Goal: Task Accomplishment & Management: Manage account settings

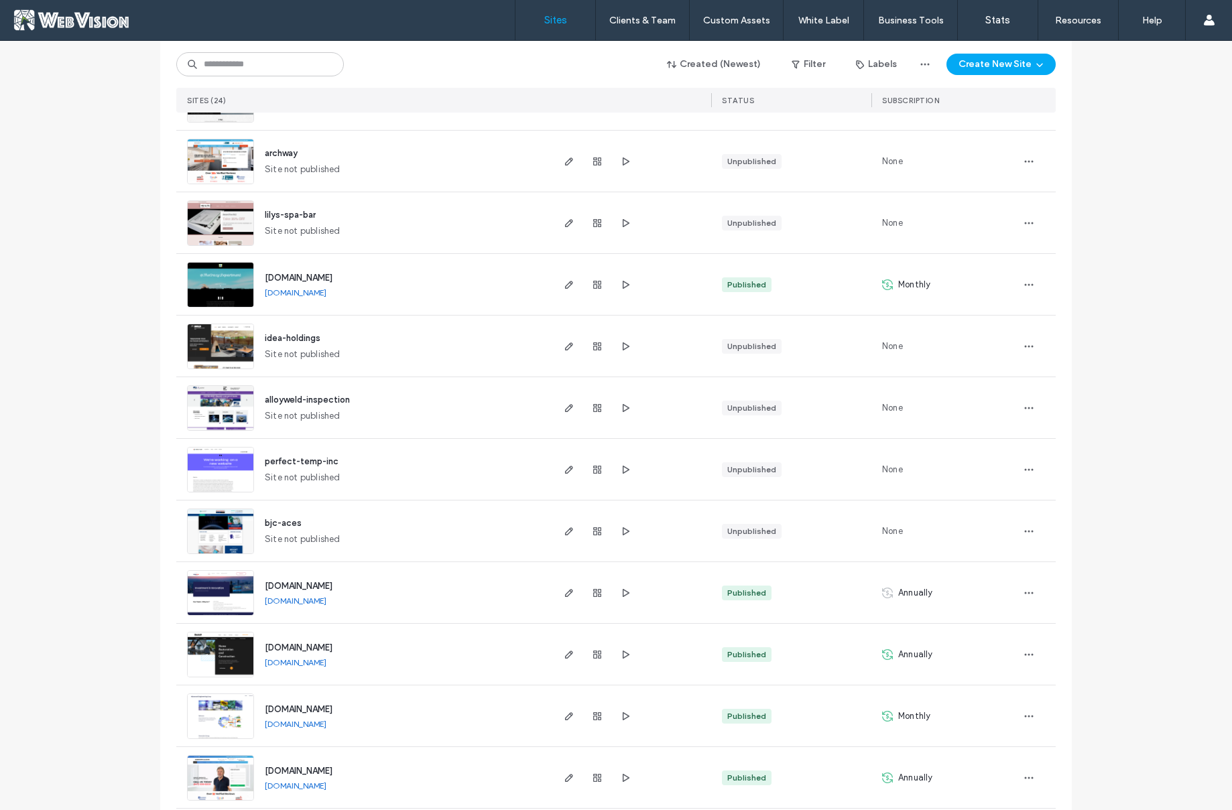
scroll to position [692, 0]
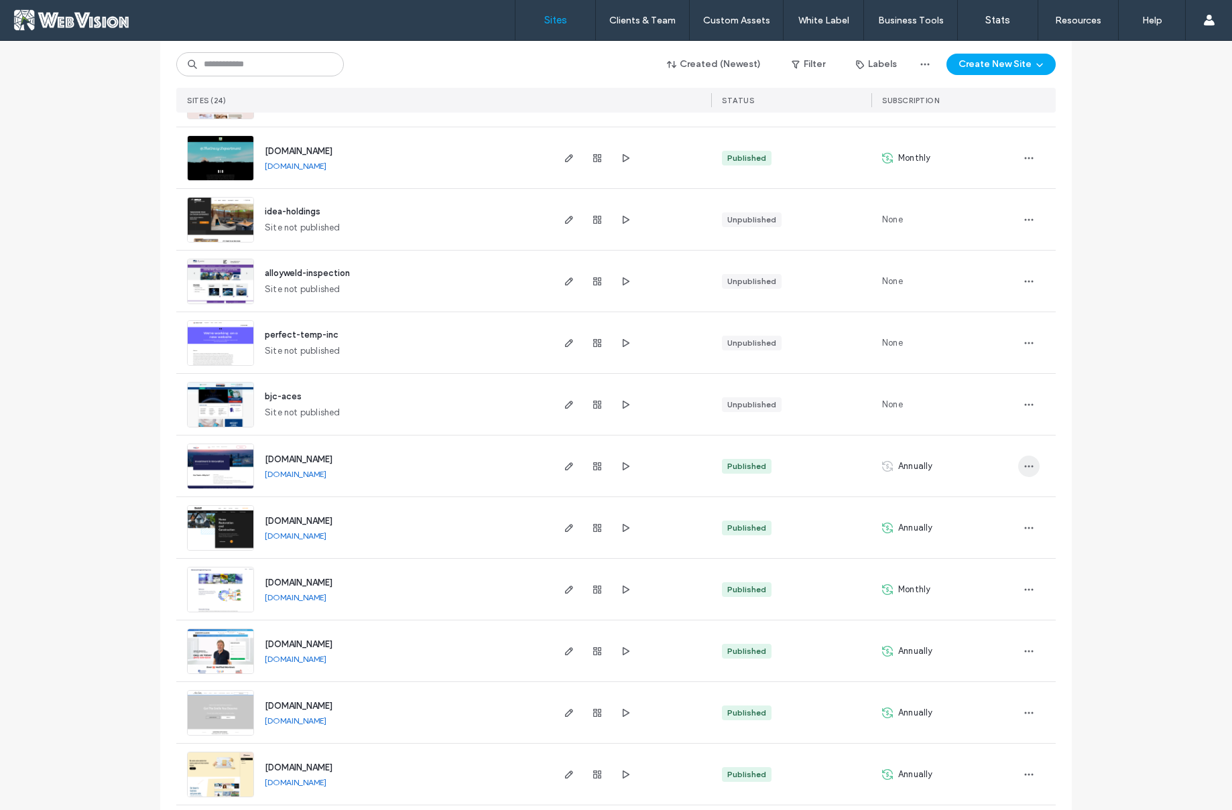
click at [1028, 466] on use "button" at bounding box center [1029, 466] width 9 height 2
click at [828, 463] on div "Published" at bounding box center [791, 466] width 160 height 61
click at [1025, 469] on icon "button" at bounding box center [1028, 466] width 11 height 11
click at [989, 608] on span "Site Dashboard" at bounding box center [971, 603] width 62 height 13
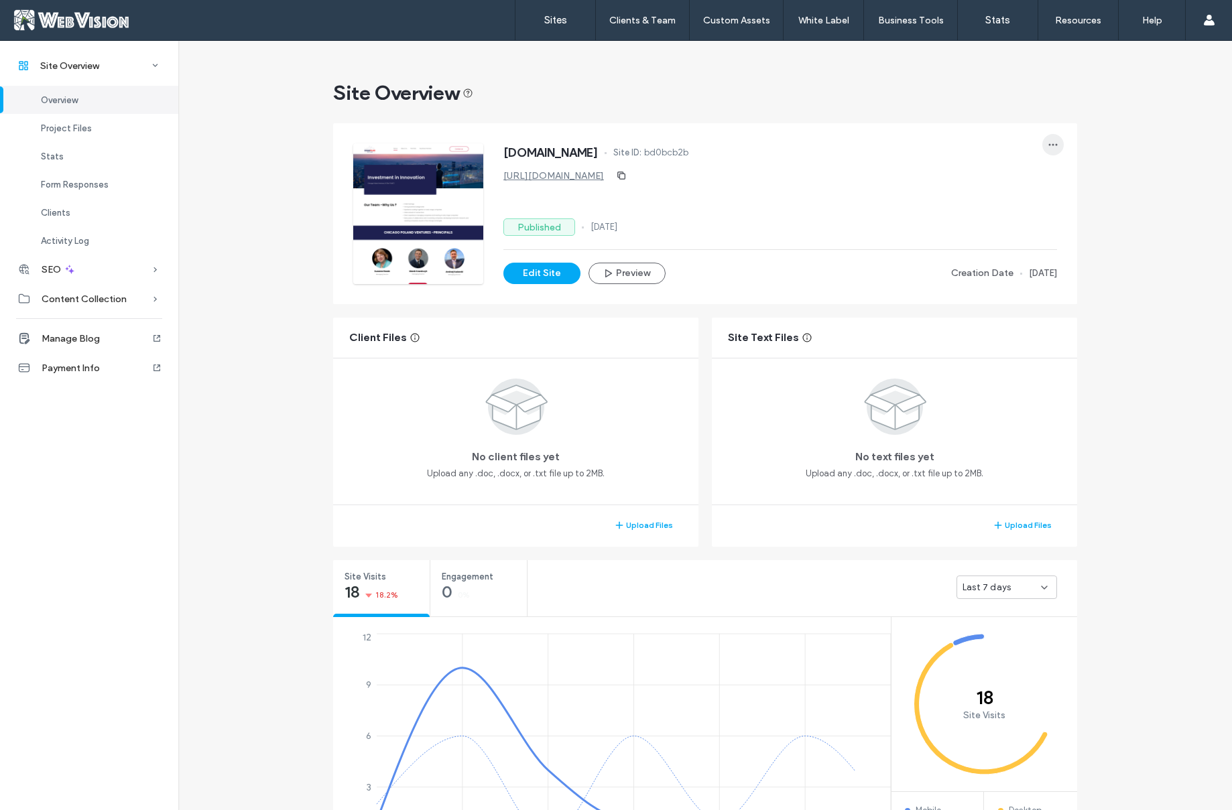
click at [1048, 147] on icon "button" at bounding box center [1053, 144] width 11 height 11
click at [877, 214] on div "www.chicagopolandventures.com Site ID: bd0bcb2b https://www.chicagopolandventur…" at bounding box center [780, 213] width 554 height 141
click at [1051, 145] on use "button" at bounding box center [1053, 145] width 9 height 2
click at [1054, 146] on span "button" at bounding box center [1052, 144] width 21 height 21
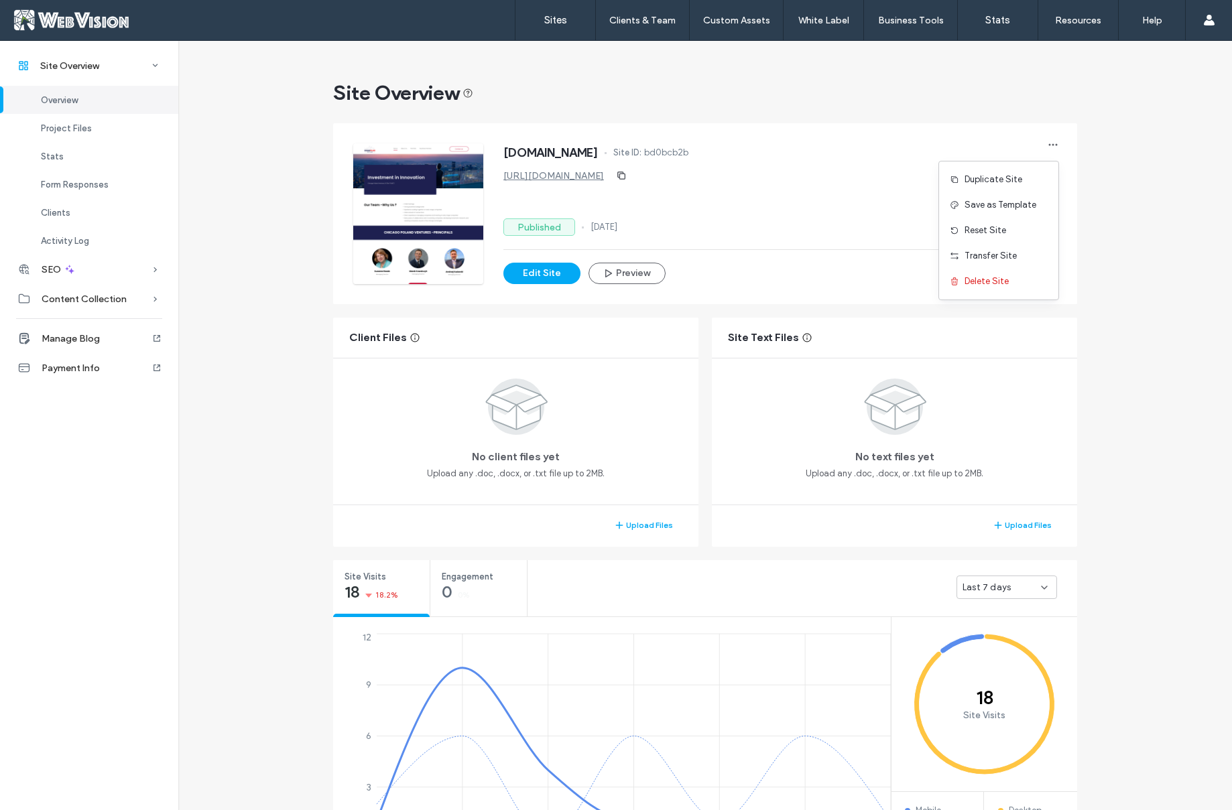
click at [548, 19] on label "Sites" at bounding box center [555, 20] width 23 height 12
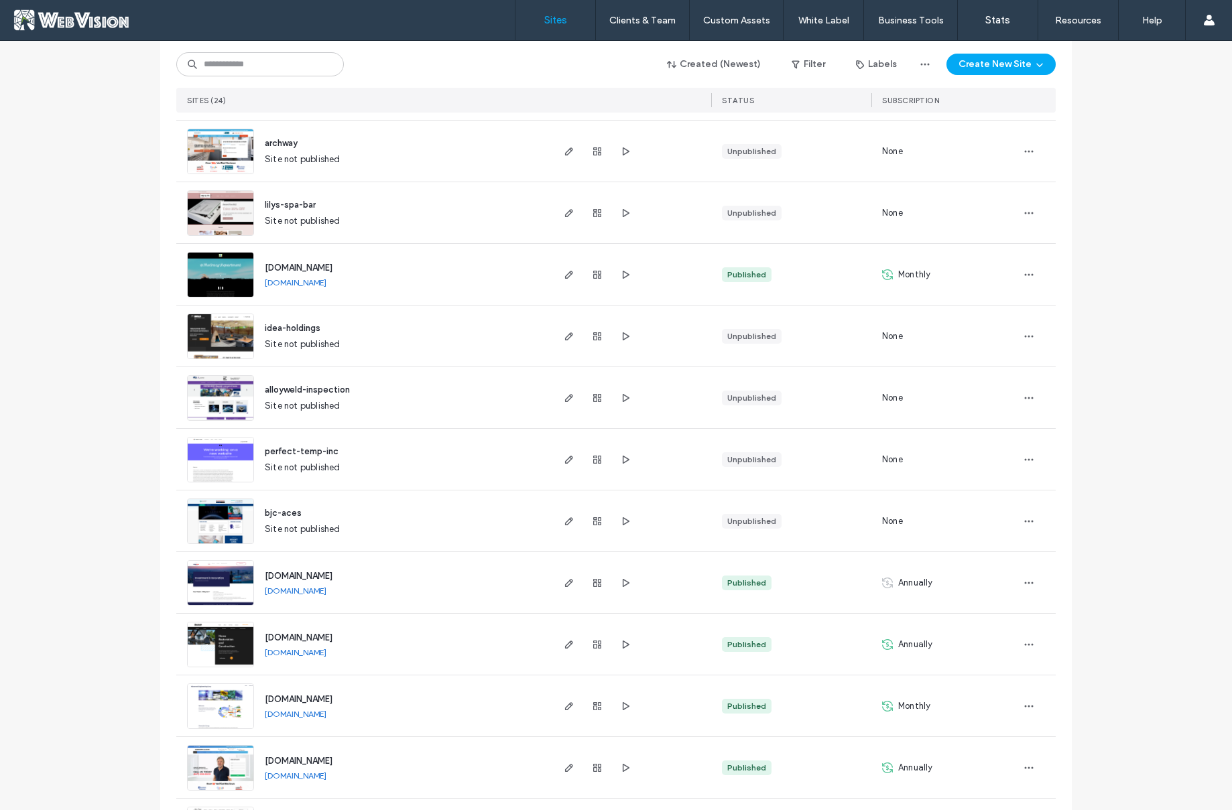
scroll to position [739, 0]
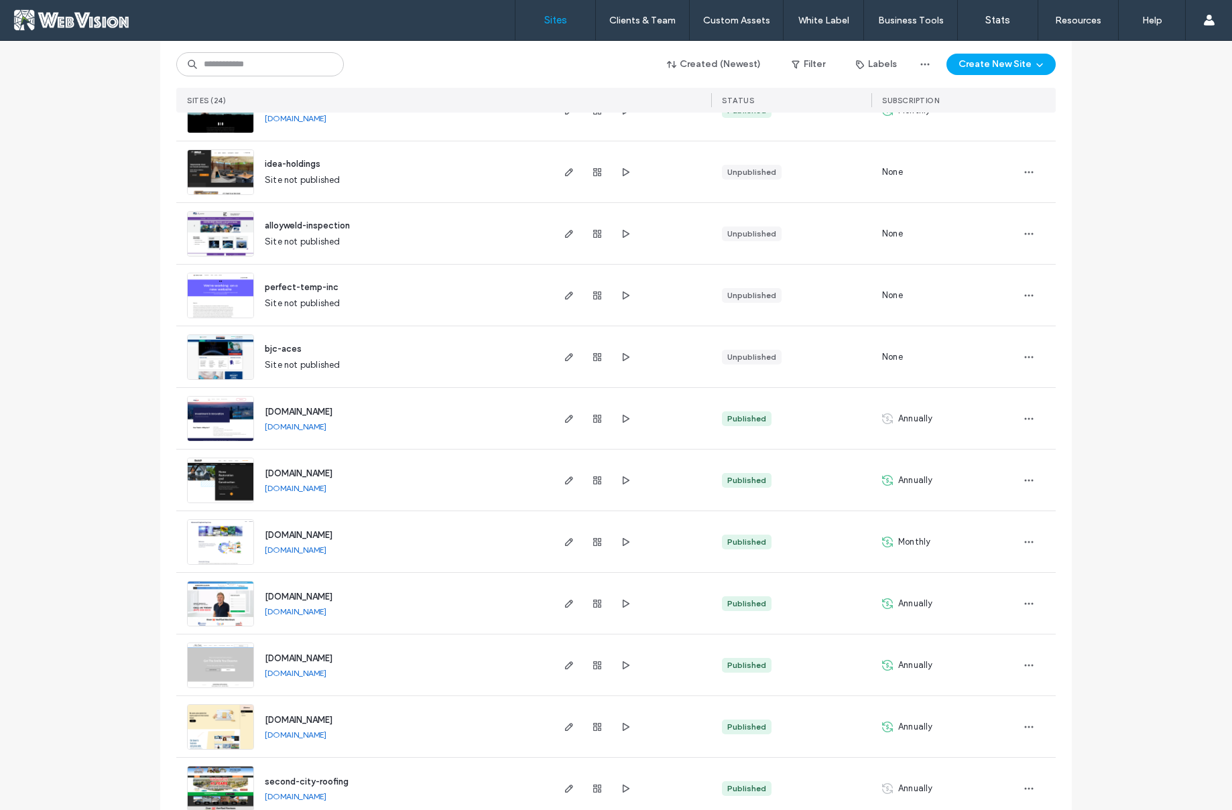
click at [503, 416] on div "www.chicagopolandventures.com www.chicagopolandventures.com" at bounding box center [402, 418] width 296 height 61
click at [565, 420] on use "button" at bounding box center [569, 419] width 8 height 8
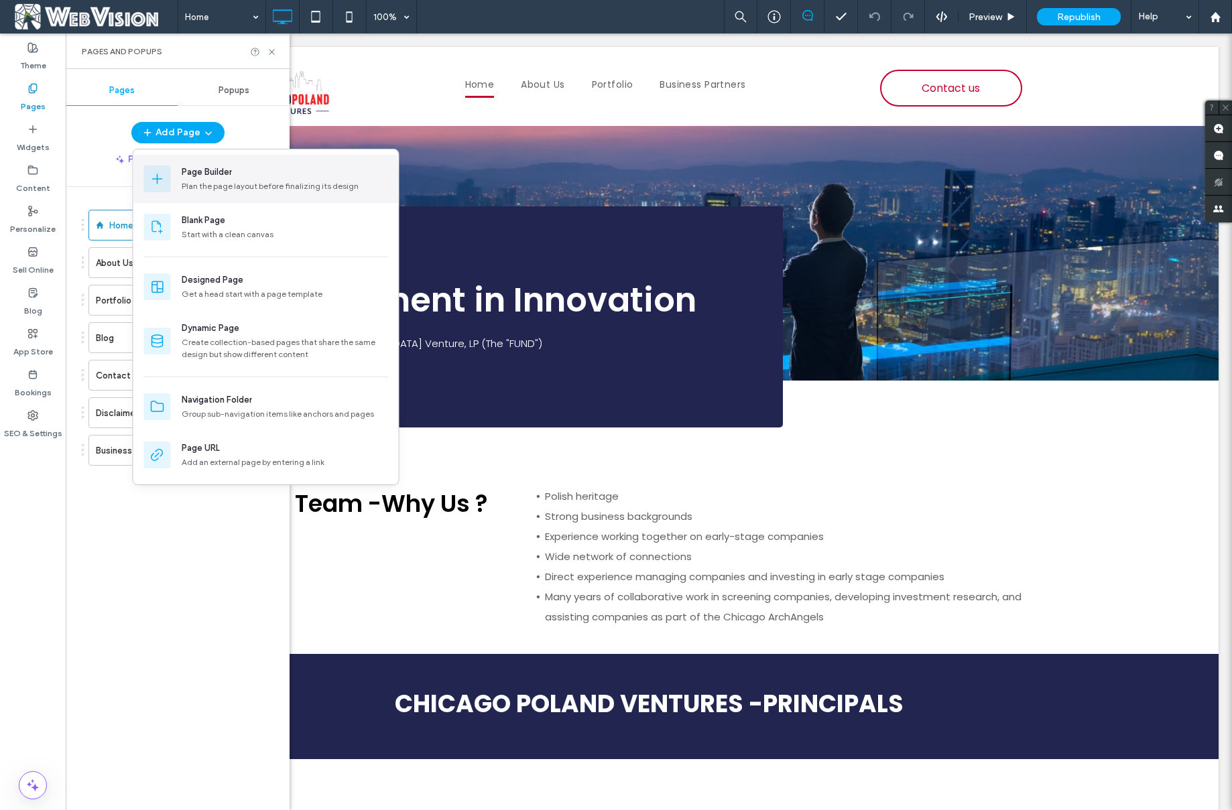
click at [243, 186] on div "Plan the page layout before finalizing its design" at bounding box center [285, 186] width 206 height 12
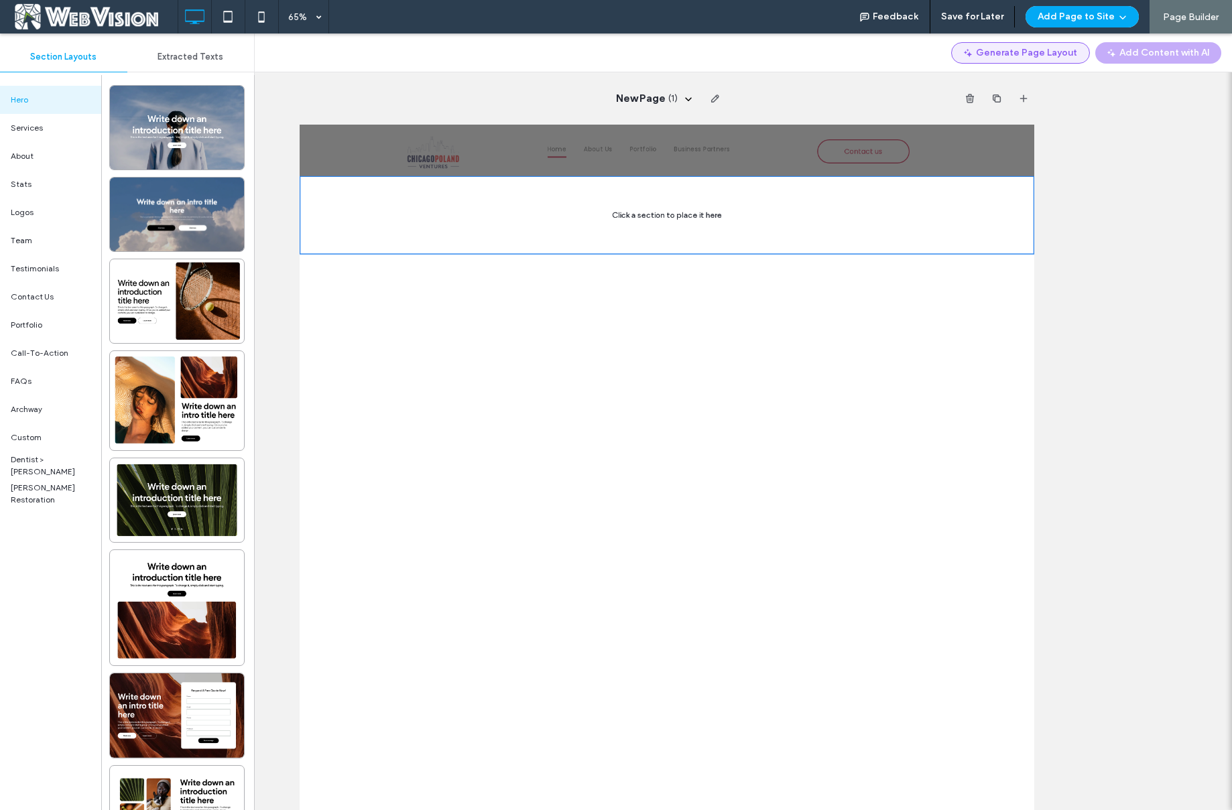
click at [1037, 61] on button "Generate Page Layout" at bounding box center [1020, 52] width 139 height 21
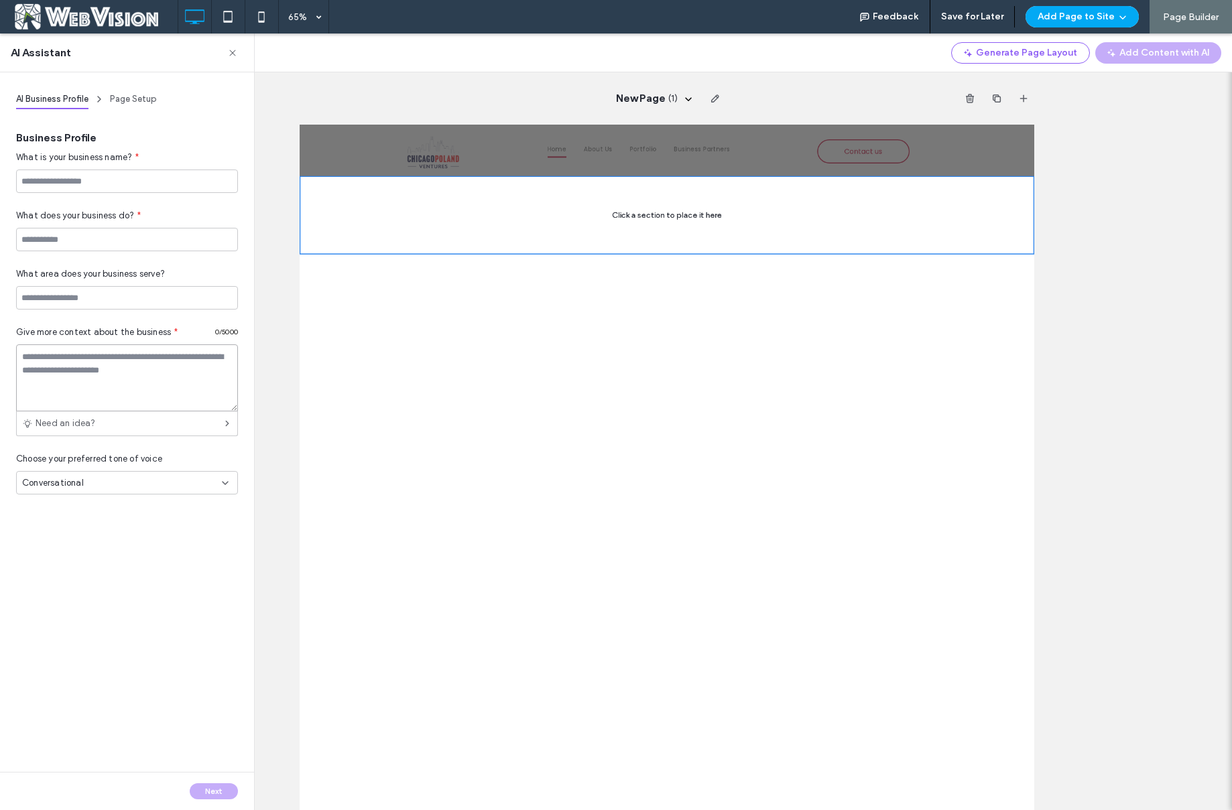
click at [114, 383] on textarea at bounding box center [127, 378] width 222 height 67
click at [123, 366] on textarea "**********" at bounding box center [123, 378] width 214 height 67
type textarea "**********"
click at [101, 182] on input at bounding box center [127, 181] width 222 height 23
type input "**********"
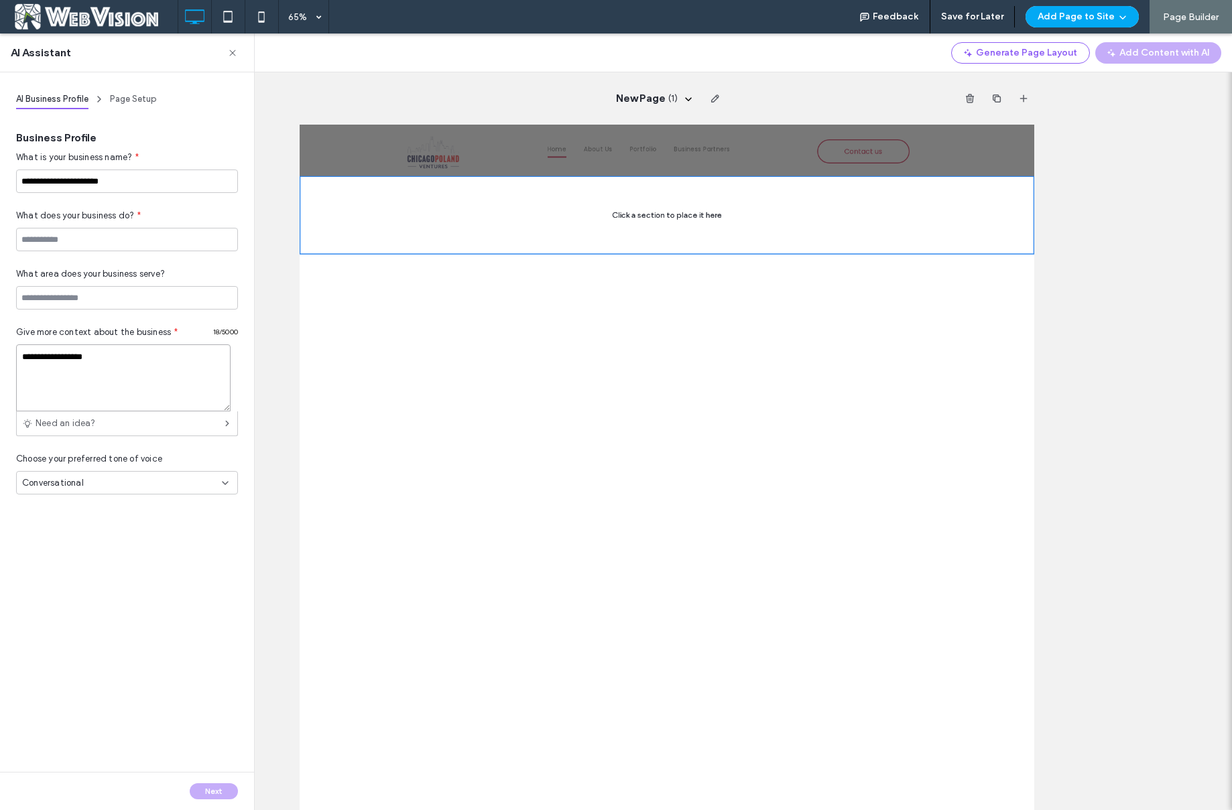
click at [85, 353] on textarea "**********" at bounding box center [123, 378] width 214 height 67
click at [95, 241] on input at bounding box center [127, 239] width 222 height 23
paste input "**********"
type input "**********"
click at [225, 797] on button "Next" at bounding box center [214, 792] width 48 height 16
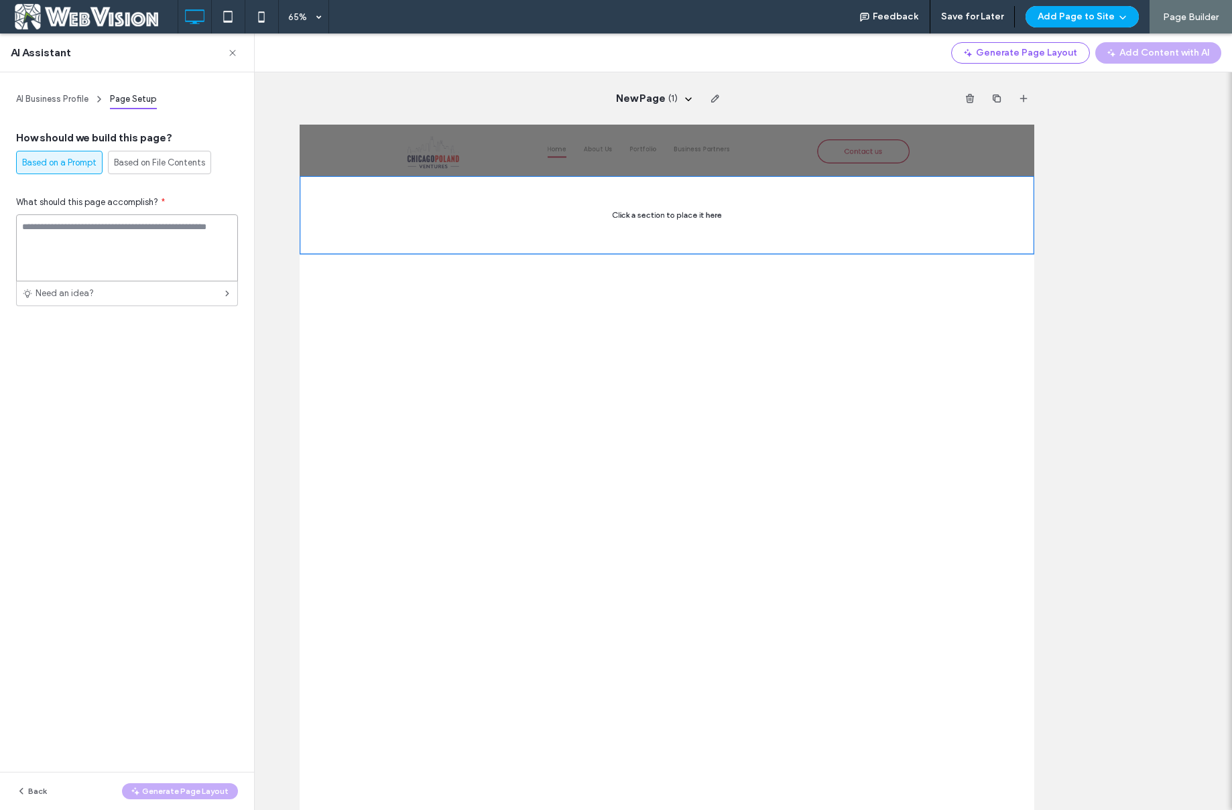
click at [115, 258] on textarea at bounding box center [127, 247] width 222 height 67
paste textarea "**********"
type textarea "**********"
click at [170, 791] on button "Generate Page Layout" at bounding box center [180, 792] width 116 height 16
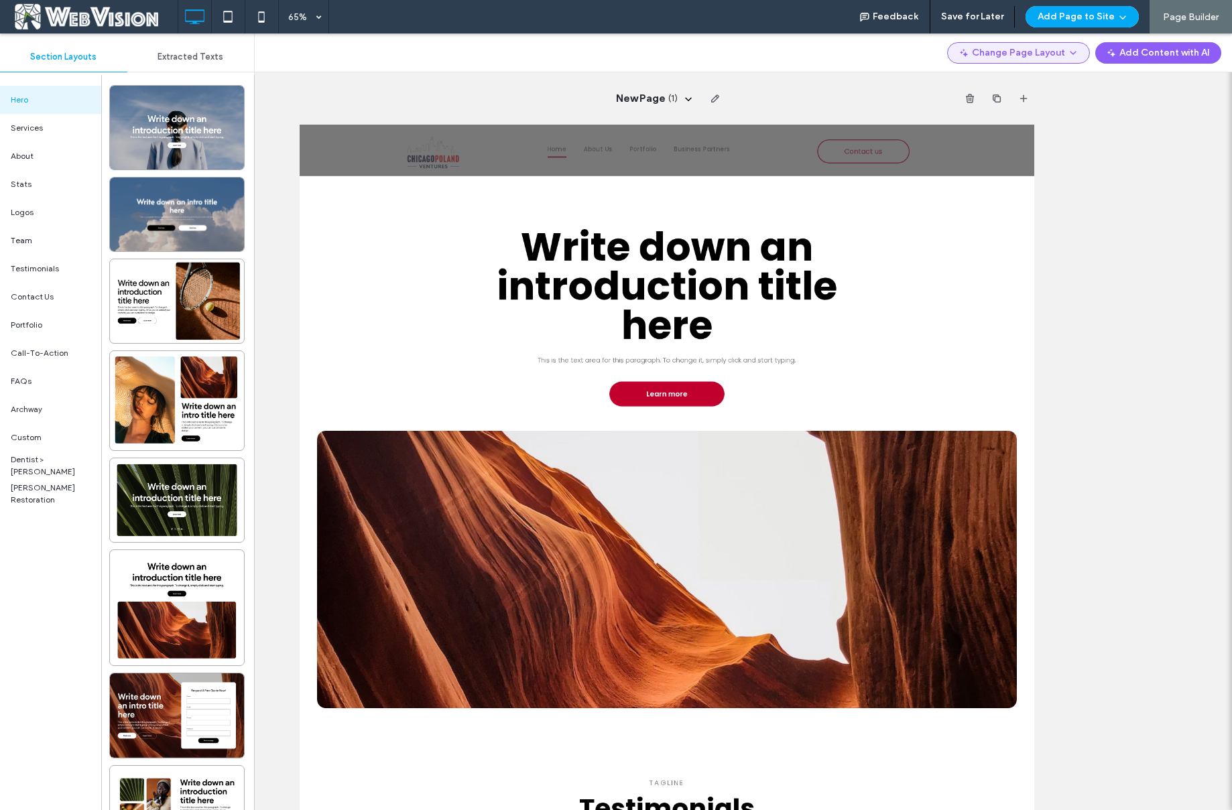
click at [1000, 56] on button "Change Page Layout" at bounding box center [1018, 52] width 143 height 21
click at [1116, 129] on div "New Page ( 1 )" at bounding box center [667, 422] width 1130 height 777
click at [710, 98] on icon "button" at bounding box center [715, 98] width 11 height 11
type input "**********"
click at [816, 86] on div "Account Suspended ( 1 )" at bounding box center [667, 98] width 735 height 52
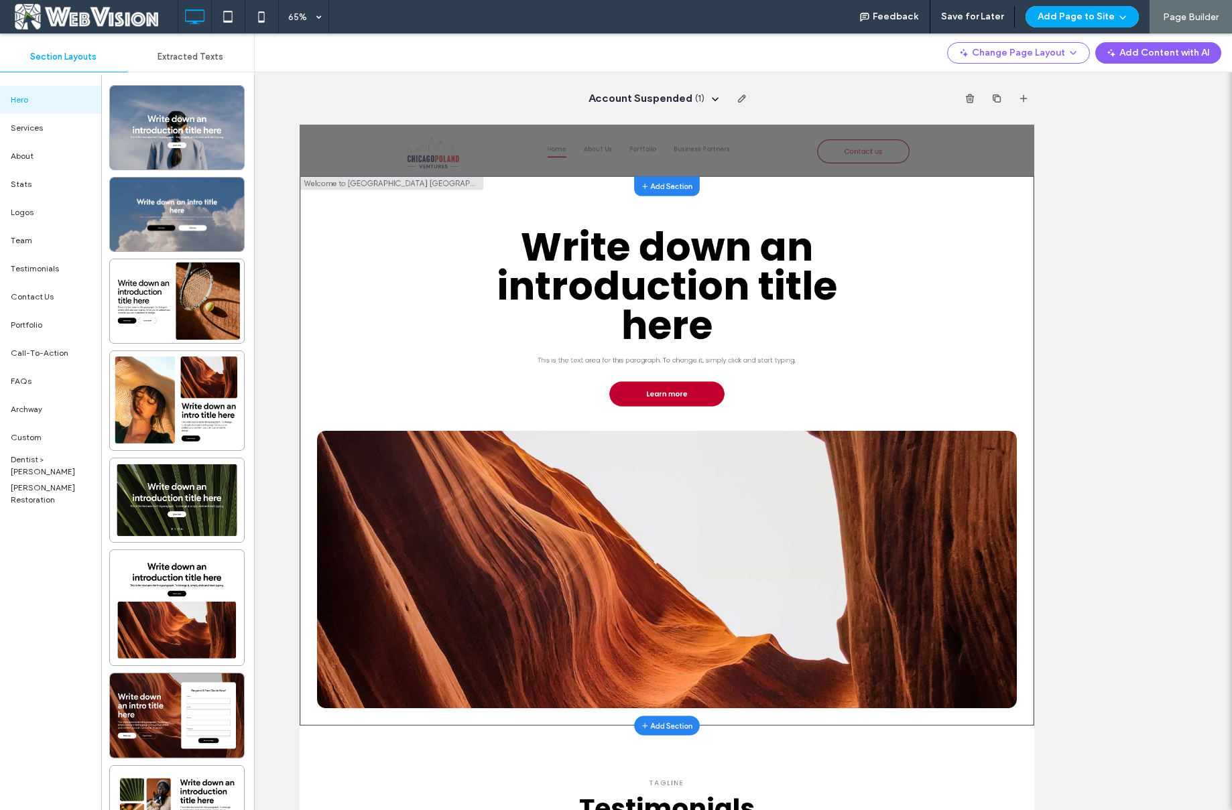
click at [689, 349] on span "Write down an introduction title here" at bounding box center [864, 373] width 523 height 206
click at [786, 355] on span "Write down an introduction title here" at bounding box center [864, 373] width 523 height 206
click at [911, 395] on span "Write down an introduction title here" at bounding box center [864, 373] width 523 height 206
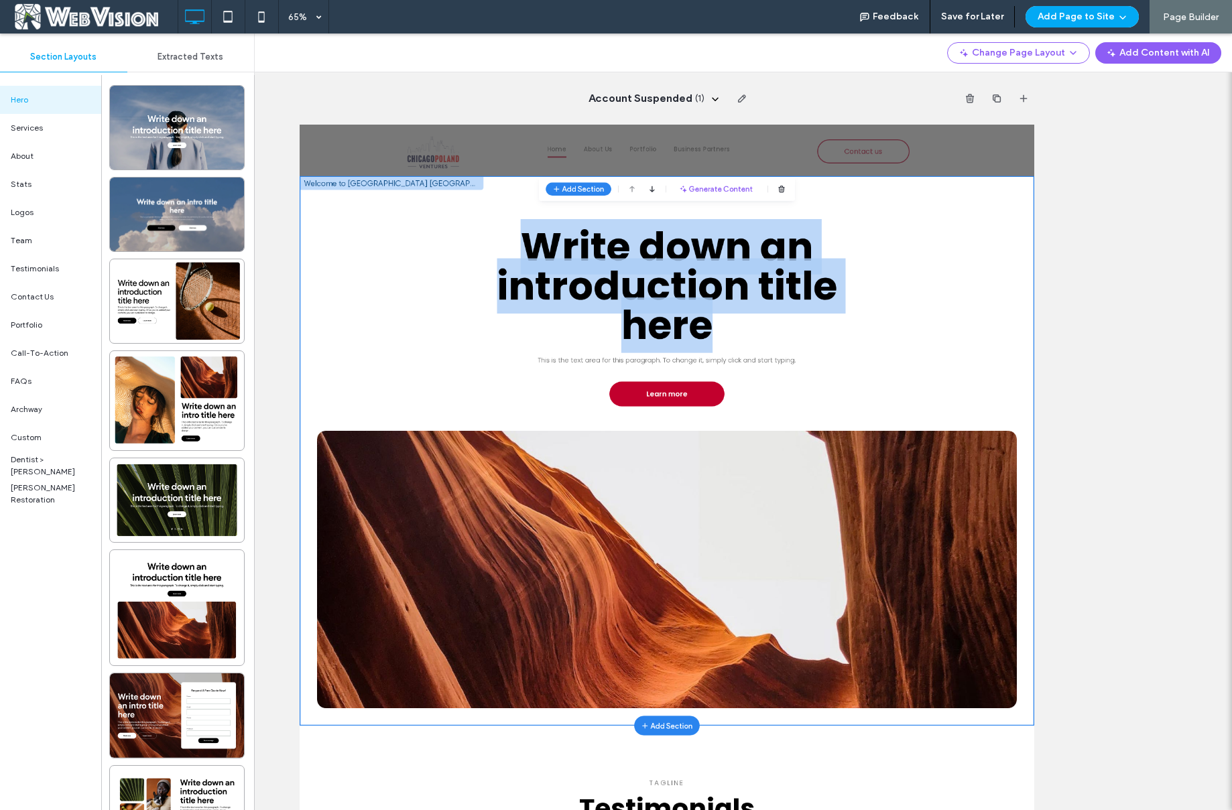
drag, startPoint x: 906, startPoint y: 430, endPoint x: 610, endPoint y: 323, distance: 314.8
click at [610, 323] on h1 "Write down an introduction title here" at bounding box center [864, 373] width 653 height 181
click at [883, 363] on span "Write down an introduction title here" at bounding box center [864, 373] width 523 height 206
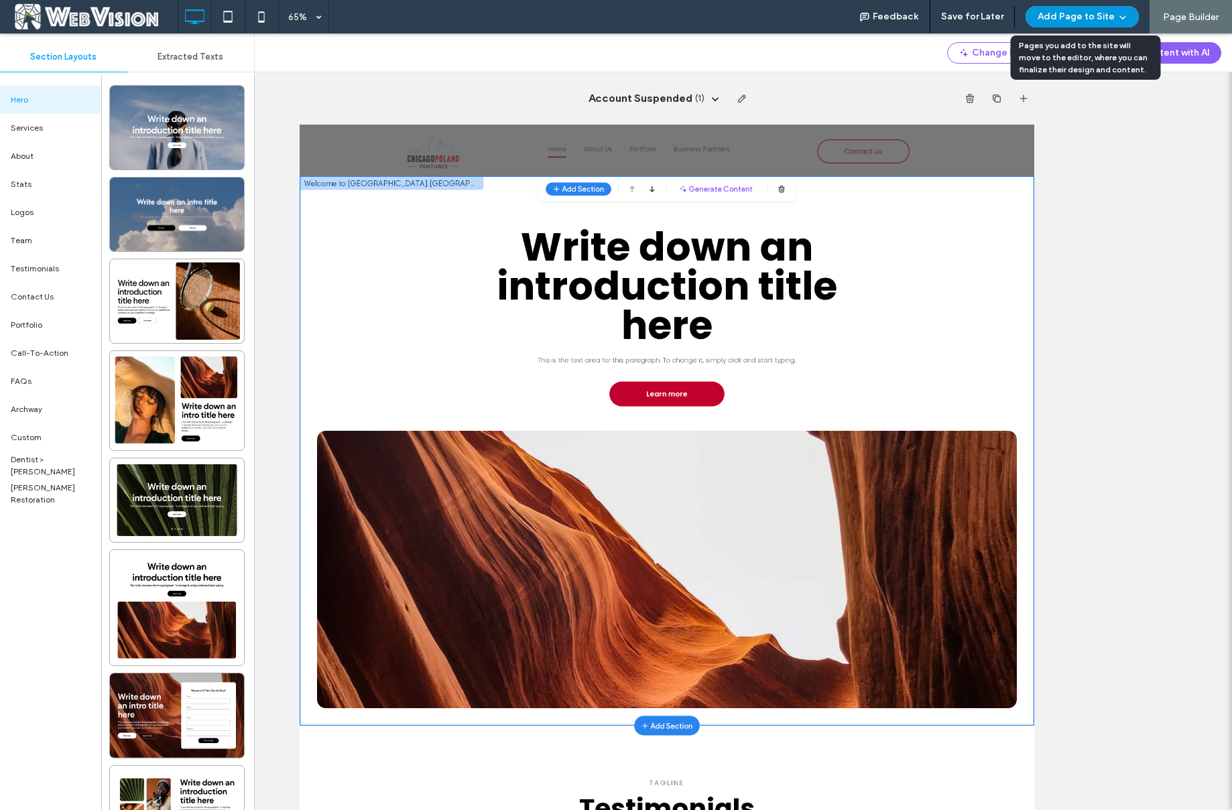
click at [1109, 18] on button "Add Page to Site" at bounding box center [1081, 16] width 113 height 21
click at [1109, 17] on button "Add Page to Site" at bounding box center [1081, 16] width 113 height 21
click at [1176, 124] on div "Account Suspended ( 1 )" at bounding box center [667, 422] width 1130 height 777
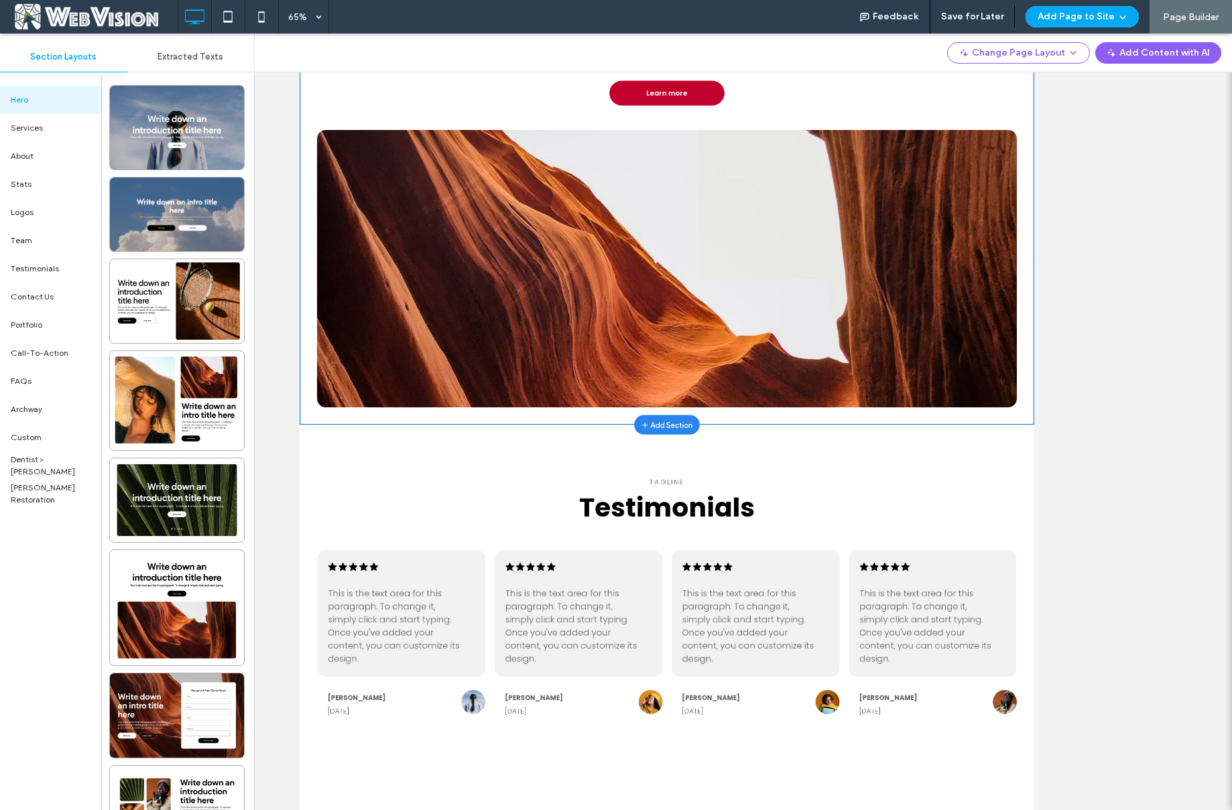
scroll to position [285, 0]
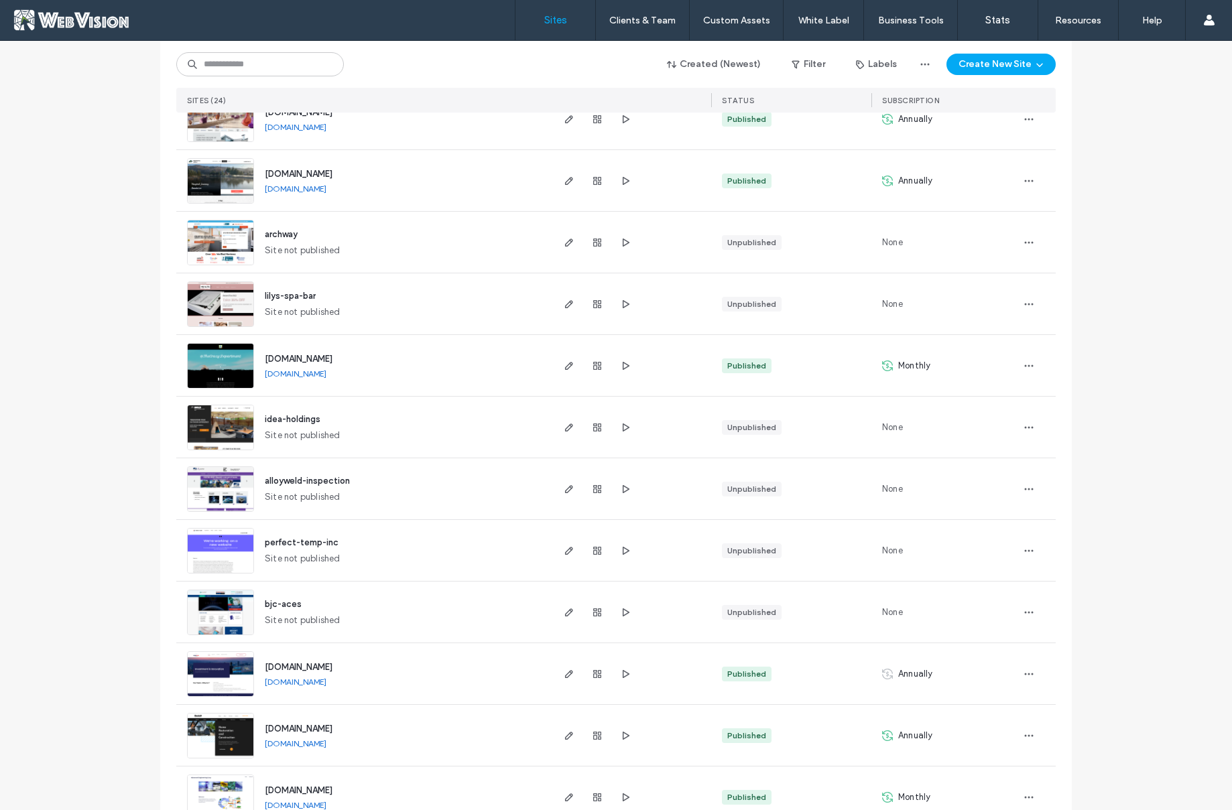
scroll to position [636, 0]
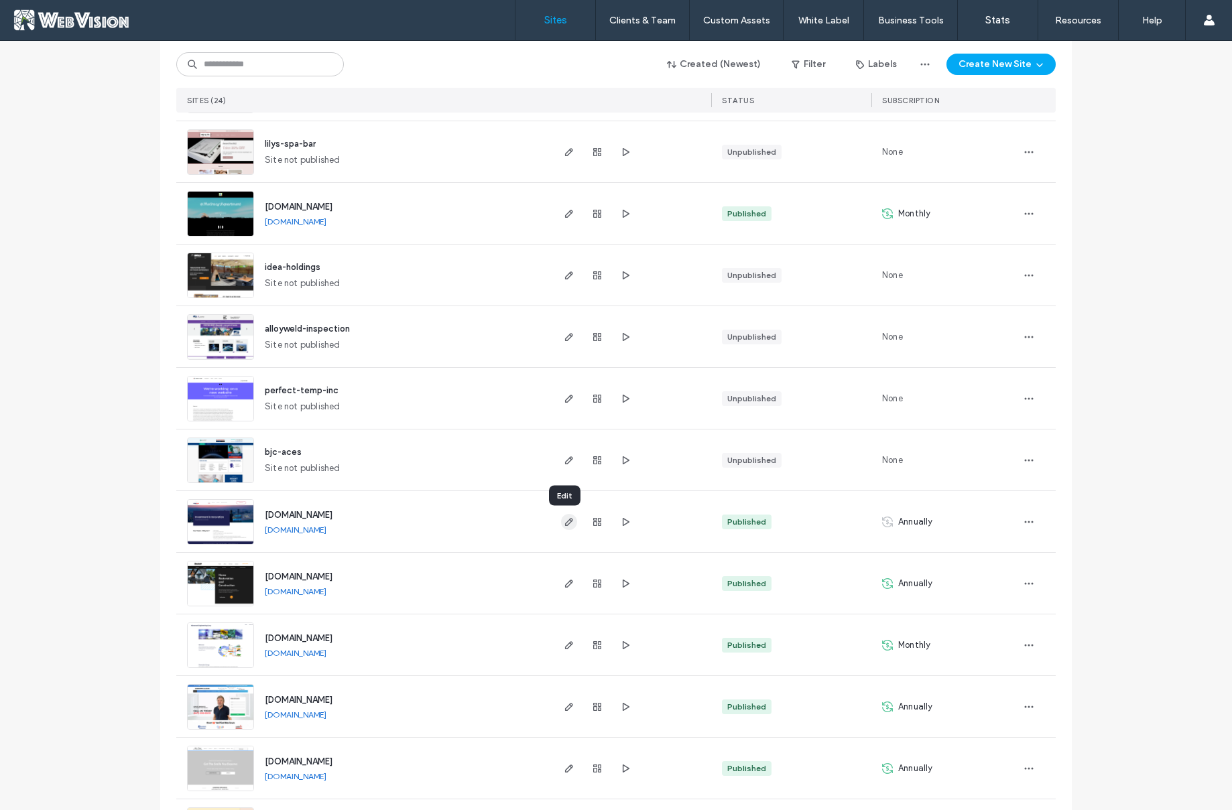
click at [565, 520] on use "button" at bounding box center [569, 522] width 8 height 8
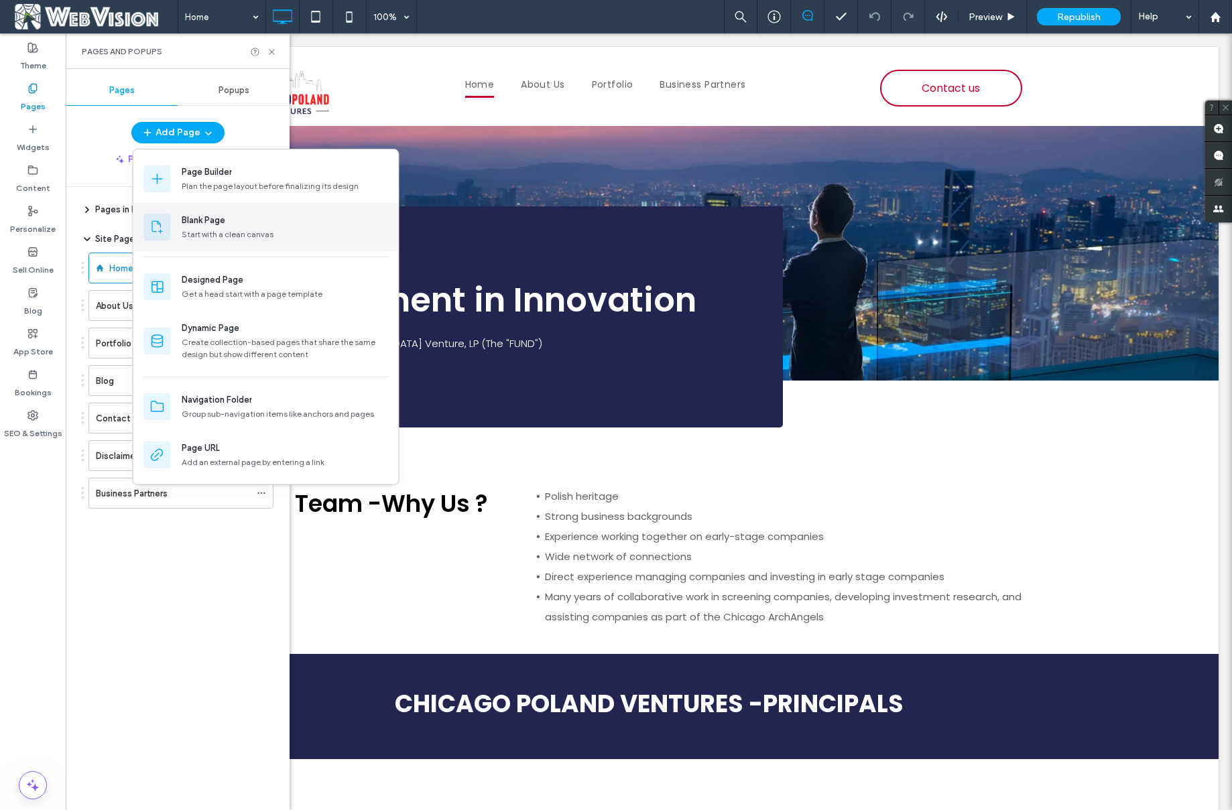
click at [237, 217] on div "Blank Page" at bounding box center [285, 220] width 206 height 13
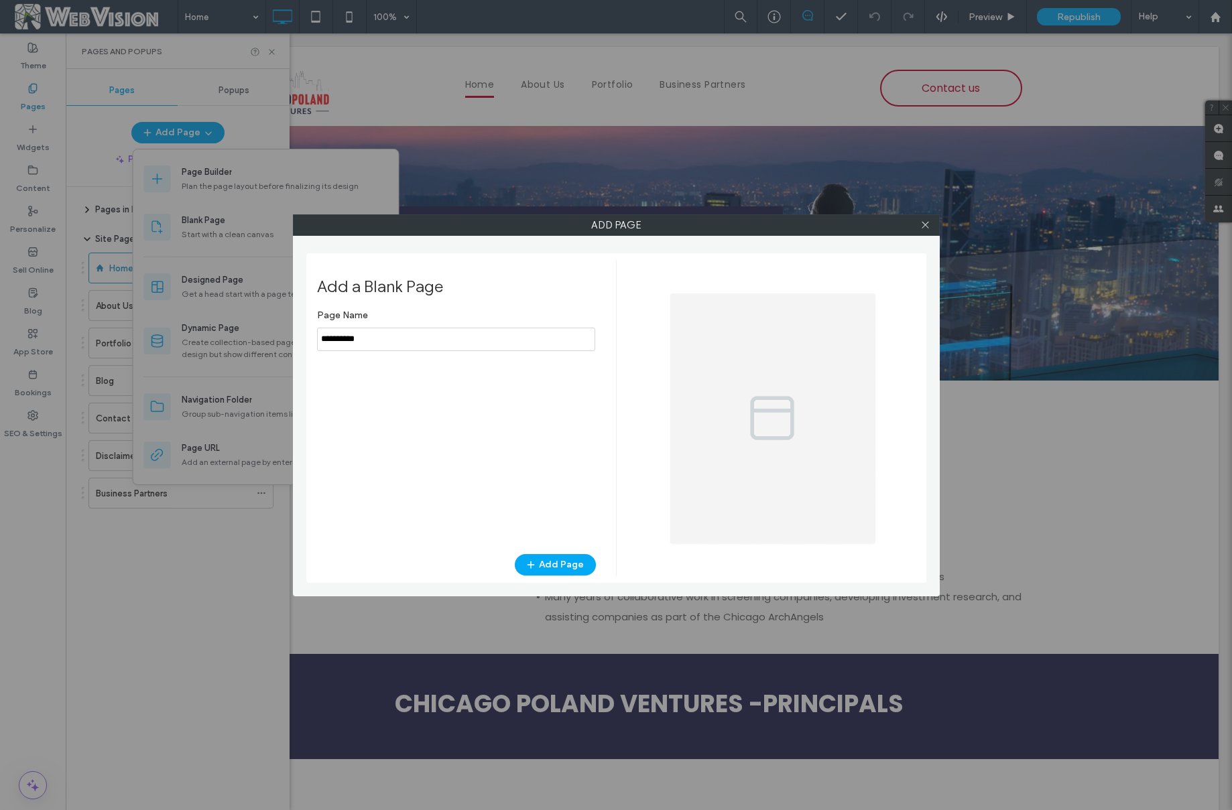
drag, startPoint x: 344, startPoint y: 337, endPoint x: 113, endPoint y: 333, distance: 230.6
click at [113, 333] on div "Add Page Add a Blank Page Page Name Add Page" at bounding box center [616, 405] width 1232 height 810
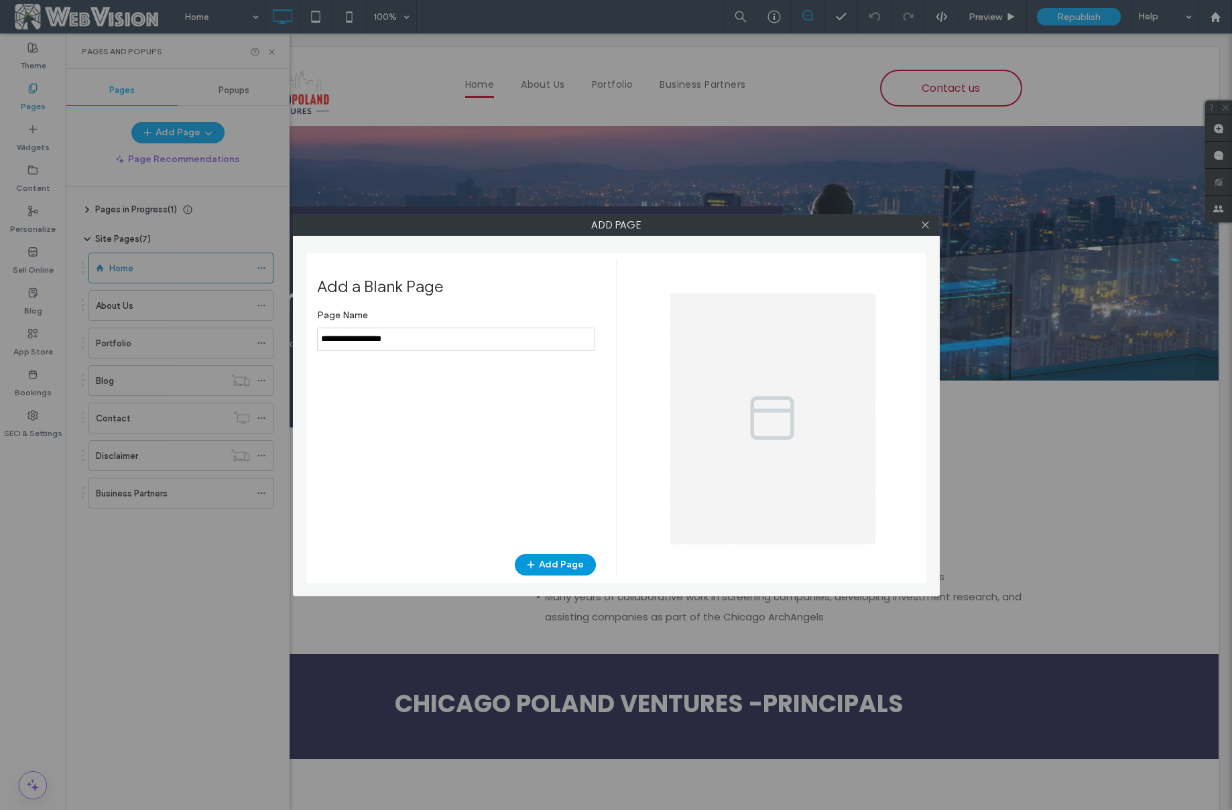
type input "**********"
click at [560, 560] on button "Add Page" at bounding box center [555, 564] width 81 height 21
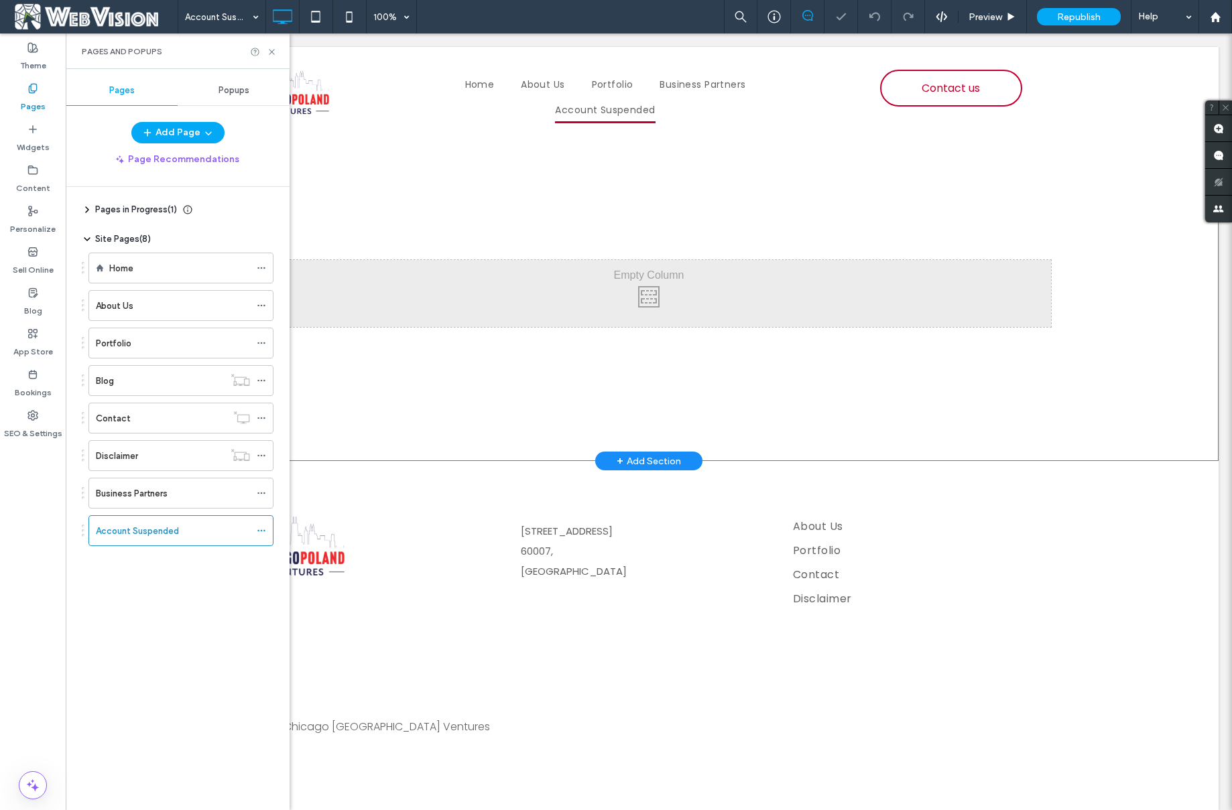
click at [677, 302] on div "Click To Paste" at bounding box center [649, 293] width 804 height 67
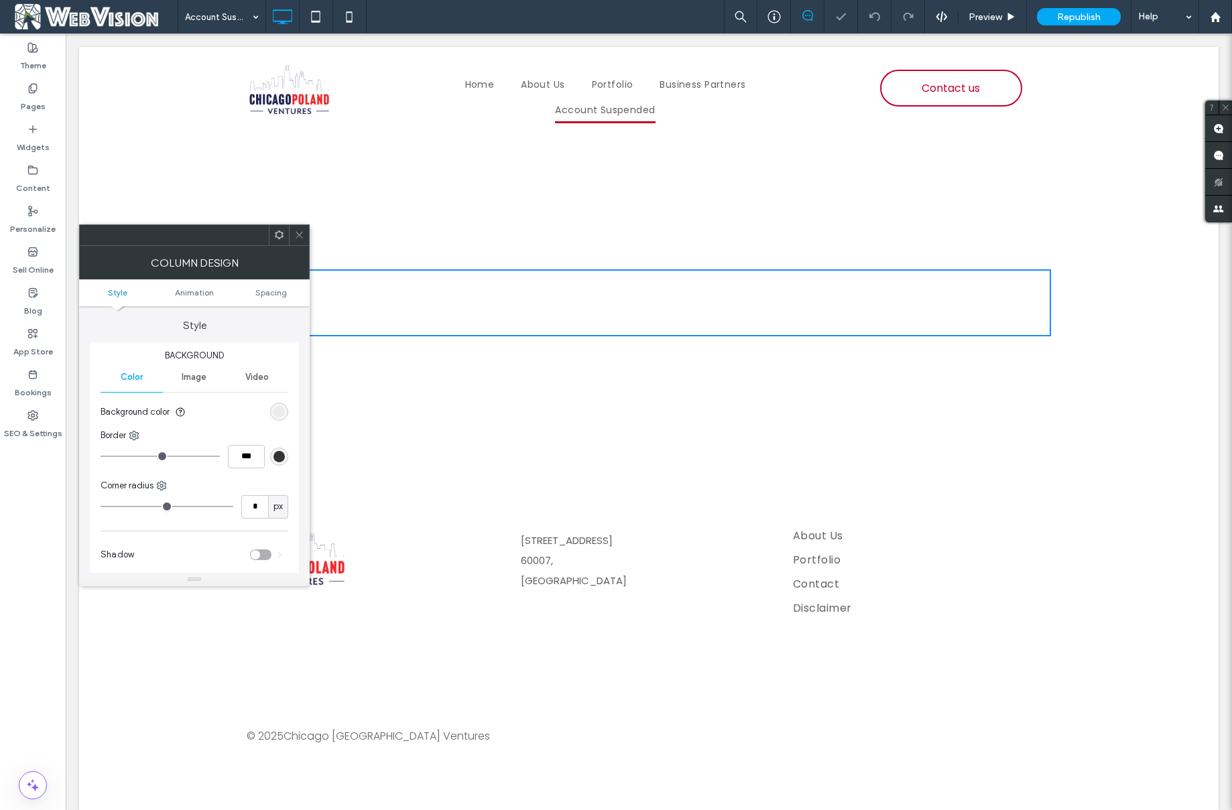
click at [295, 238] on icon at bounding box center [299, 235] width 10 height 10
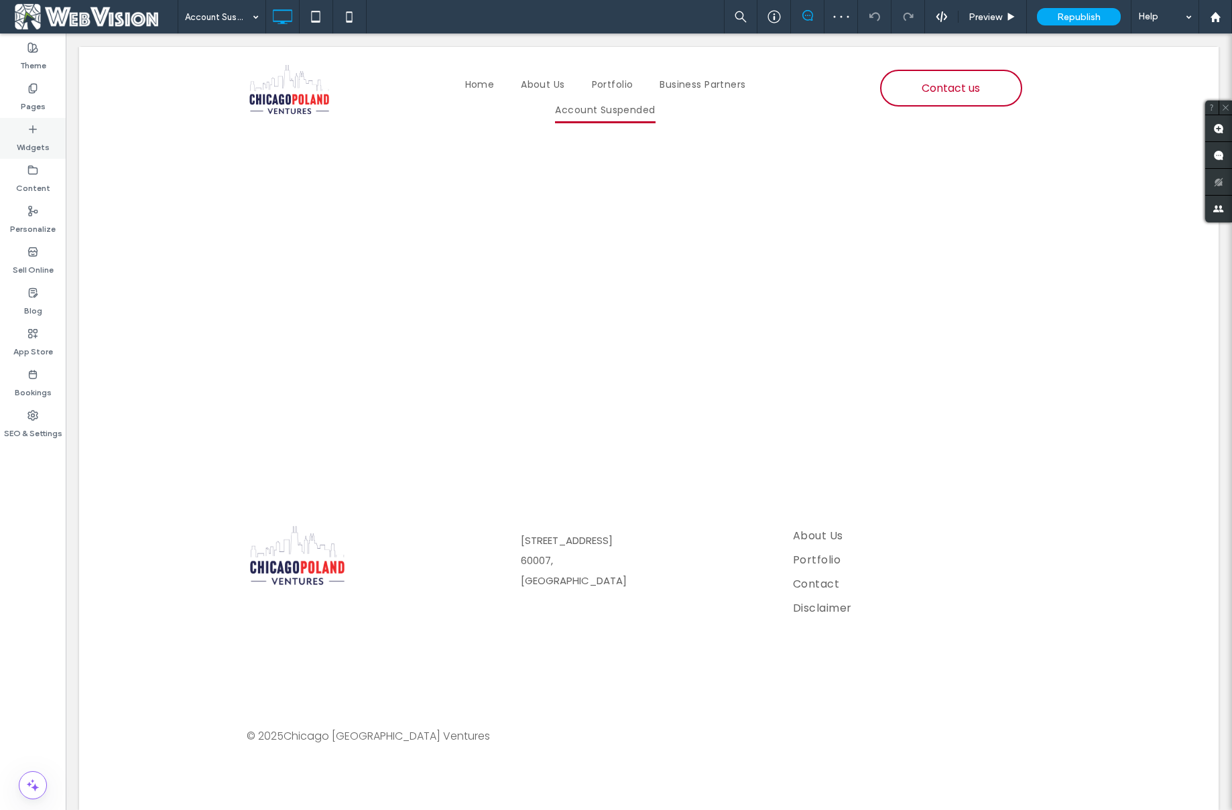
click at [44, 137] on label "Widgets" at bounding box center [33, 144] width 33 height 19
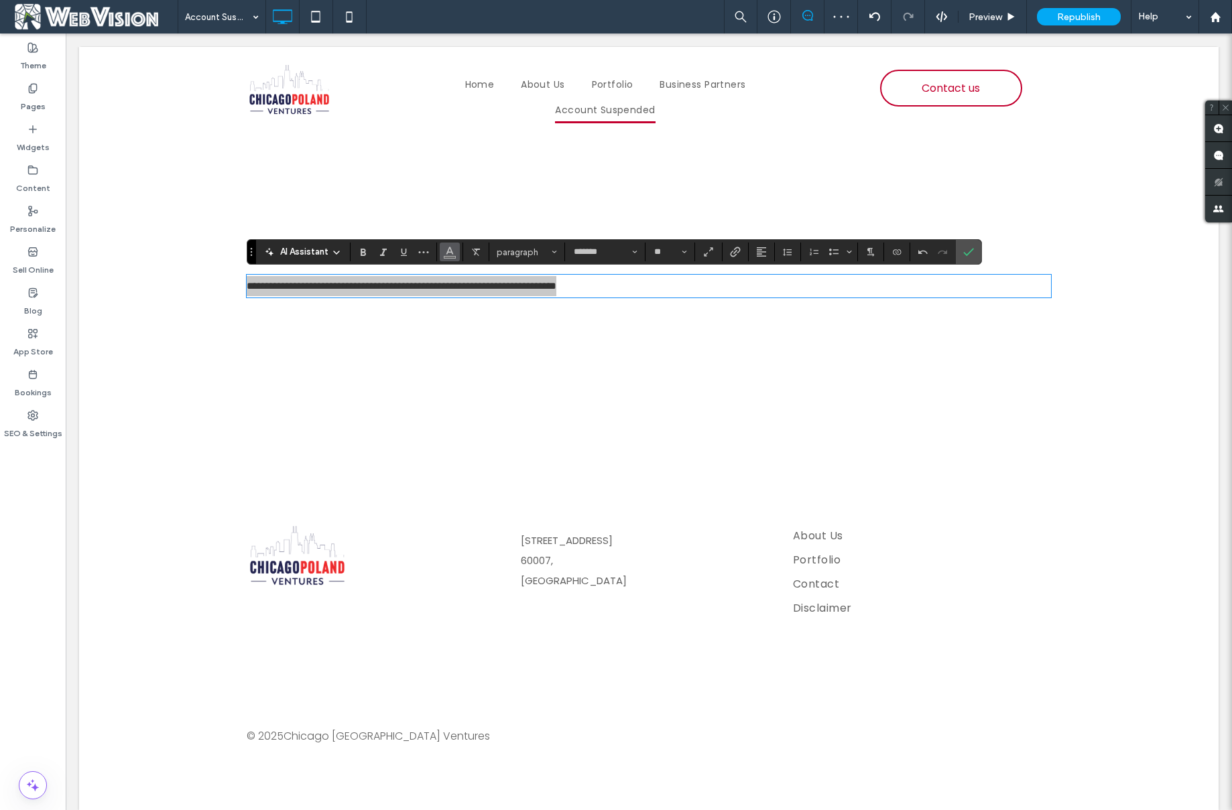
click at [451, 257] on span "Color" at bounding box center [449, 250] width 11 height 17
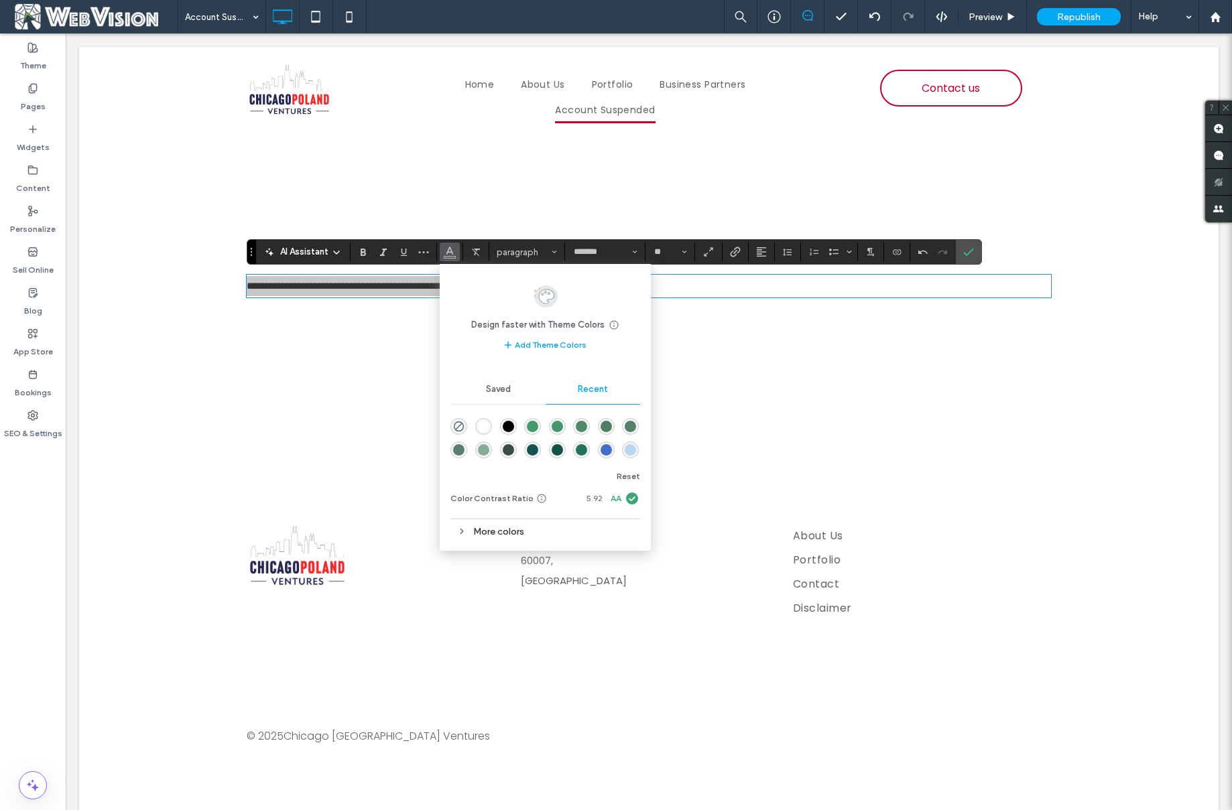
click at [519, 390] on div "Saved" at bounding box center [497, 389] width 95 height 29
click at [613, 392] on div "Recent" at bounding box center [593, 389] width 95 height 29
click at [468, 537] on div "More colors" at bounding box center [545, 532] width 190 height 18
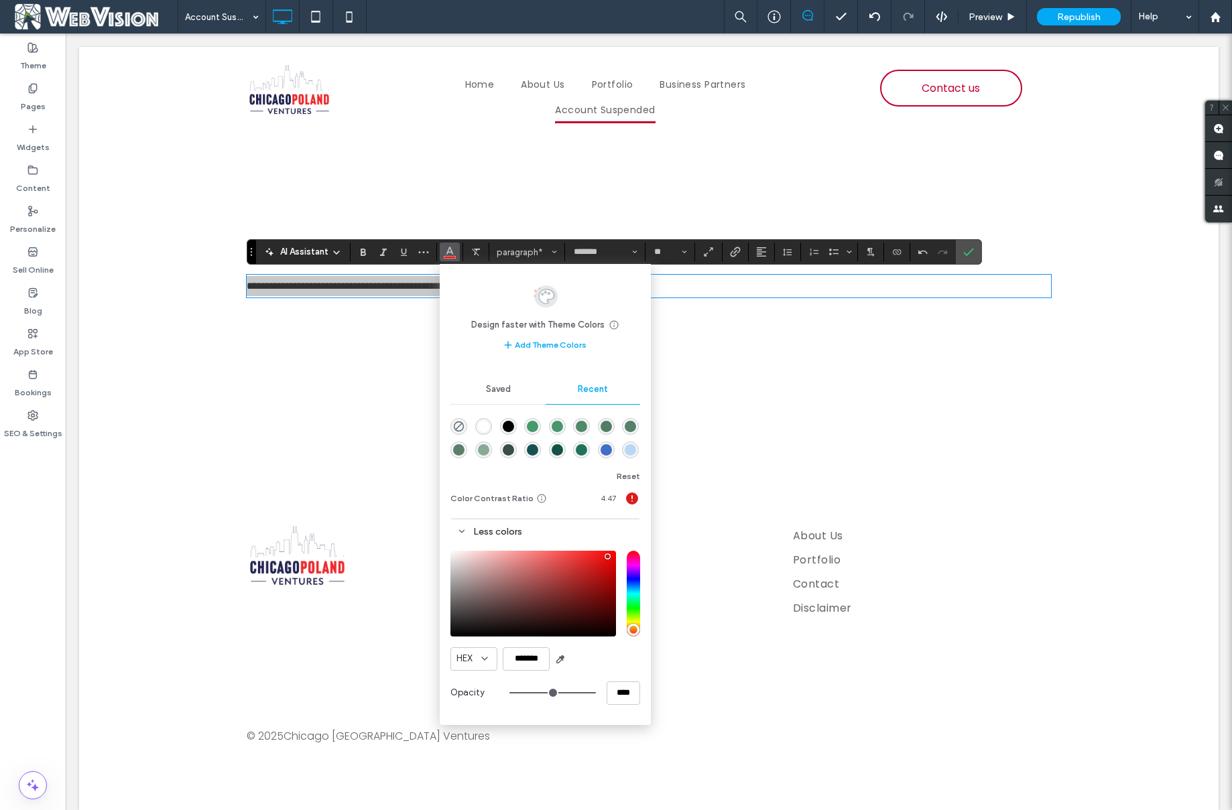
type input "*******"
drag, startPoint x: 597, startPoint y: 570, endPoint x: 643, endPoint y: 527, distance: 63.6
click at [643, 527] on div "Design faster with Theme Colors Save time with Theme Colors Create a color pale…" at bounding box center [545, 494] width 211 height 460
click at [414, 357] on div "**********" at bounding box center [648, 286] width 1139 height 302
click at [358, 249] on icon "Bold" at bounding box center [363, 252] width 11 height 11
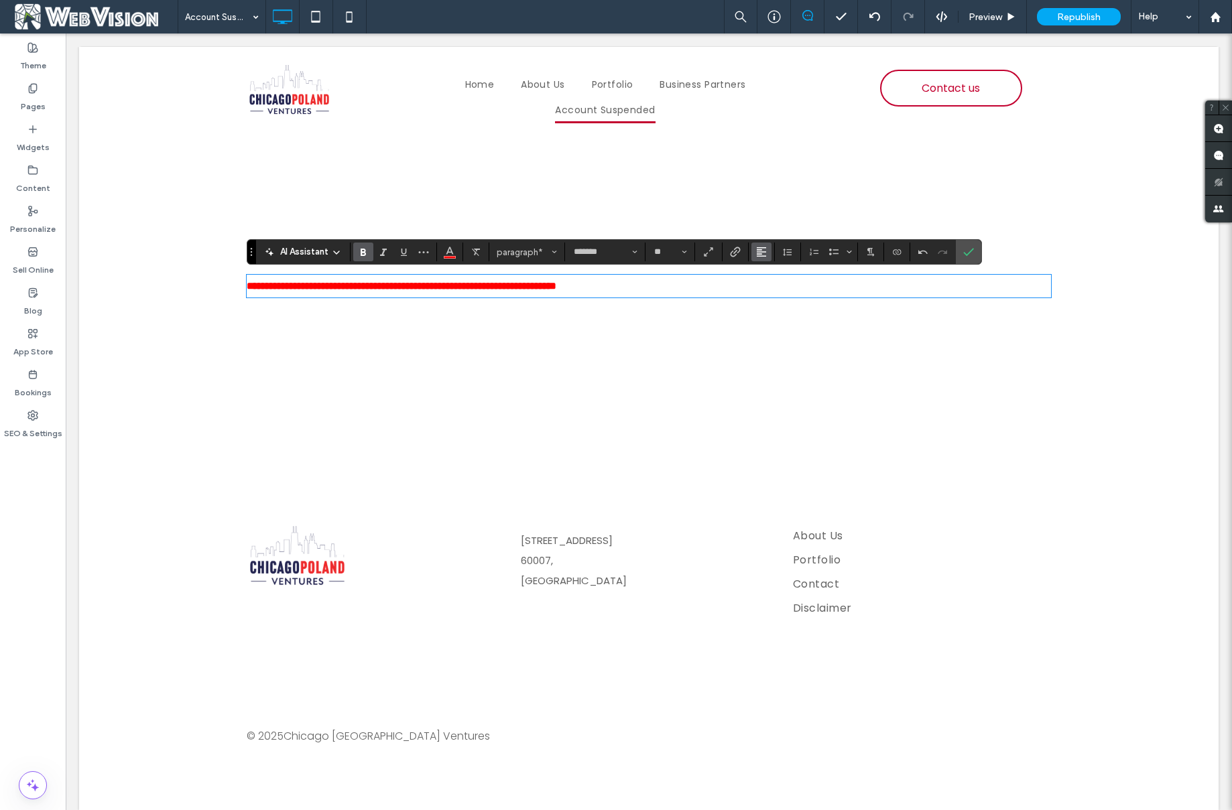
click at [767, 255] on button "Alignment" at bounding box center [761, 252] width 20 height 19
click at [781, 295] on div "ui.textEditor.alignment.center" at bounding box center [774, 293] width 17 height 11
click at [688, 364] on div "**********" at bounding box center [648, 286] width 1139 height 302
drag, startPoint x: 969, startPoint y: 251, endPoint x: 843, endPoint y: 189, distance: 140.6
click at [969, 251] on use "Confirm" at bounding box center [968, 252] width 11 height 8
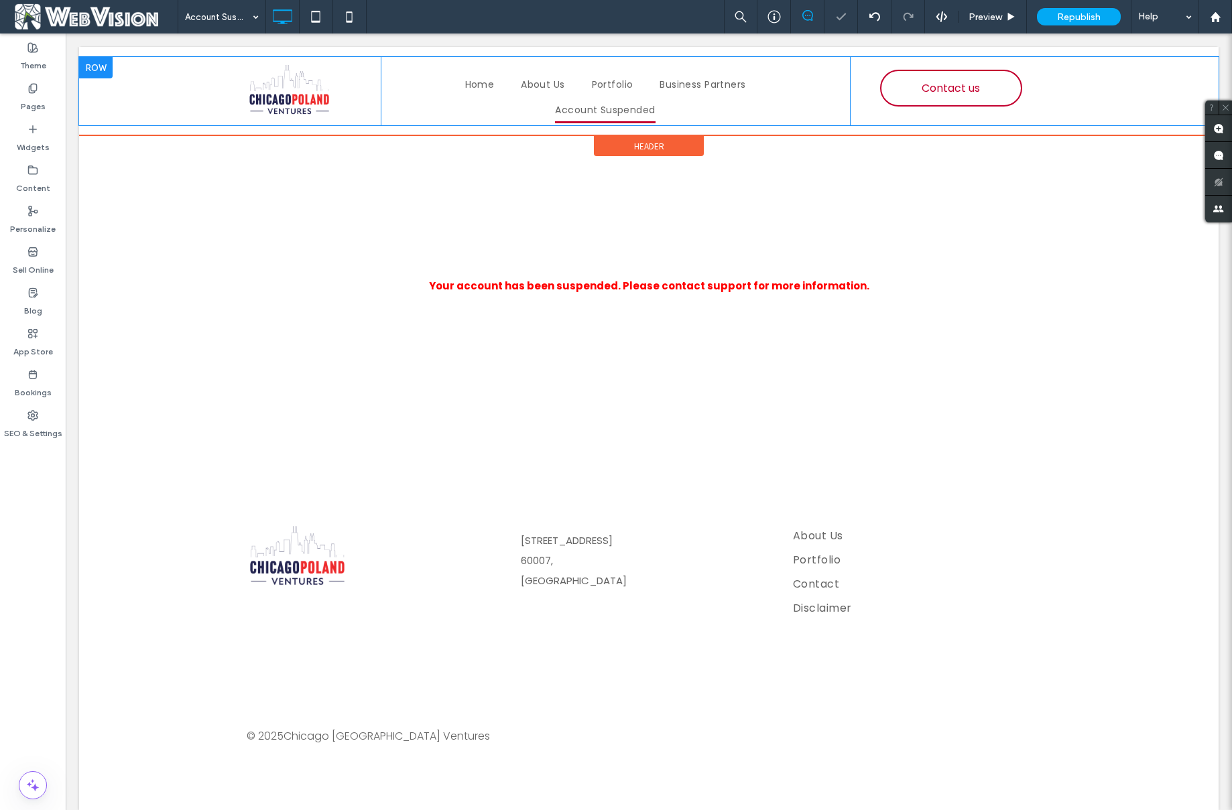
click at [1136, 82] on div "Click To Paste Home About Us Portfolio Business Partners Account Suspended Clic…" at bounding box center [648, 91] width 1139 height 68
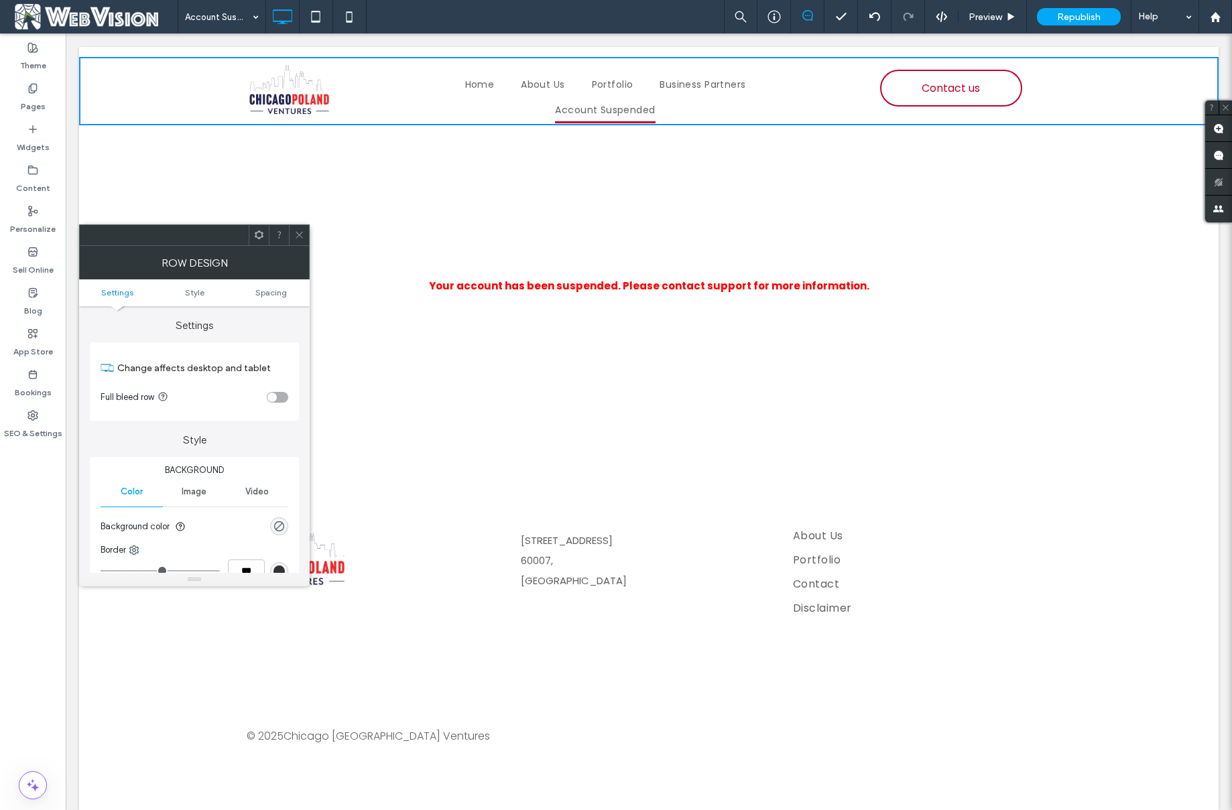
click at [261, 238] on icon at bounding box center [259, 235] width 10 height 10
click at [206, 88] on div "Click To Paste Home About Us Portfolio Business Partners Account Suspended Clic…" at bounding box center [648, 91] width 1139 height 68
click at [601, 206] on div "Click To Paste Your account has been suspended. Please contact support for more…" at bounding box center [648, 286] width 1139 height 302
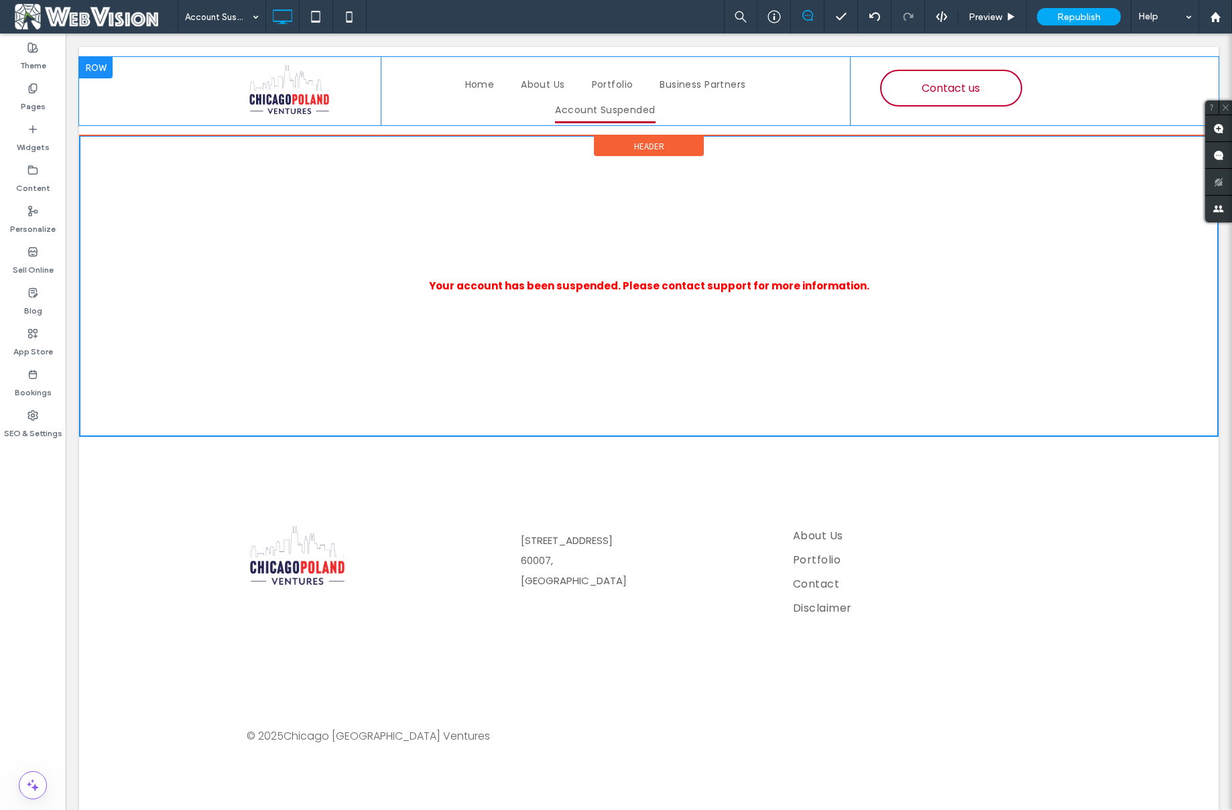
click at [104, 65] on div at bounding box center [96, 67] width 34 height 21
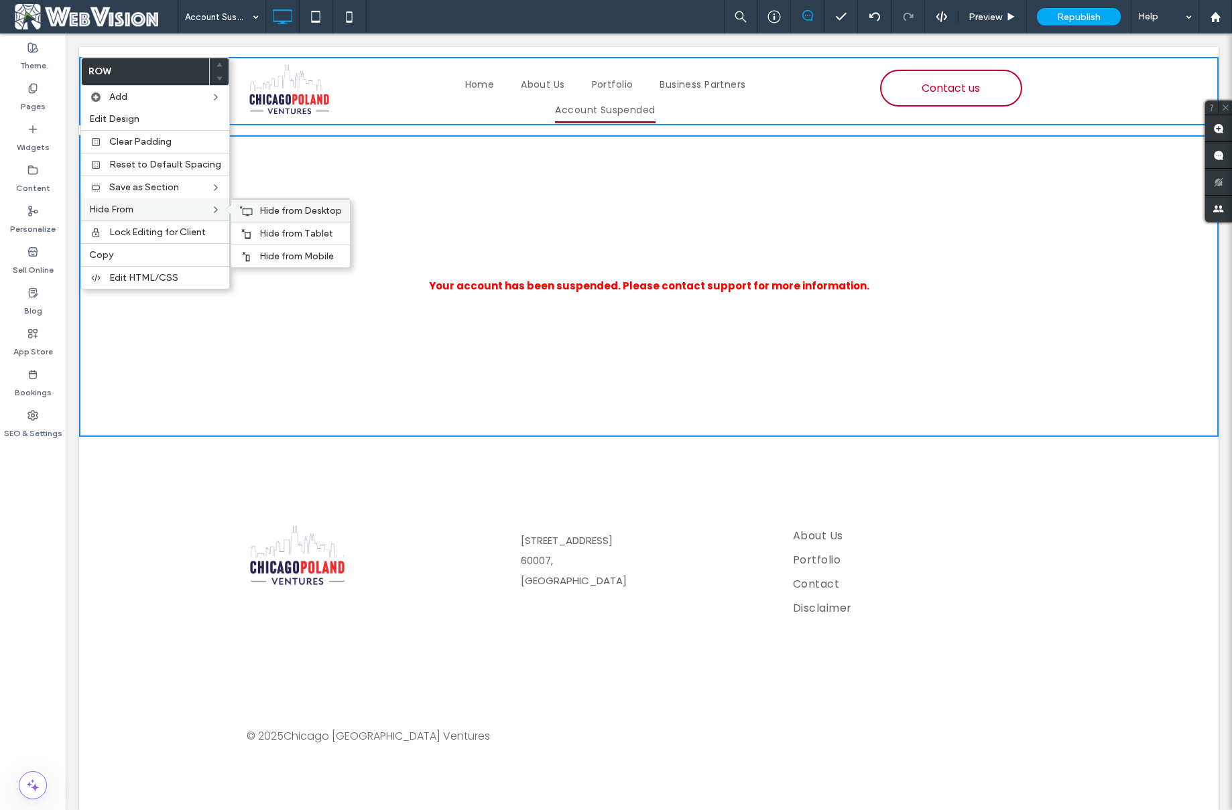
click at [318, 214] on span "Hide from Desktop" at bounding box center [300, 210] width 82 height 11
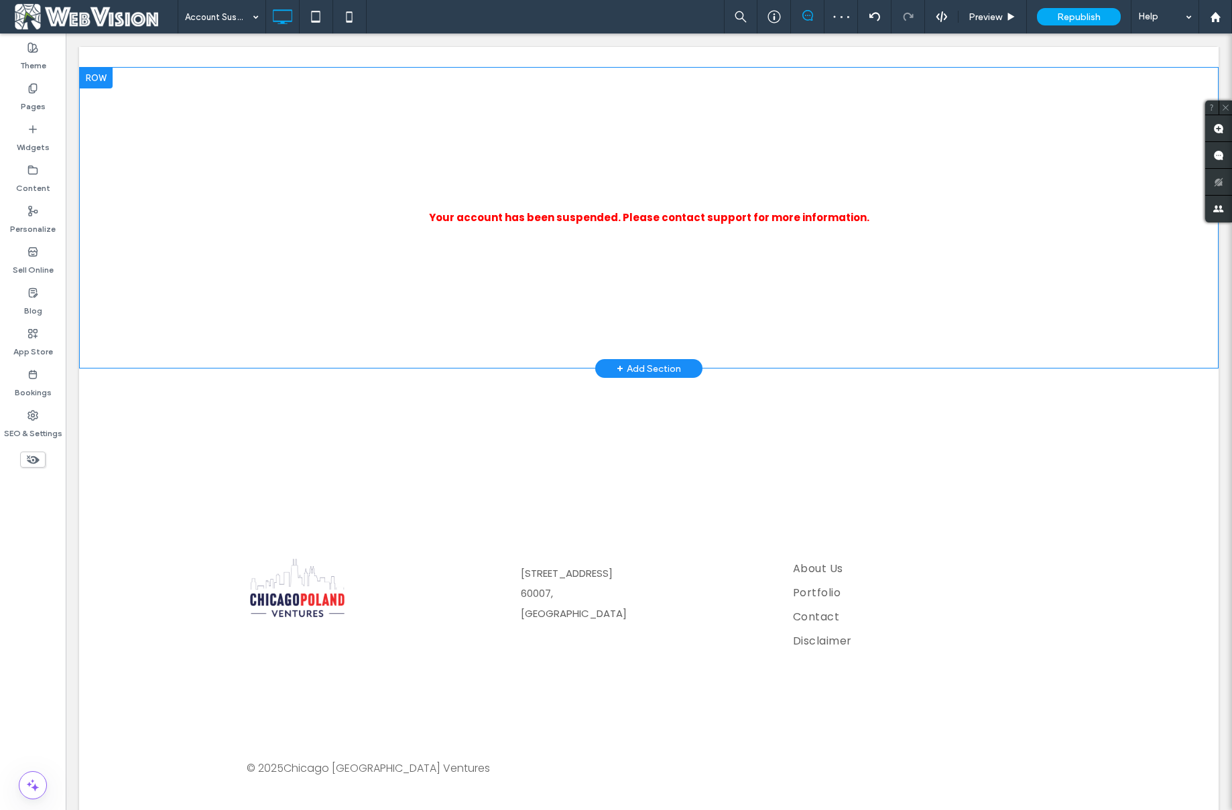
click at [97, 79] on div at bounding box center [96, 77] width 34 height 21
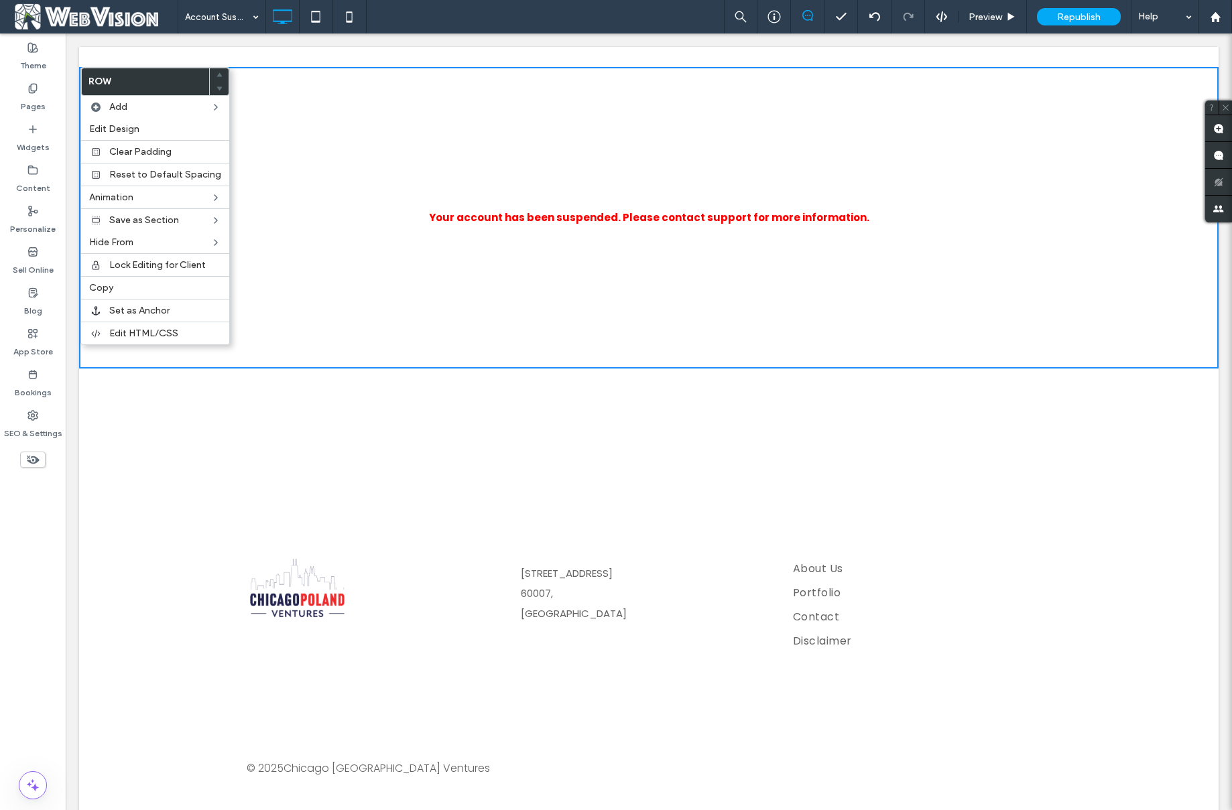
click at [245, 401] on div "Click To Paste Your account has been suspended. Please contact support for more…" at bounding box center [648, 285] width 1139 height 436
drag, startPoint x: 251, startPoint y: 401, endPoint x: 301, endPoint y: 385, distance: 51.9
click at [252, 403] on div "Click To Paste Your account has been suspended. Please contact support for more…" at bounding box center [648, 285] width 1139 height 436
click at [317, 381] on div "Click To Paste Your account has been suspended. Please contact support for more…" at bounding box center [648, 285] width 1139 height 436
click at [499, 488] on div "Click To Paste Your account has been suspended. Please contact support for more…" at bounding box center [648, 285] width 1139 height 436
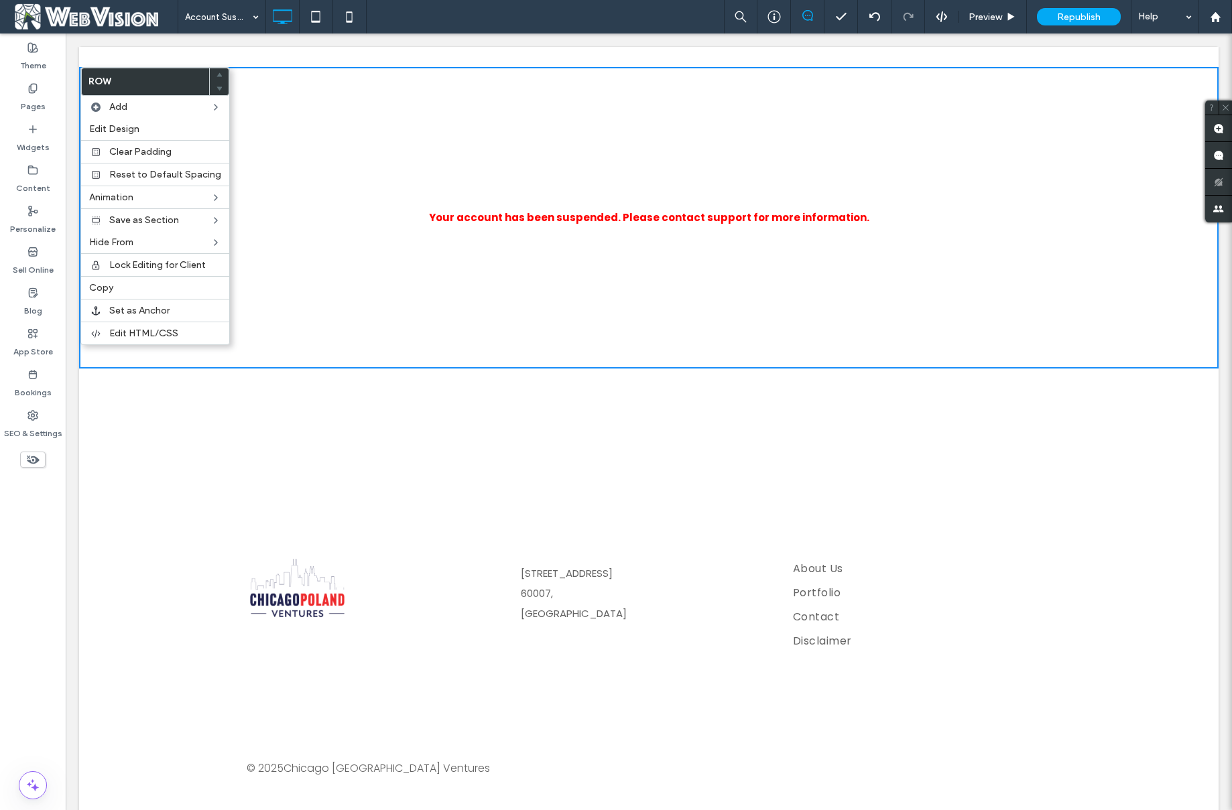
click at [439, 111] on div "Click To Paste Your account has been suspended. Please contact support for more…" at bounding box center [648, 218] width 1139 height 302
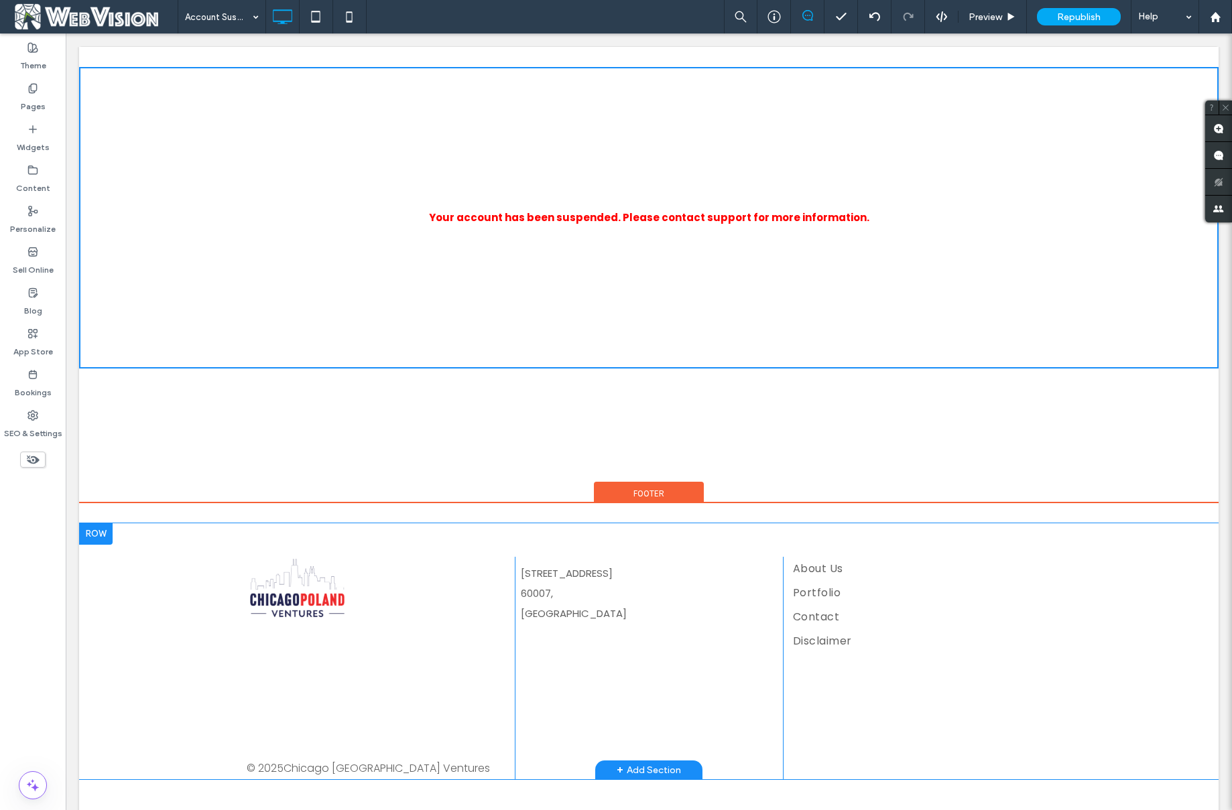
click at [361, 539] on div "© 2025 Chicago Poland Ventures Click To Paste 951 Fargo Ave, 60007, Elk Grove V…" at bounding box center [648, 651] width 1139 height 256
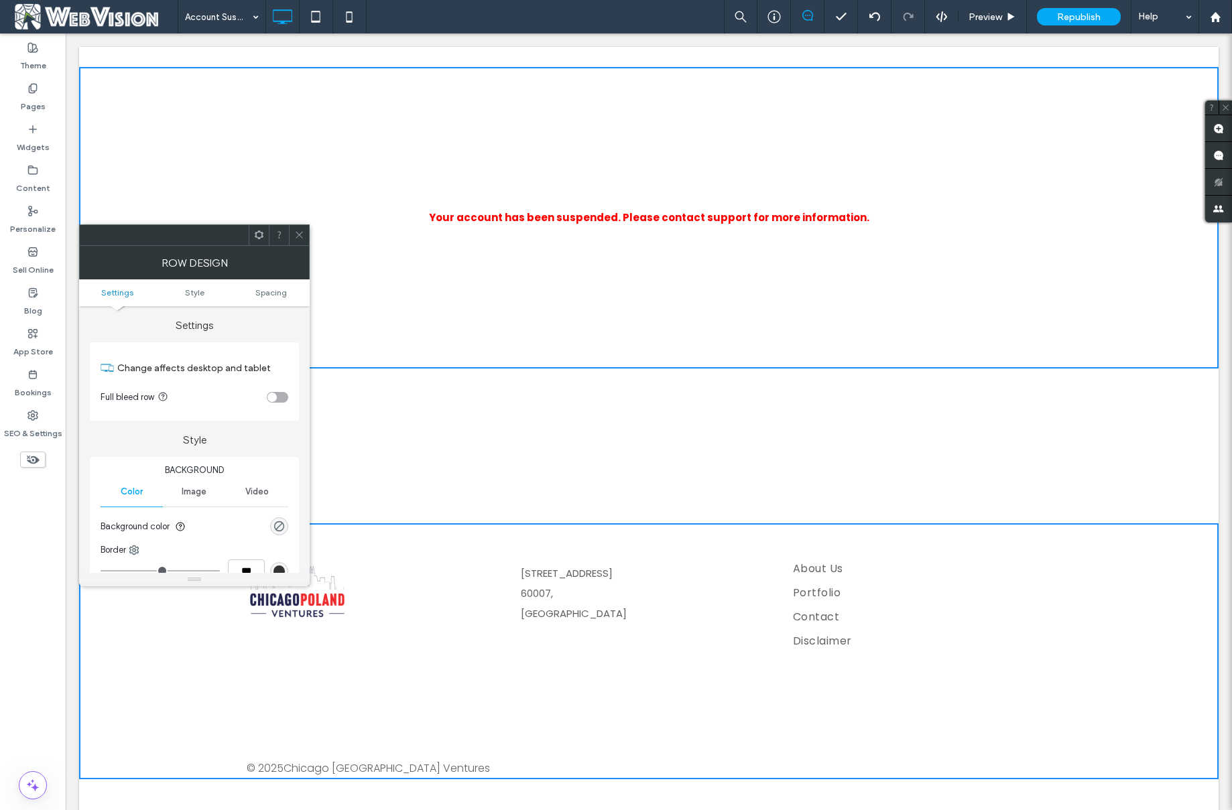
scroll to position [48, 0]
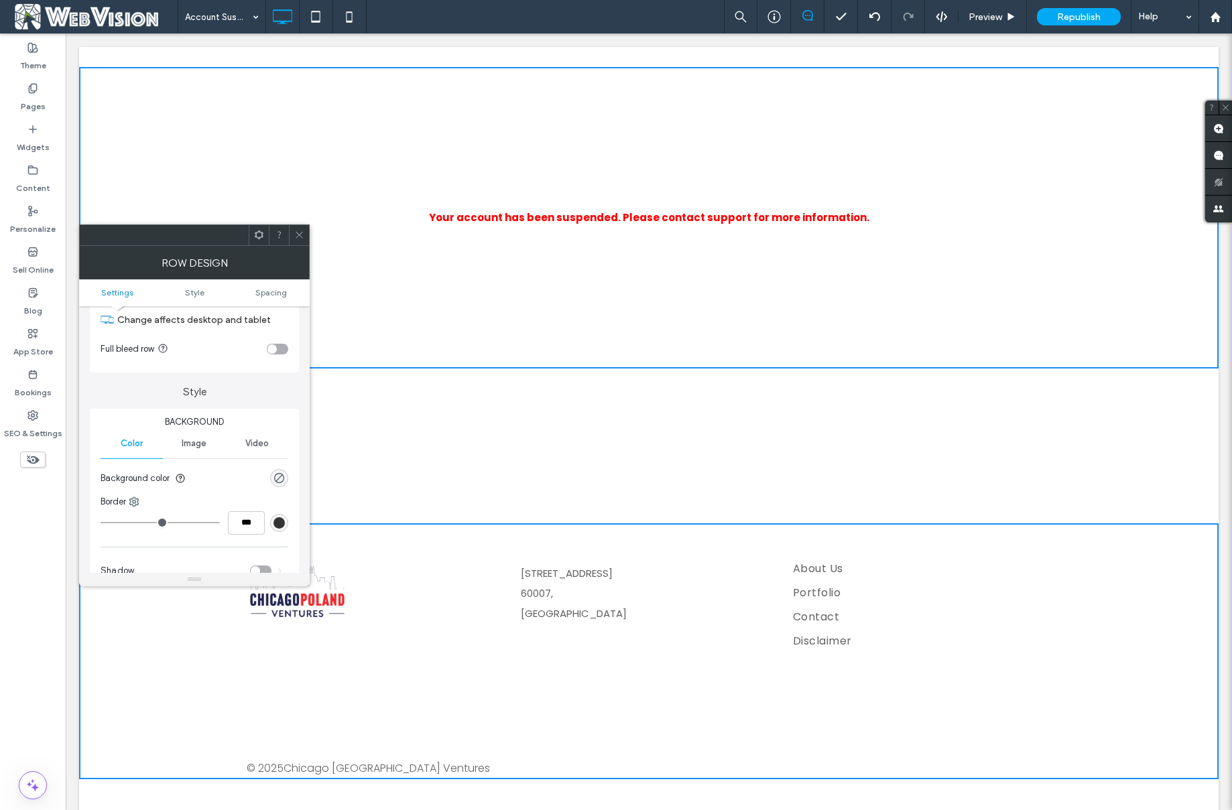
click at [255, 237] on icon at bounding box center [259, 235] width 10 height 10
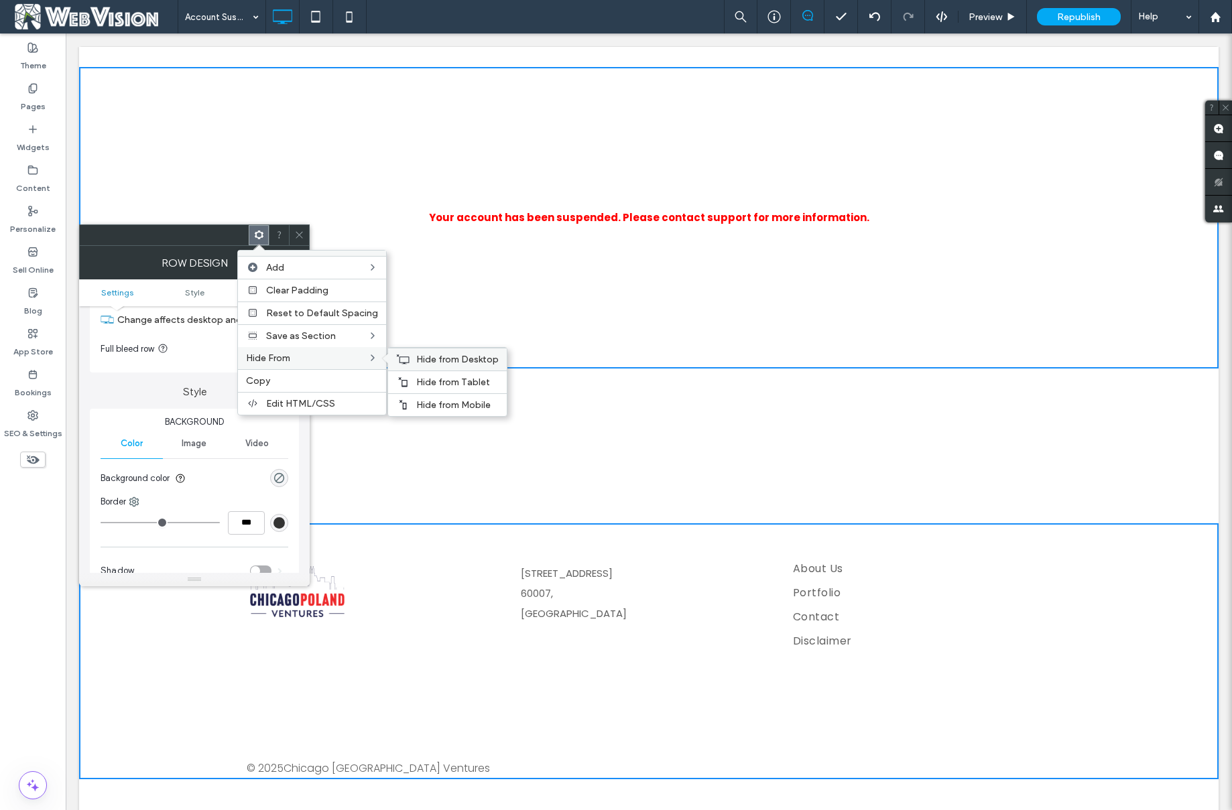
click at [477, 359] on span "Hide from Desktop" at bounding box center [457, 359] width 82 height 11
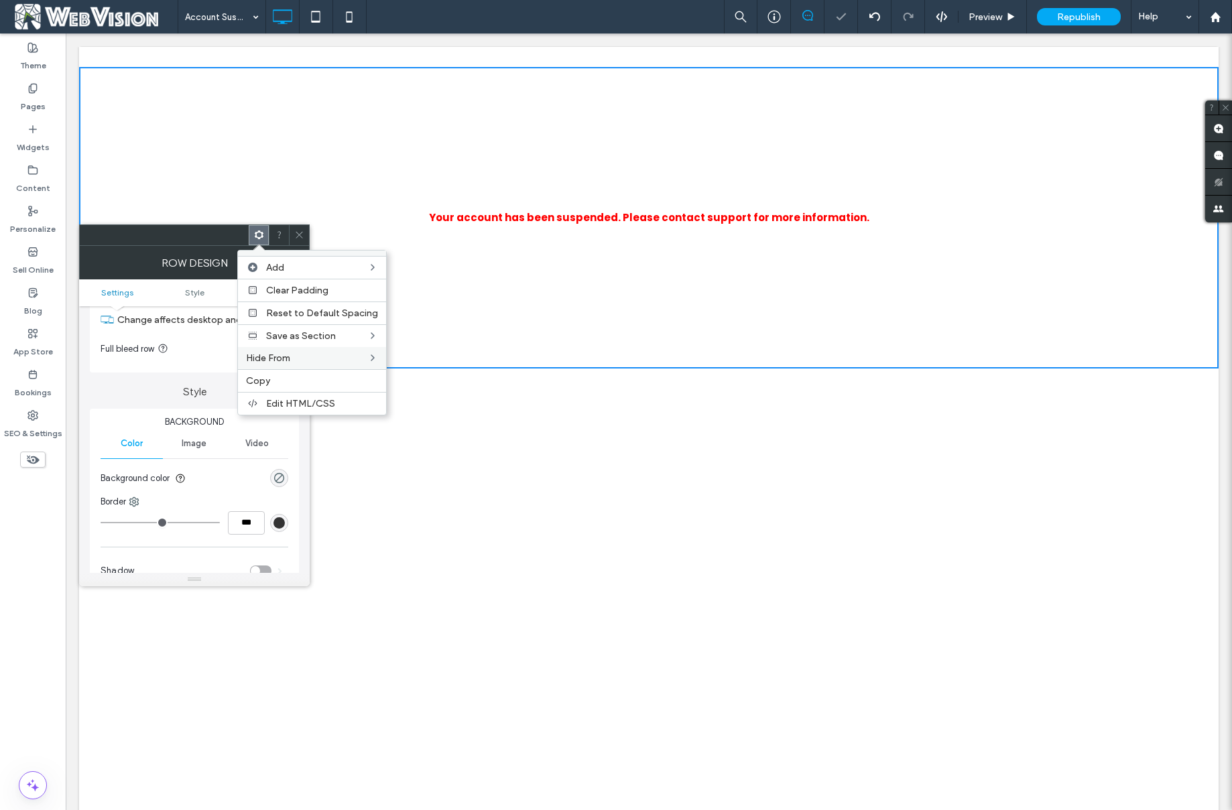
drag, startPoint x: 473, startPoint y: 593, endPoint x: 407, endPoint y: 560, distance: 74.0
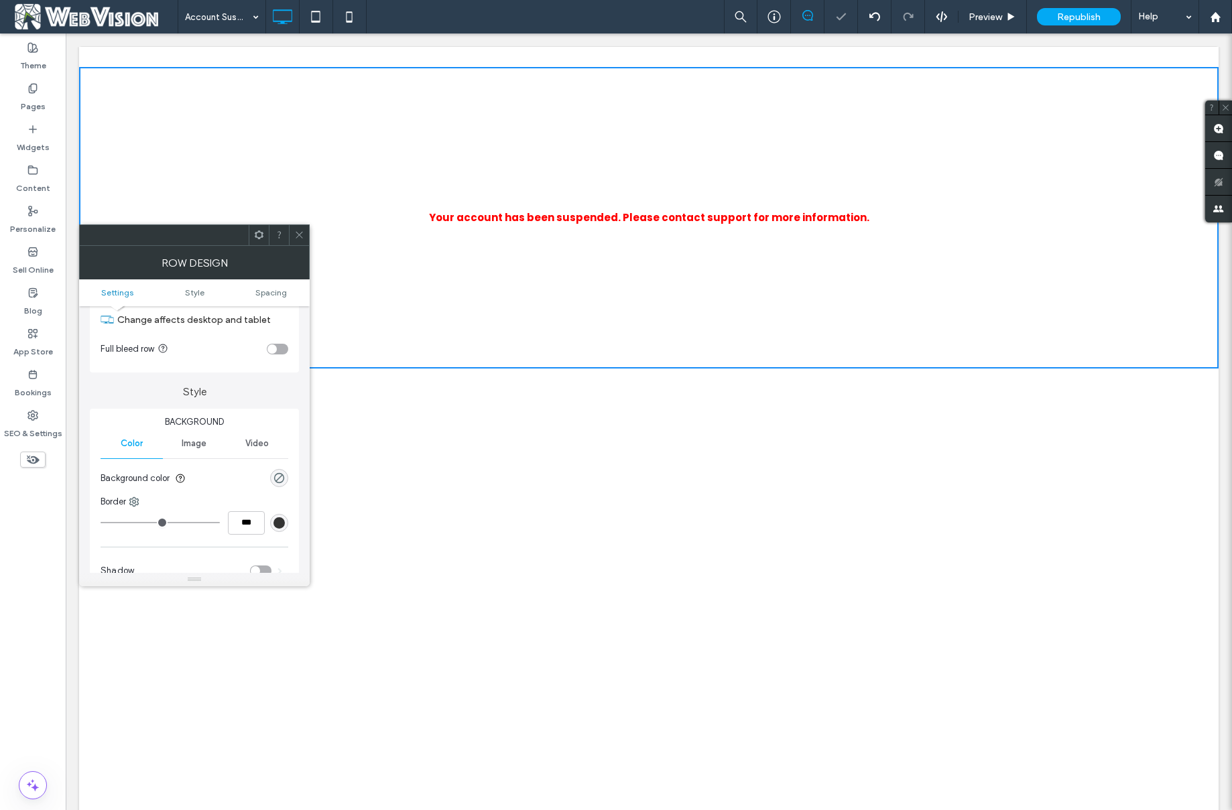
click at [296, 231] on icon at bounding box center [299, 235] width 10 height 10
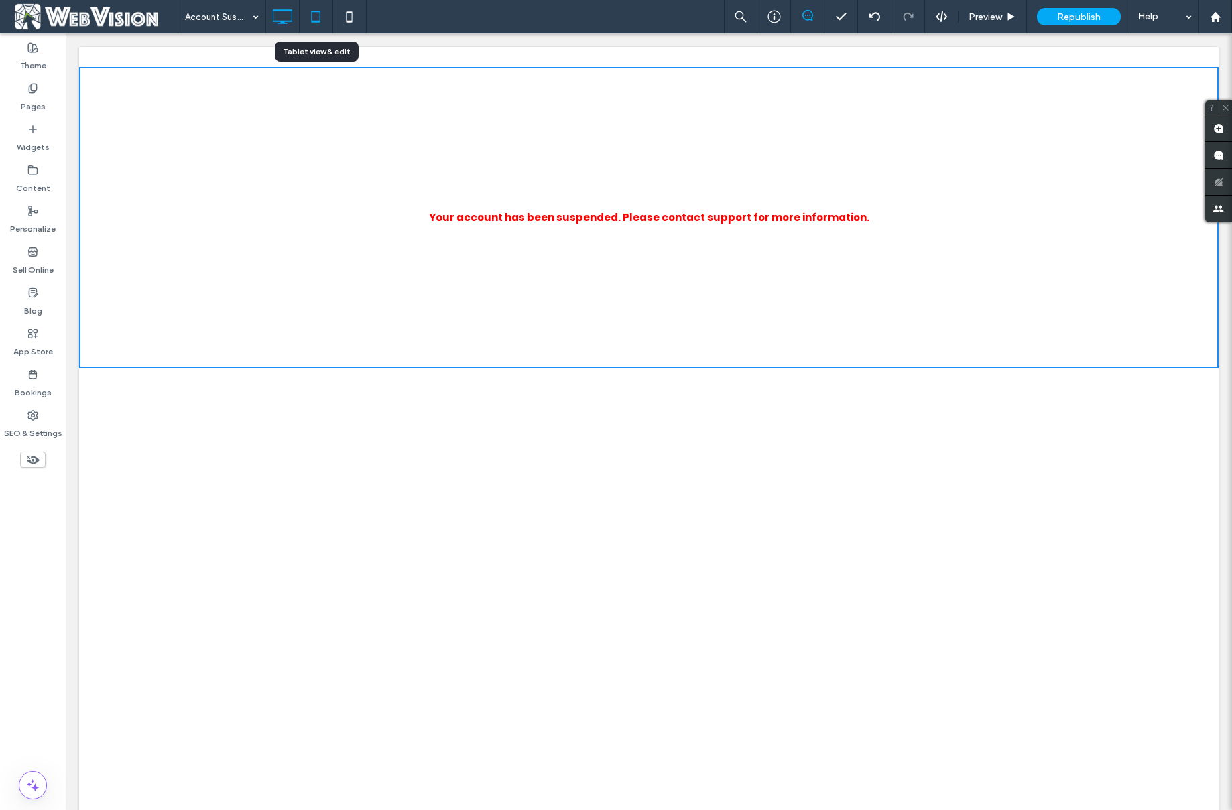
click at [320, 26] on icon at bounding box center [315, 16] width 27 height 27
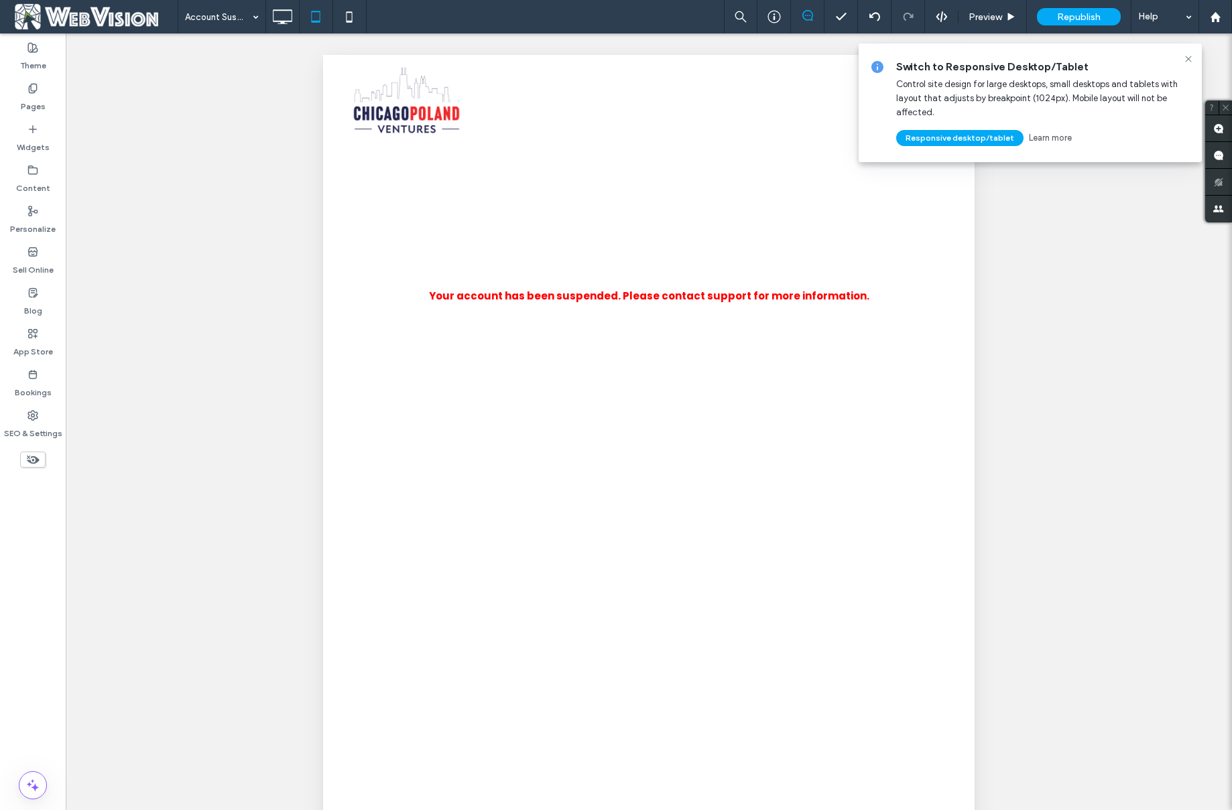
scroll to position [0, 0]
click at [1183, 60] on icon at bounding box center [1188, 59] width 11 height 11
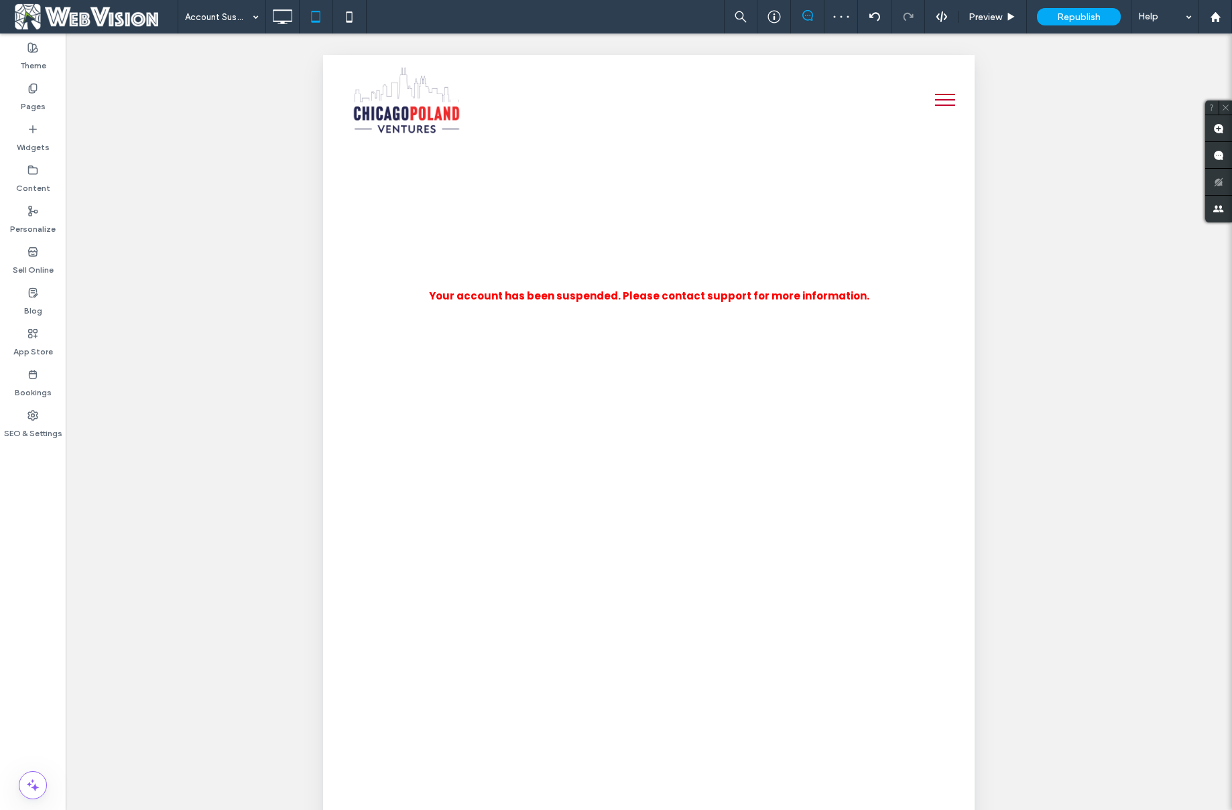
click at [933, 97] on button "menu" at bounding box center [945, 99] width 35 height 35
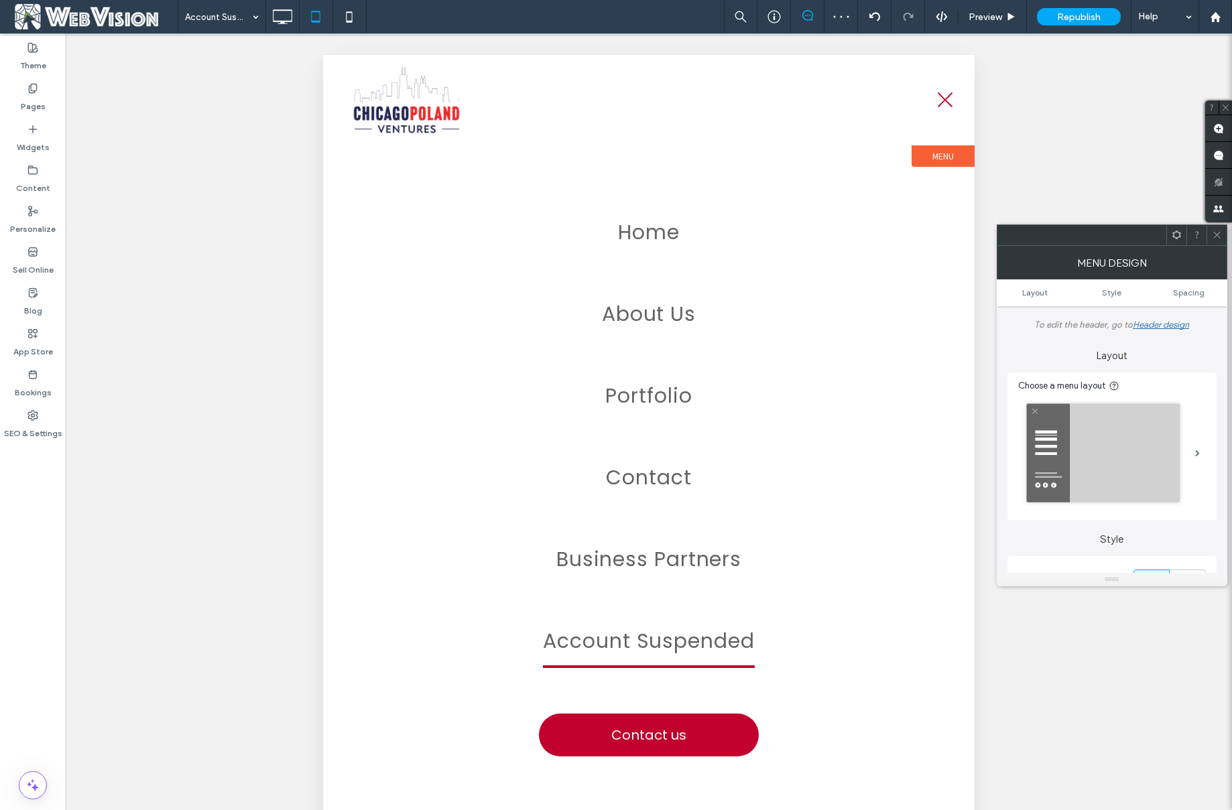
click at [933, 97] on button "menu" at bounding box center [945, 99] width 35 height 35
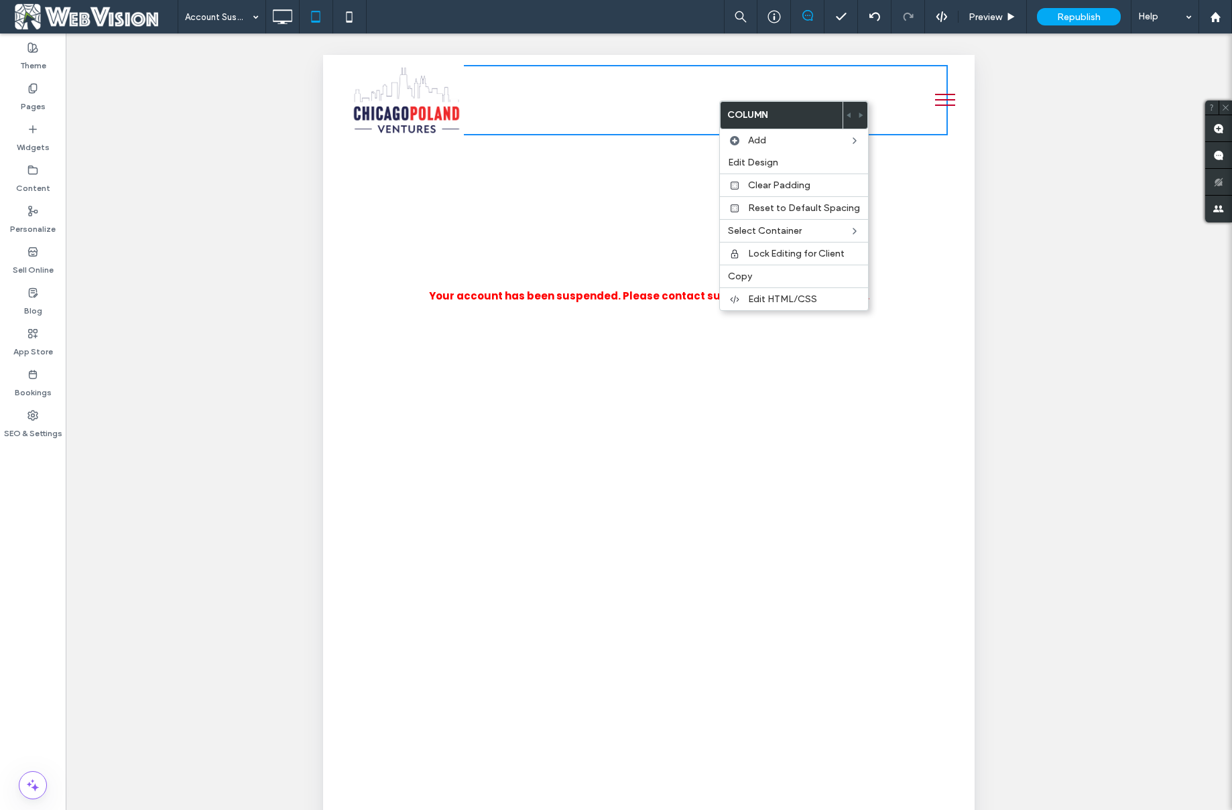
click at [365, 75] on img at bounding box center [407, 100] width 114 height 70
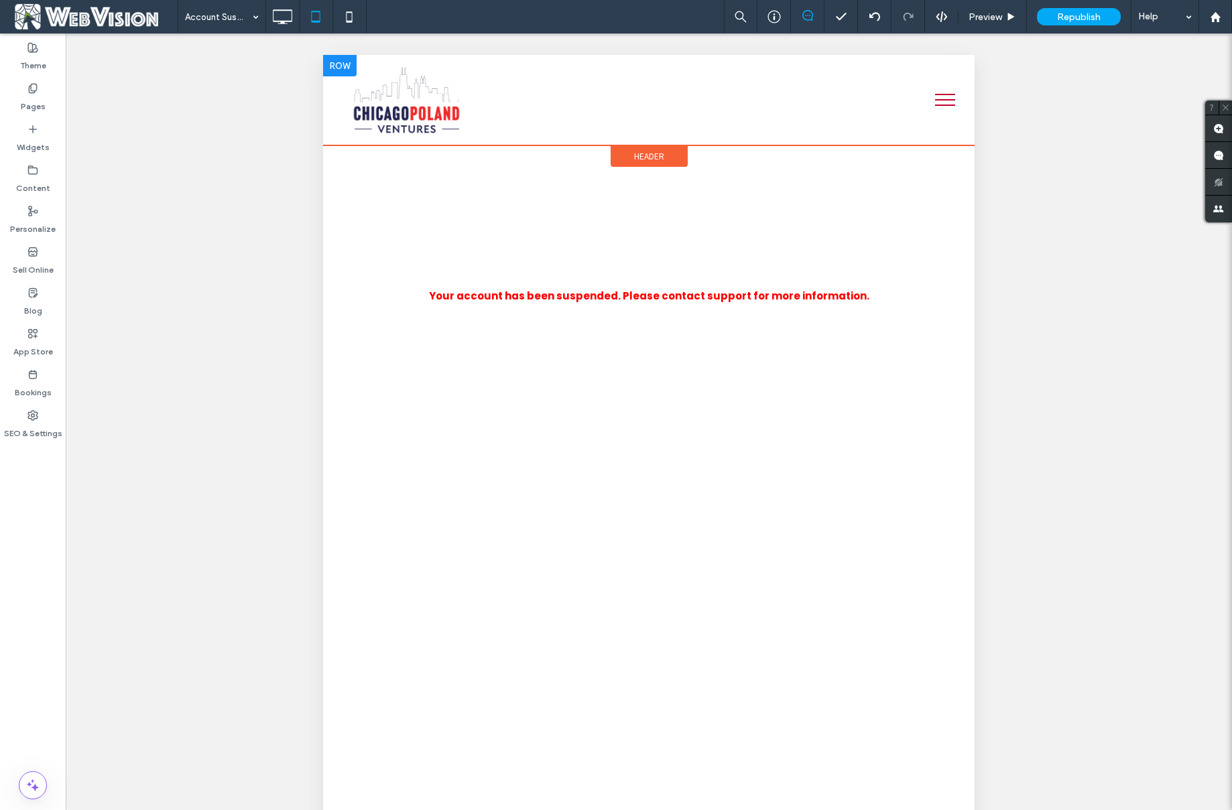
click at [347, 66] on div at bounding box center [340, 65] width 34 height 21
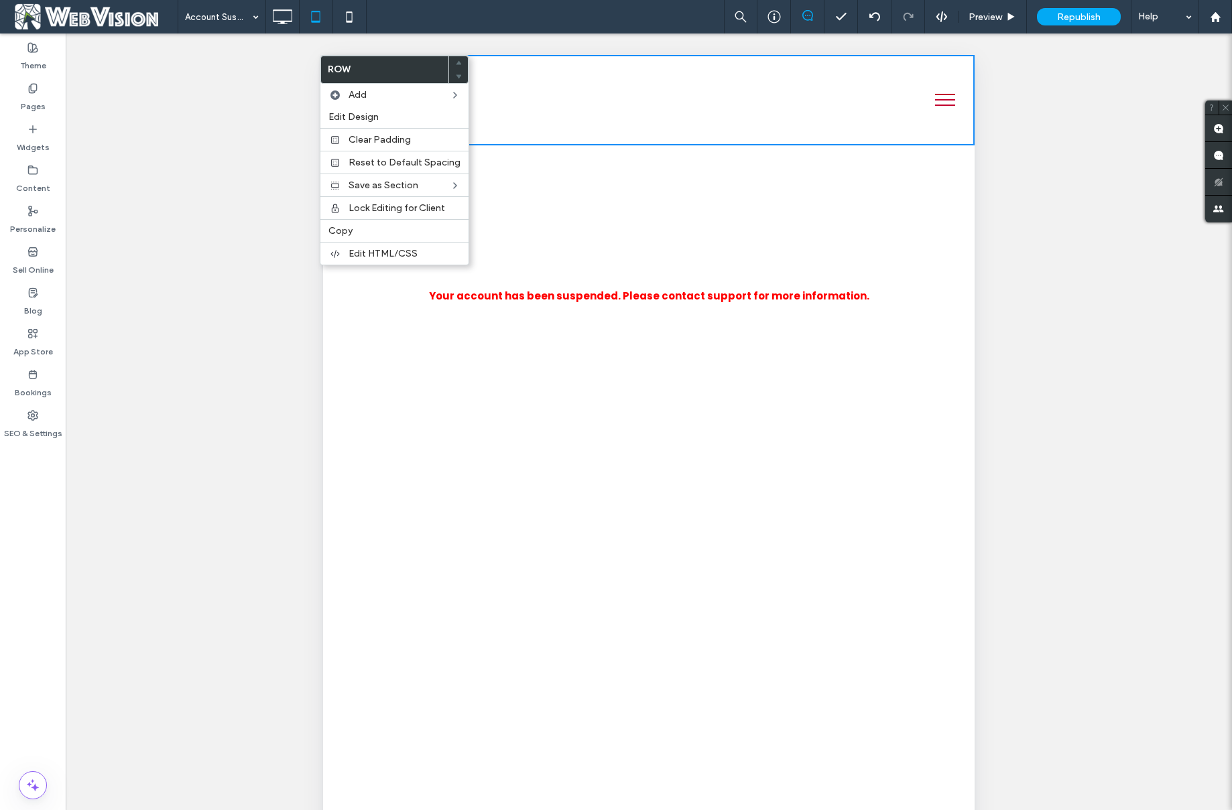
click at [1115, 102] on div "Unhide? Yes Unhide? Yes Unhide? Yes" at bounding box center [649, 439] width 1166 height 810
drag, startPoint x: 1023, startPoint y: 72, endPoint x: 994, endPoint y: 70, distance: 28.9
click at [1023, 72] on div "Unhide? Yes Unhide? Yes Unhide? Yes" at bounding box center [649, 439] width 1166 height 810
click at [166, 149] on div "Unhide? Yes Unhide? Yes Unhide? Yes" at bounding box center [649, 439] width 1166 height 810
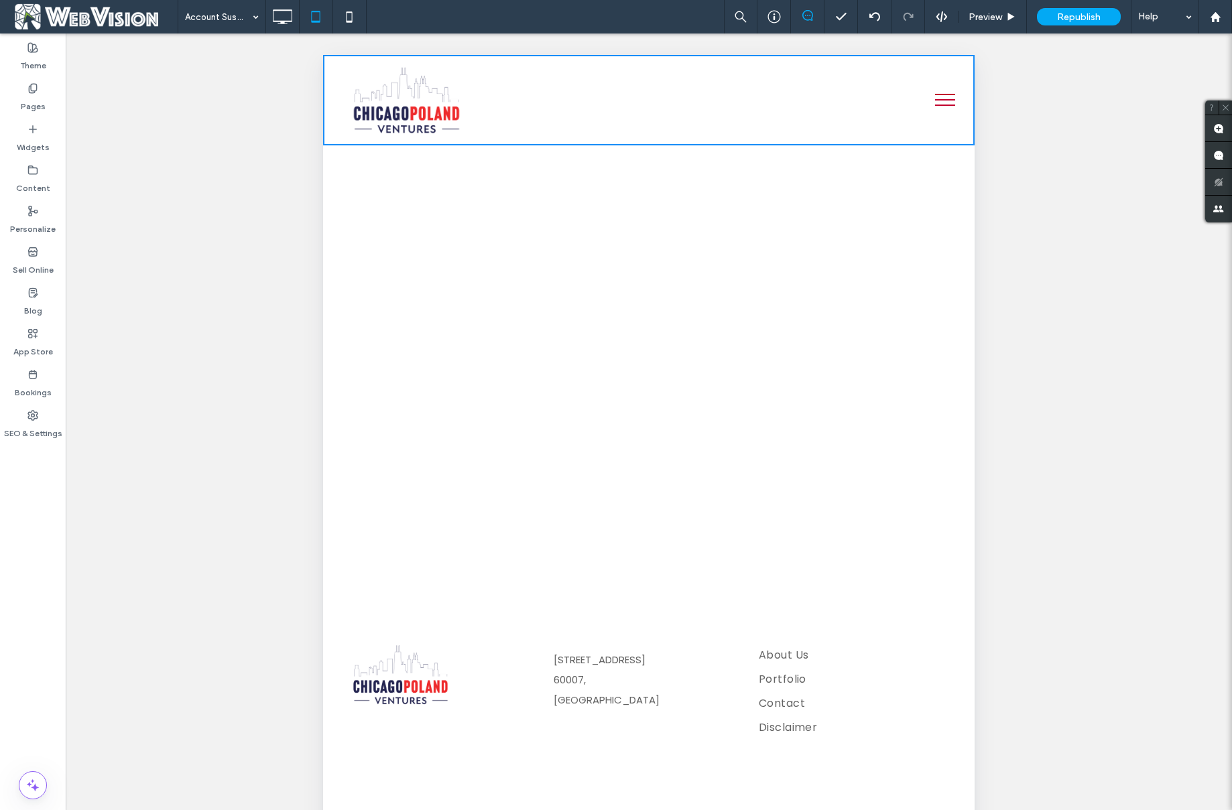
scroll to position [124, 0]
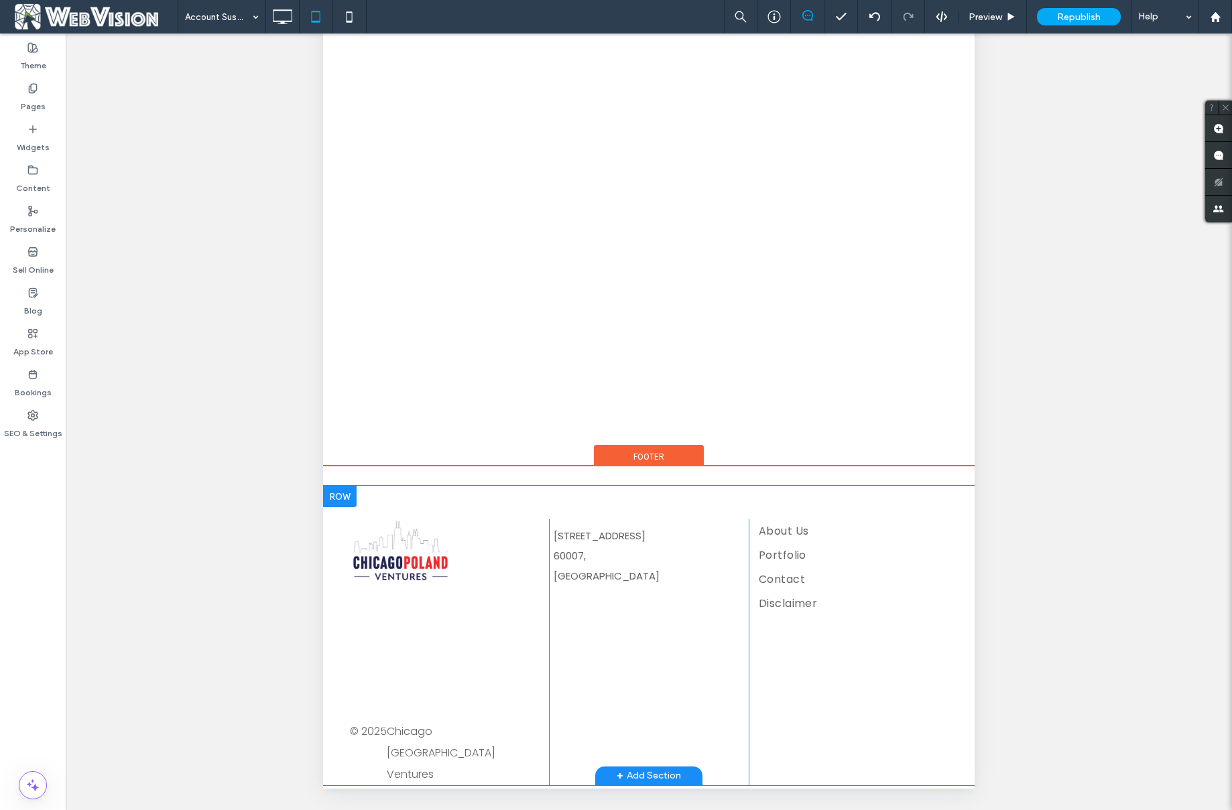
click at [349, 495] on div at bounding box center [340, 496] width 34 height 21
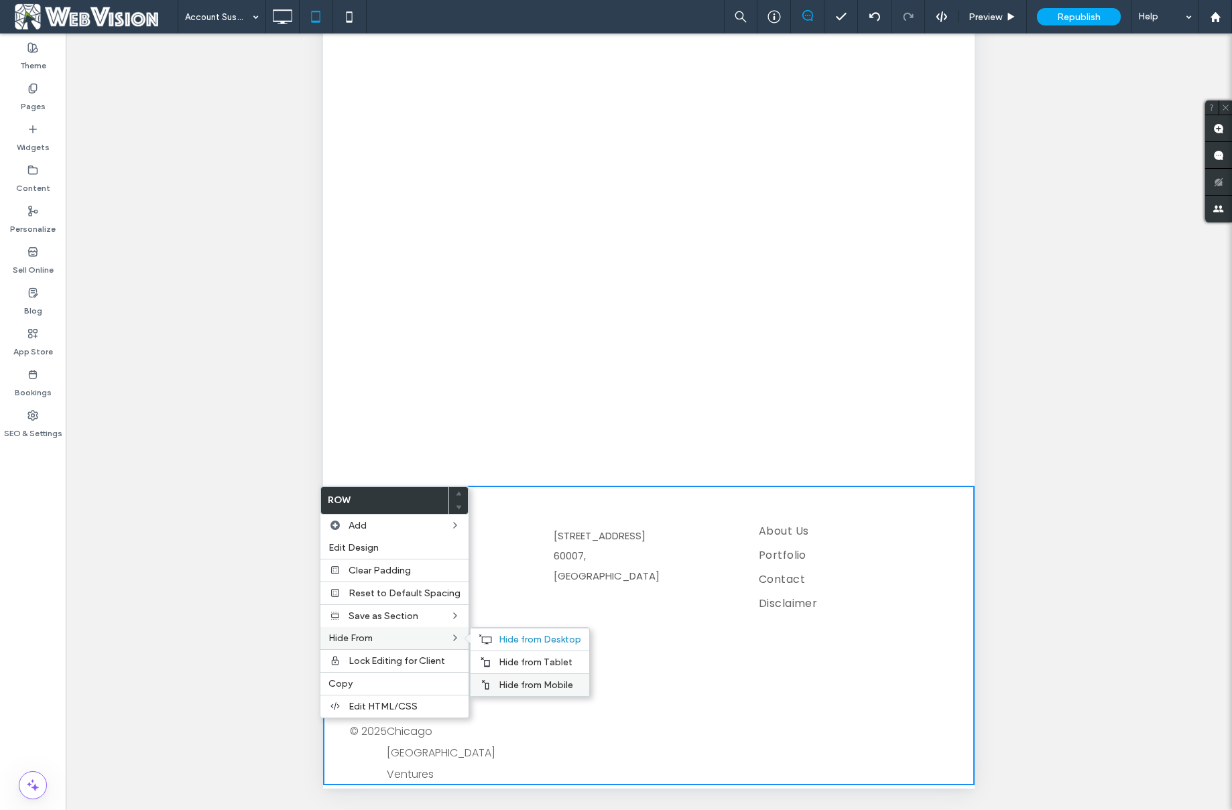
click at [546, 681] on span "Hide from Mobile" at bounding box center [536, 685] width 74 height 11
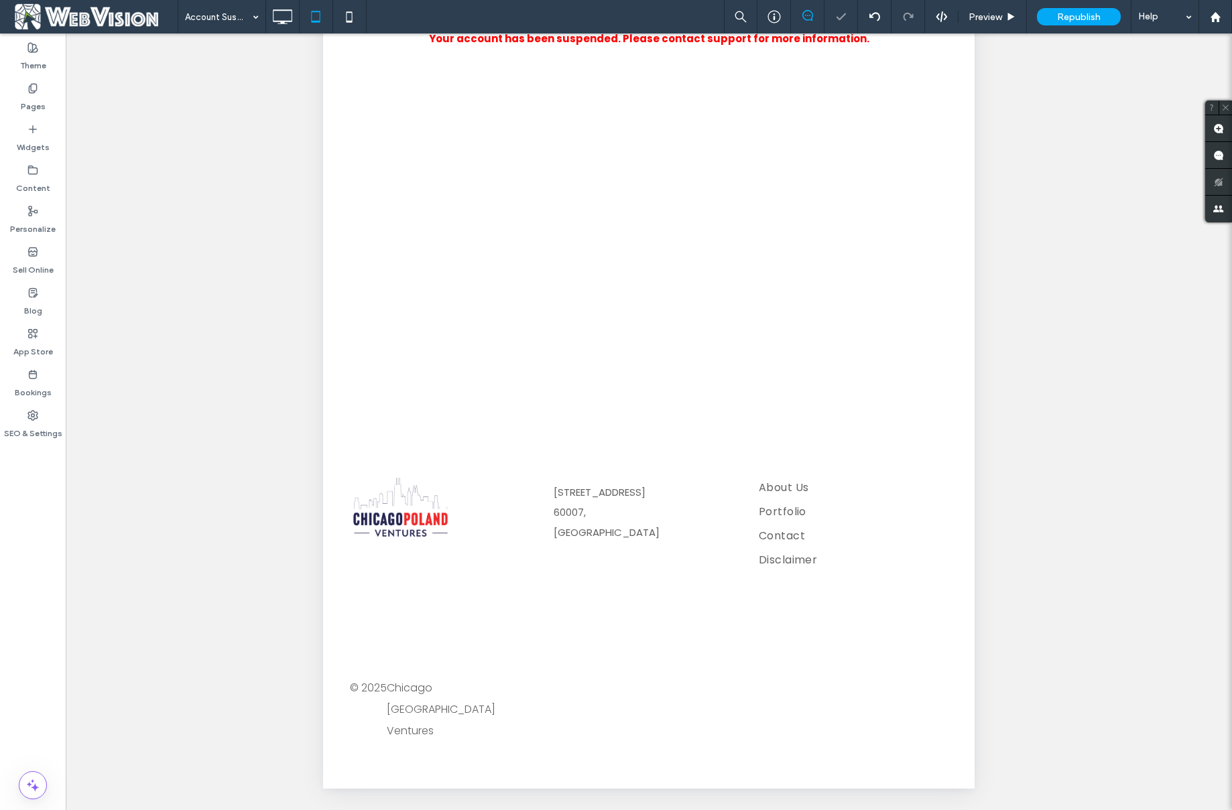
scroll to position [90, 0]
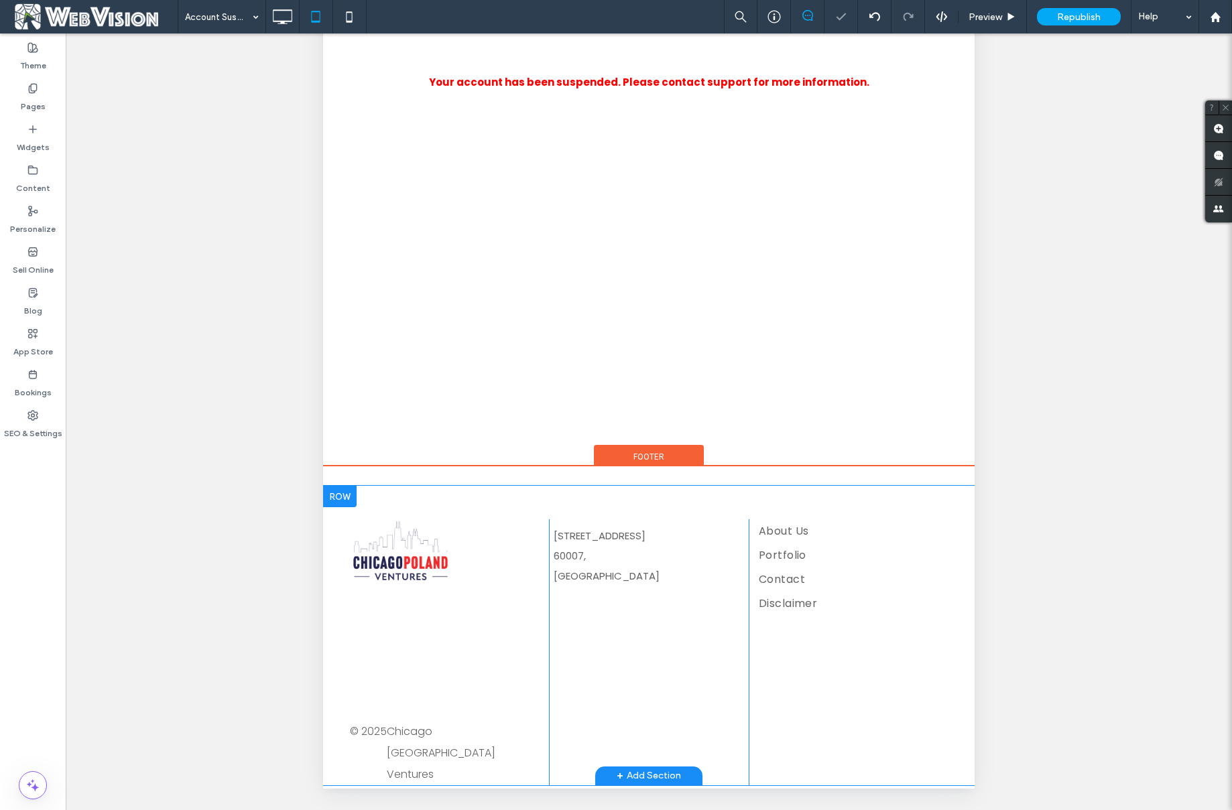
click at [343, 495] on div at bounding box center [340, 496] width 34 height 21
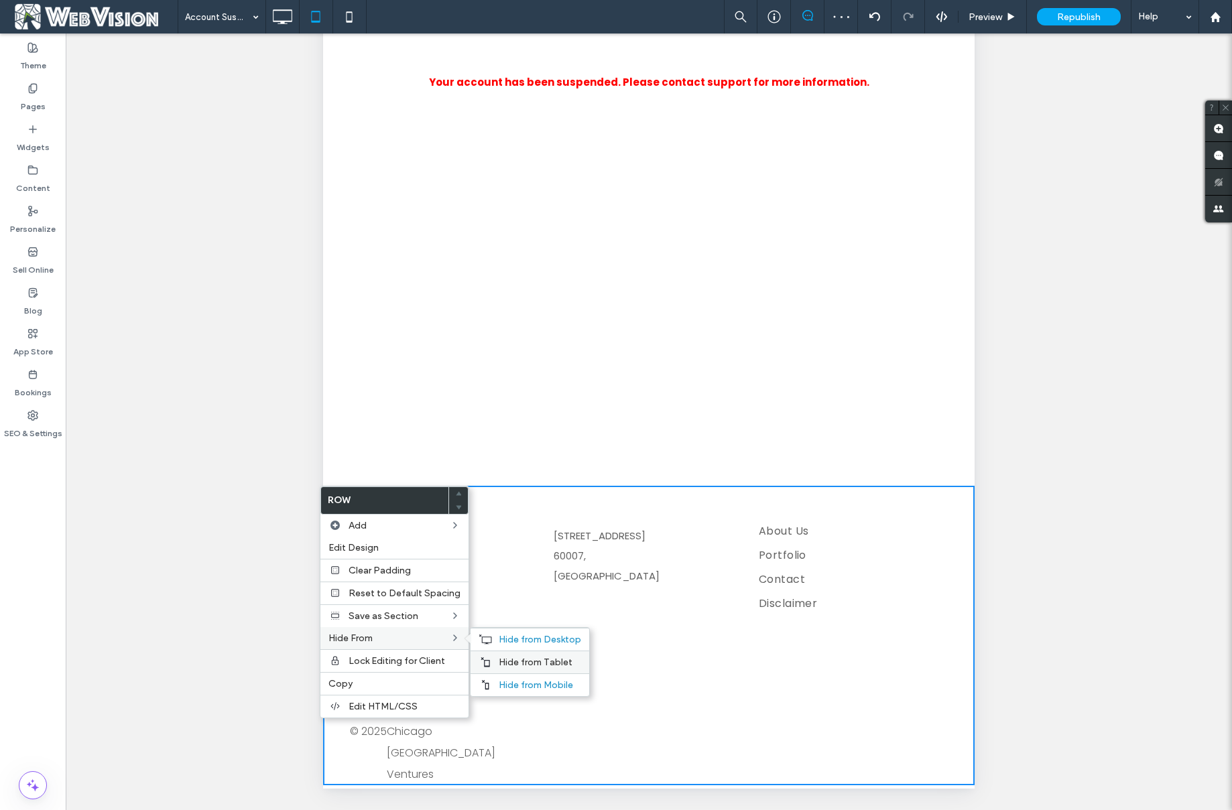
click at [511, 658] on span "Hide from Tablet" at bounding box center [536, 662] width 74 height 11
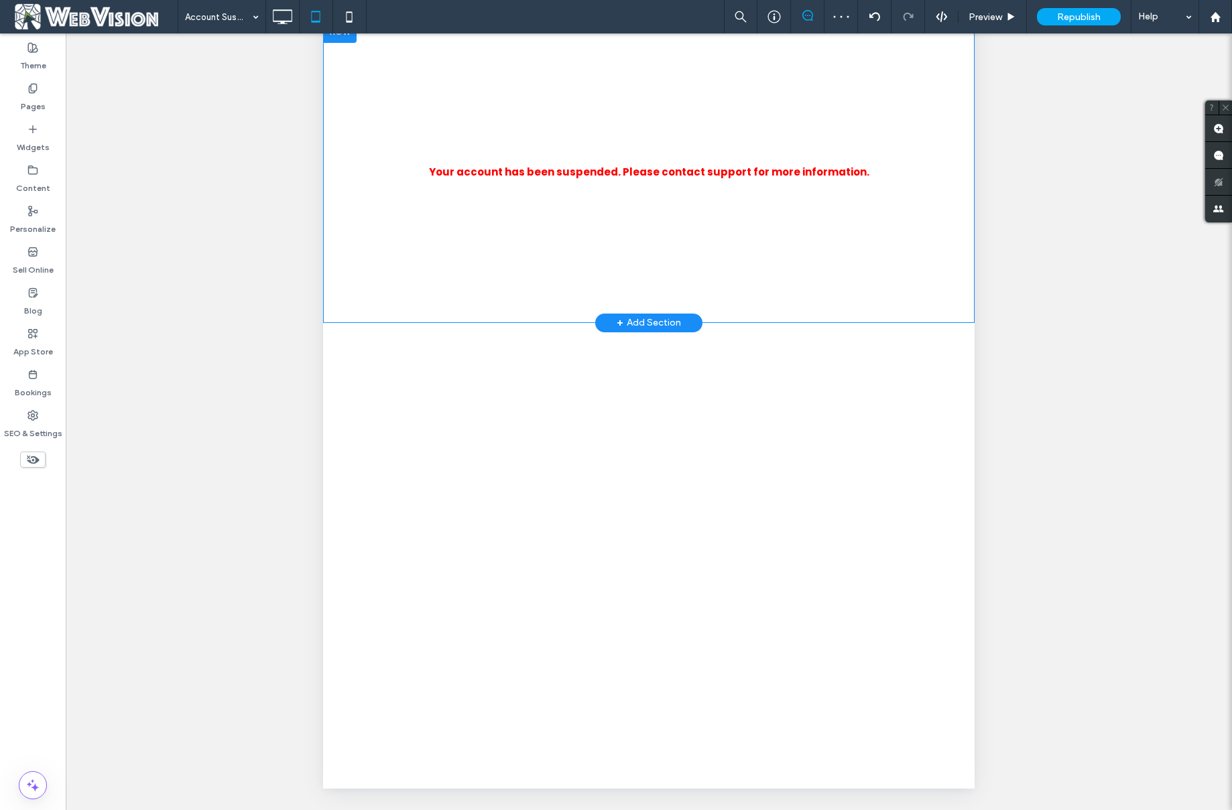
scroll to position [0, 0]
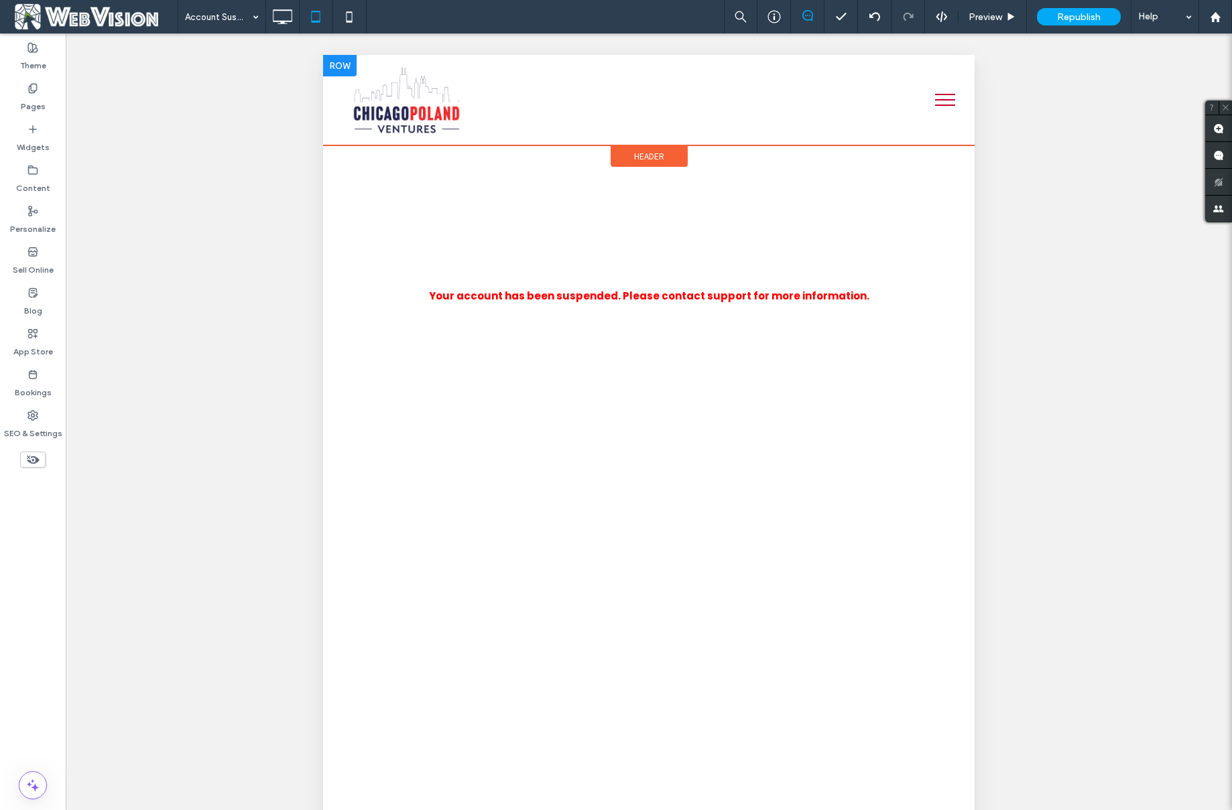
click at [338, 60] on div at bounding box center [340, 65] width 34 height 21
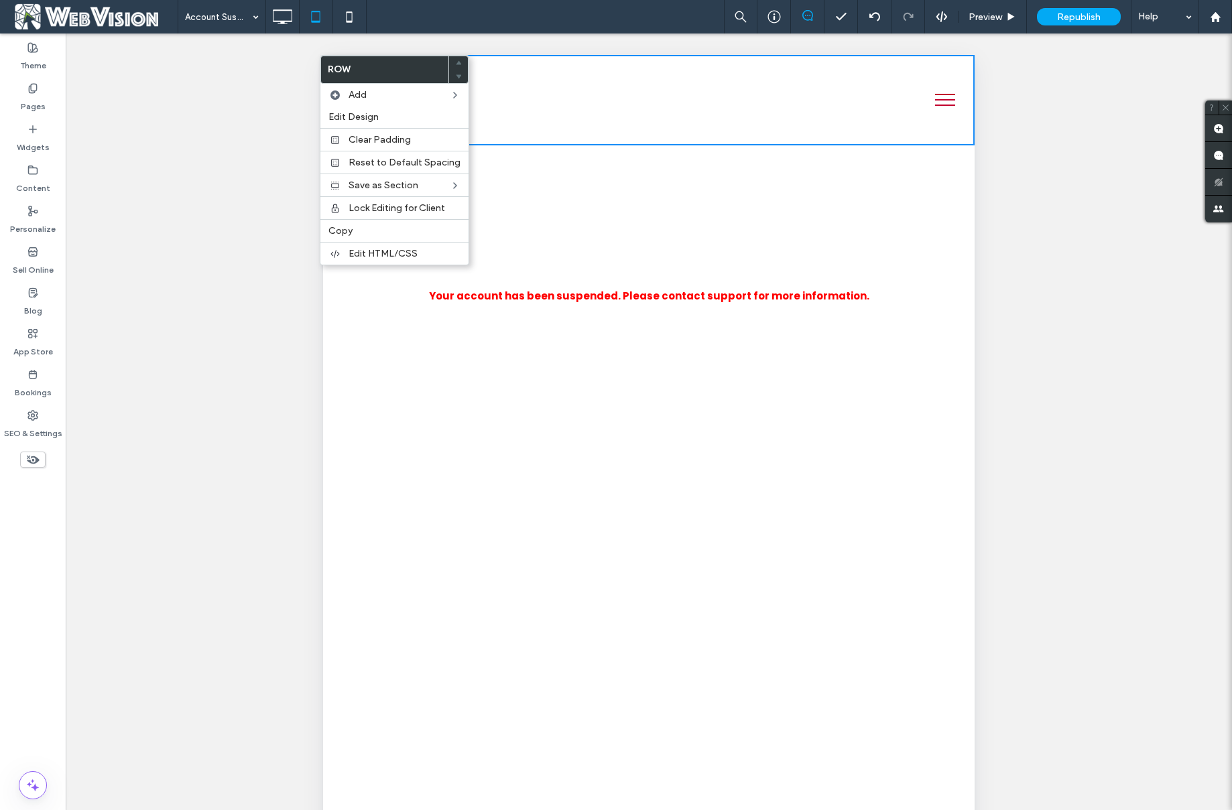
click at [1093, 158] on div "Unhide? Yes Unhide? Yes Unhide? Yes Unhide? Yes" at bounding box center [649, 439] width 1166 height 810
click at [141, 184] on div "Unhide? Yes Unhide? Yes Unhide? Yes Unhide? Yes" at bounding box center [649, 439] width 1166 height 810
click at [289, 19] on icon at bounding box center [282, 16] width 27 height 27
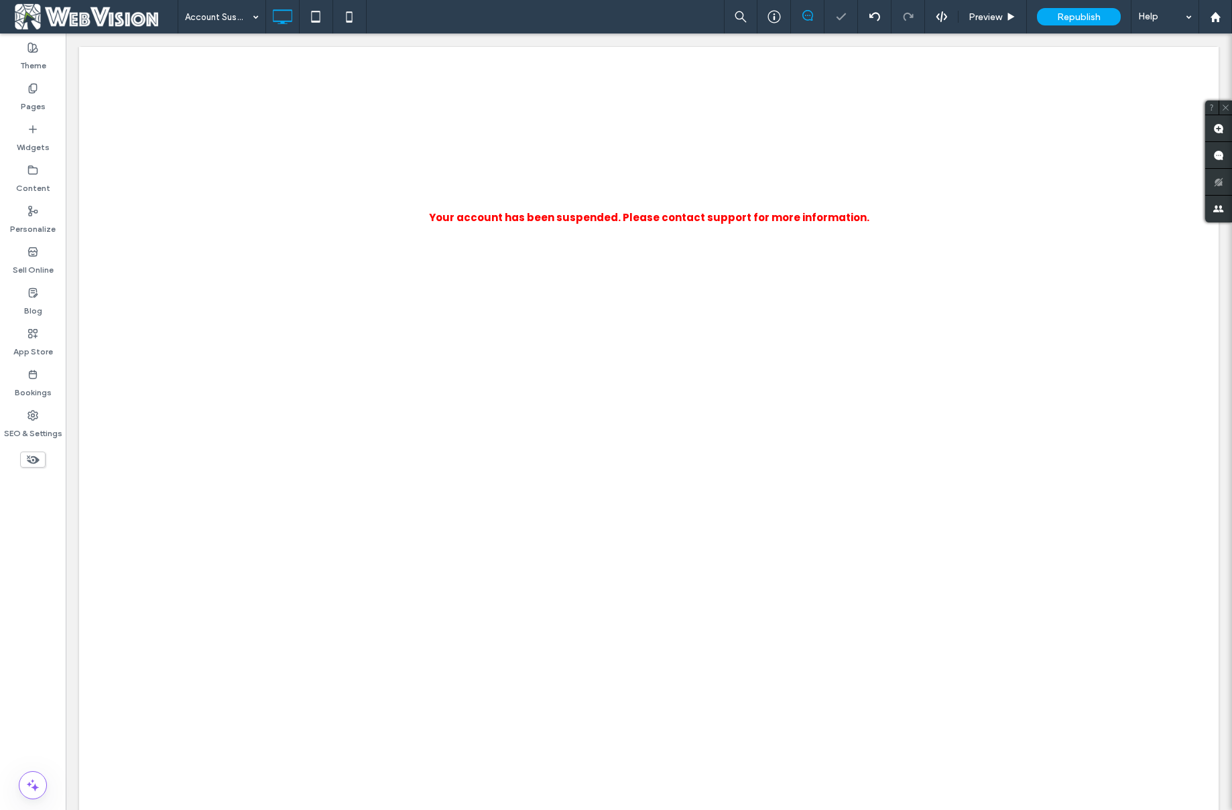
click at [36, 464] on icon at bounding box center [32, 459] width 15 height 15
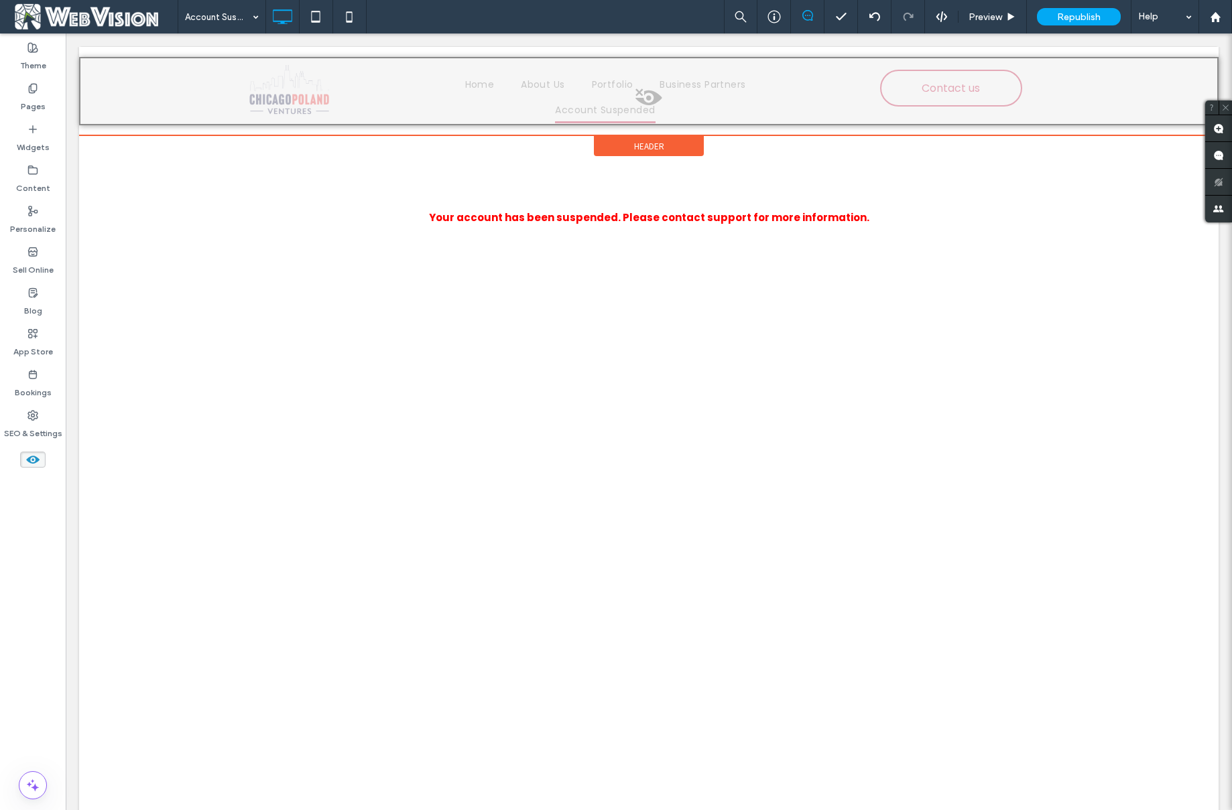
click at [642, 101] on span at bounding box center [648, 101] width 1137 height 27
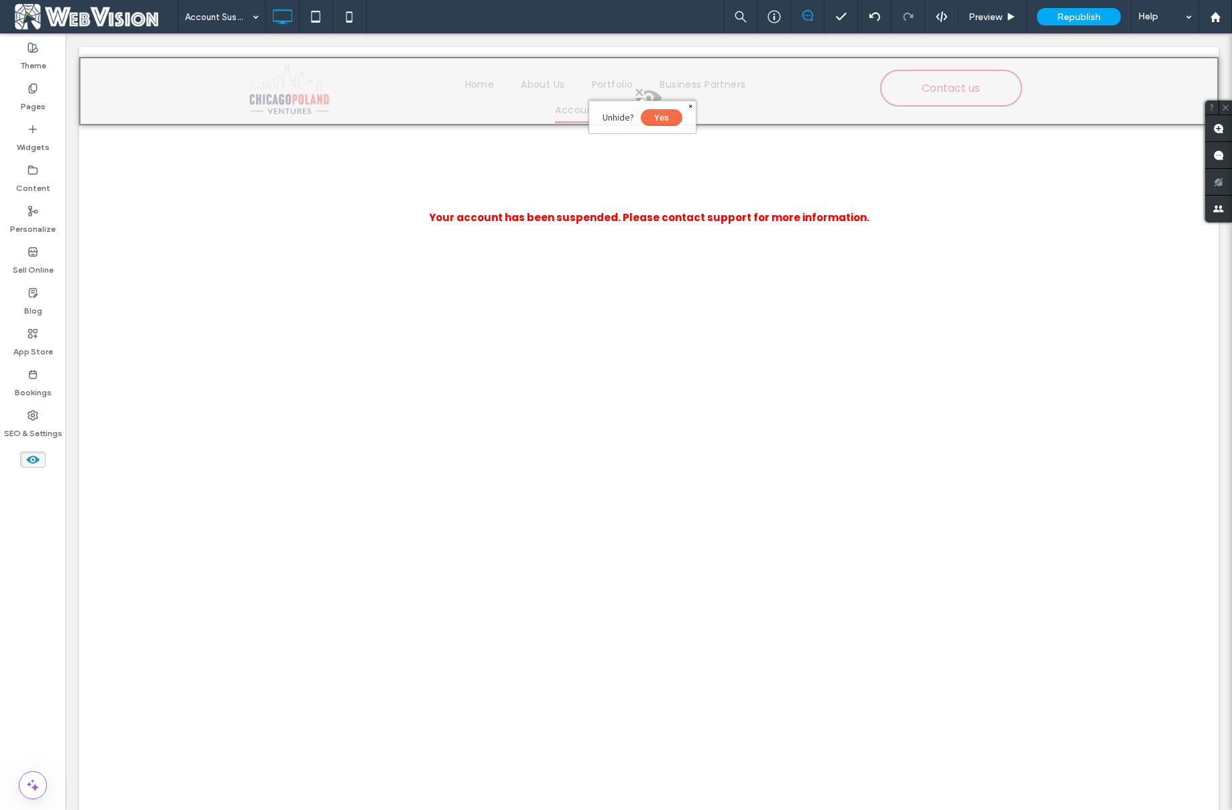
click at [664, 119] on button "Yes" at bounding box center [662, 117] width 42 height 17
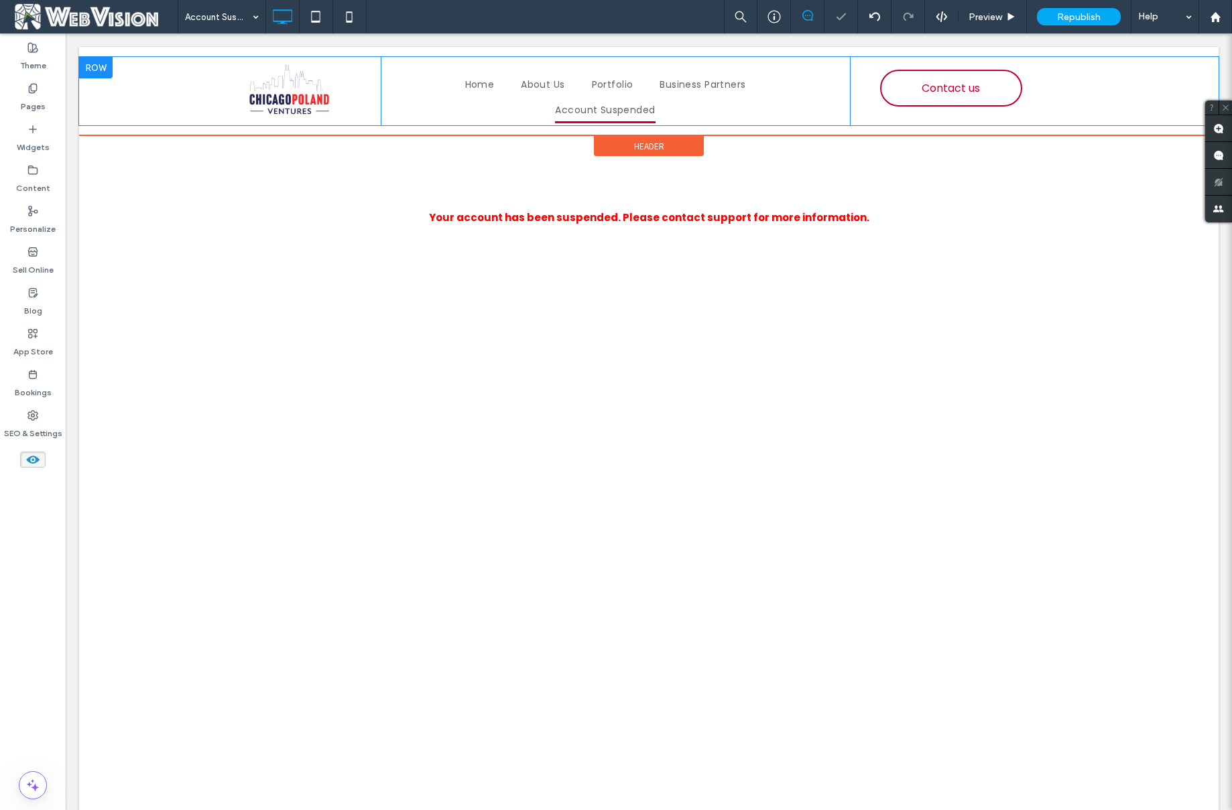
click at [95, 68] on div at bounding box center [96, 67] width 34 height 21
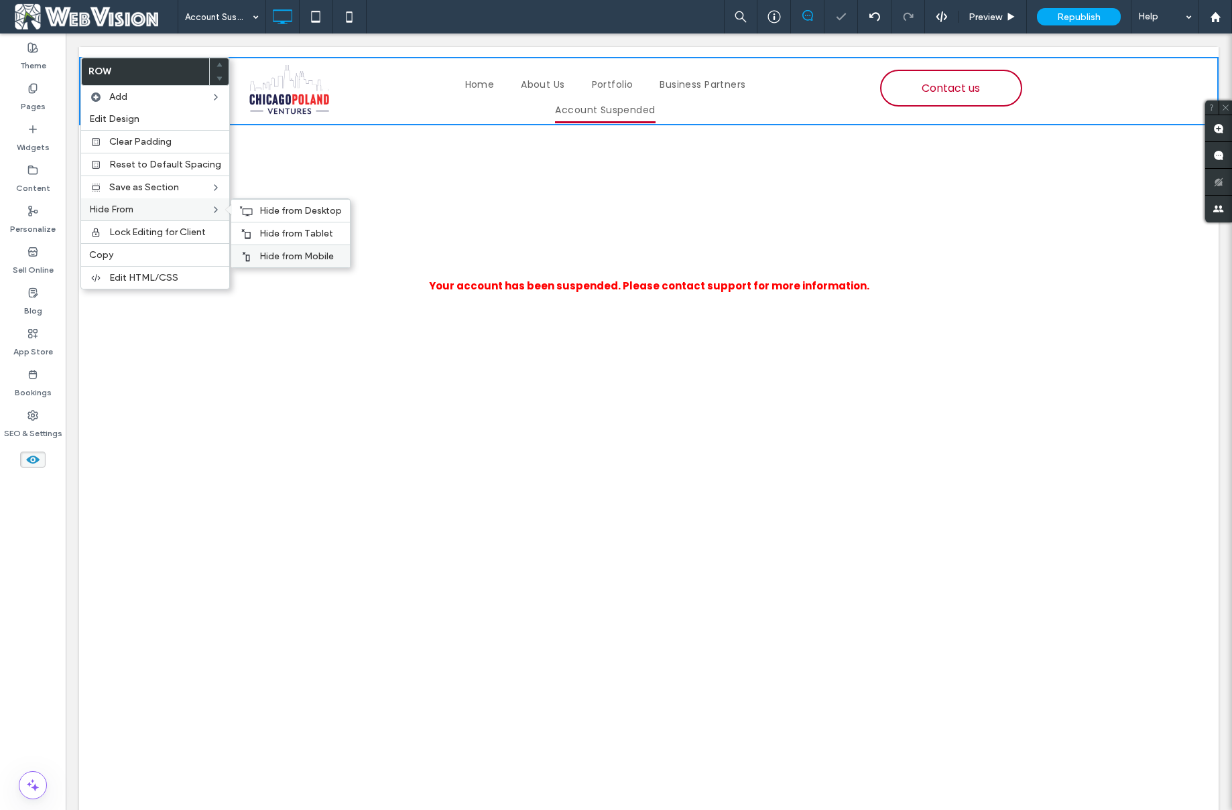
click at [290, 258] on span "Hide from Mobile" at bounding box center [296, 256] width 74 height 11
click at [247, 231] on div at bounding box center [245, 234] width 13 height 11
click at [261, 214] on span "Hide from Desktop" at bounding box center [300, 210] width 82 height 11
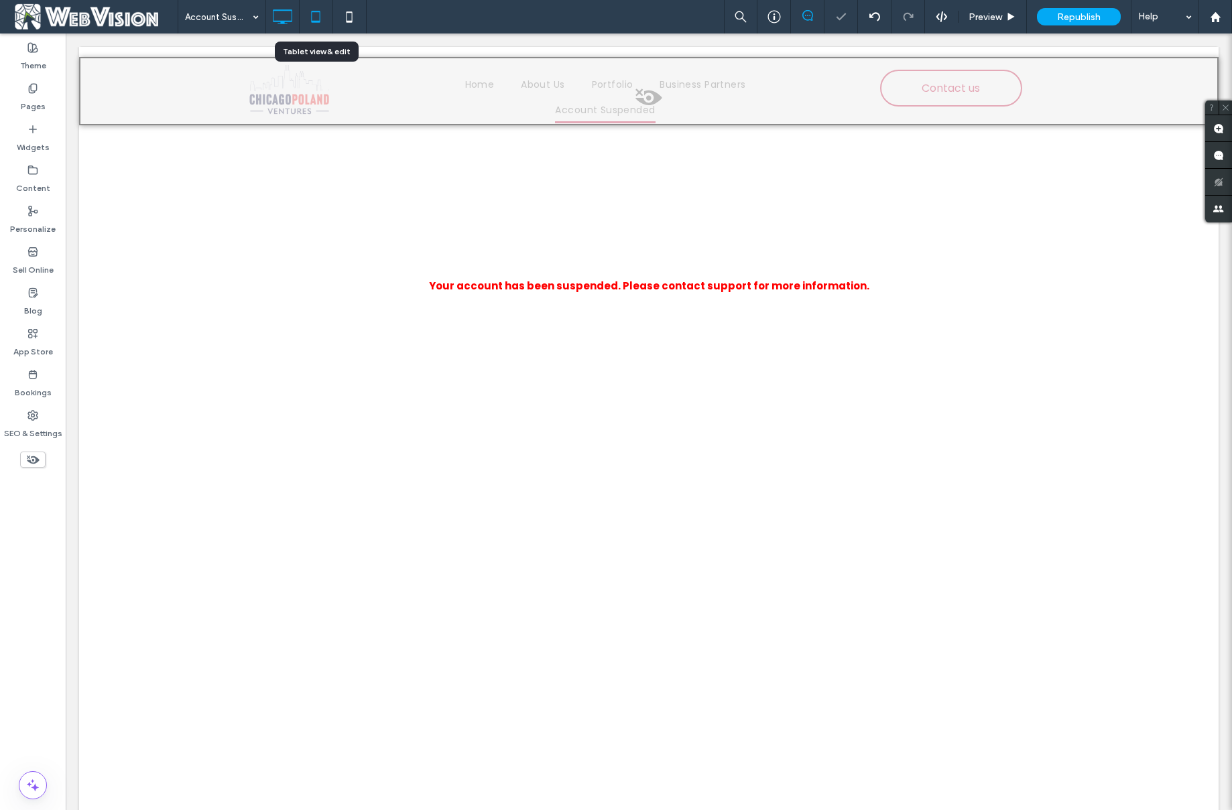
click at [315, 13] on icon at bounding box center [315, 16] width 27 height 27
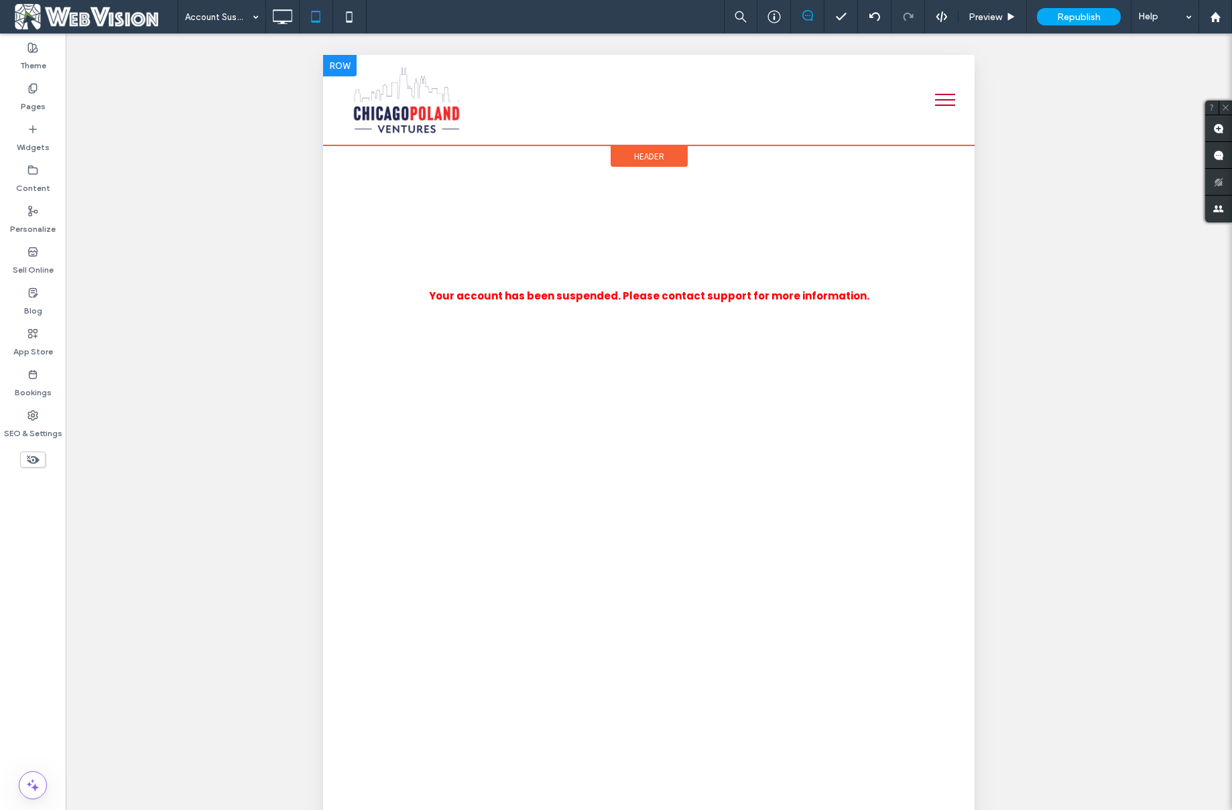
click at [345, 59] on div at bounding box center [340, 65] width 34 height 21
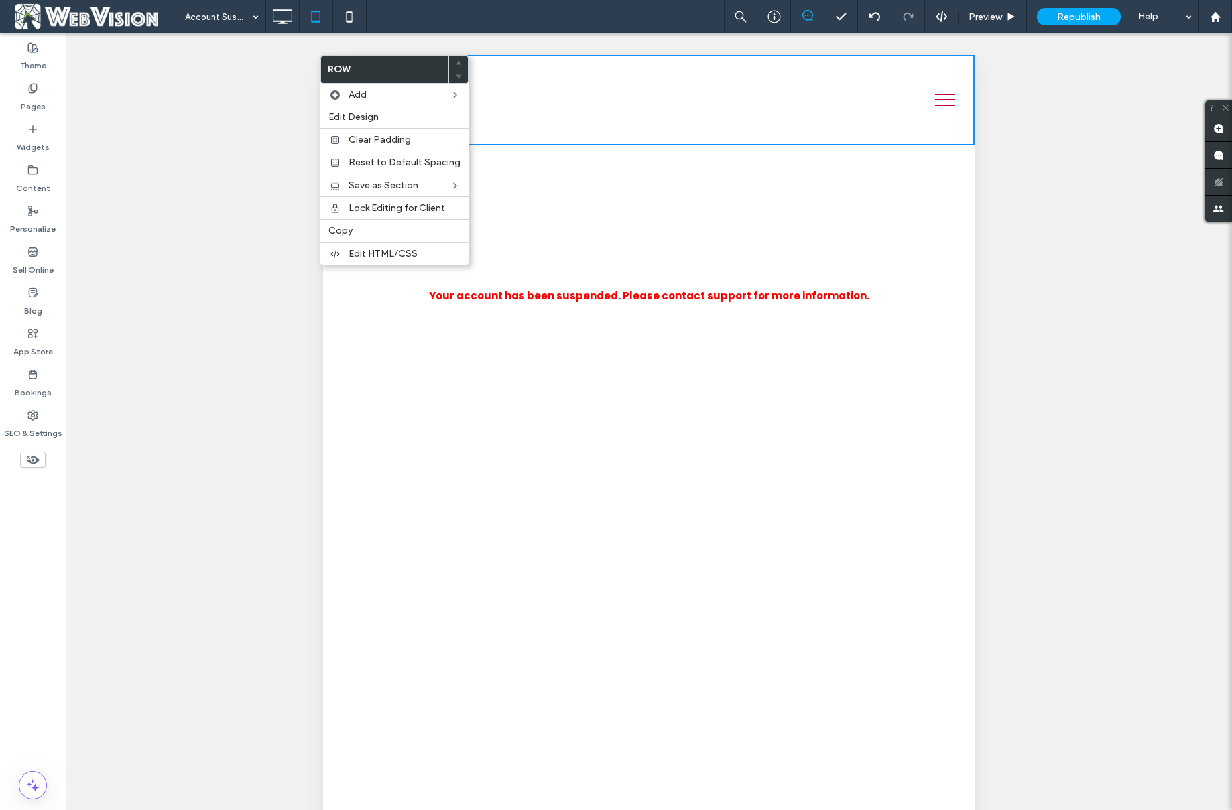
click at [1013, 168] on div "Unhide? Yes Unhide? Yes Unhide? Yes Unhide? Yes Unhide? Yes Unhide? Yes Unhide?…" at bounding box center [649, 439] width 1166 height 810
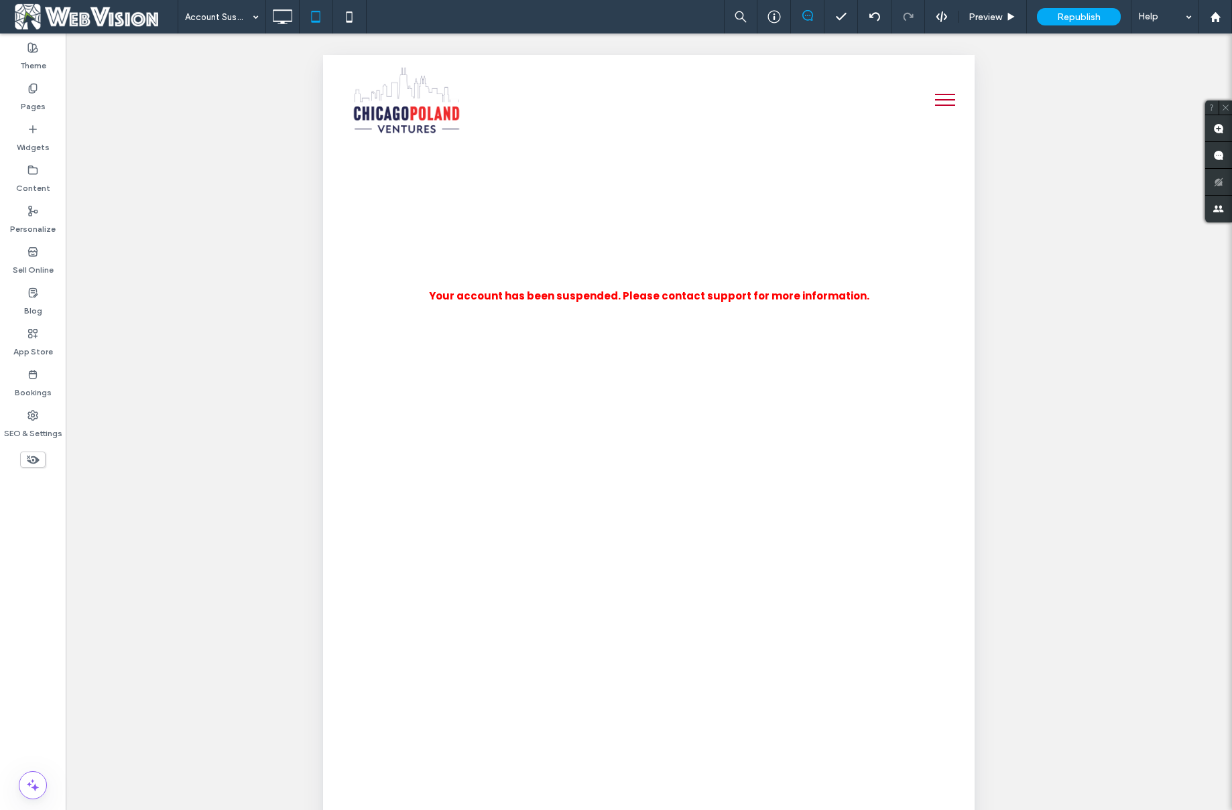
click at [939, 97] on button "menu" at bounding box center [945, 99] width 35 height 35
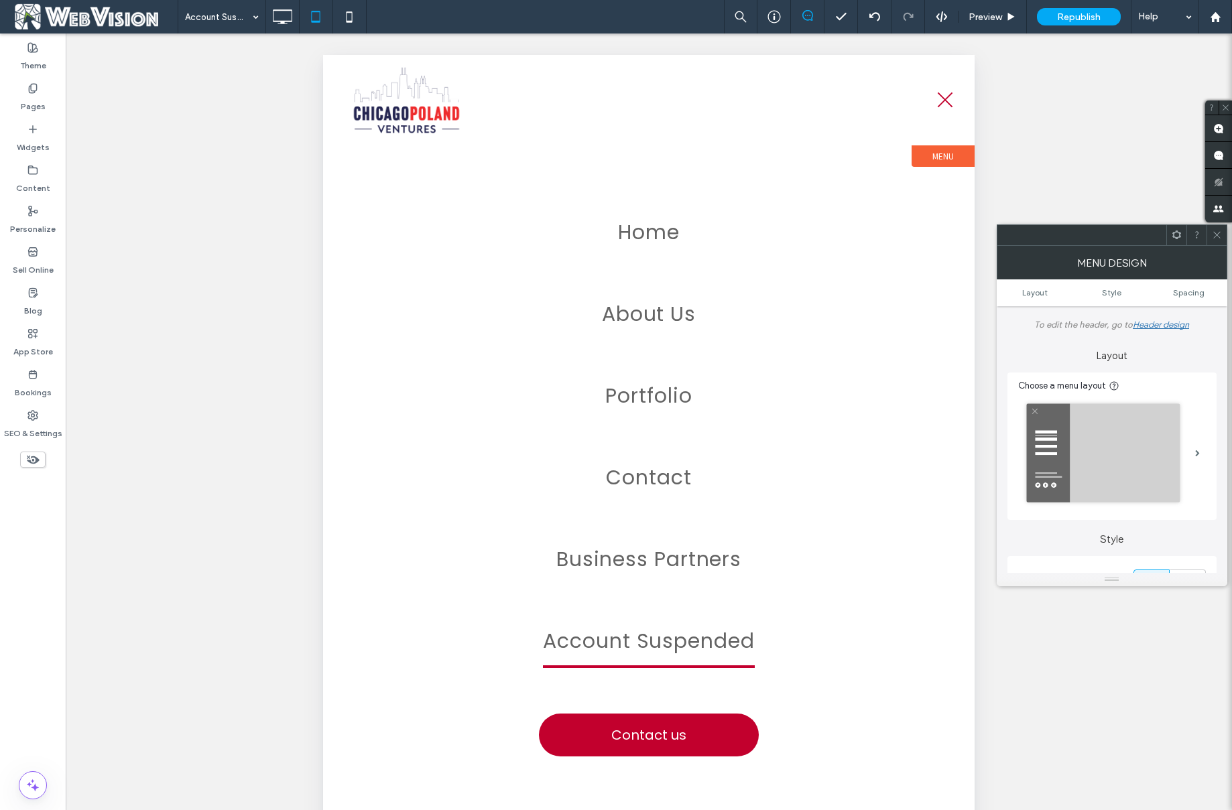
click at [951, 103] on button "menu" at bounding box center [945, 99] width 35 height 35
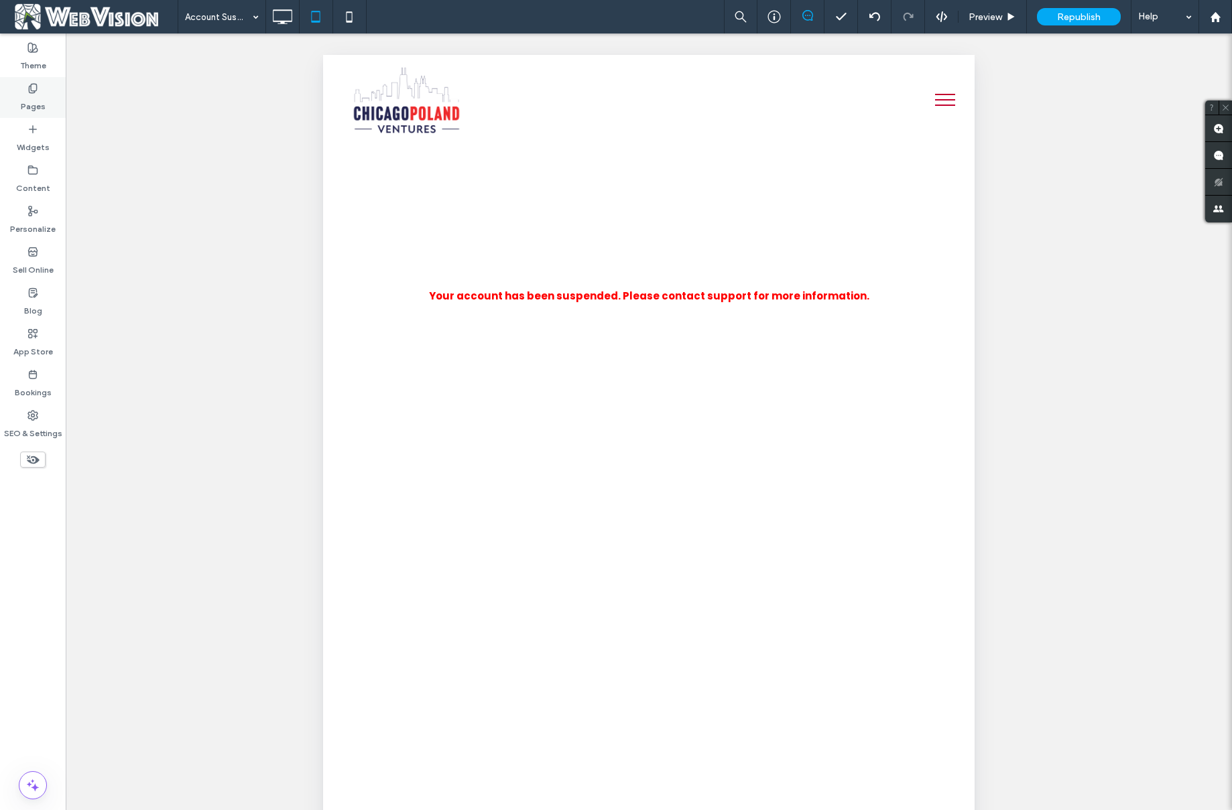
click at [32, 103] on label "Pages" at bounding box center [33, 103] width 25 height 19
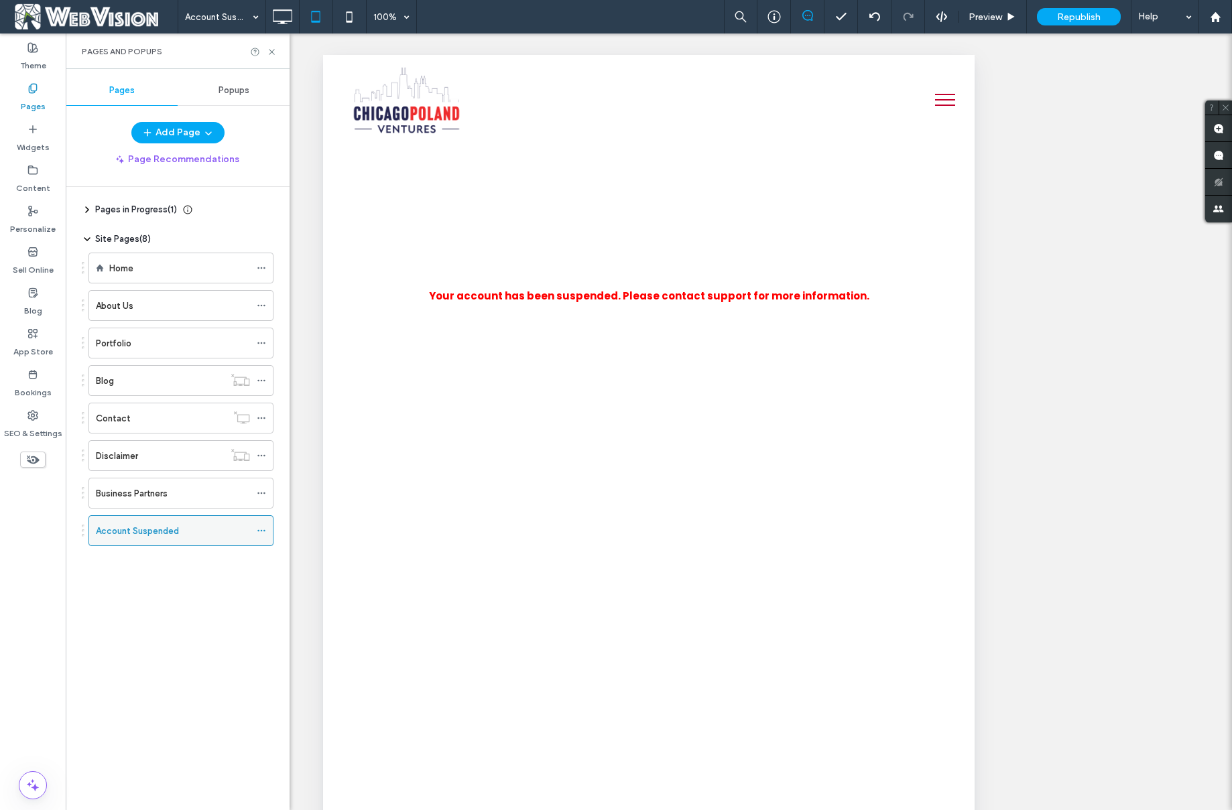
click at [265, 526] on icon at bounding box center [261, 530] width 9 height 9
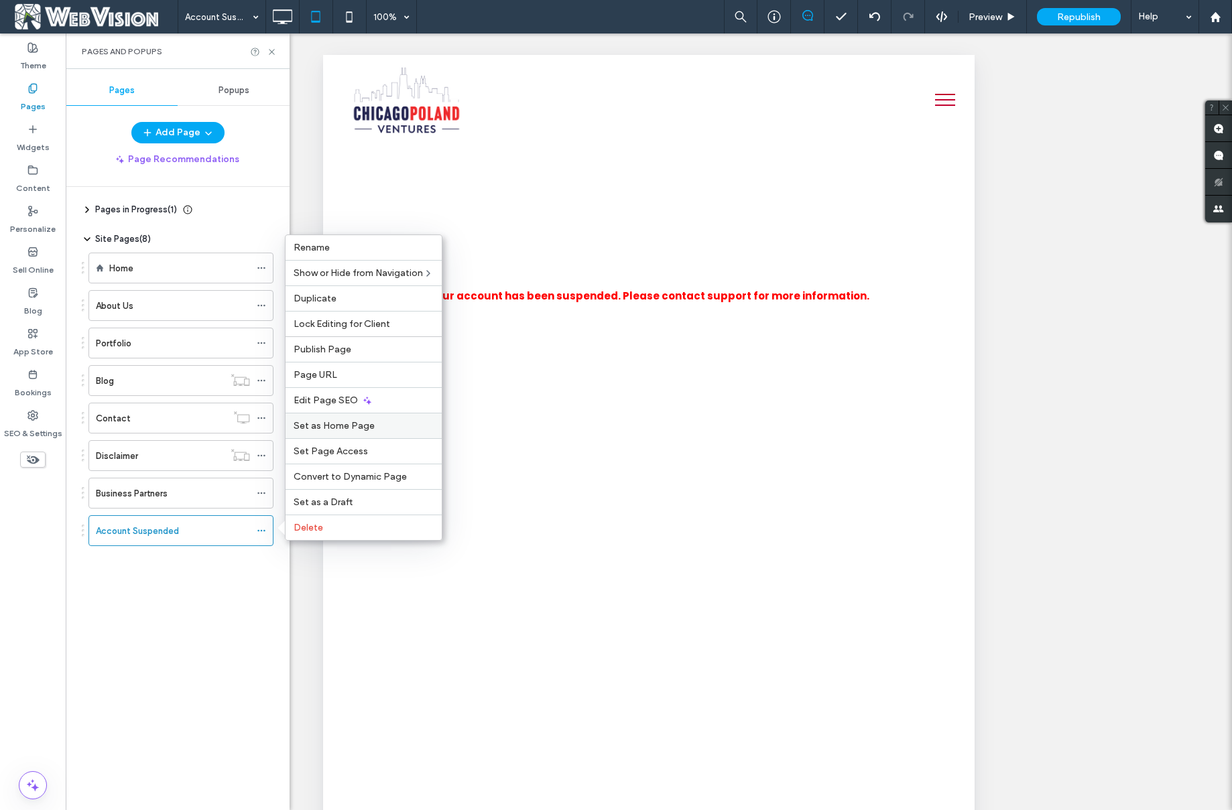
click at [348, 432] on div "Set as Home Page" at bounding box center [364, 425] width 156 height 25
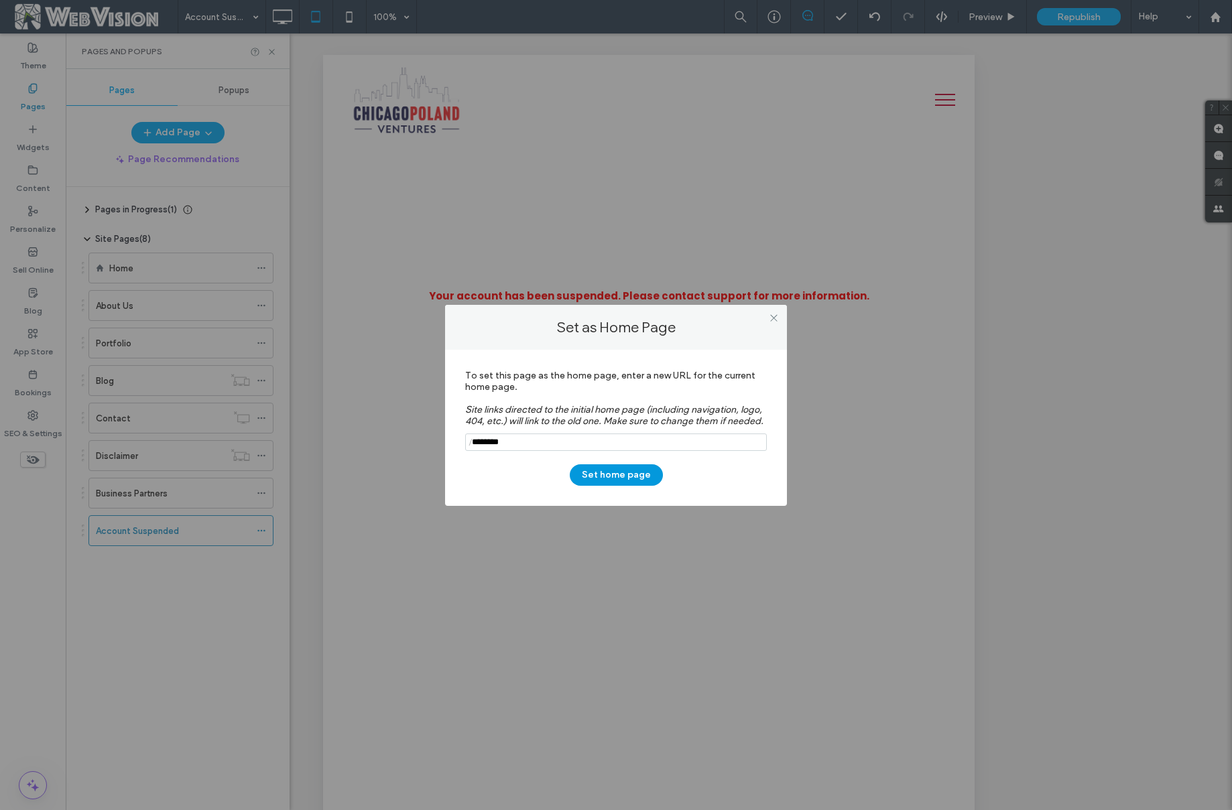
click at [617, 475] on button "Set home page" at bounding box center [616, 474] width 93 height 21
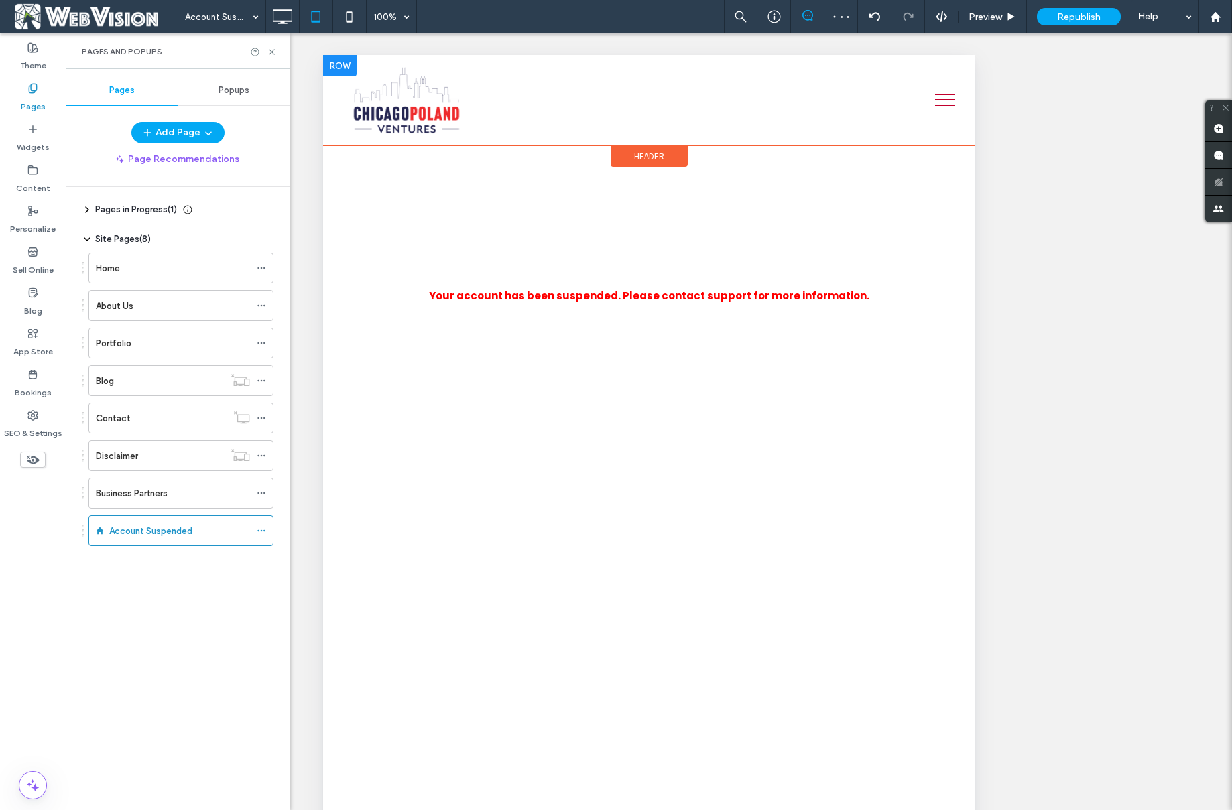
click at [343, 59] on div at bounding box center [340, 65] width 34 height 21
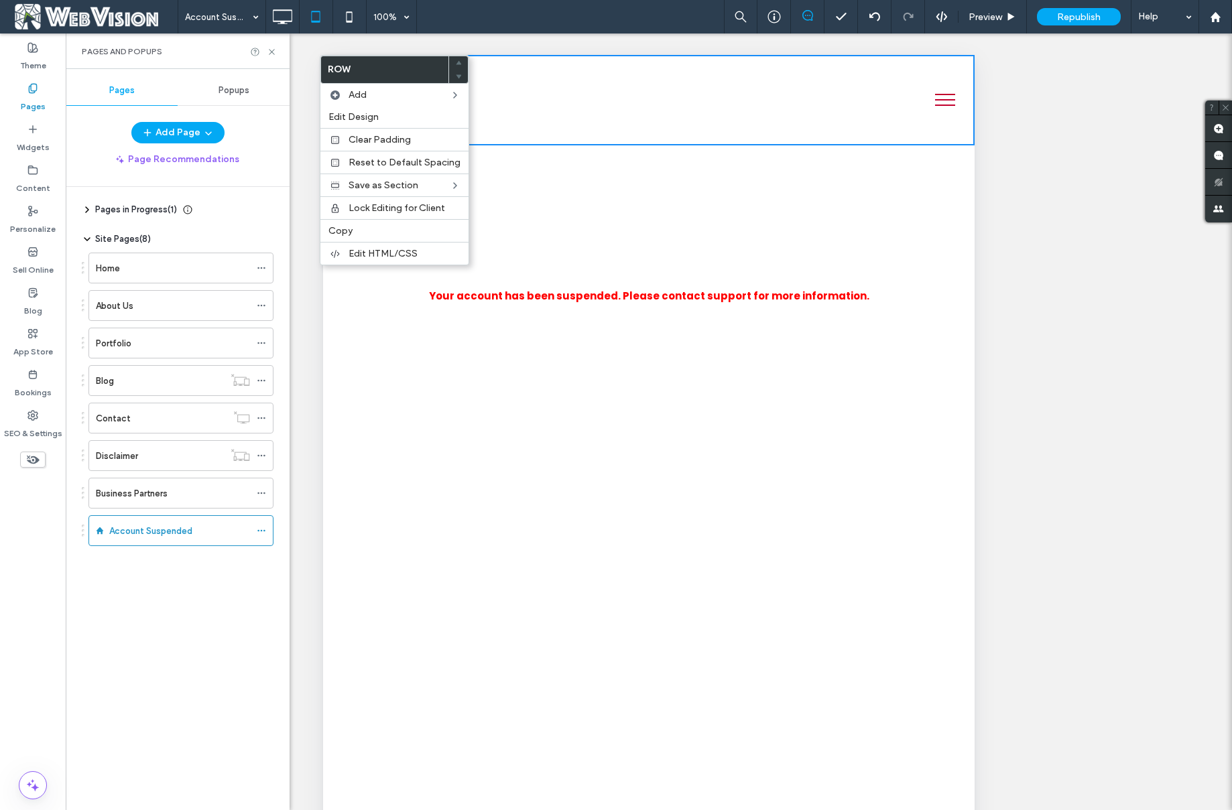
click at [675, 65] on div "Click To Paste" at bounding box center [649, 100] width 598 height 70
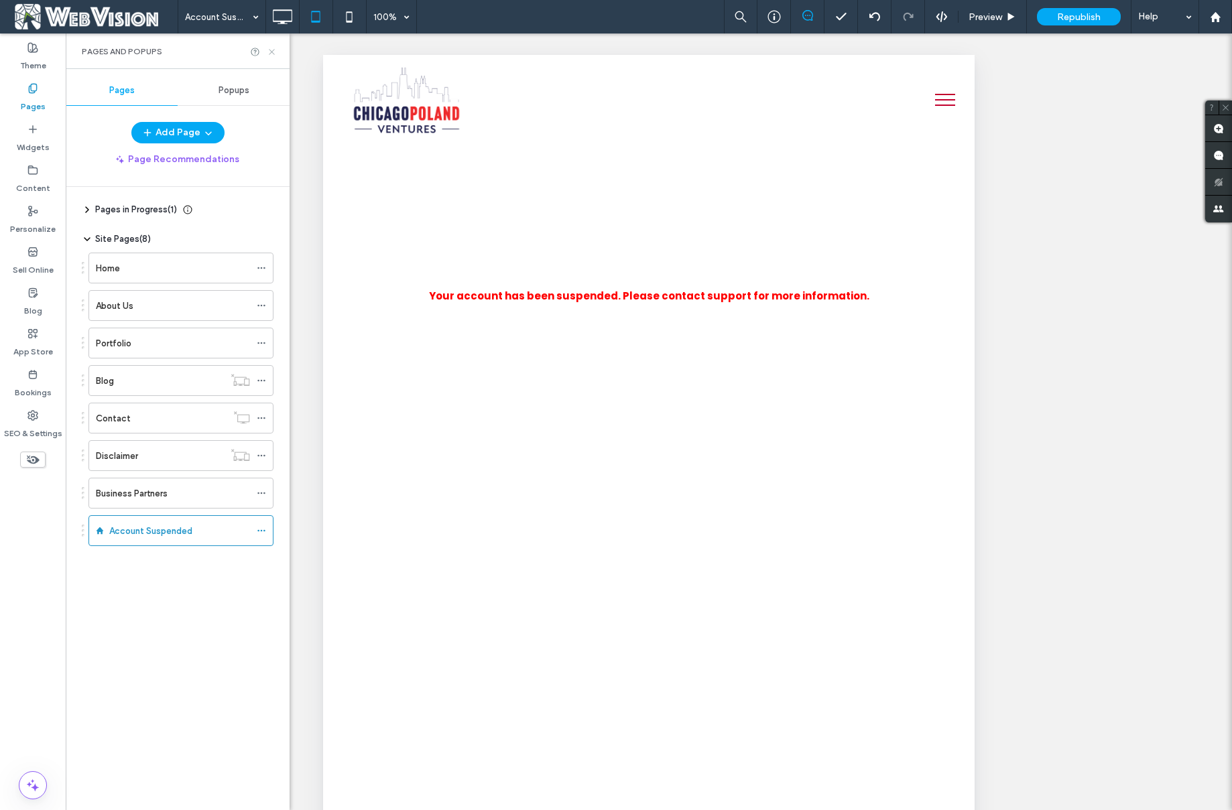
click at [275, 51] on icon at bounding box center [272, 52] width 10 height 10
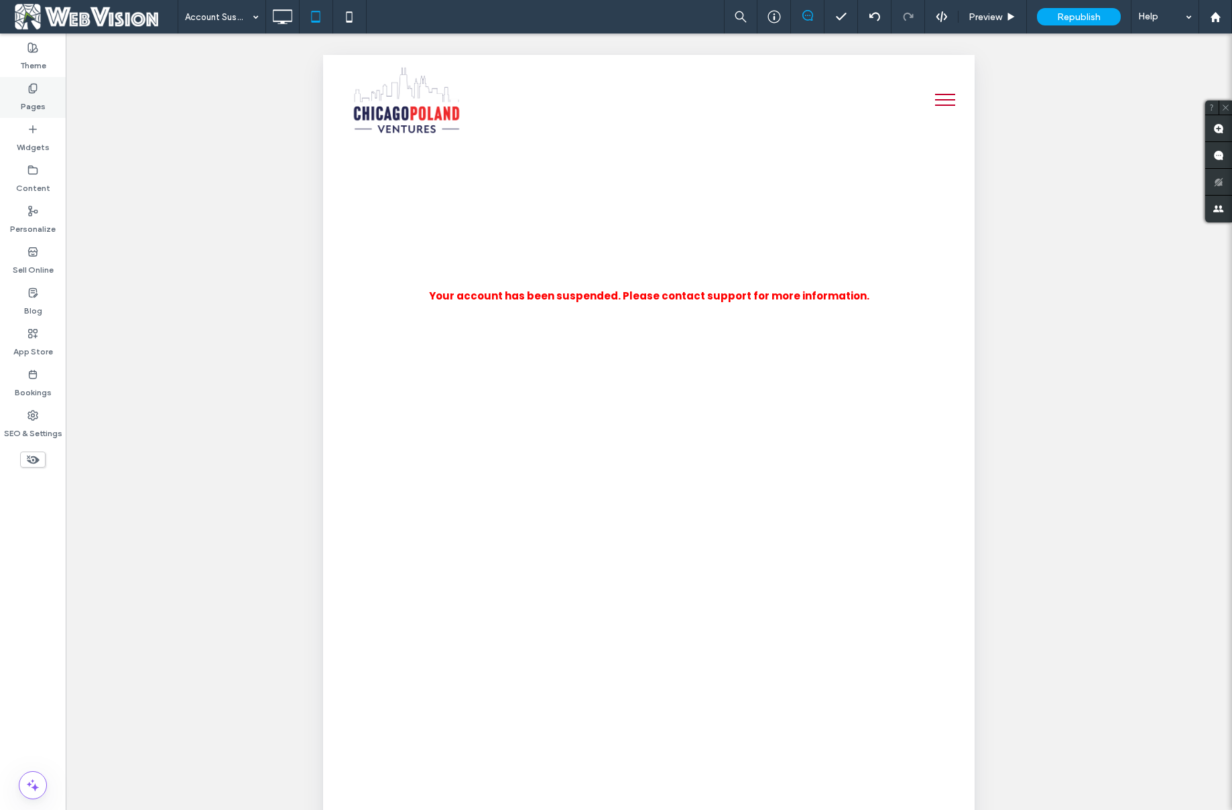
click at [35, 98] on label "Pages" at bounding box center [33, 103] width 25 height 19
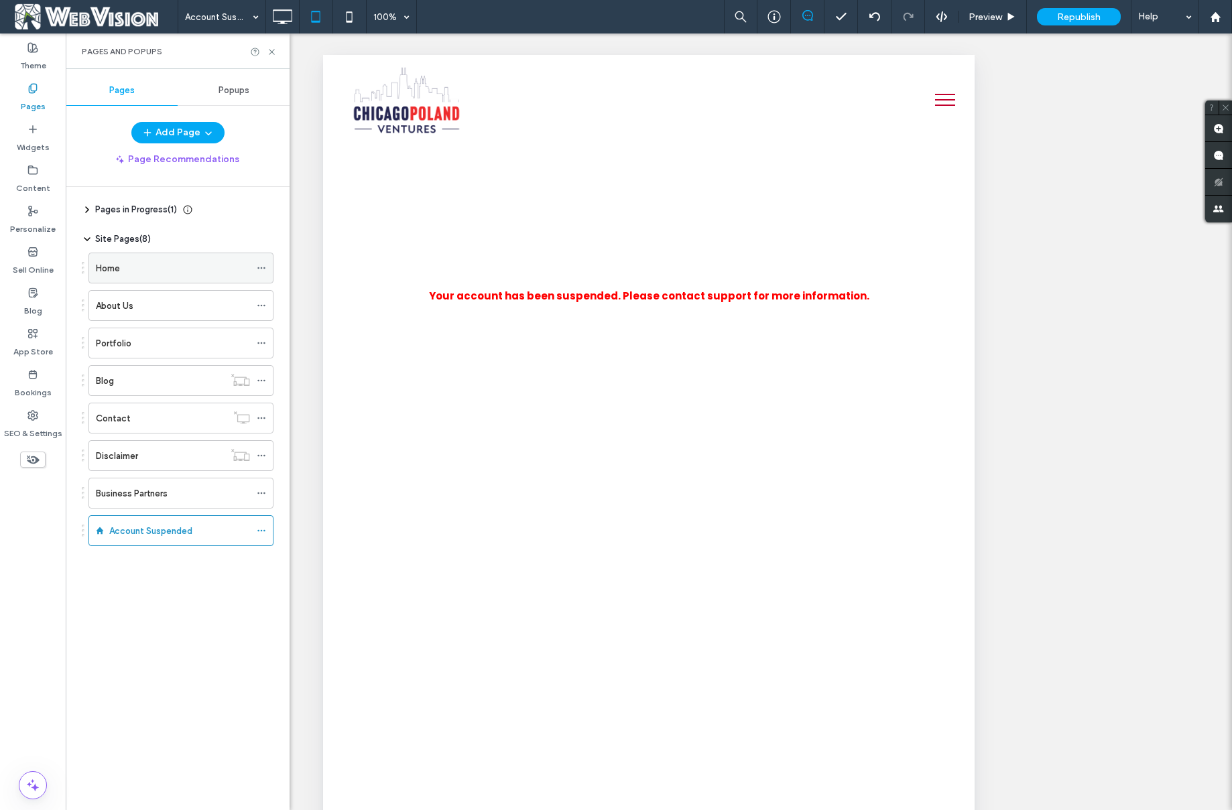
click at [137, 275] on div "Home" at bounding box center [173, 267] width 154 height 29
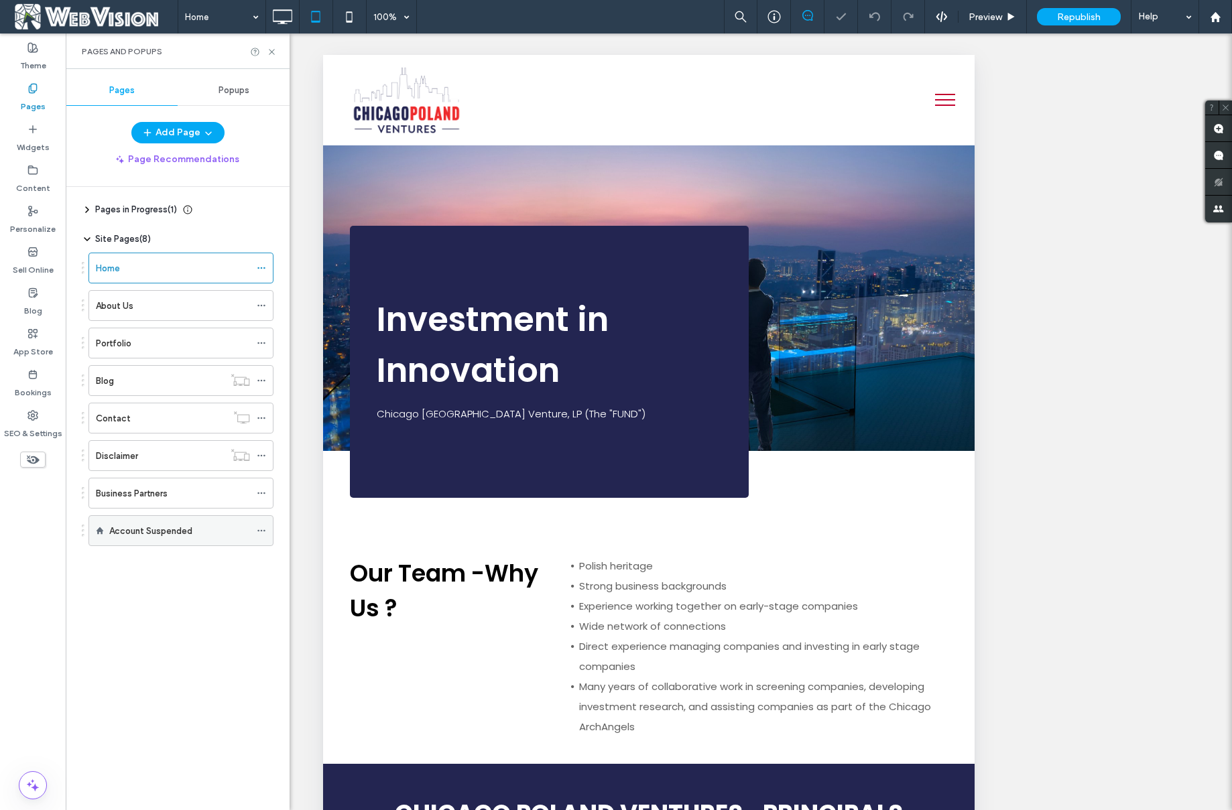
click at [175, 540] on div "Account Suspended" at bounding box center [179, 530] width 141 height 29
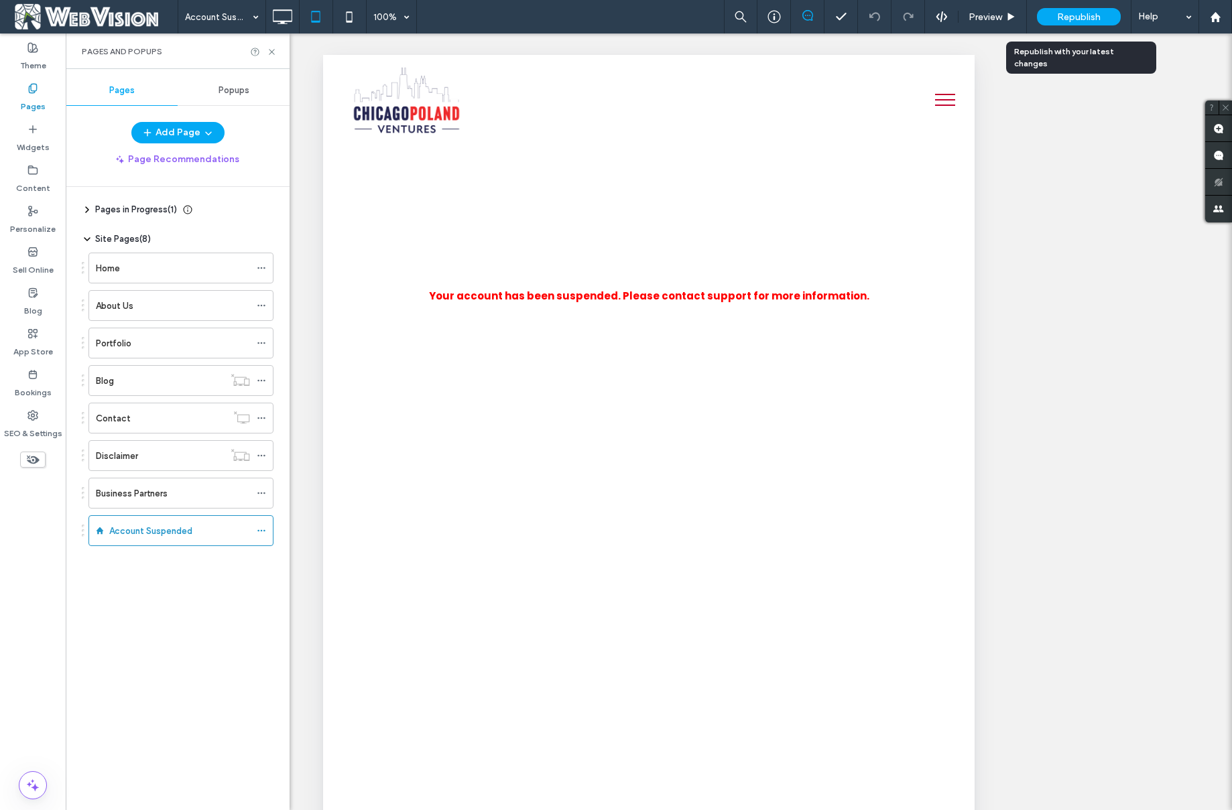
click at [1089, 25] on div "Republish" at bounding box center [1079, 17] width 84 height 34
click at [1088, 17] on span "Republish" at bounding box center [1079, 16] width 44 height 11
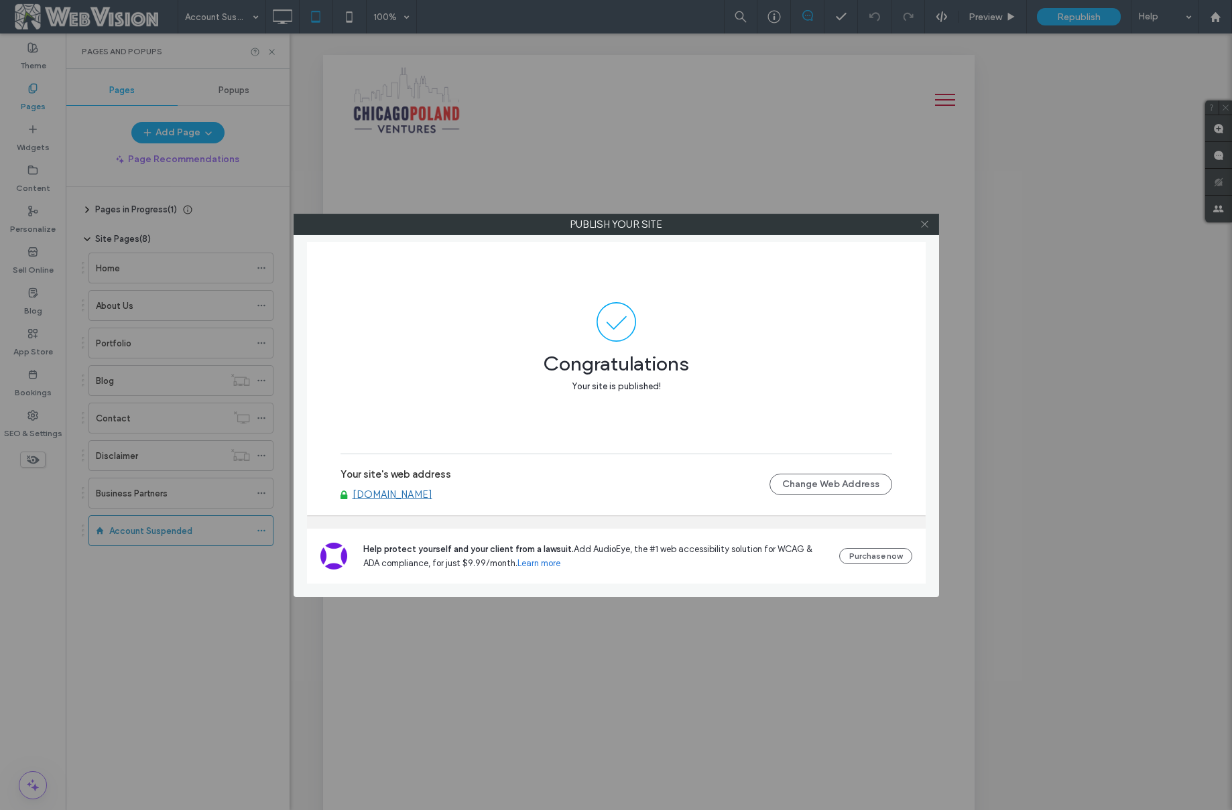
click at [920, 223] on icon at bounding box center [925, 224] width 10 height 10
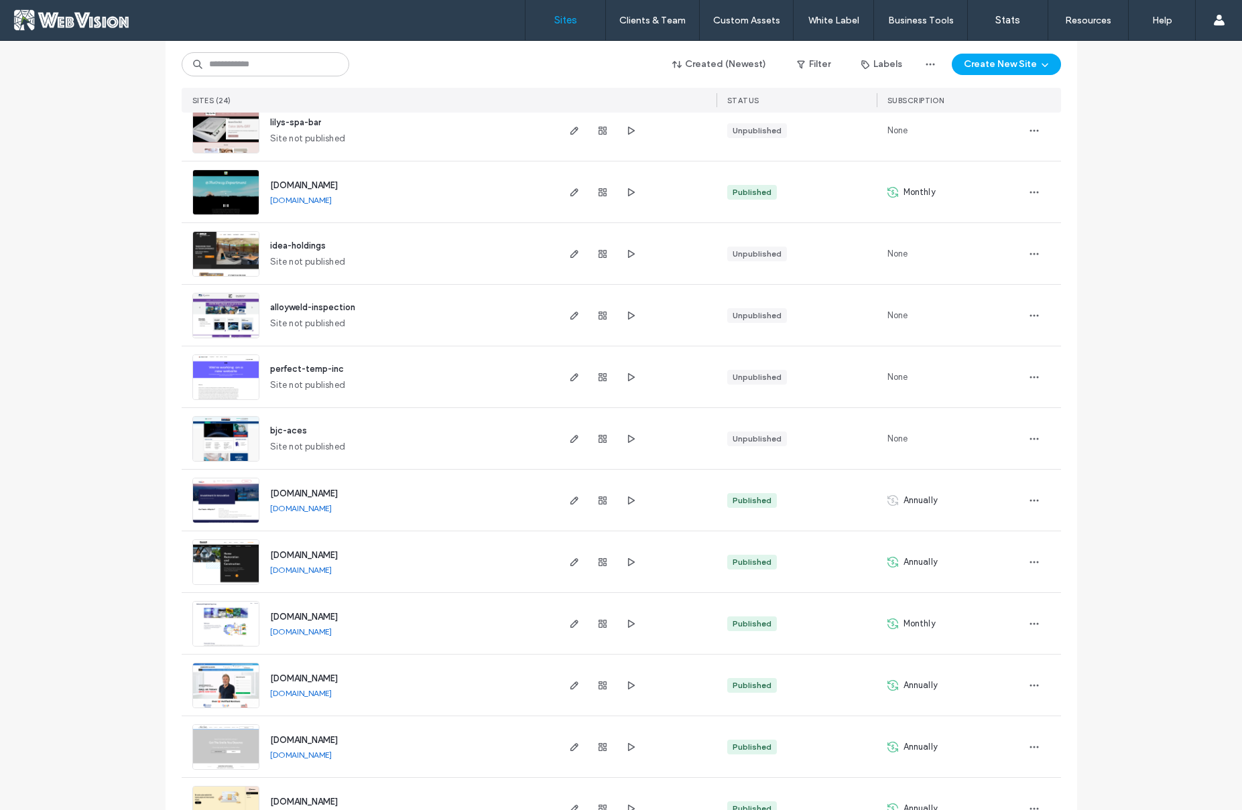
scroll to position [621, 0]
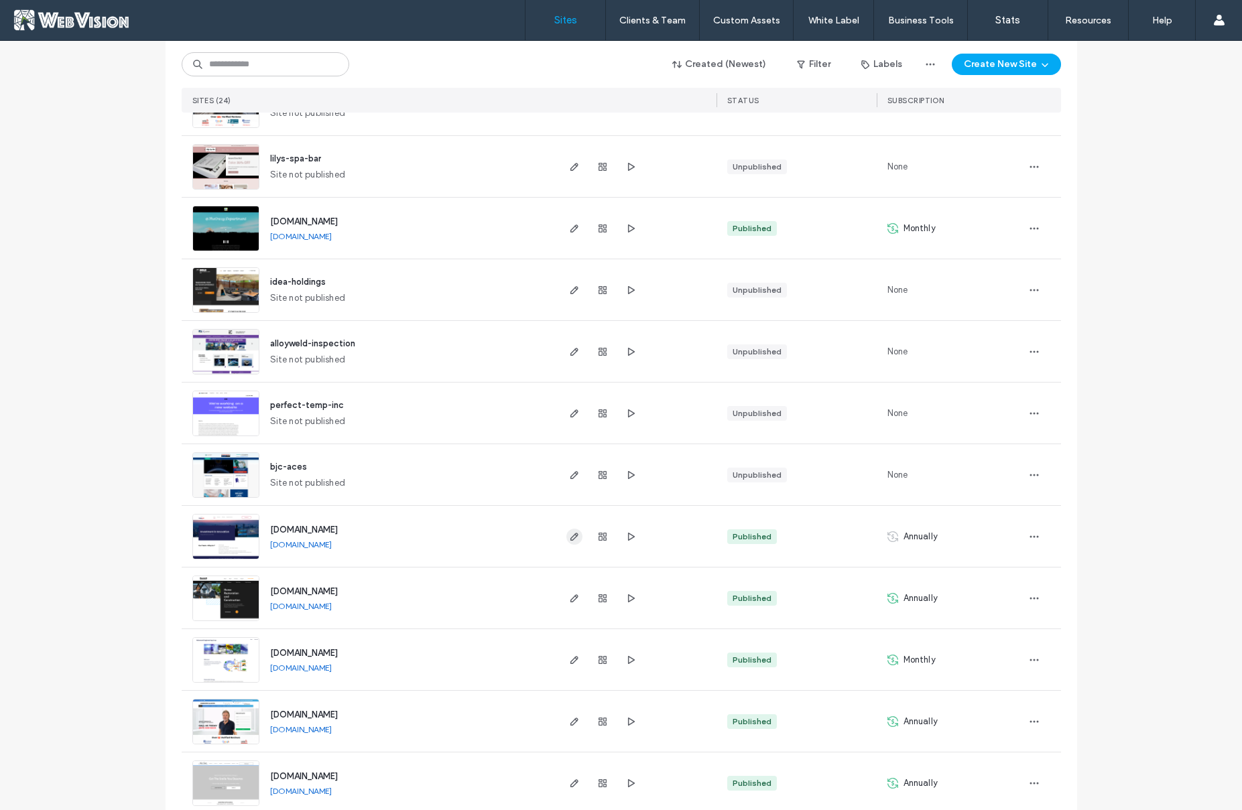
click at [576, 540] on span "button" at bounding box center [574, 537] width 16 height 16
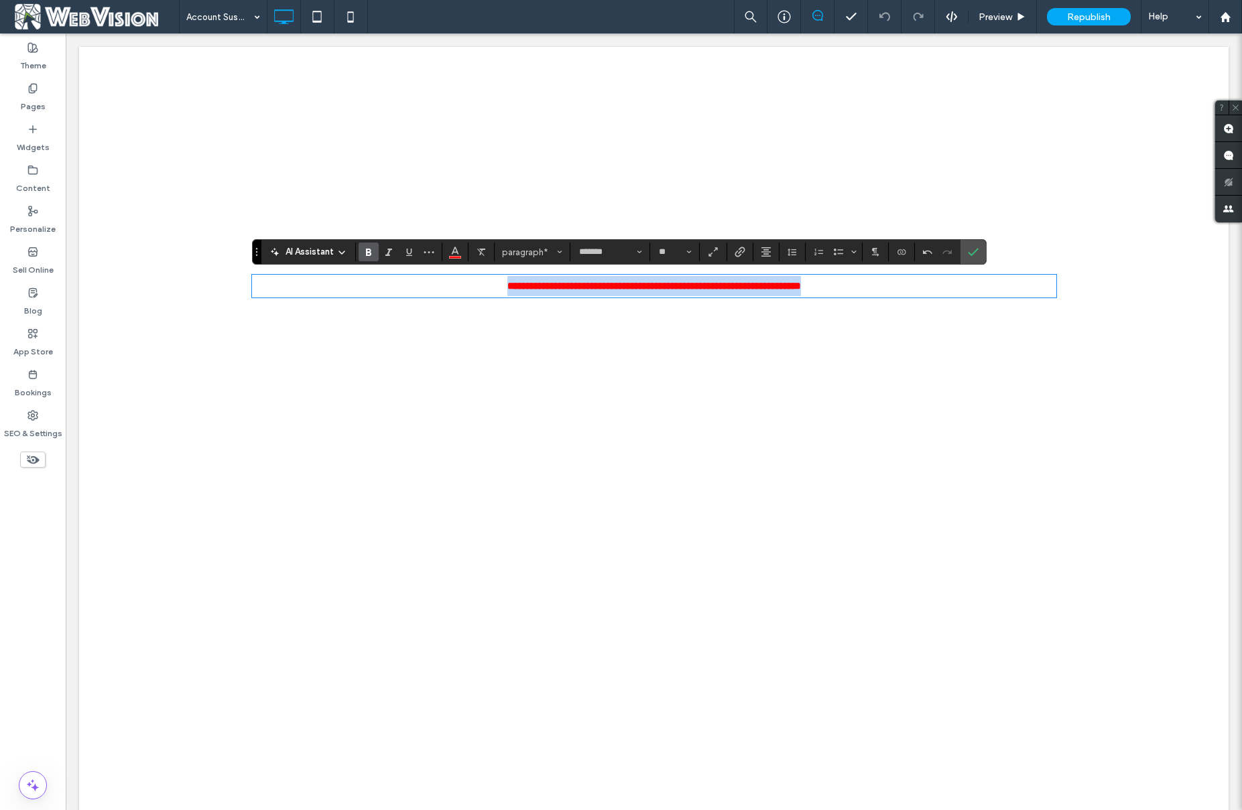
copy strong "**********"
click at [592, 291] on strong "**********" at bounding box center [654, 286] width 294 height 10
click at [600, 288] on strong "**********" at bounding box center [654, 286] width 294 height 10
copy strong "**********"
click at [647, 369] on div "**********" at bounding box center [653, 286] width 1149 height 302
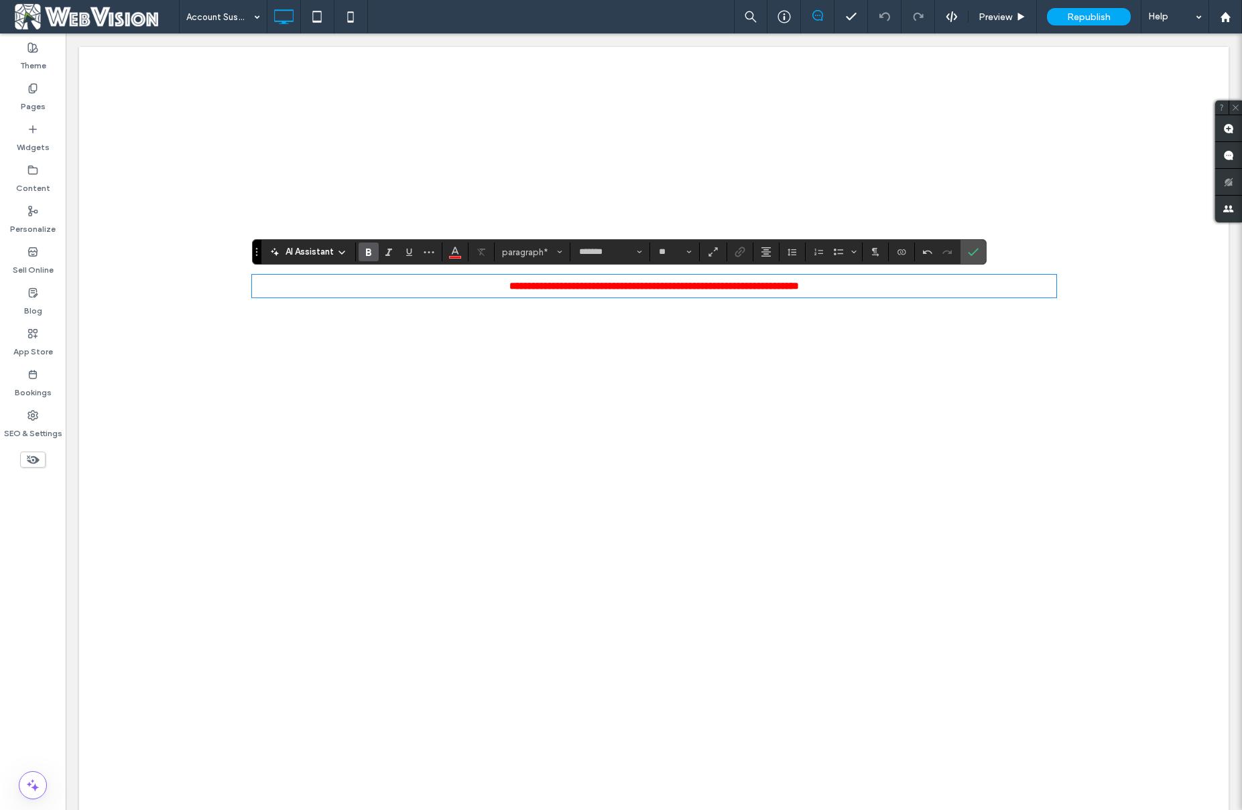
click at [770, 291] on strong "**********" at bounding box center [654, 286] width 290 height 10
drag, startPoint x: 840, startPoint y: 286, endPoint x: 389, endPoint y: 290, distance: 450.4
click at [389, 290] on p "**********" at bounding box center [654, 286] width 804 height 20
drag, startPoint x: 969, startPoint y: 251, endPoint x: 902, endPoint y: 225, distance: 72.6
click at [969, 251] on icon "Confirm" at bounding box center [973, 252] width 11 height 11
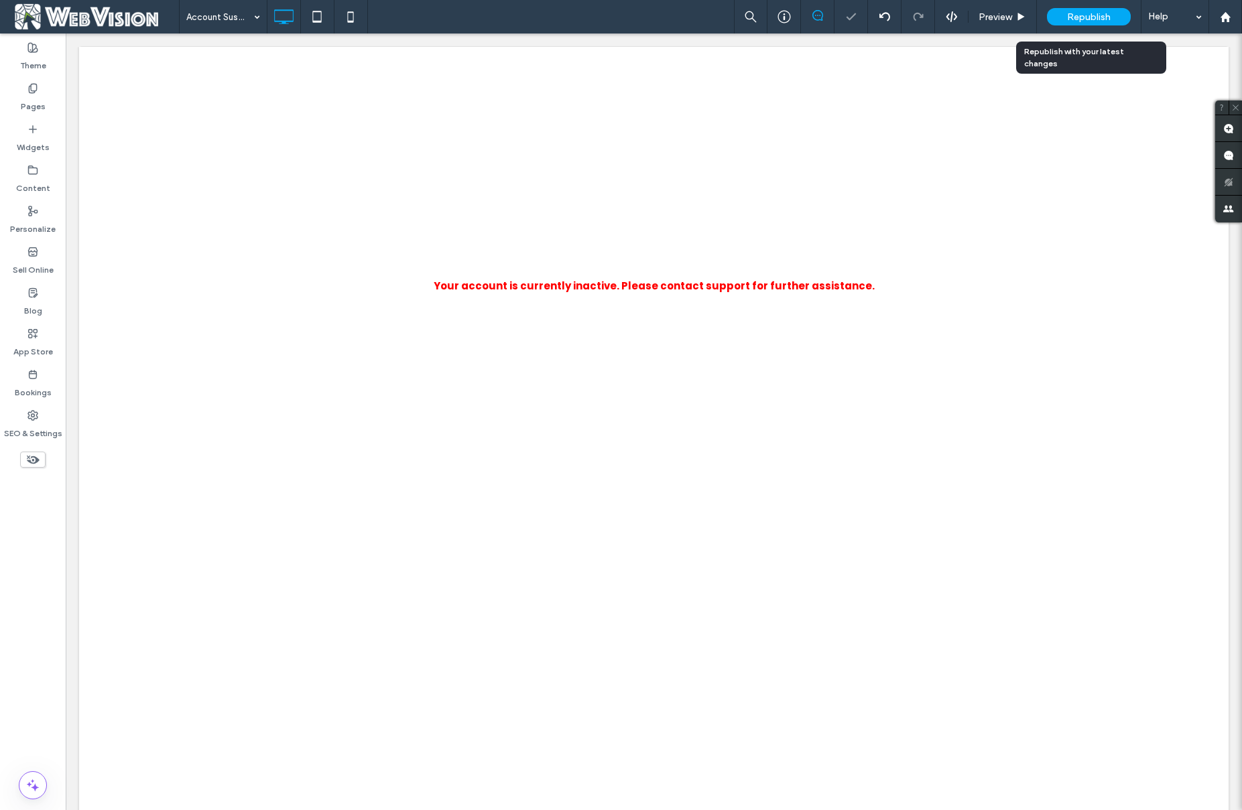
click at [1094, 18] on span "Republish" at bounding box center [1089, 16] width 44 height 11
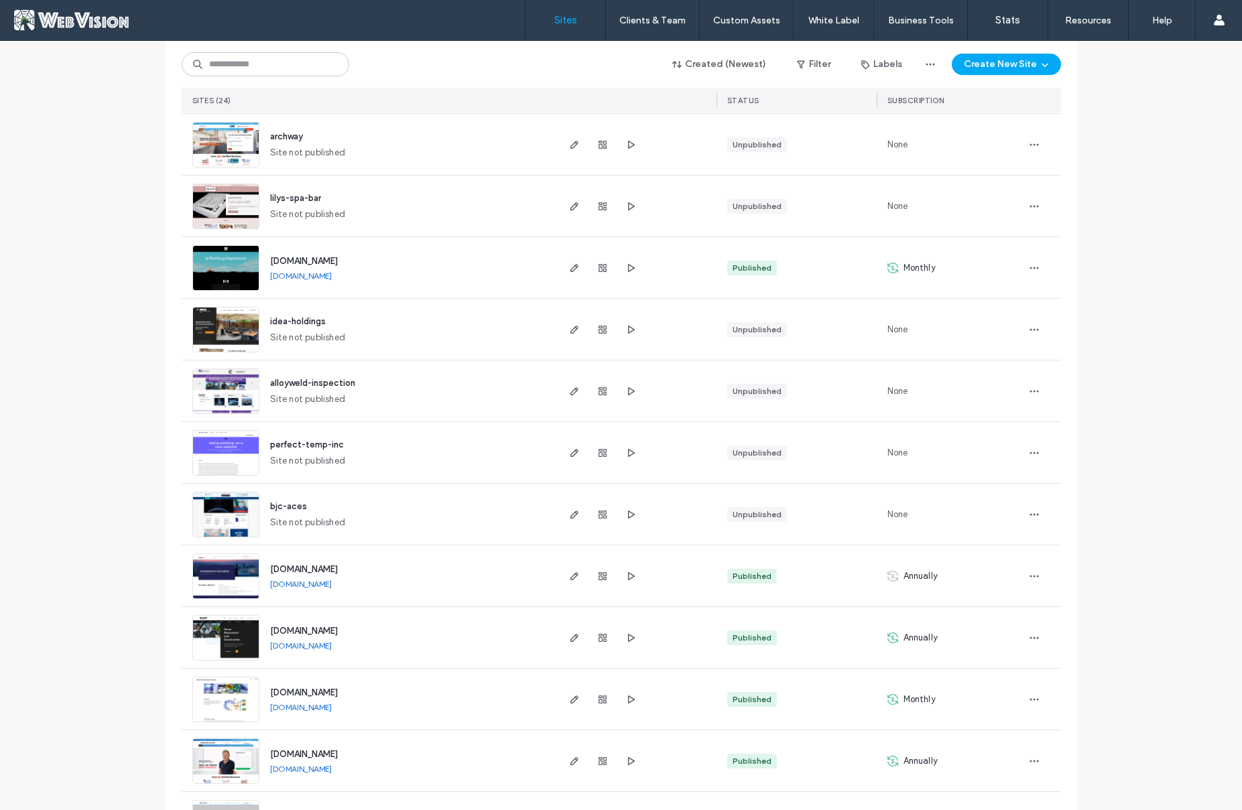
scroll to position [590, 0]
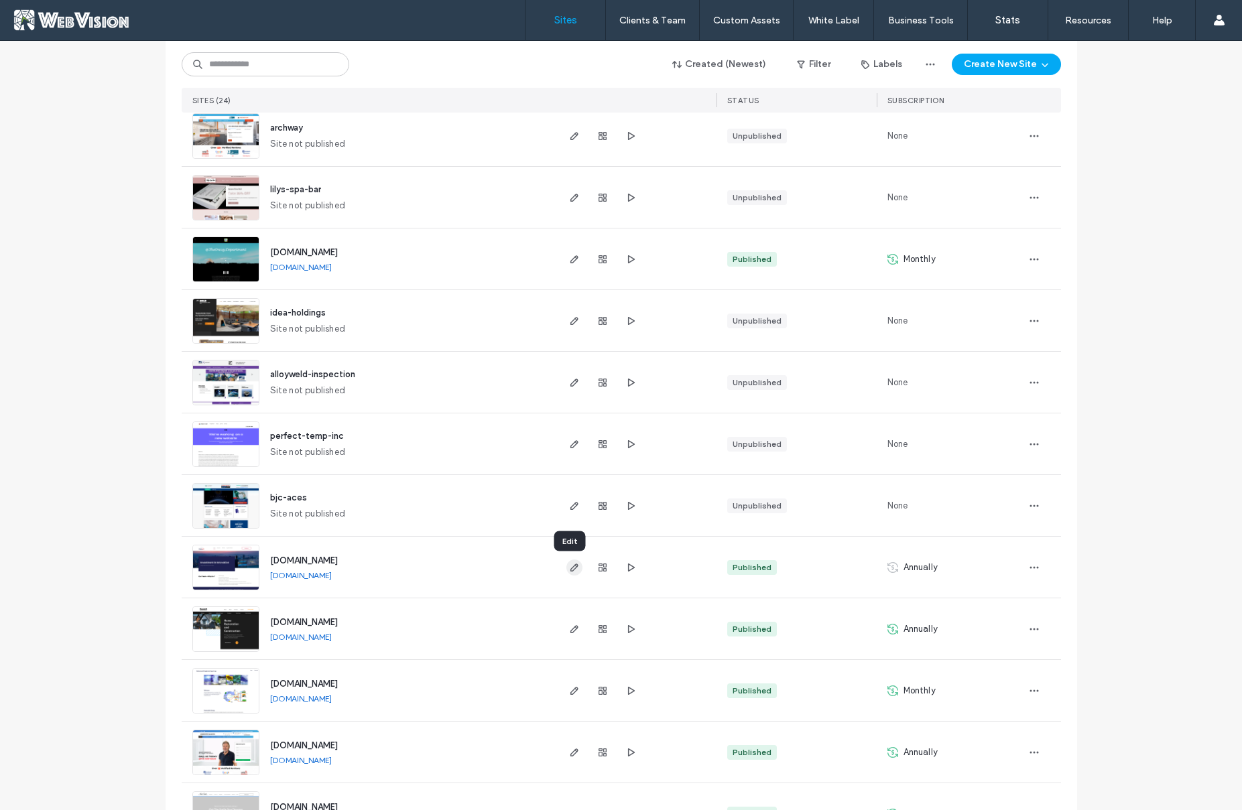
click at [569, 570] on icon "button" at bounding box center [574, 567] width 11 height 11
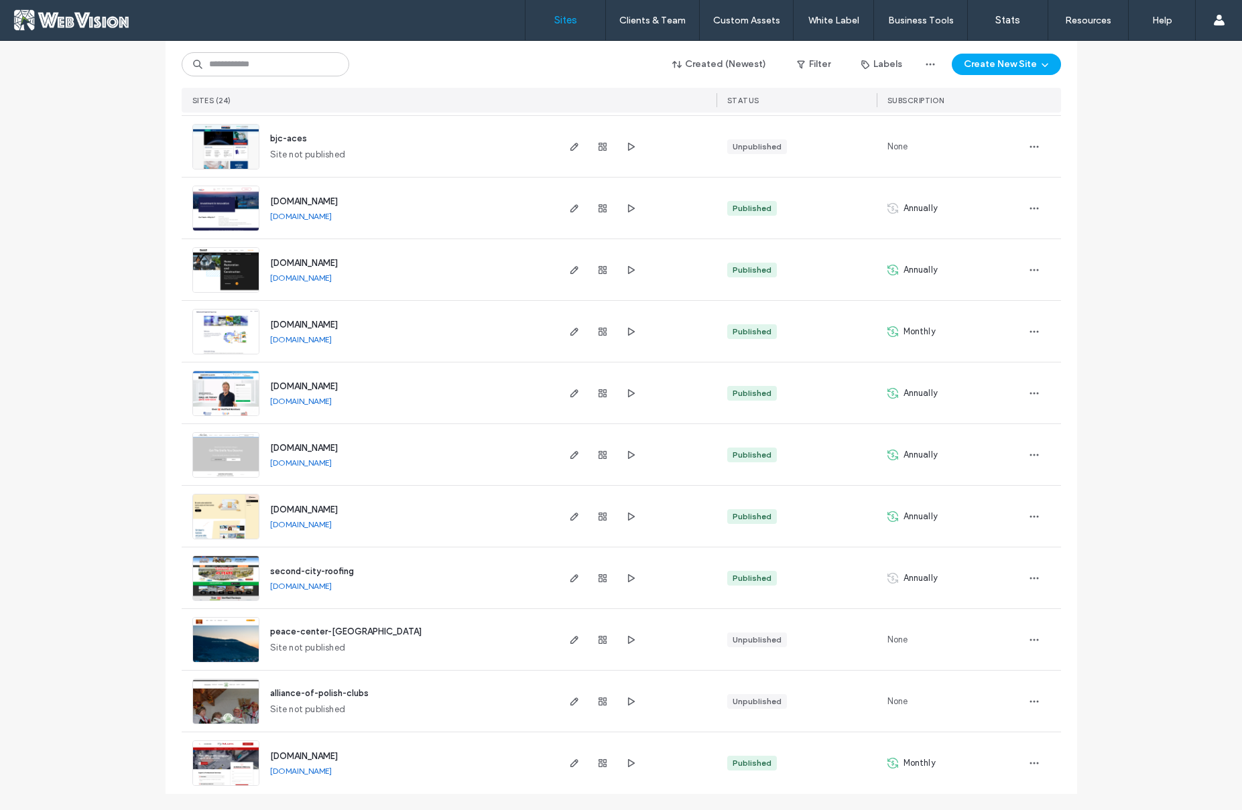
scroll to position [942, 0]
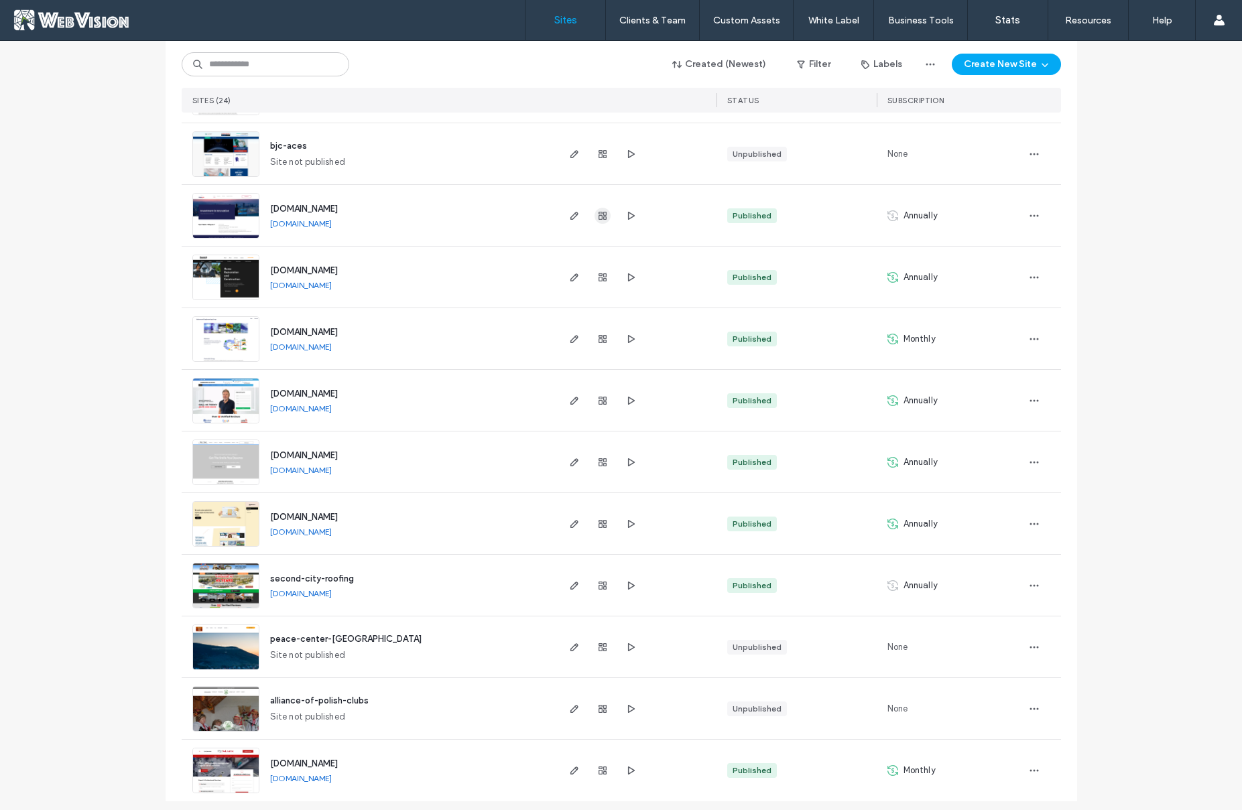
click at [603, 217] on span "button" at bounding box center [603, 216] width 16 height 16
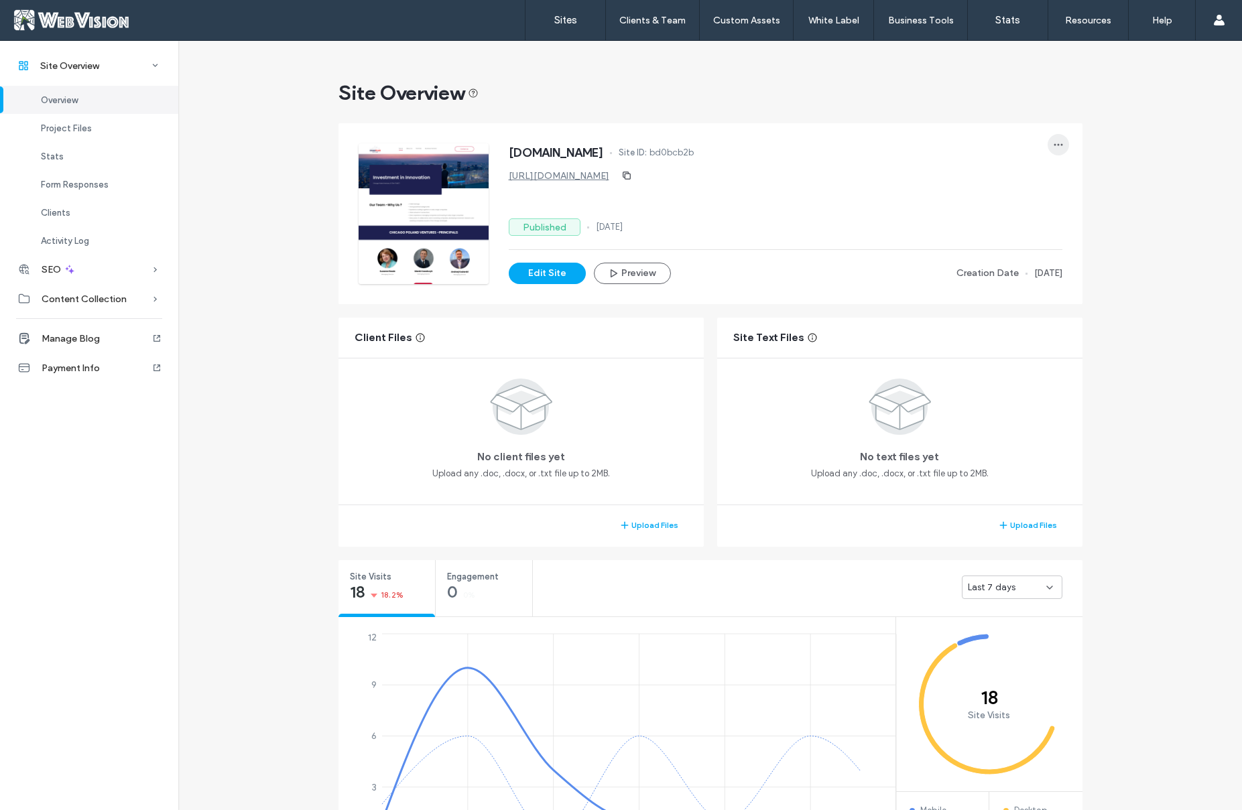
click at [1048, 139] on span "button" at bounding box center [1058, 144] width 21 height 21
click at [1081, 205] on div "www.chicagopolandventures.com Site ID: bd0bcb2b https://www.chicagopolandventur…" at bounding box center [710, 214] width 757 height 194
click at [79, 212] on div "Clients" at bounding box center [89, 212] width 178 height 28
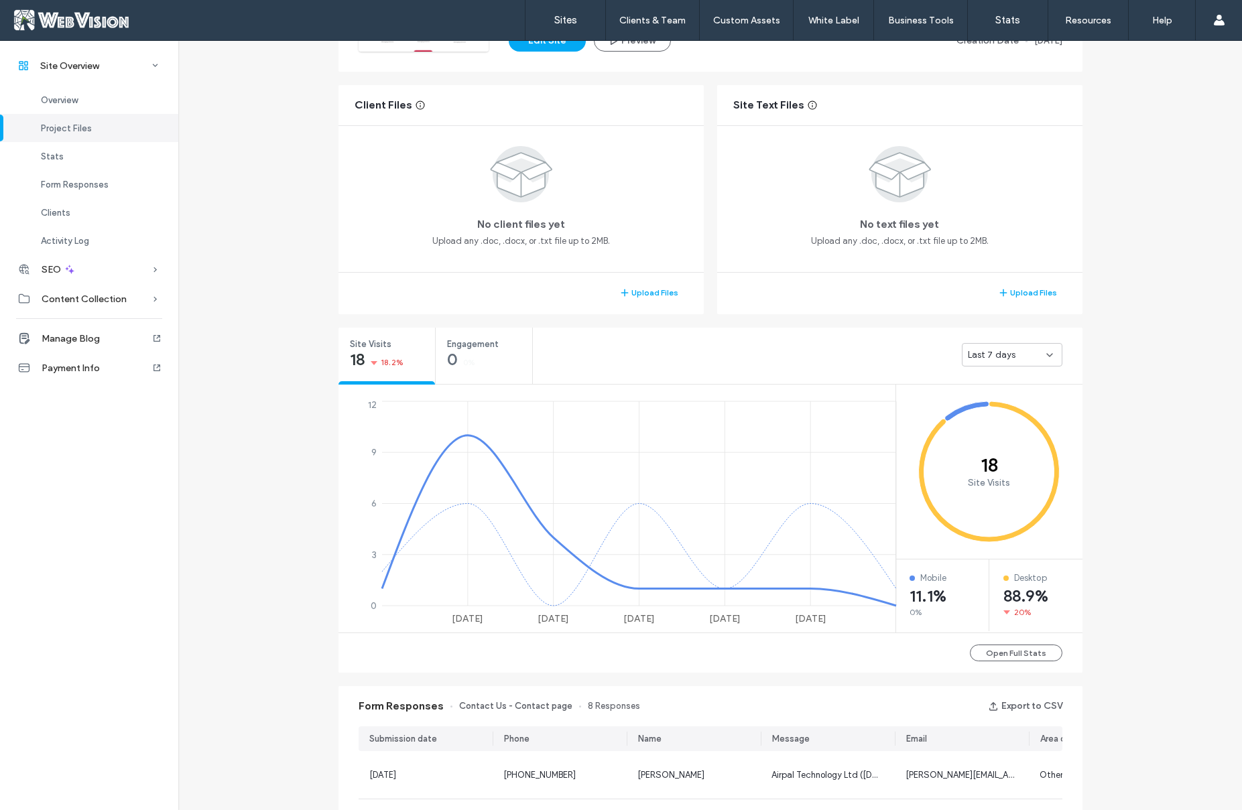
scroll to position [38, 0]
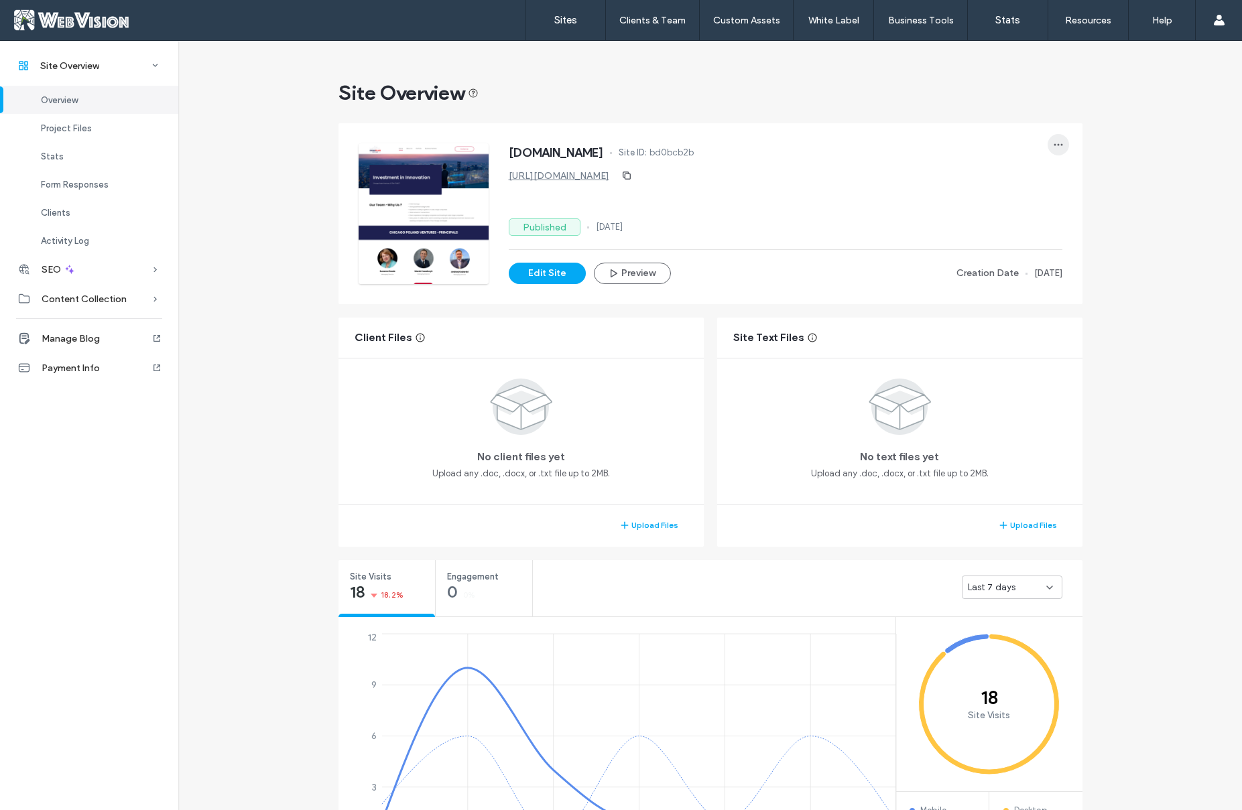
click at [1053, 147] on icon "button" at bounding box center [1058, 144] width 11 height 11
click at [1057, 145] on use "button" at bounding box center [1058, 145] width 9 height 2
click at [870, 282] on div "Edit Site Preview Creation Date 22 Oct, 2022" at bounding box center [786, 273] width 554 height 21
click at [578, 25] on link "Sites" at bounding box center [565, 20] width 80 height 40
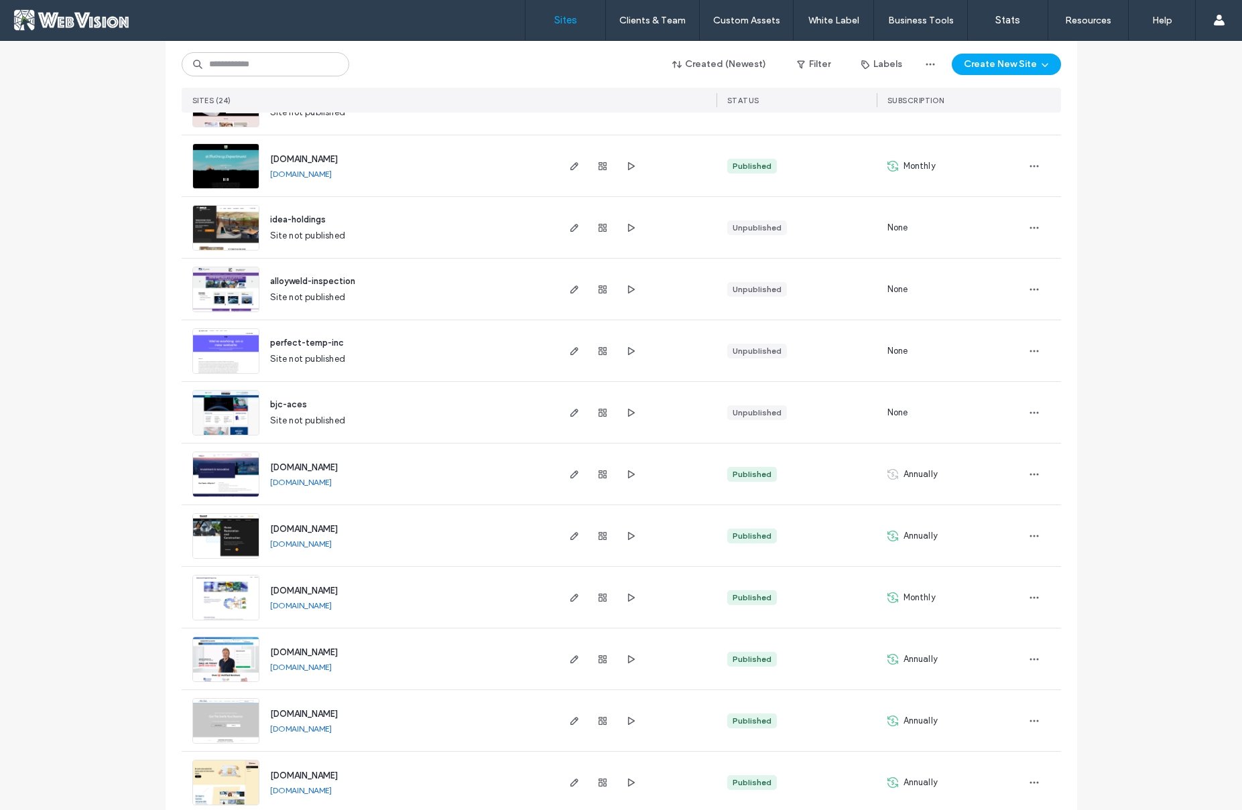
scroll to position [759, 0]
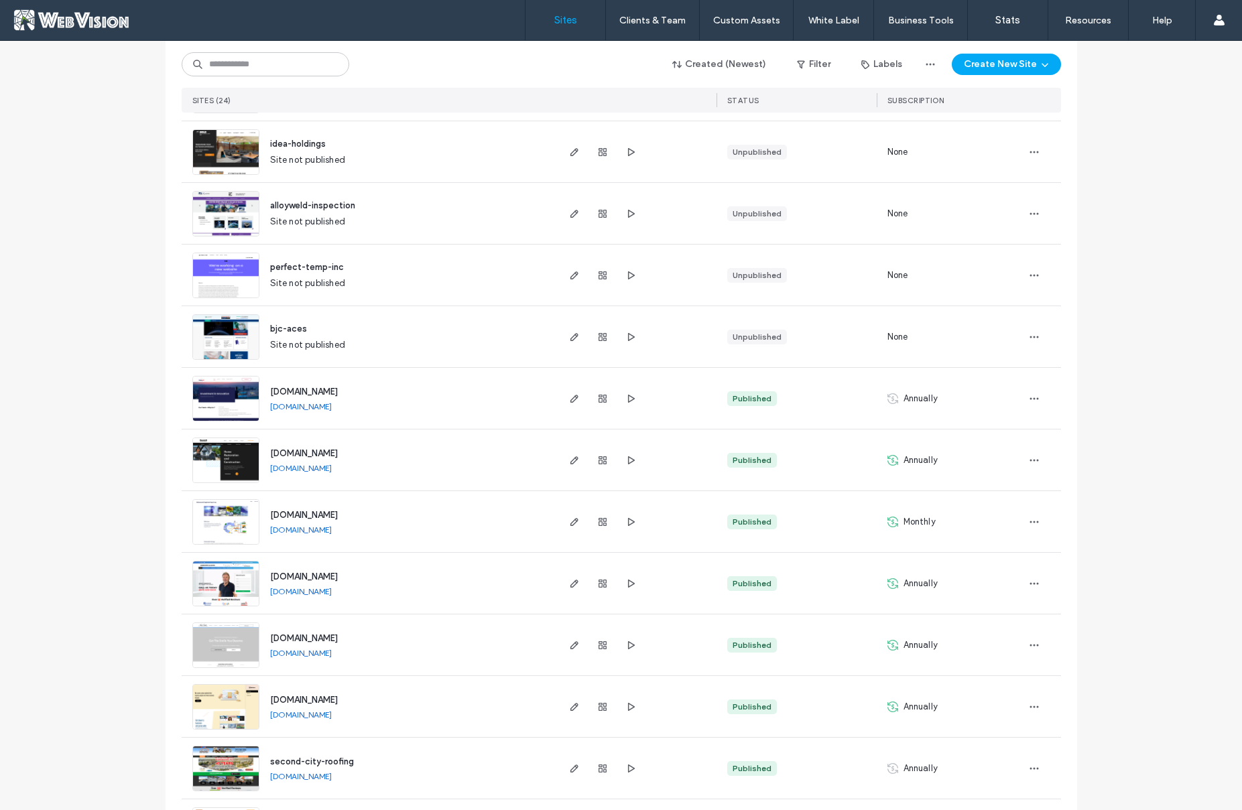
click at [504, 406] on div "www.chicagopolandventures.com www.chicagopolandventures.com" at bounding box center [407, 398] width 296 height 61
click at [1029, 399] on icon "button" at bounding box center [1034, 398] width 11 height 11
click at [960, 396] on div "Annually" at bounding box center [949, 398] width 144 height 61
click at [910, 395] on span "Annually" at bounding box center [921, 398] width 35 height 13
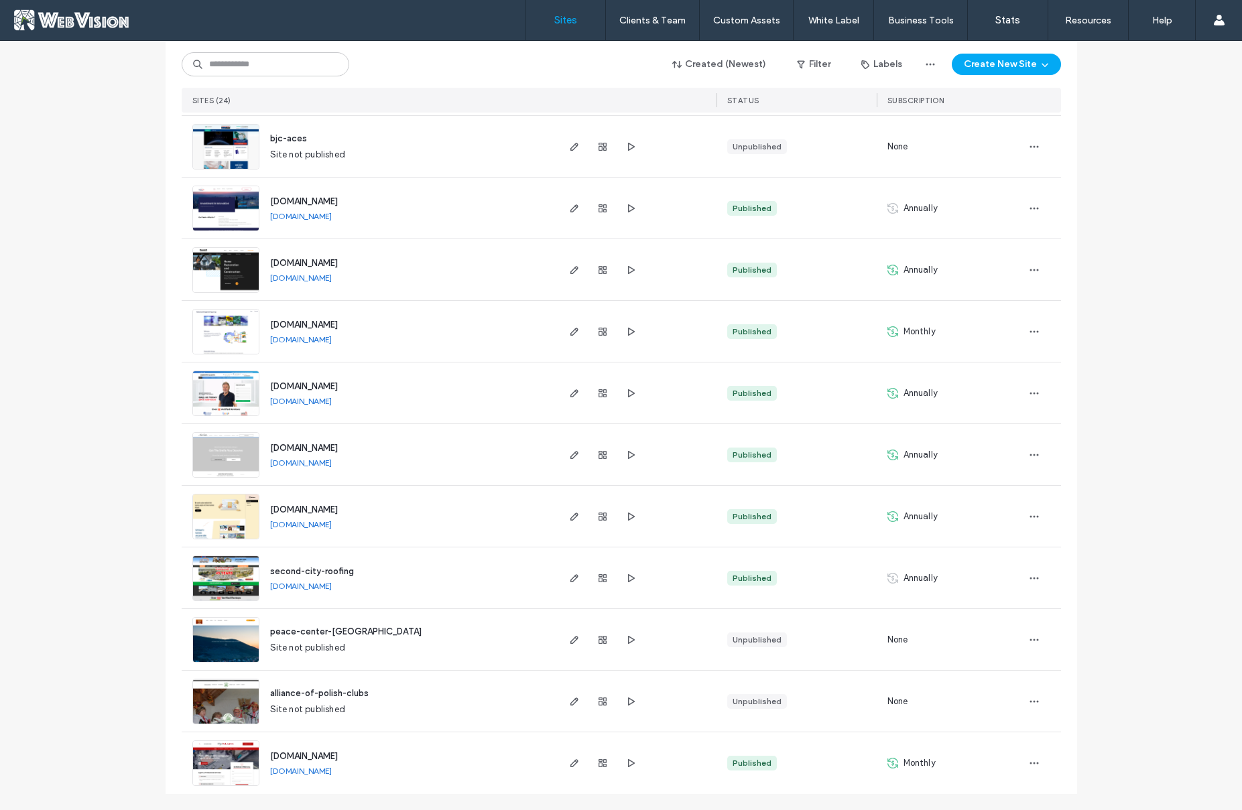
scroll to position [803, 0]
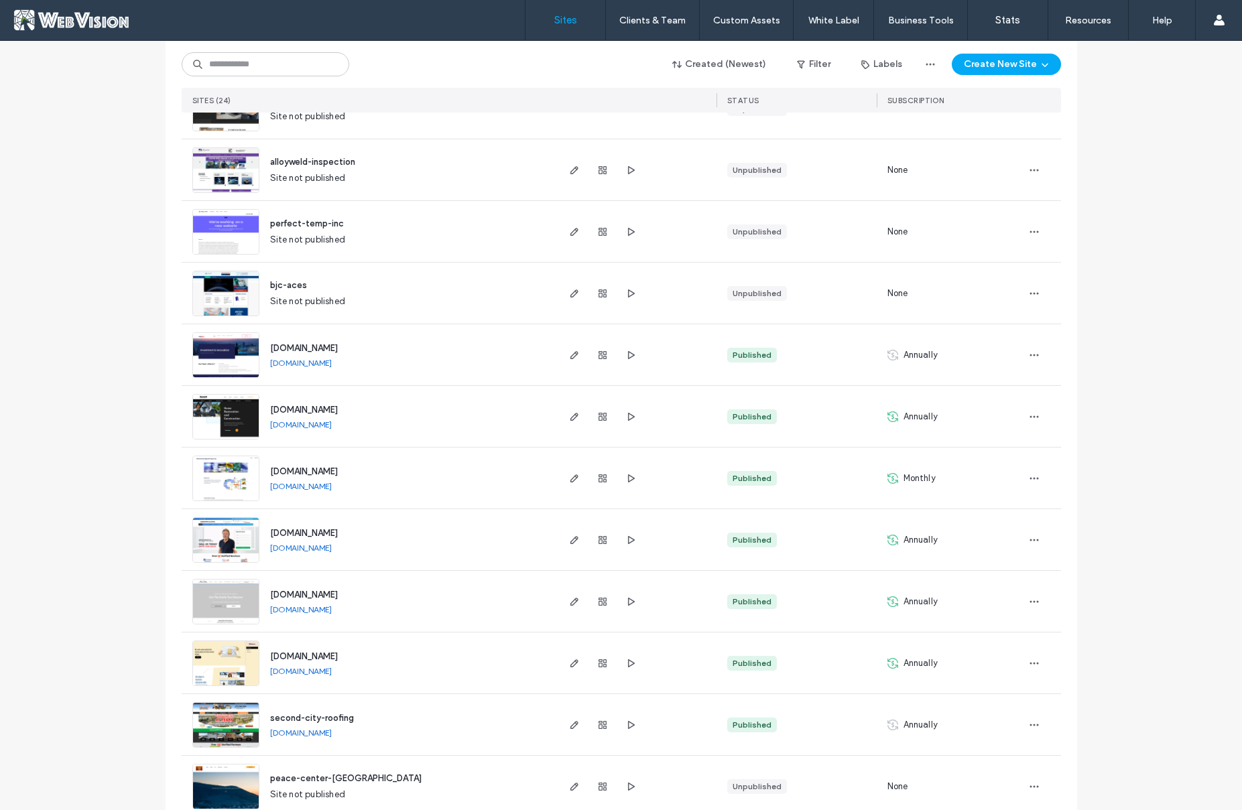
click at [455, 353] on div "www.chicagopolandventures.com www.chicagopolandventures.com" at bounding box center [407, 354] width 296 height 61
click at [1035, 349] on span "button" at bounding box center [1033, 355] width 21 height 21
click at [1002, 491] on span "Site Dashboard" at bounding box center [977, 491] width 62 height 13
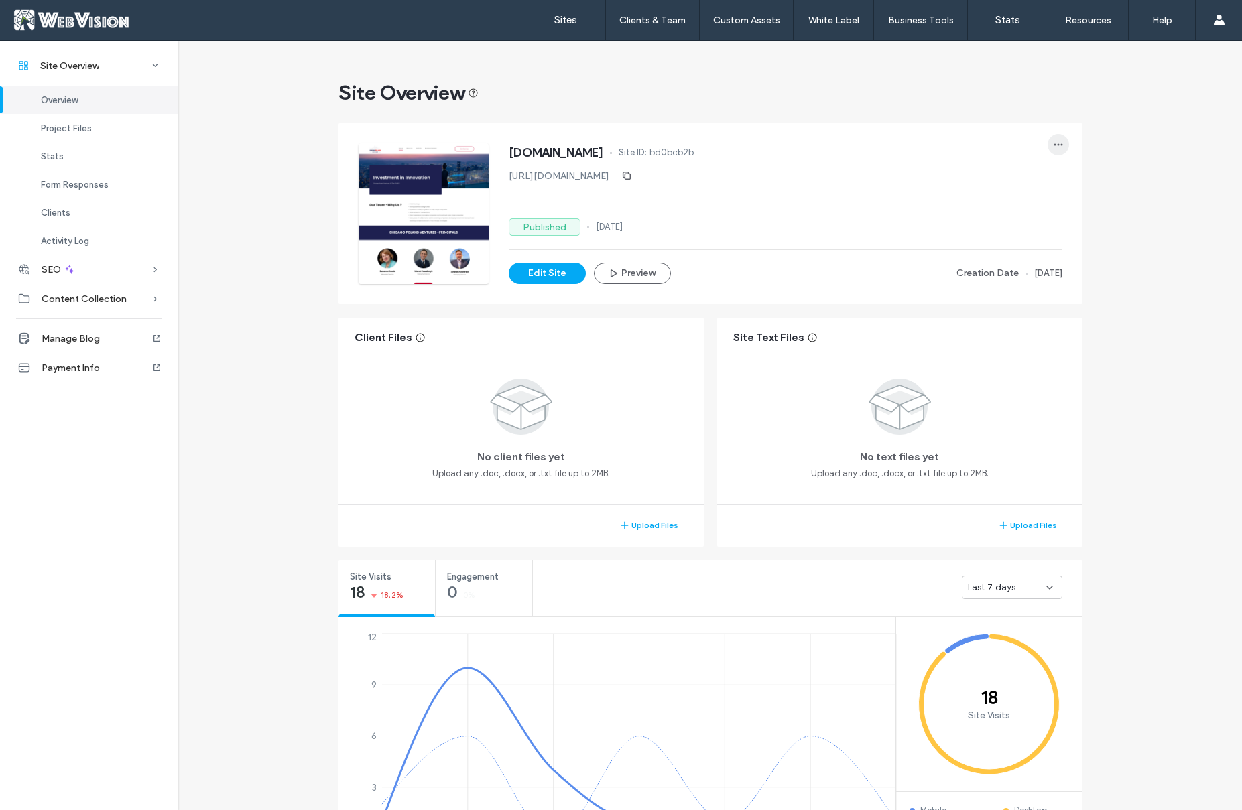
click at [1053, 147] on icon "button" at bounding box center [1058, 144] width 11 height 11
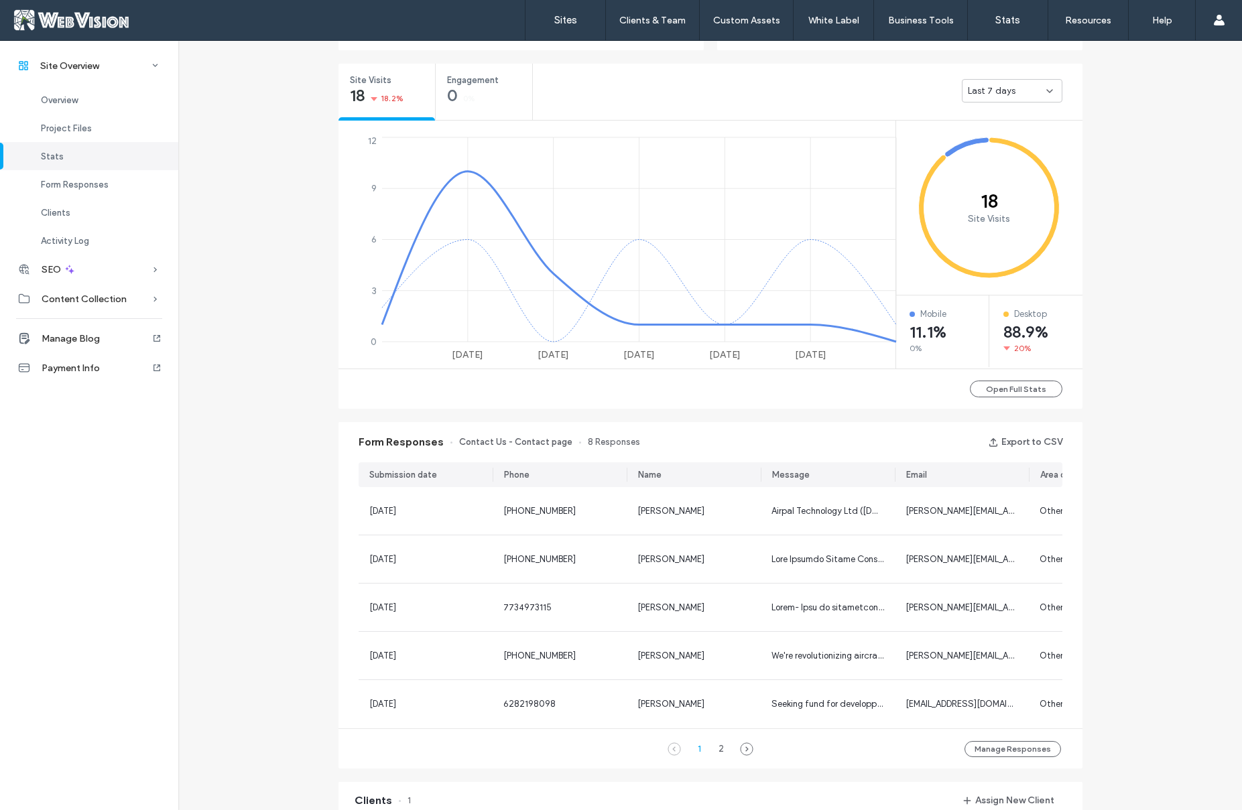
scroll to position [83, 0]
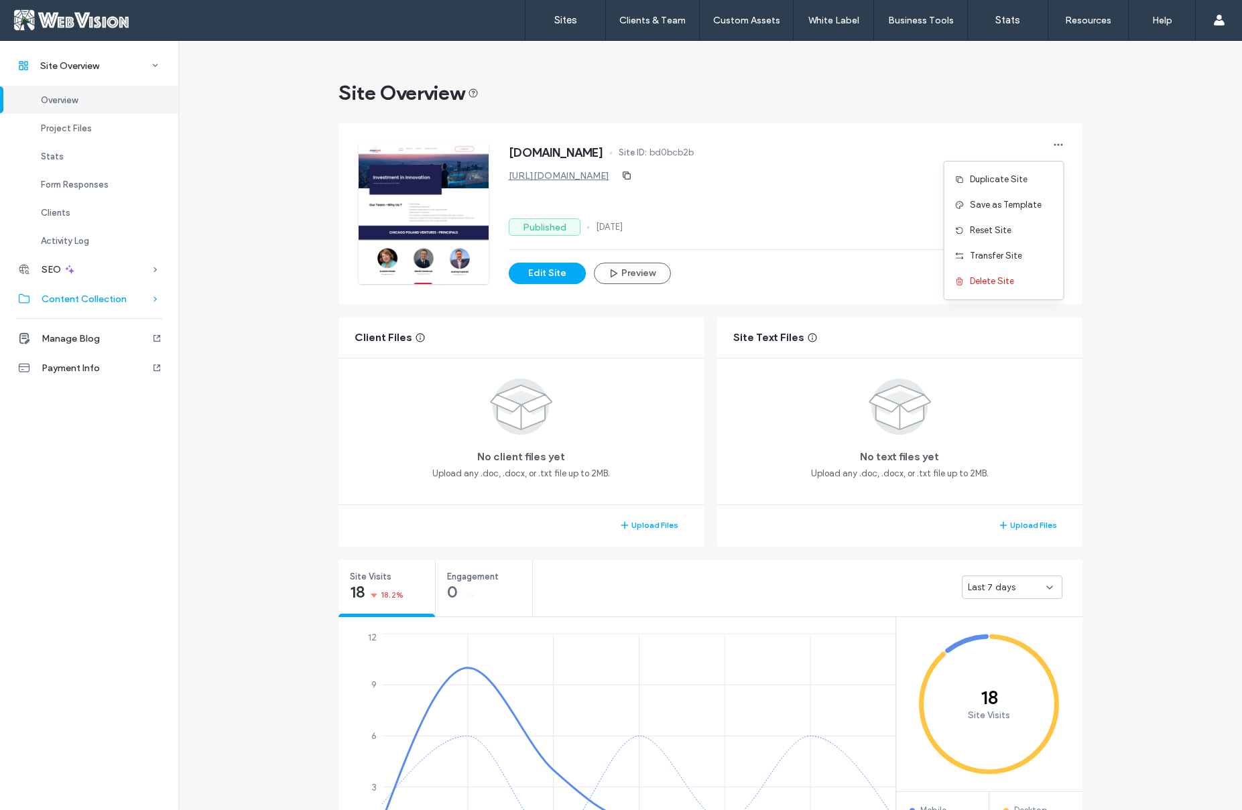
click at [111, 307] on div "Content Collection" at bounding box center [89, 298] width 178 height 29
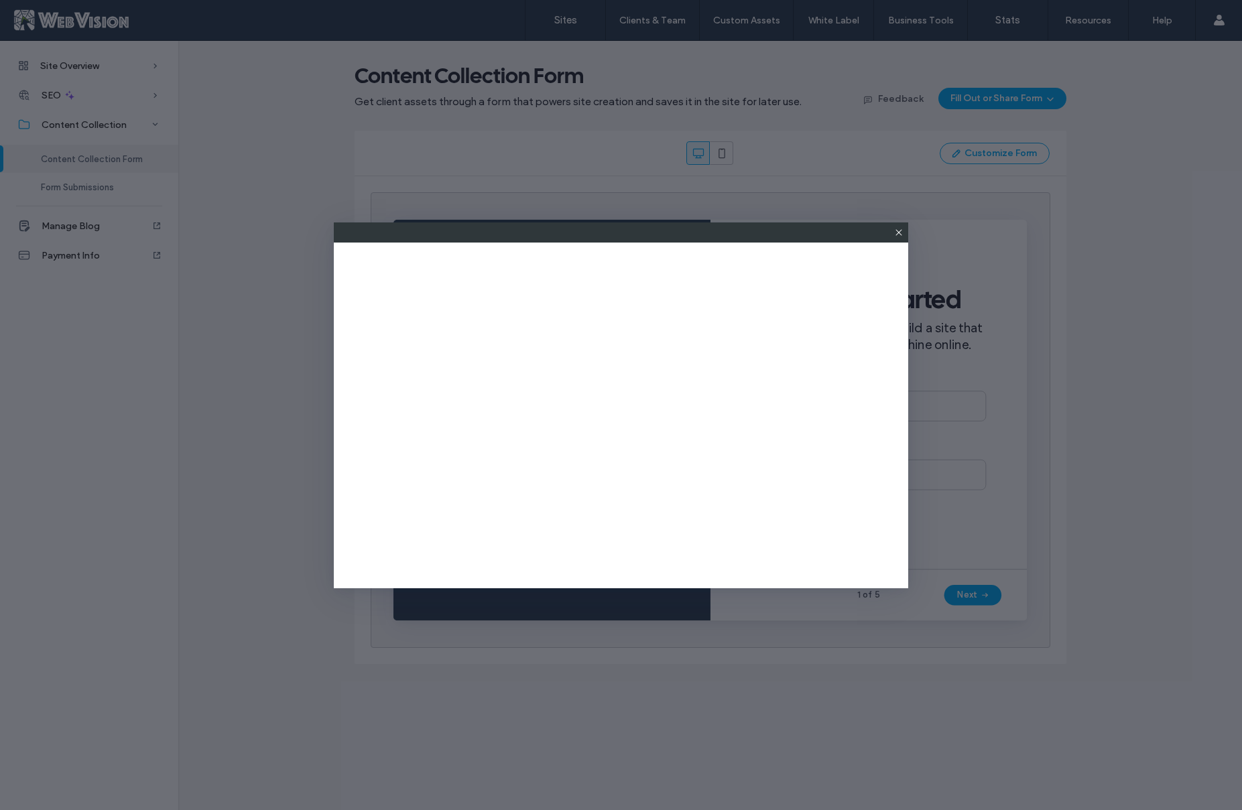
click at [904, 235] on div at bounding box center [621, 233] width 574 height 20
click at [903, 237] on icon at bounding box center [898, 232] width 11 height 11
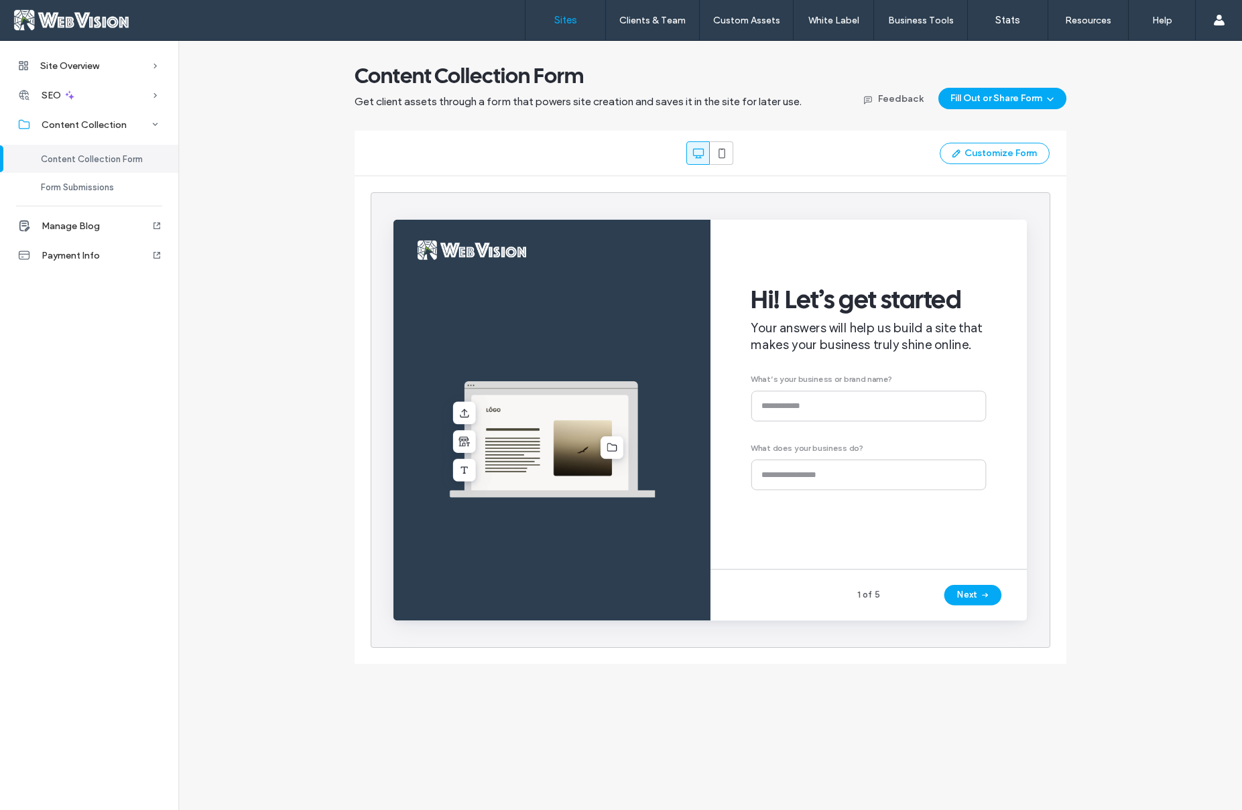
click at [541, 18] on link "Sites" at bounding box center [565, 20] width 80 height 40
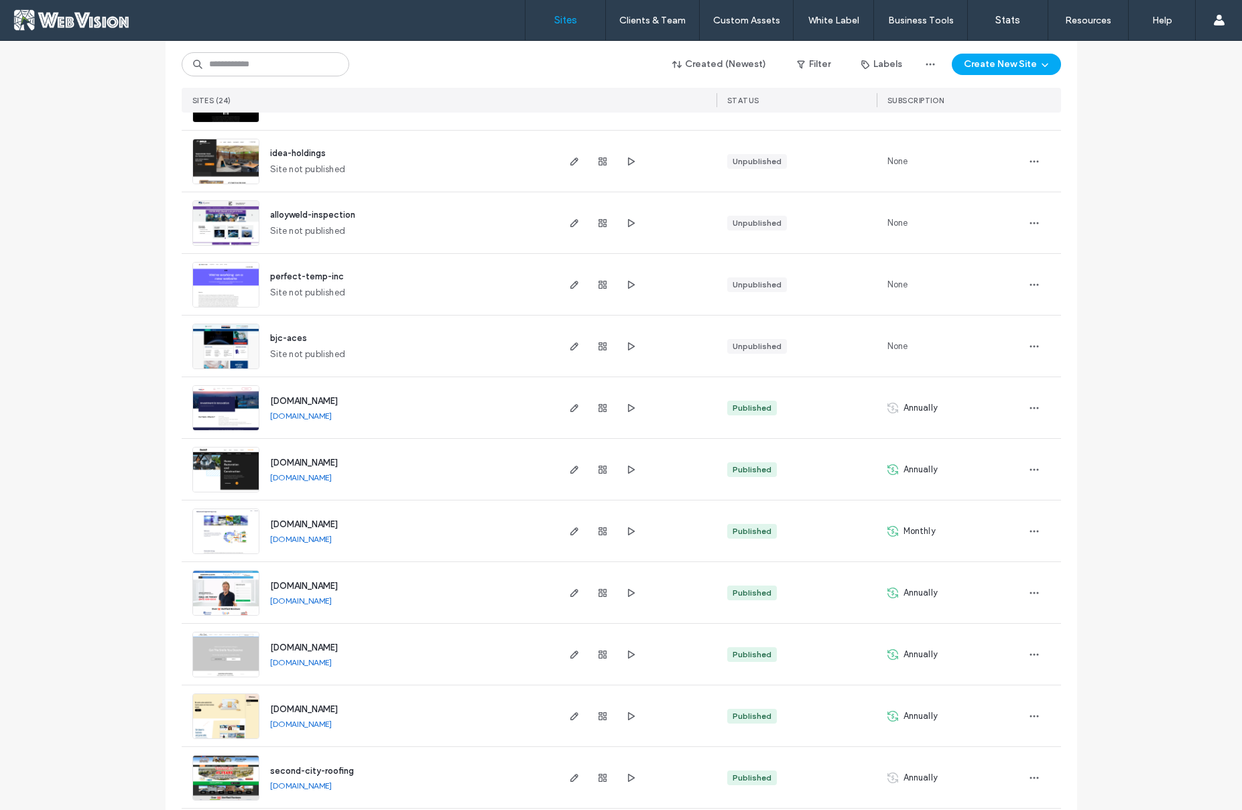
scroll to position [907, 0]
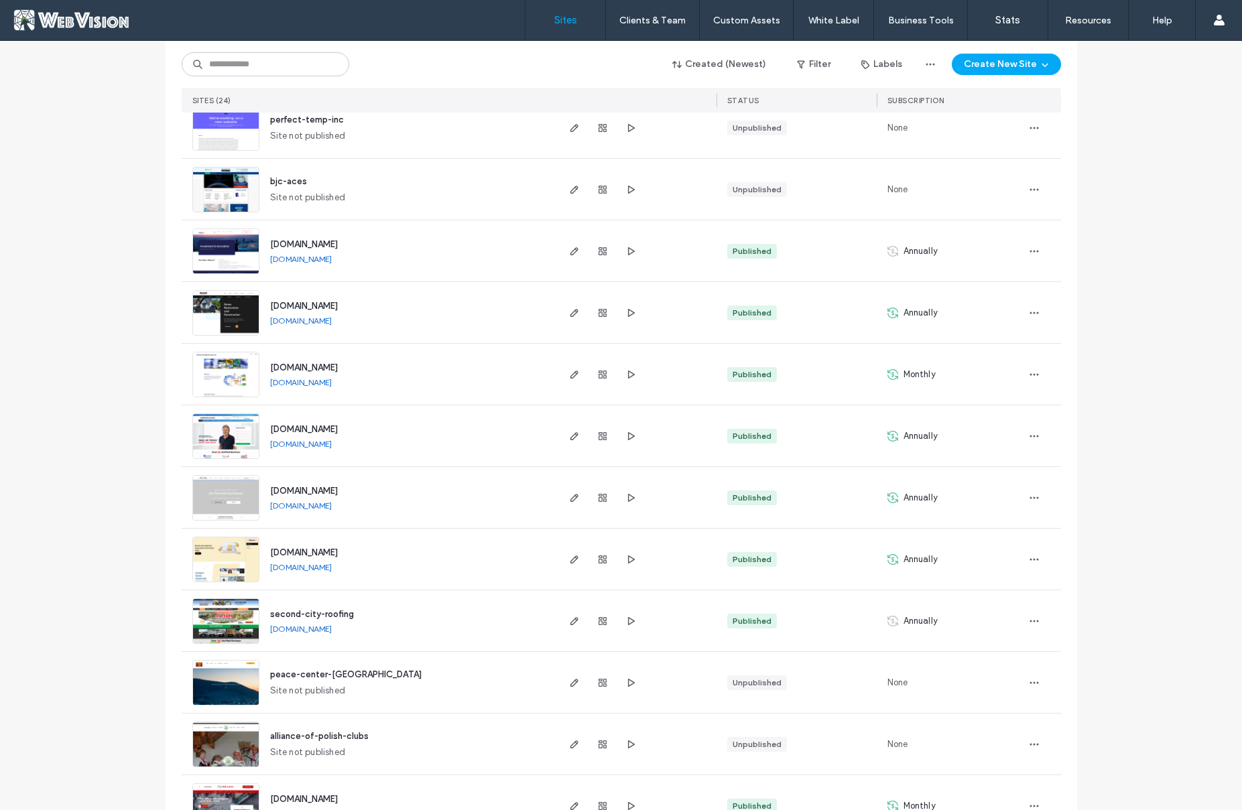
click at [493, 502] on div "justsmile.dental justsmile.dental" at bounding box center [407, 497] width 296 height 61
click at [1017, 436] on div "www.jamestownglass.com www.jamestownglass.com Published Annually" at bounding box center [621, 437] width 879 height 62
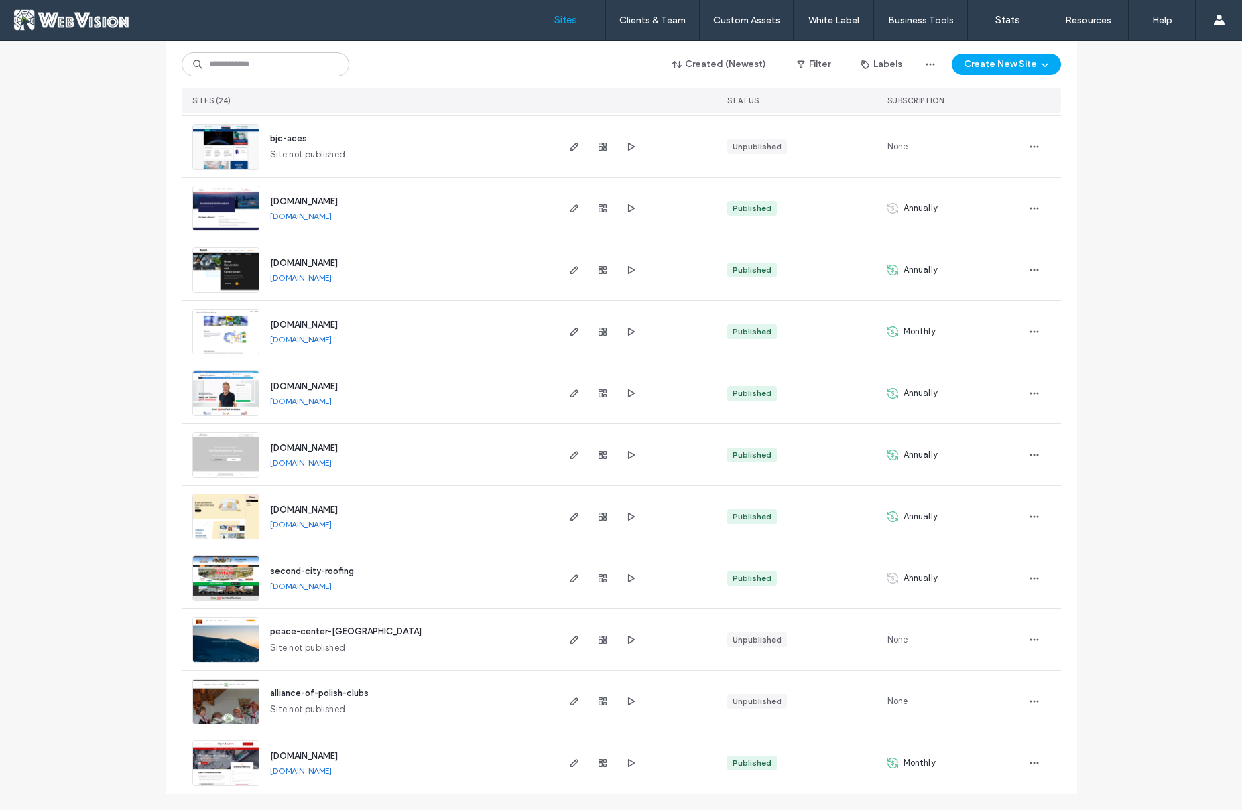
click at [308, 281] on link "[DOMAIN_NAME]" at bounding box center [301, 278] width 62 height 10
click at [571, 271] on icon "button" at bounding box center [574, 270] width 11 height 11
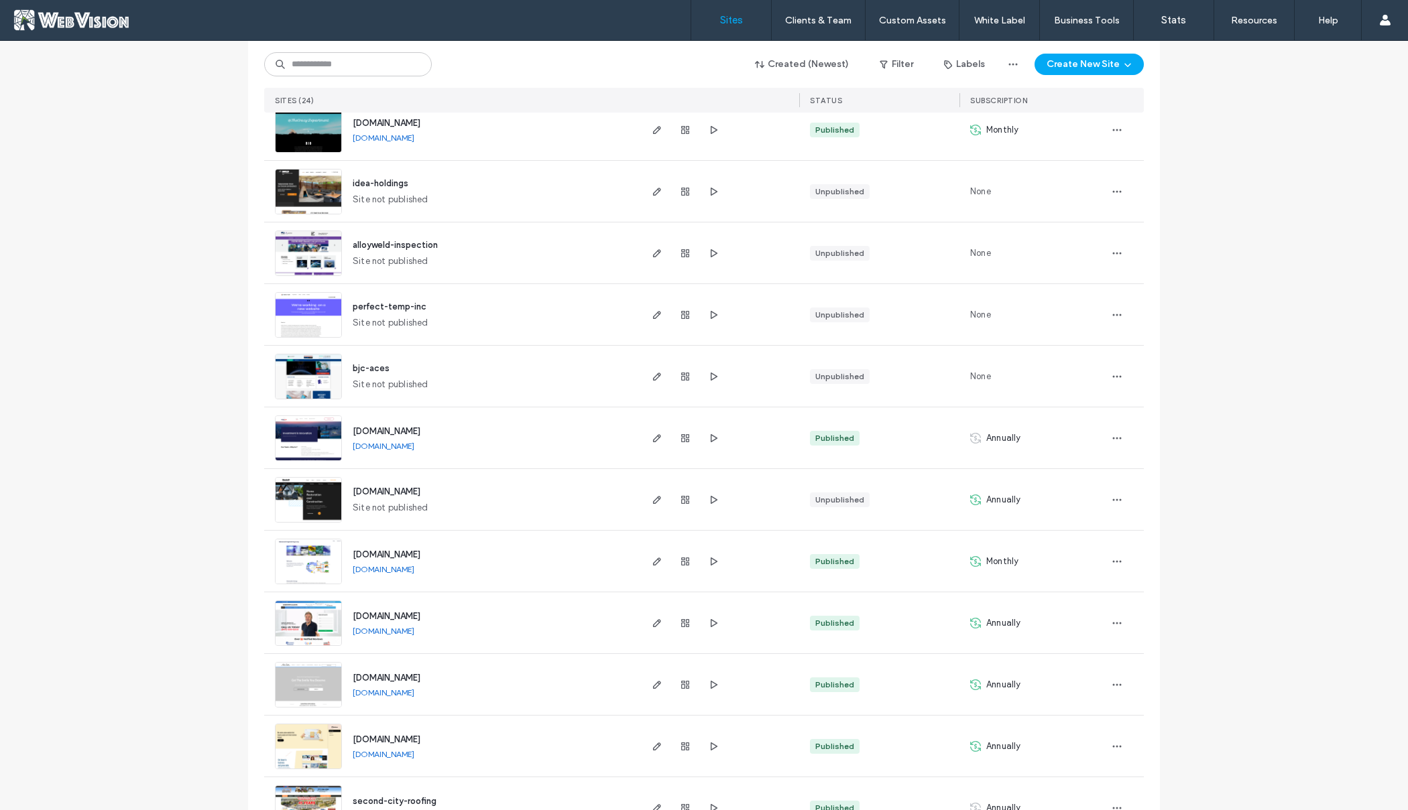
scroll to position [729, 0]
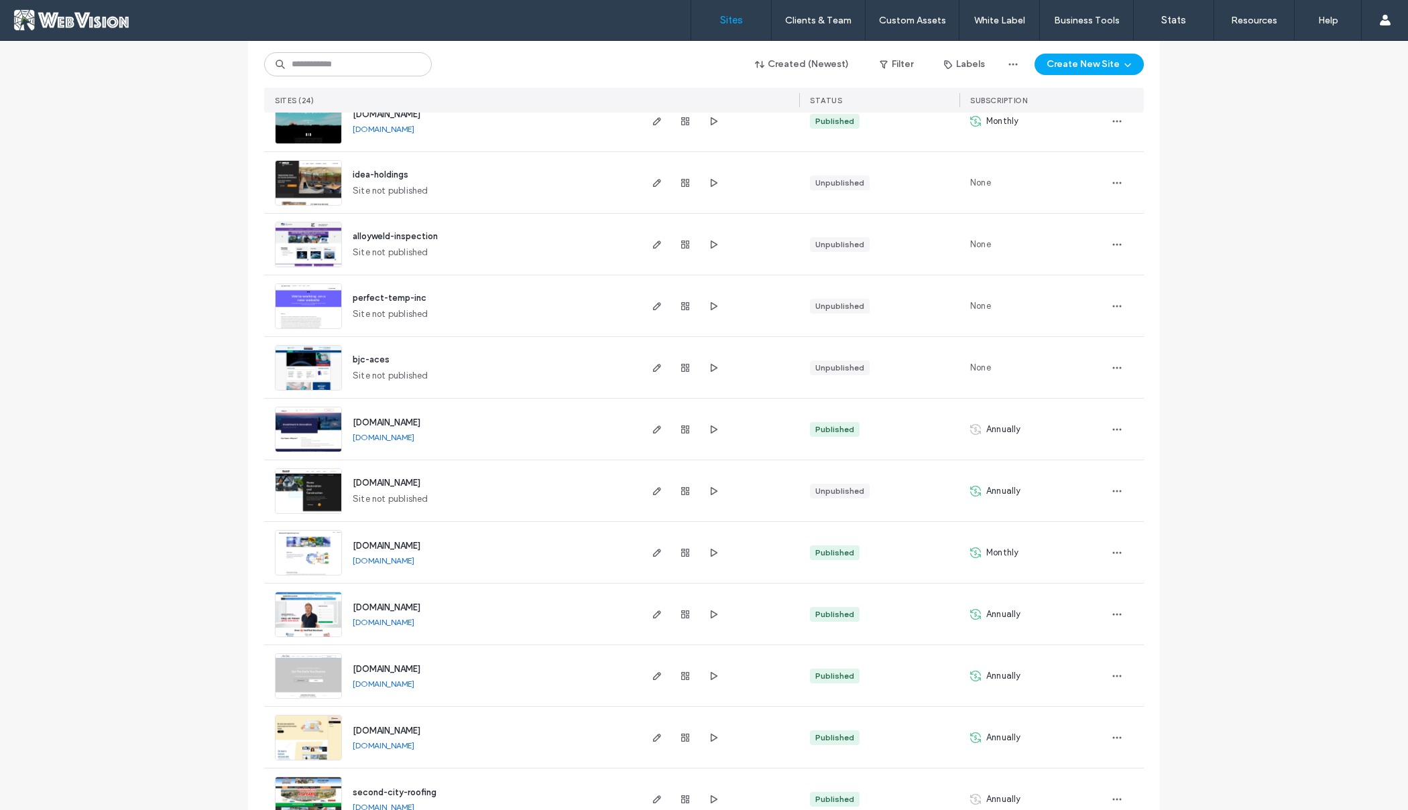
click at [1274, 190] on div "Site List Start with a template Get a head start with AI Collect content first …" at bounding box center [704, 171] width 1408 height 1719
drag, startPoint x: 870, startPoint y: 481, endPoint x: 966, endPoint y: 492, distance: 96.4
click at [871, 482] on div "Unpublished" at bounding box center [879, 490] width 160 height 61
click at [1115, 488] on icon "button" at bounding box center [1116, 491] width 11 height 11
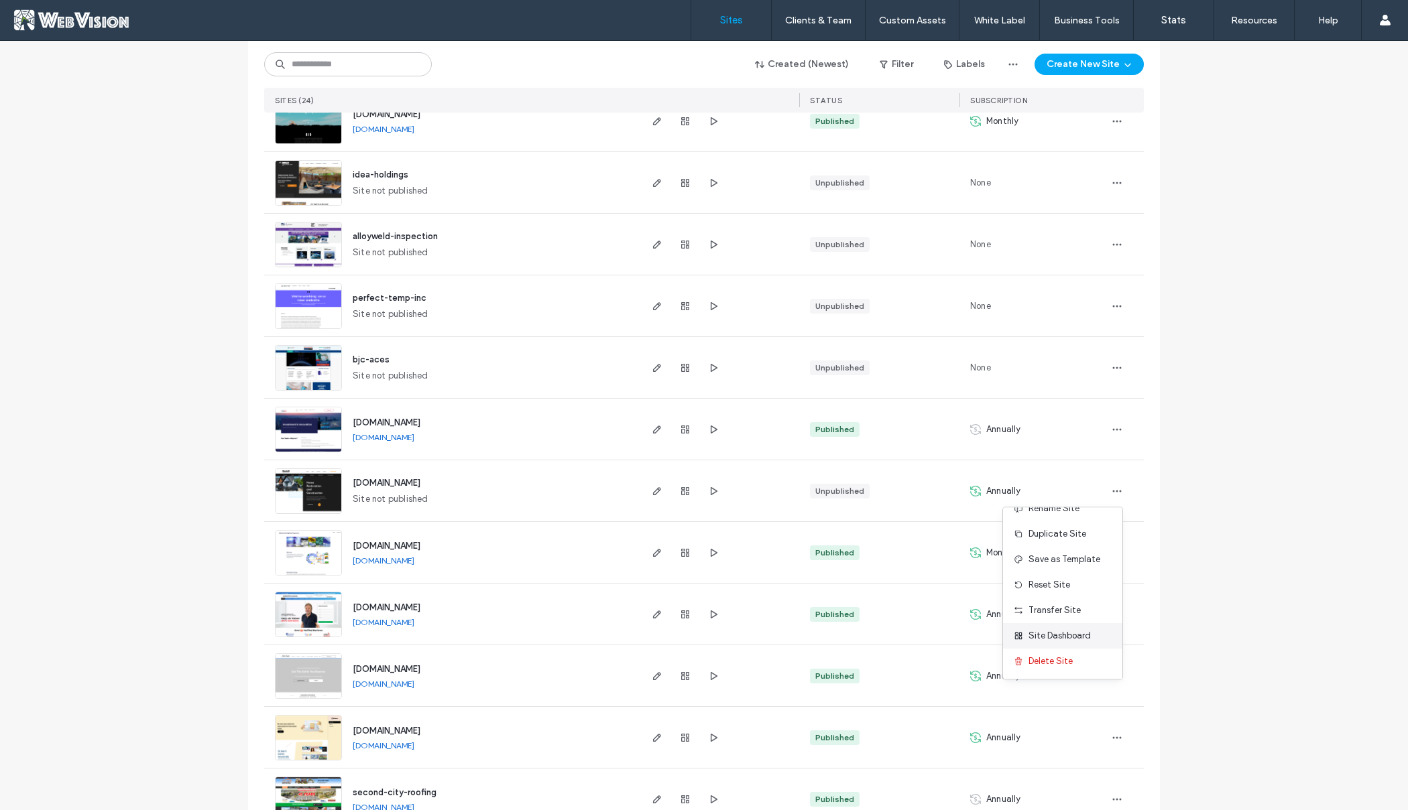
click at [1072, 633] on span "Site Dashboard" at bounding box center [1059, 635] width 62 height 13
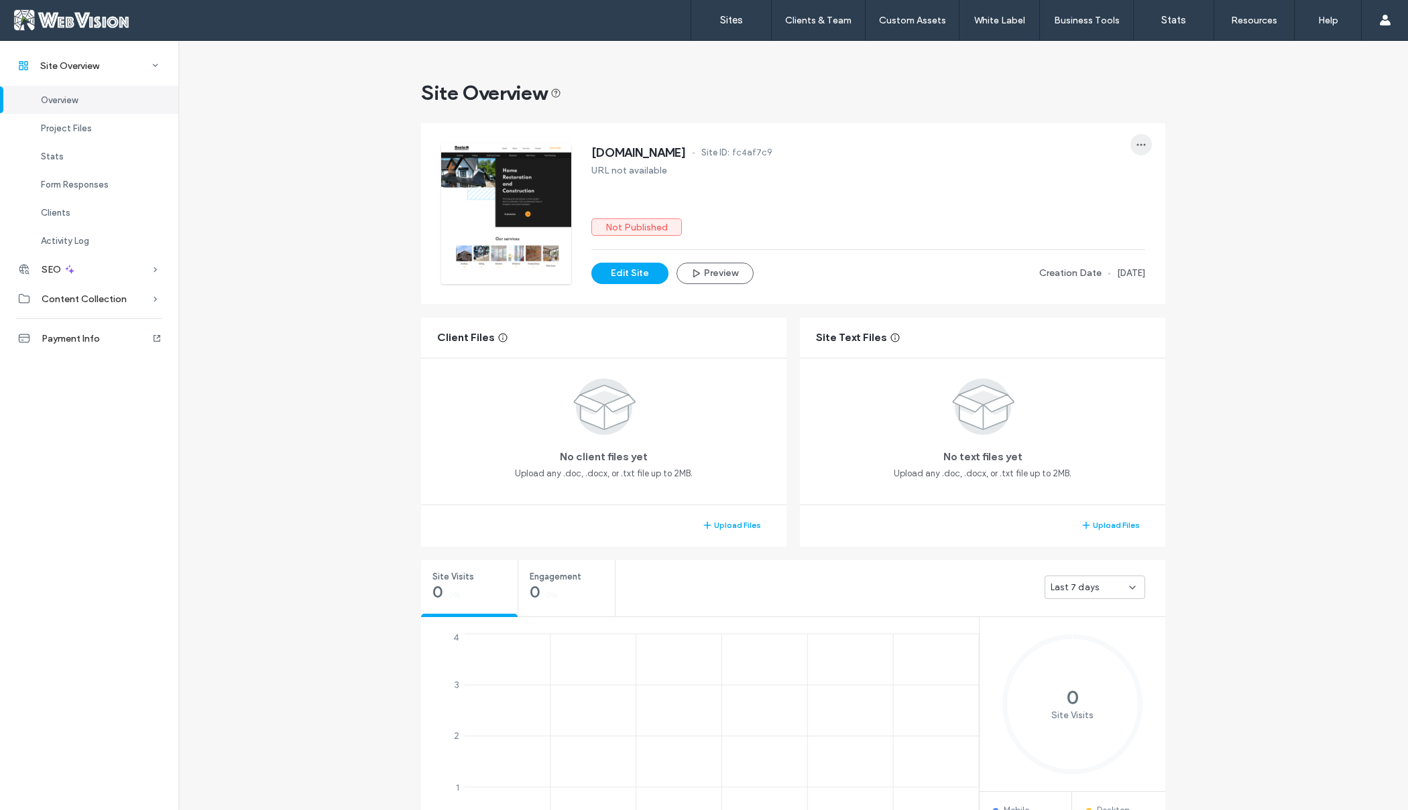
click at [1137, 147] on icon "button" at bounding box center [1140, 144] width 11 height 11
drag, startPoint x: 1170, startPoint y: 244, endPoint x: 1247, endPoint y: 366, distance: 144.3
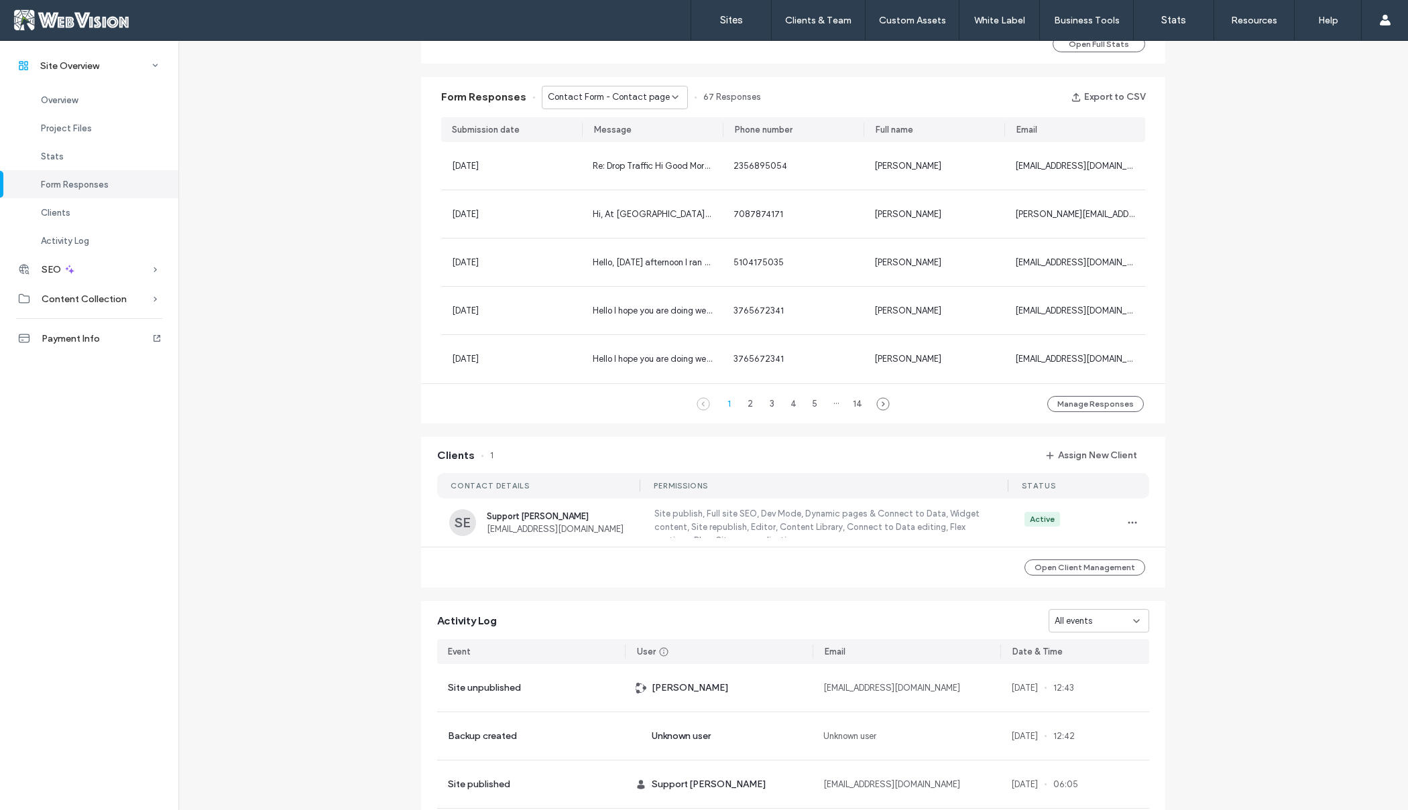
scroll to position [704, 0]
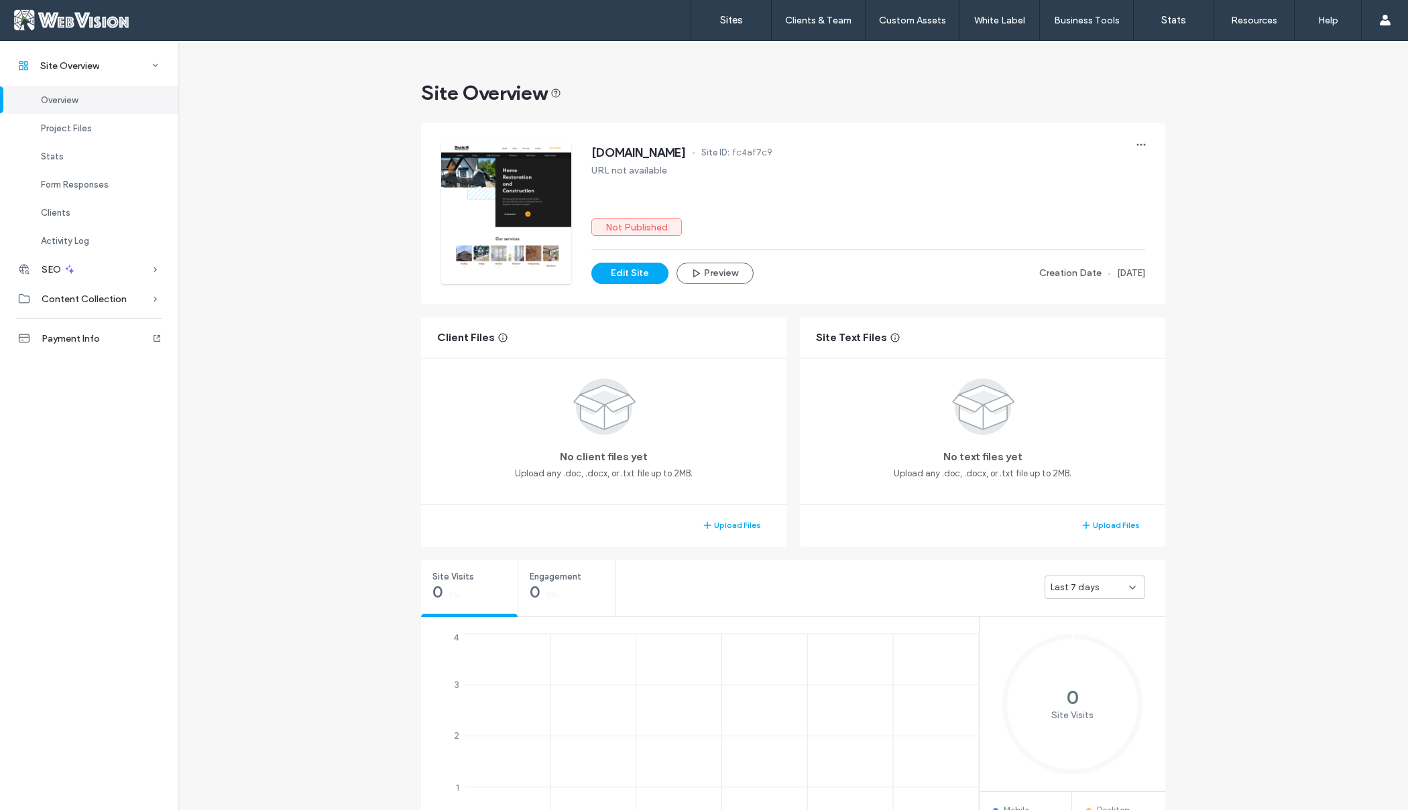
drag, startPoint x: 1196, startPoint y: 339, endPoint x: 1196, endPoint y: 326, distance: 12.7
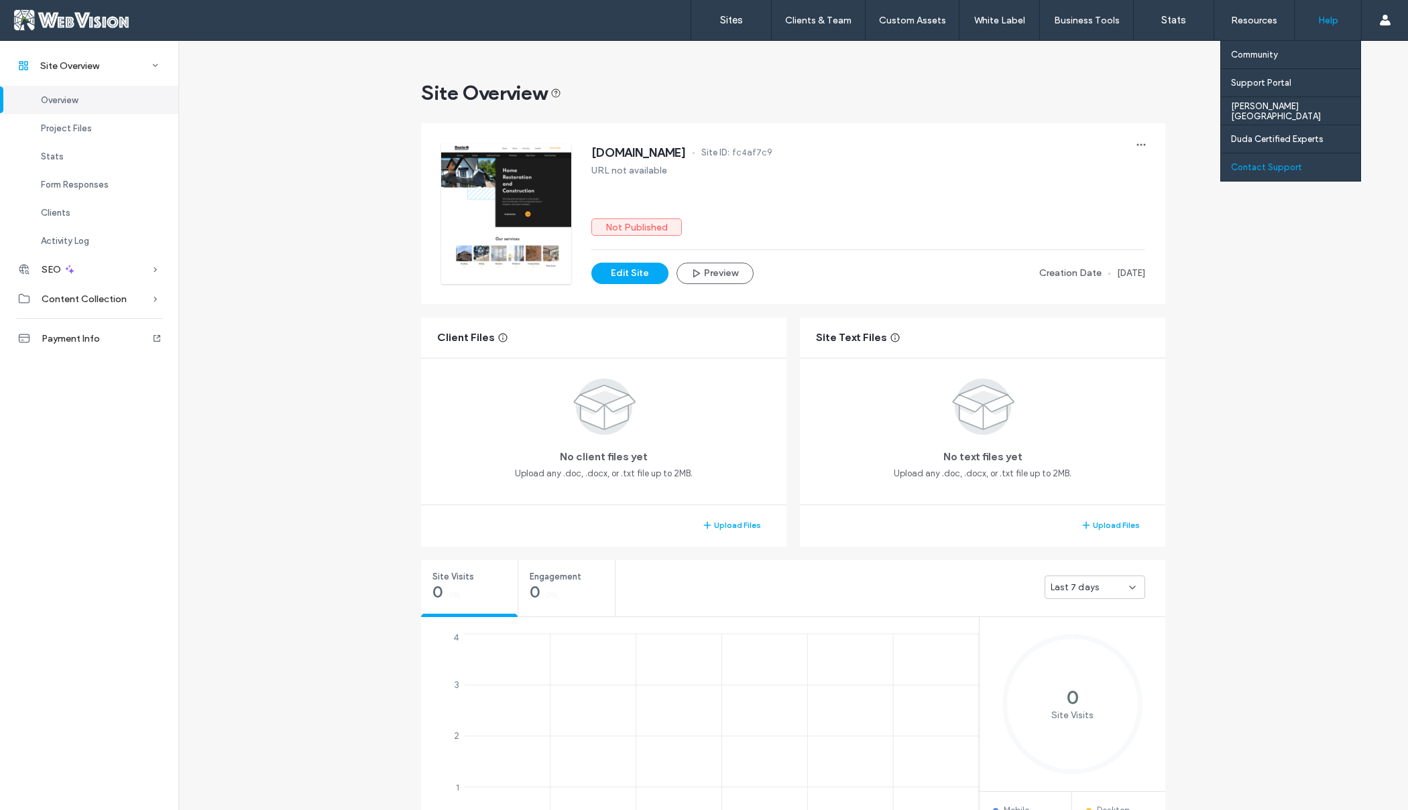
click at [1300, 165] on div "Contact Support" at bounding box center [1295, 166] width 129 height 27
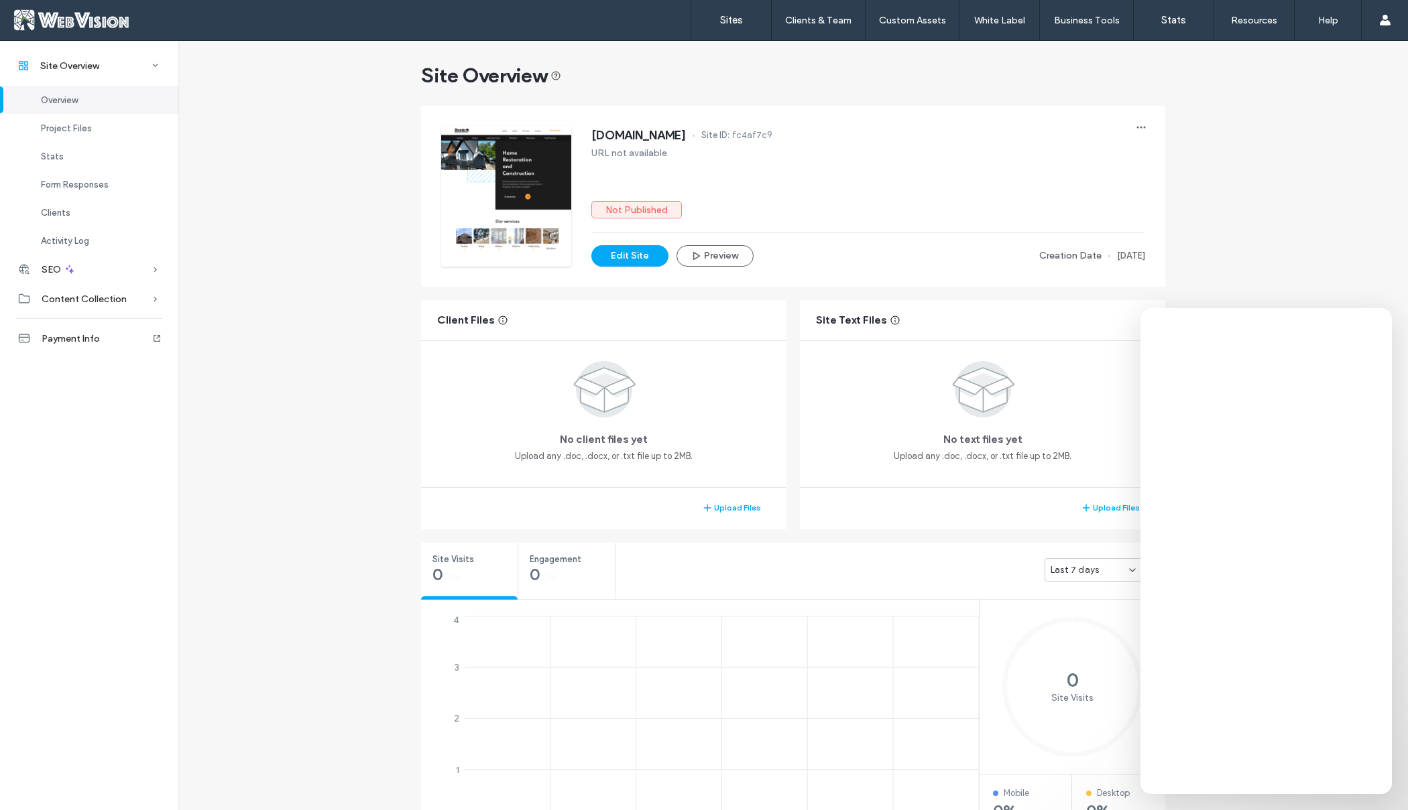
scroll to position [26, 0]
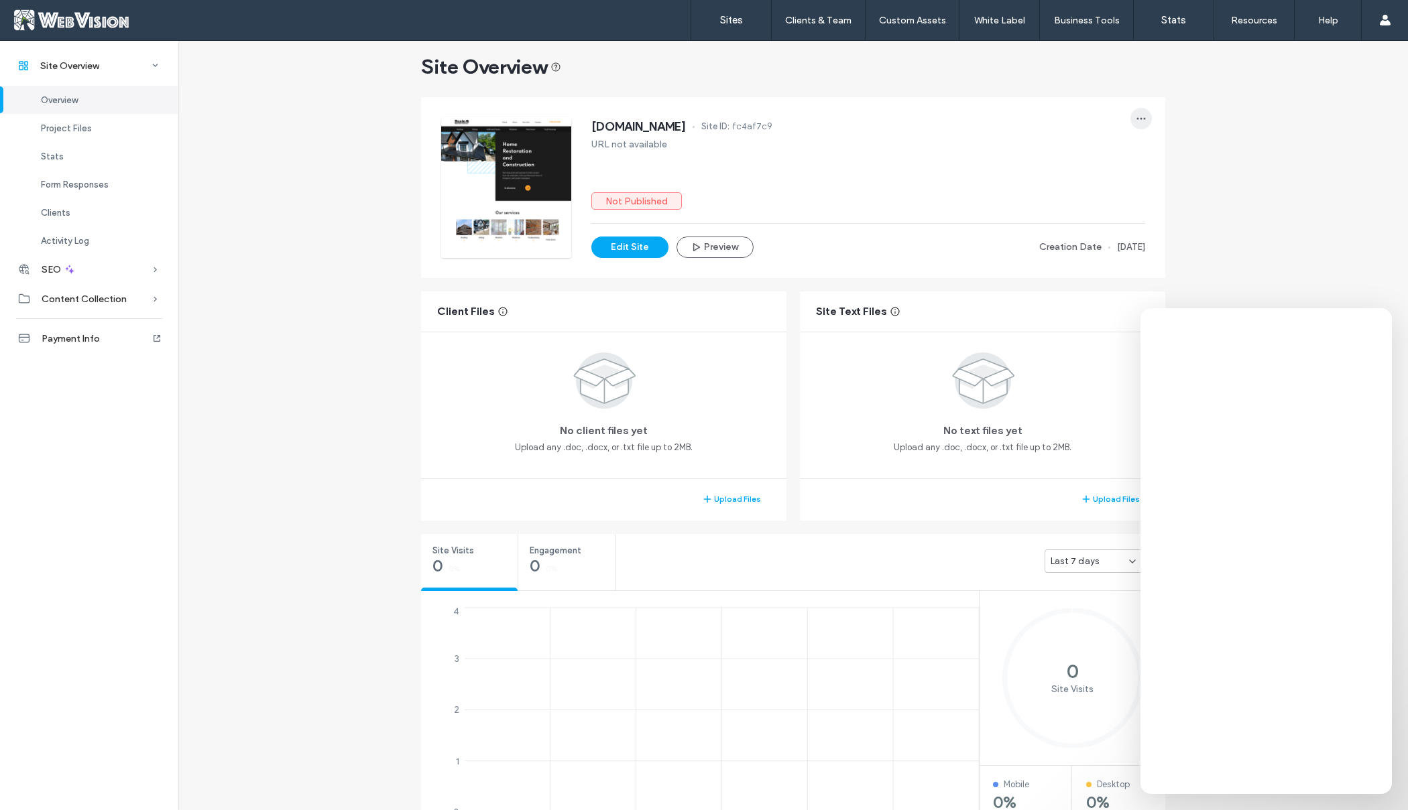
click at [1145, 119] on span "button" at bounding box center [1140, 118] width 21 height 21
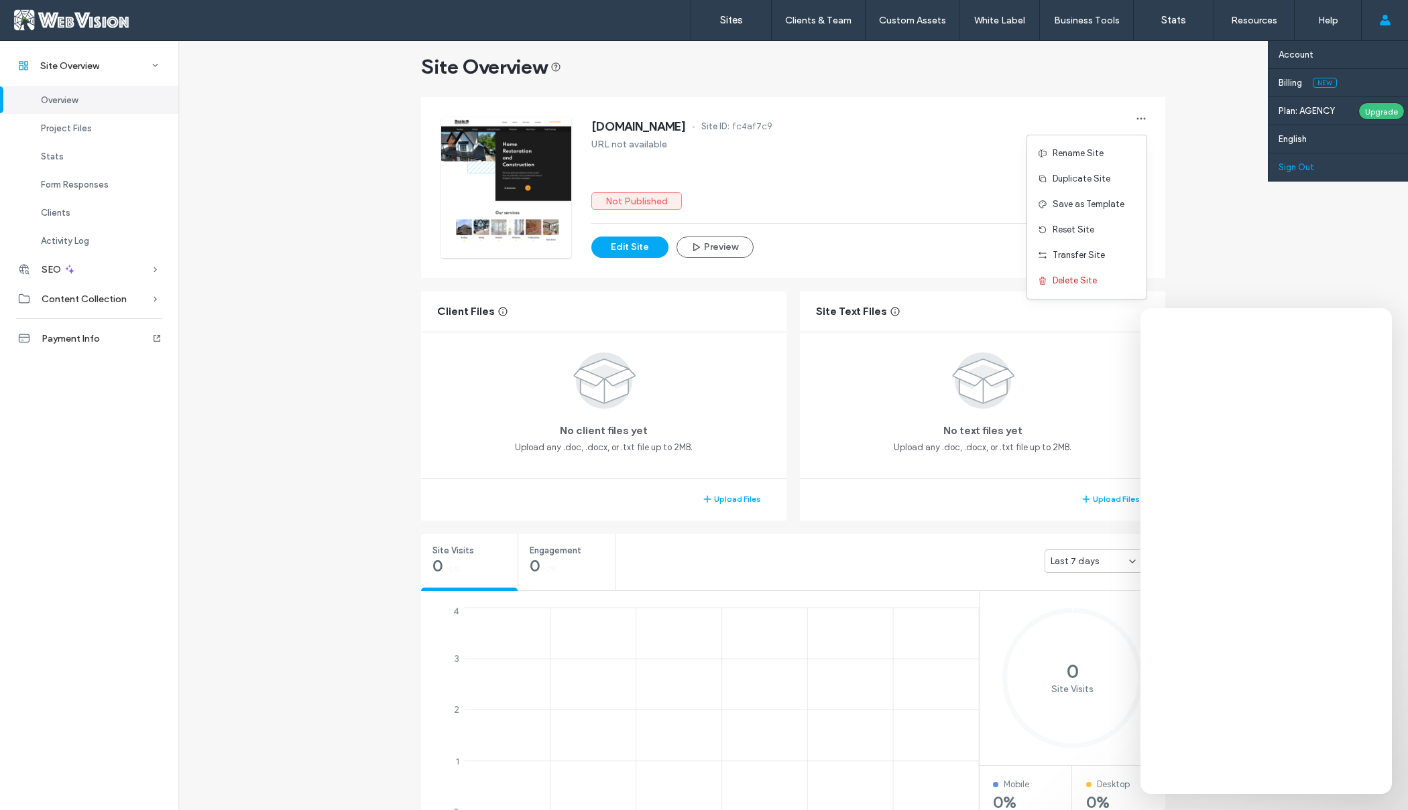
click at [1316, 165] on link "Sign Out" at bounding box center [1342, 166] width 129 height 27
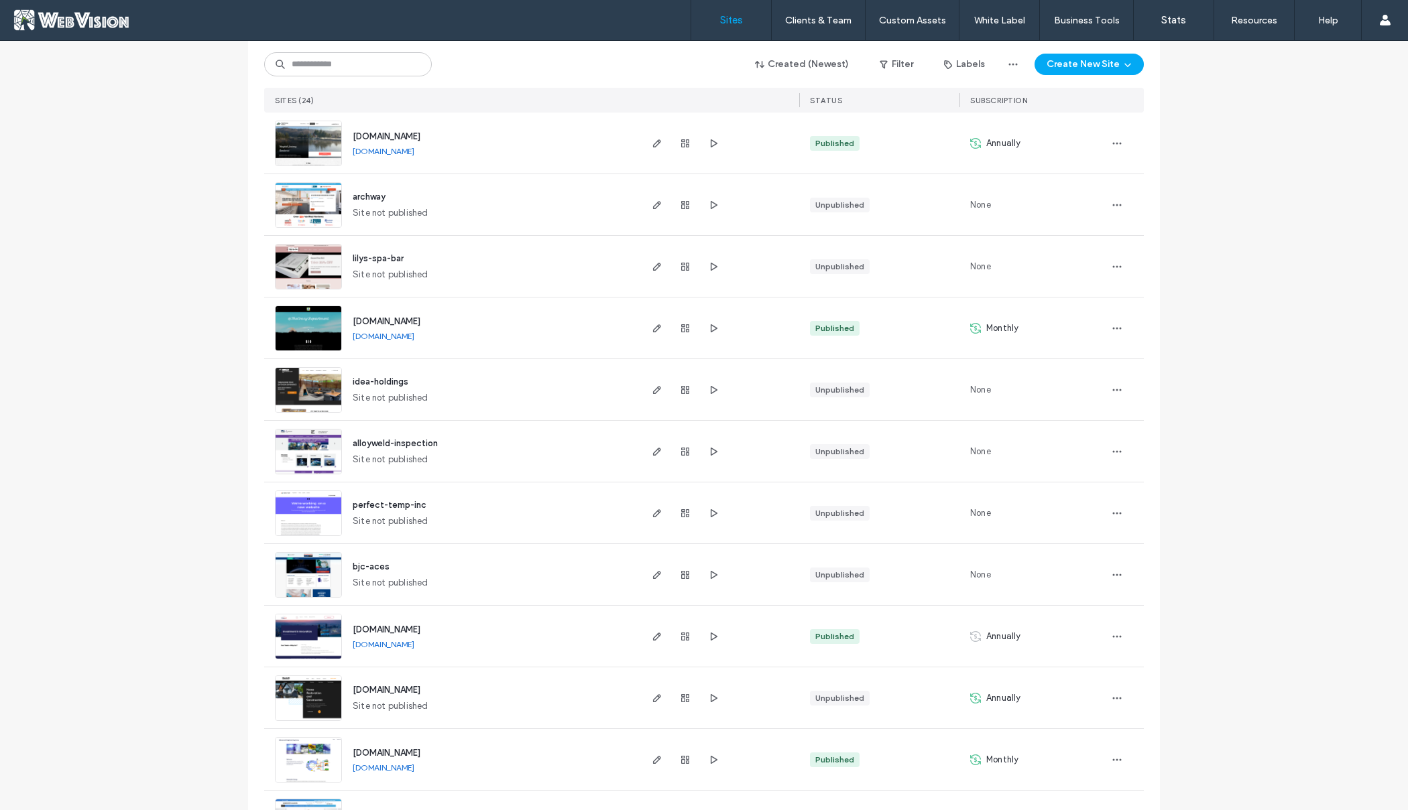
scroll to position [530, 0]
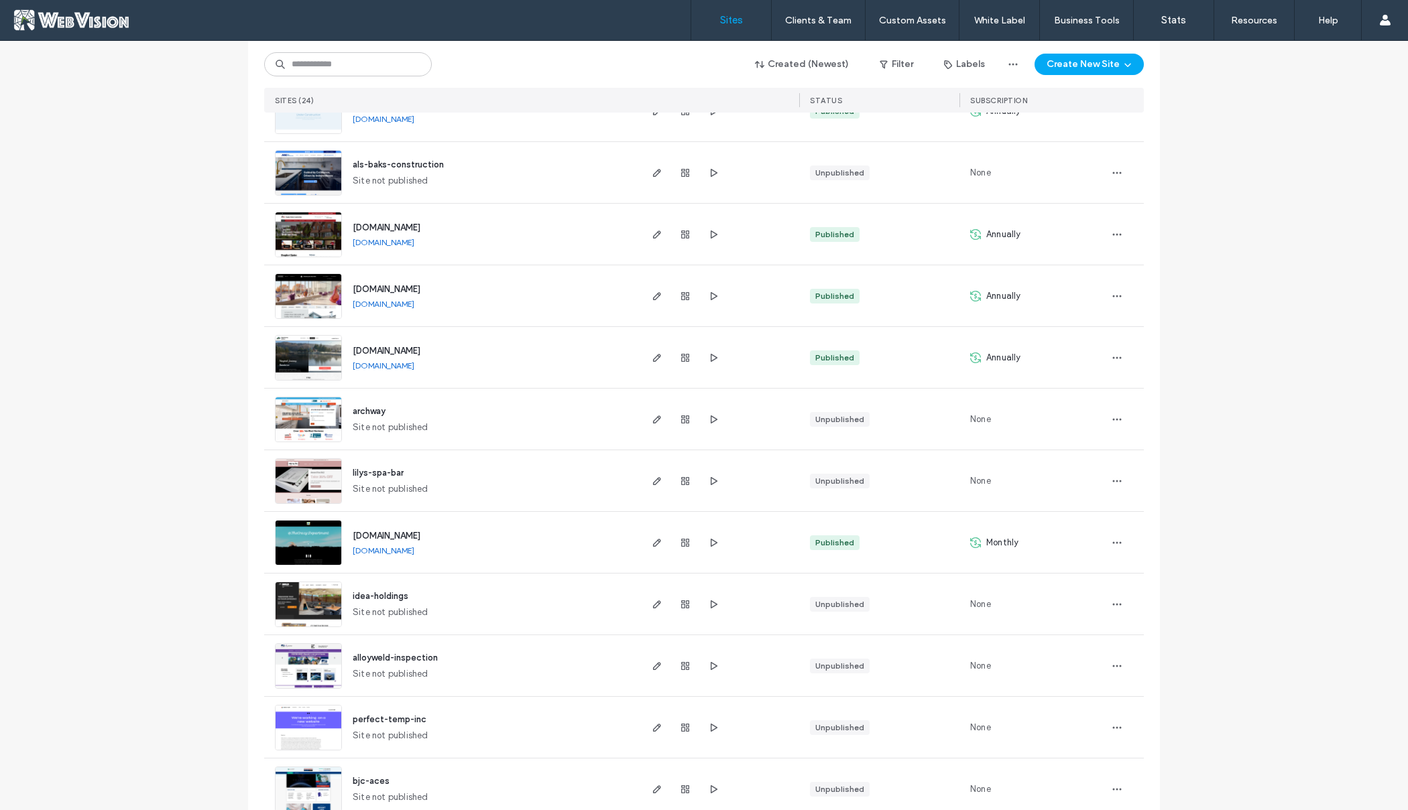
click at [607, 446] on div "archway Site not published" at bounding box center [490, 419] width 296 height 61
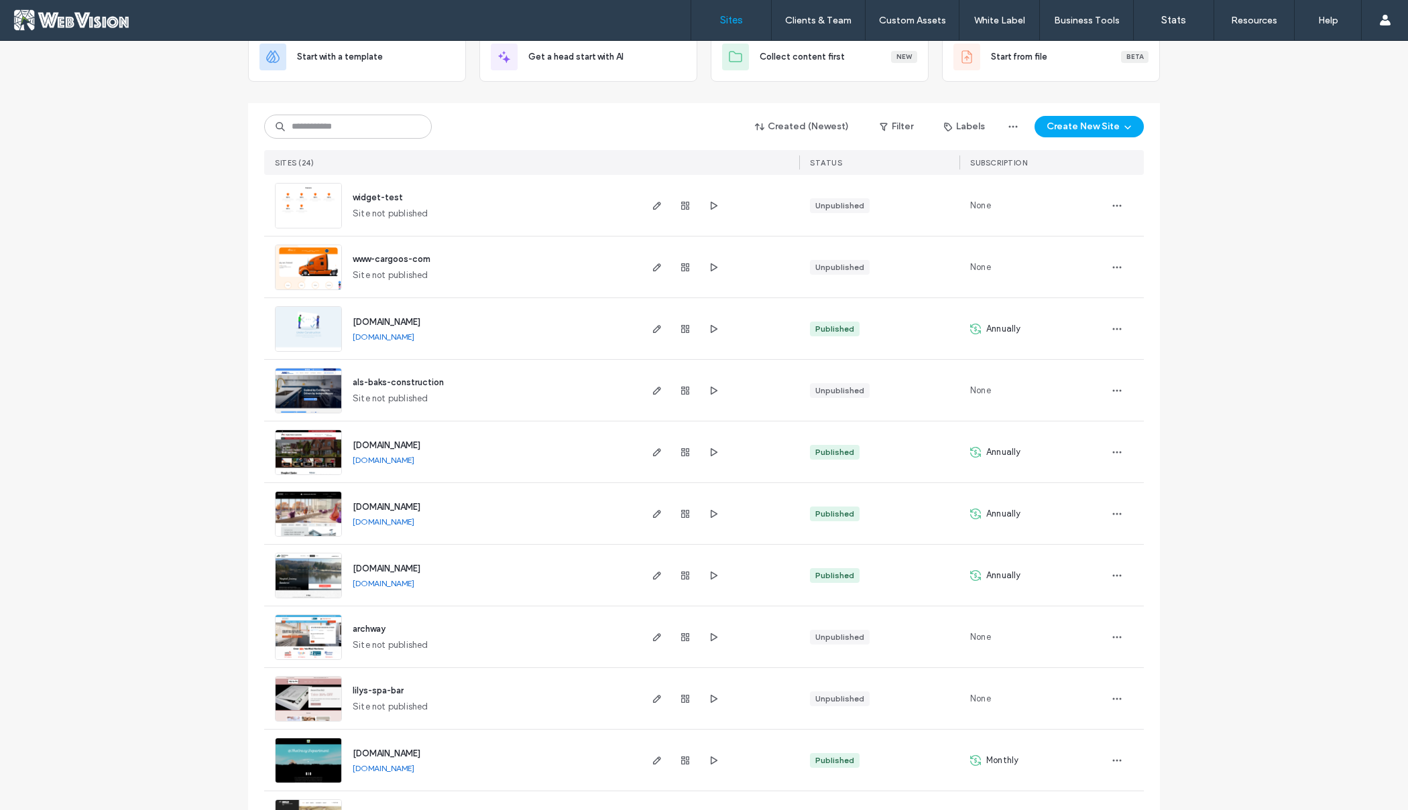
scroll to position [72, 0]
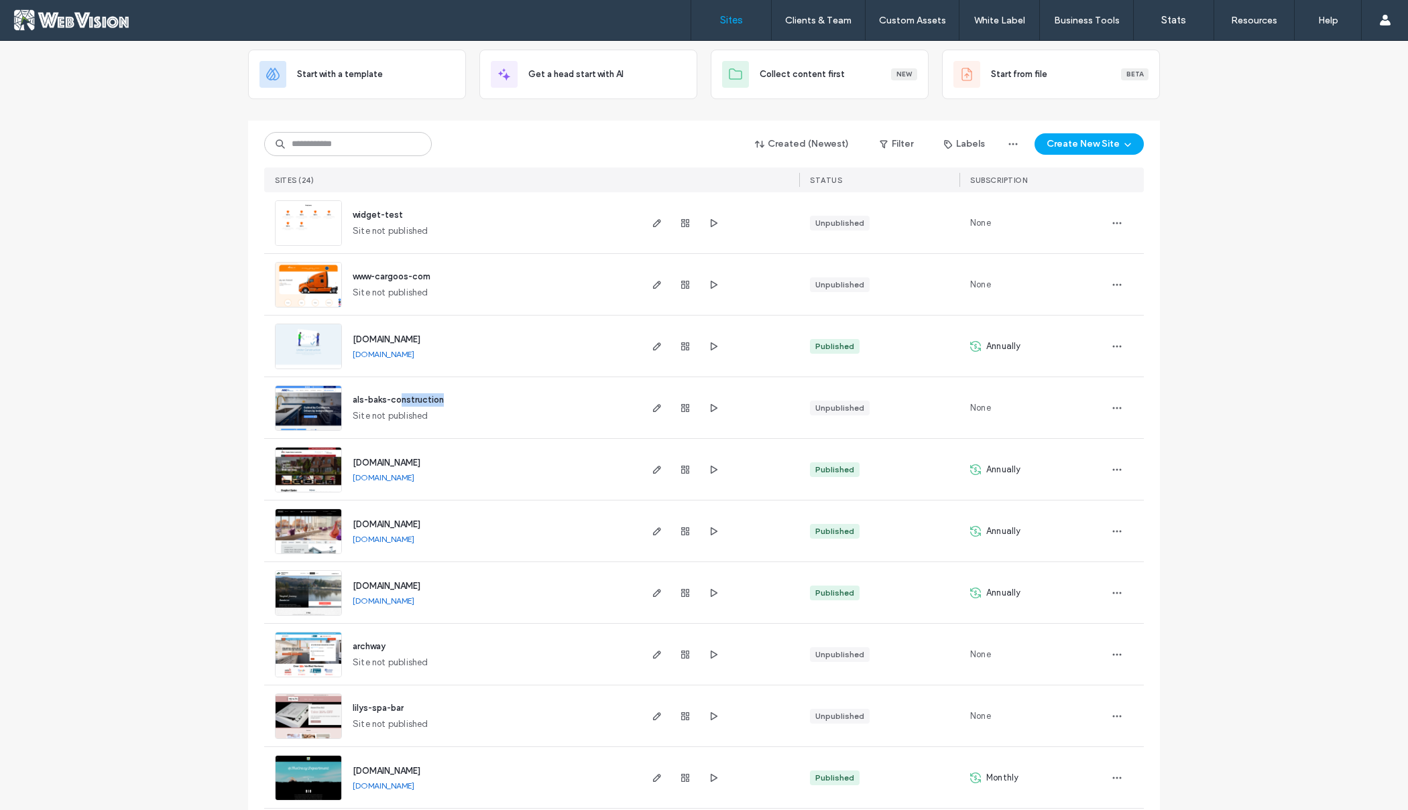
drag, startPoint x: 487, startPoint y: 400, endPoint x: 395, endPoint y: 401, distance: 91.8
click at [395, 401] on div "als-baks-construction Site not published" at bounding box center [490, 407] width 296 height 61
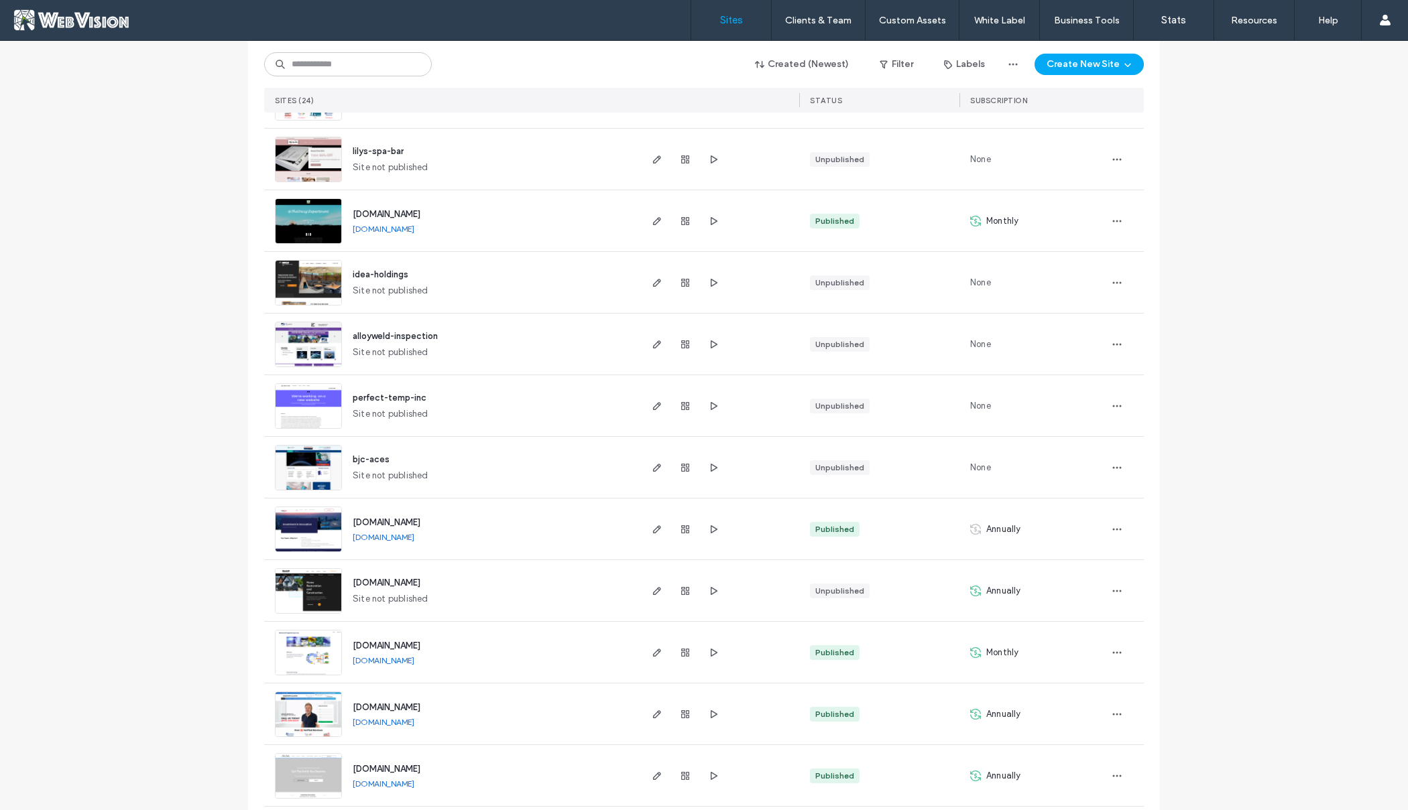
scroll to position [683, 0]
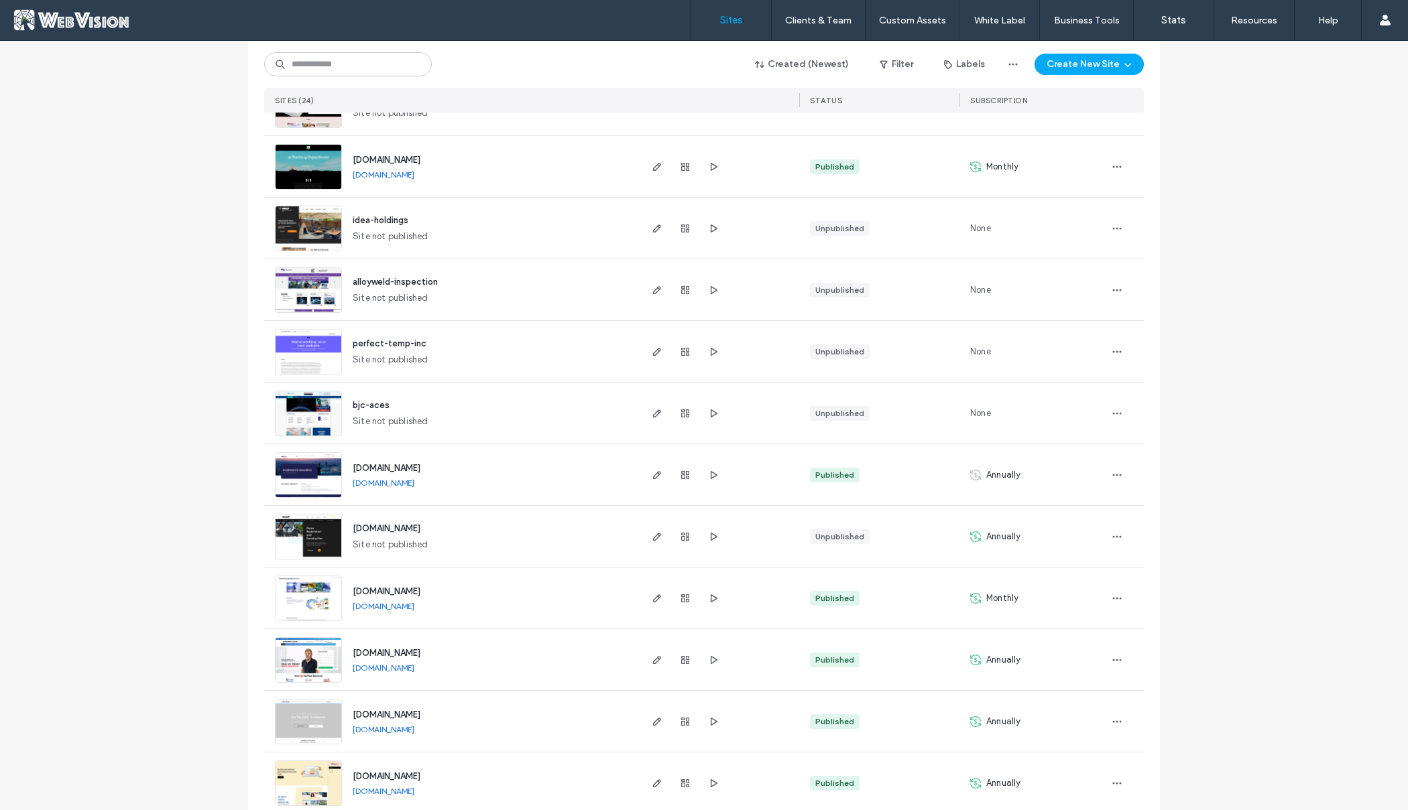
click at [612, 462] on div "[DOMAIN_NAME] [DOMAIN_NAME]" at bounding box center [490, 474] width 296 height 61
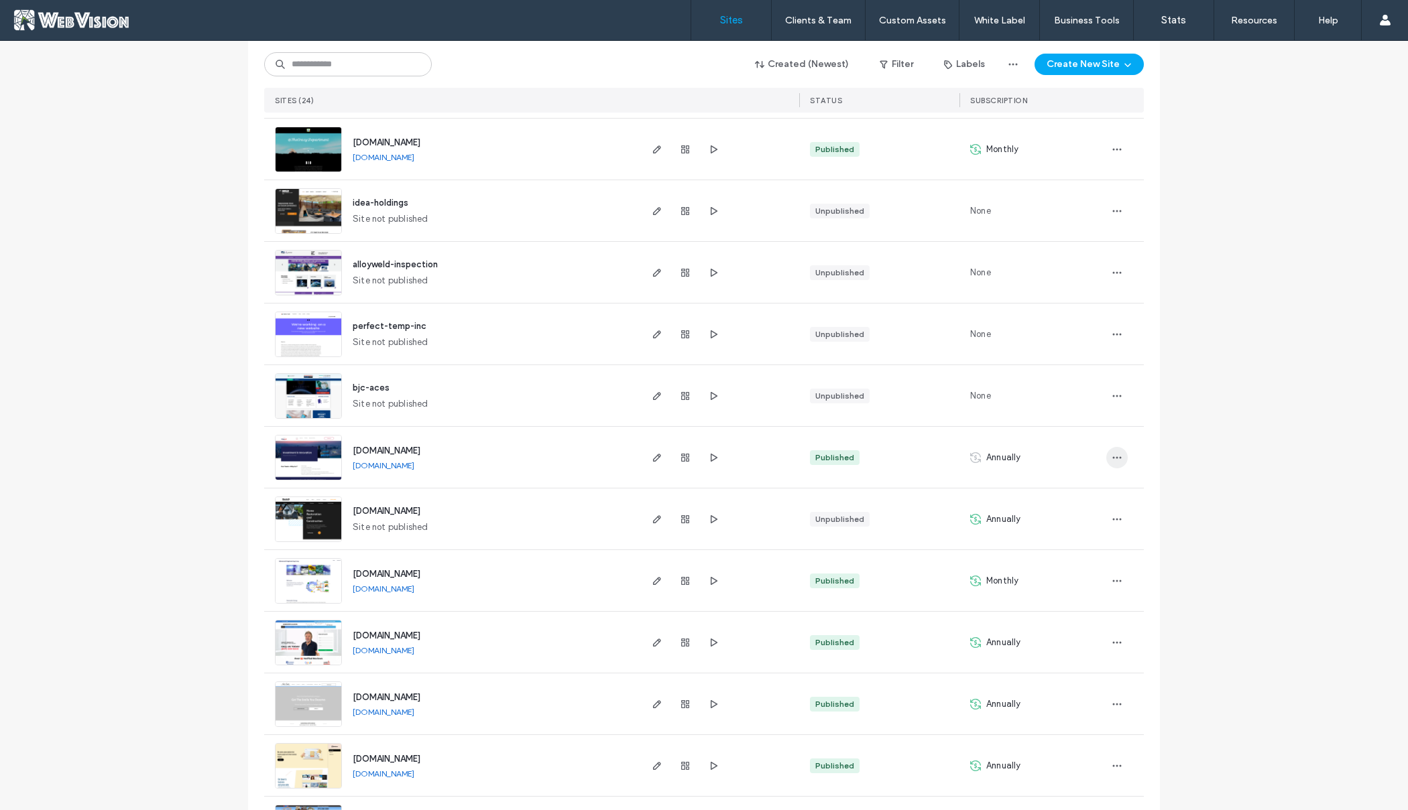
click at [1118, 457] on span "button" at bounding box center [1116, 457] width 21 height 21
click at [836, 458] on div "Published" at bounding box center [834, 458] width 39 height 12
click at [682, 462] on icon "button" at bounding box center [685, 457] width 11 height 11
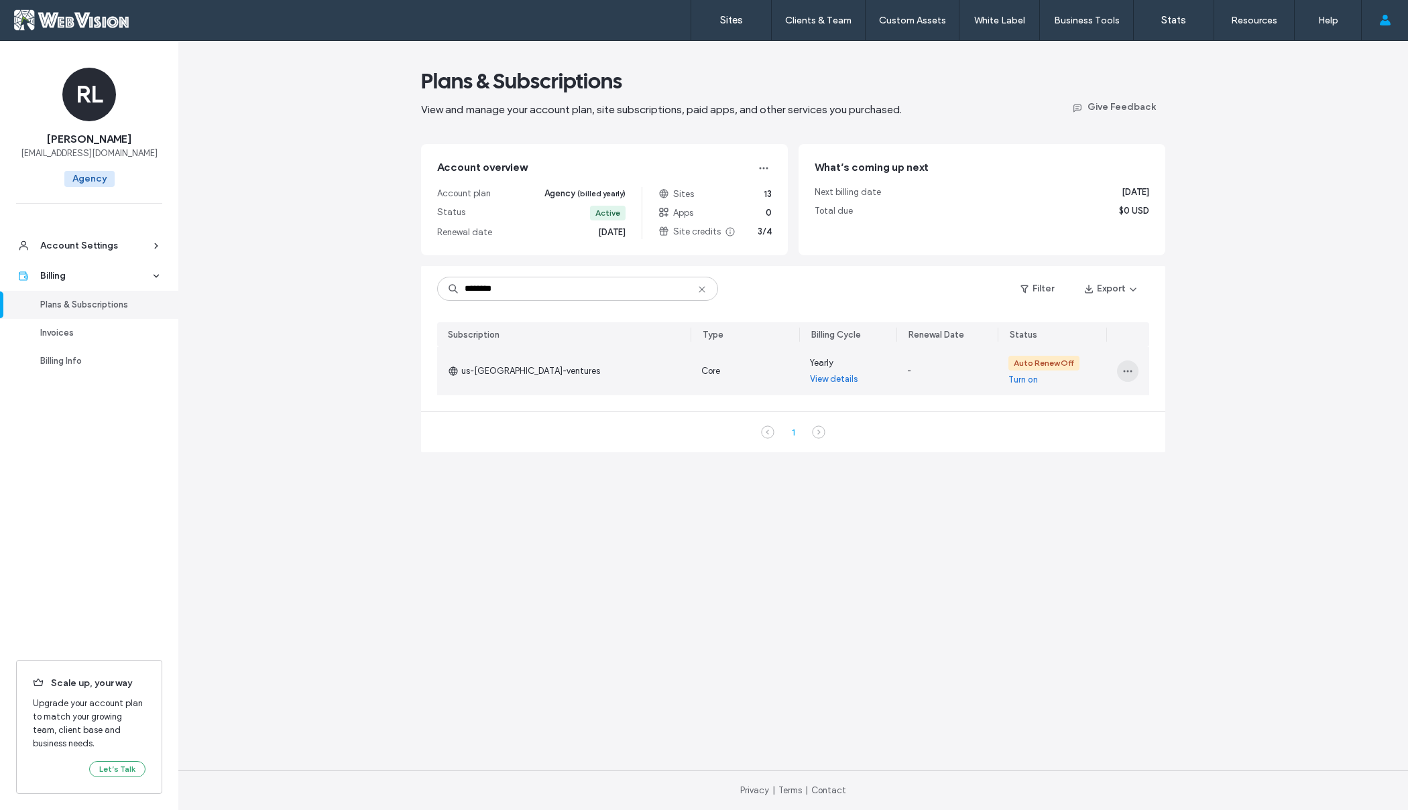
click at [1129, 370] on icon "button" at bounding box center [1127, 371] width 11 height 11
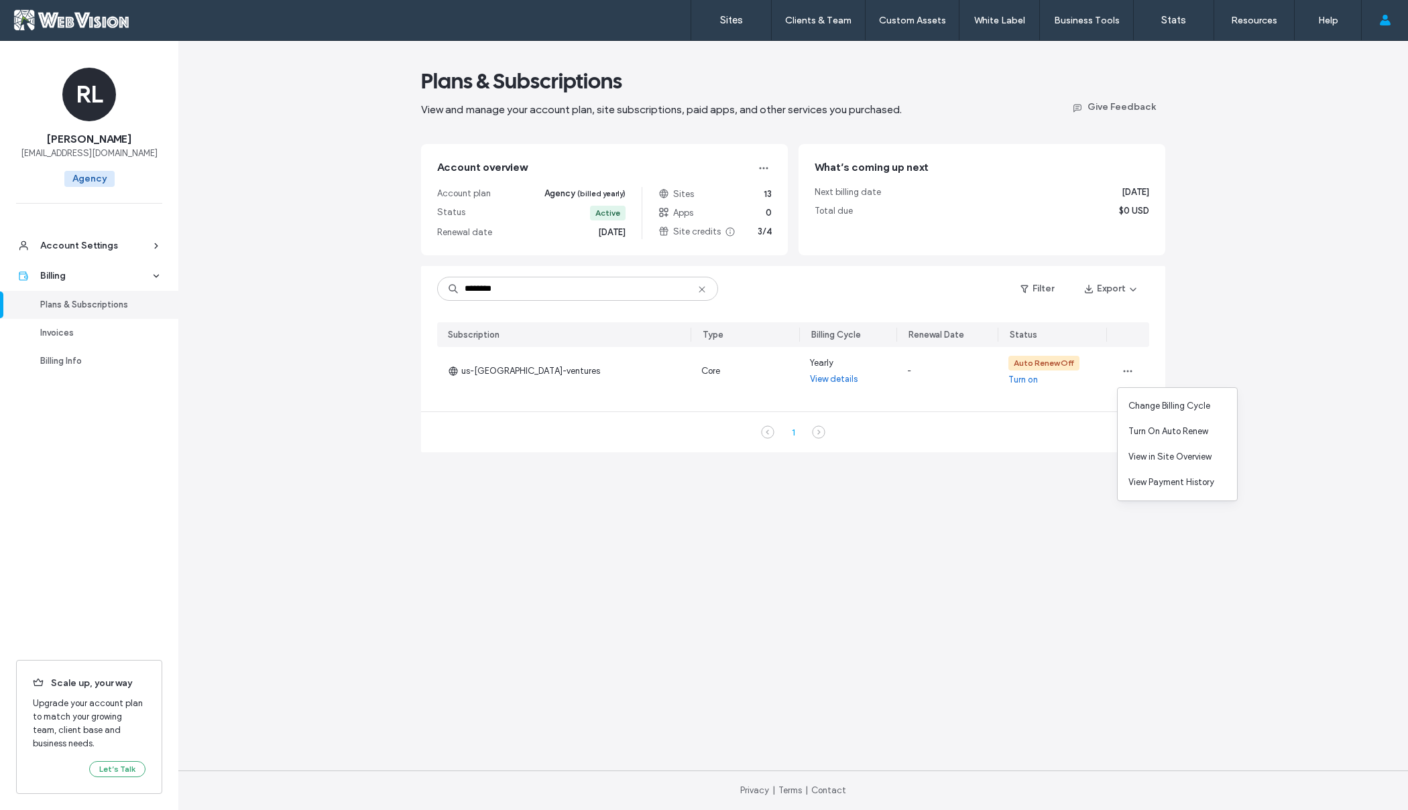
click at [1032, 463] on main "Plans & Subscriptions View and manage your account plan, site subscriptions, pa…" at bounding box center [793, 406] width 744 height 730
click at [236, 296] on div "Plans & Subscriptions View and manage your account plan, site subscriptions, pa…" at bounding box center [792, 425] width 1229 height 769
click at [1123, 112] on button "Give Feedback" at bounding box center [1113, 106] width 104 height 21
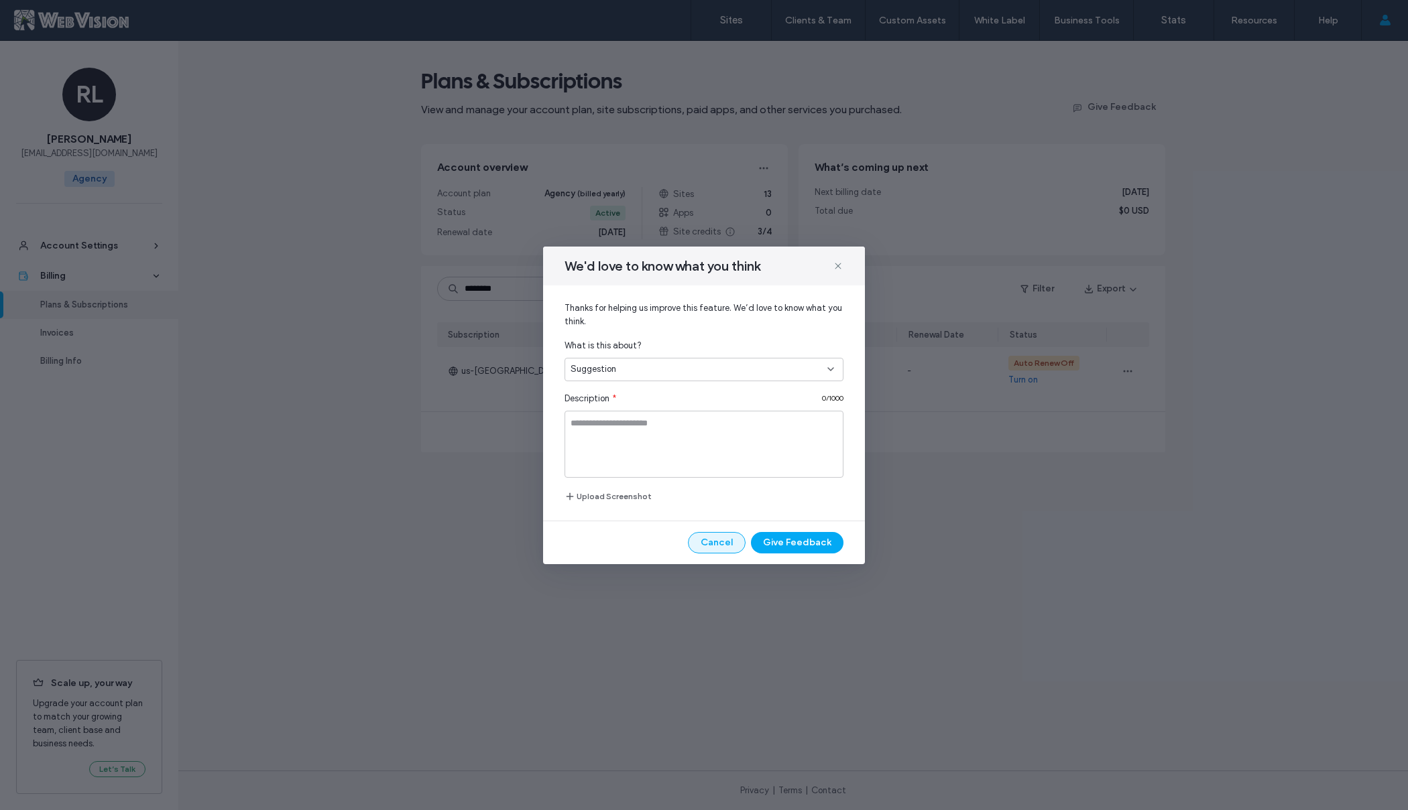
click at [733, 535] on button "Cancel" at bounding box center [717, 542] width 58 height 21
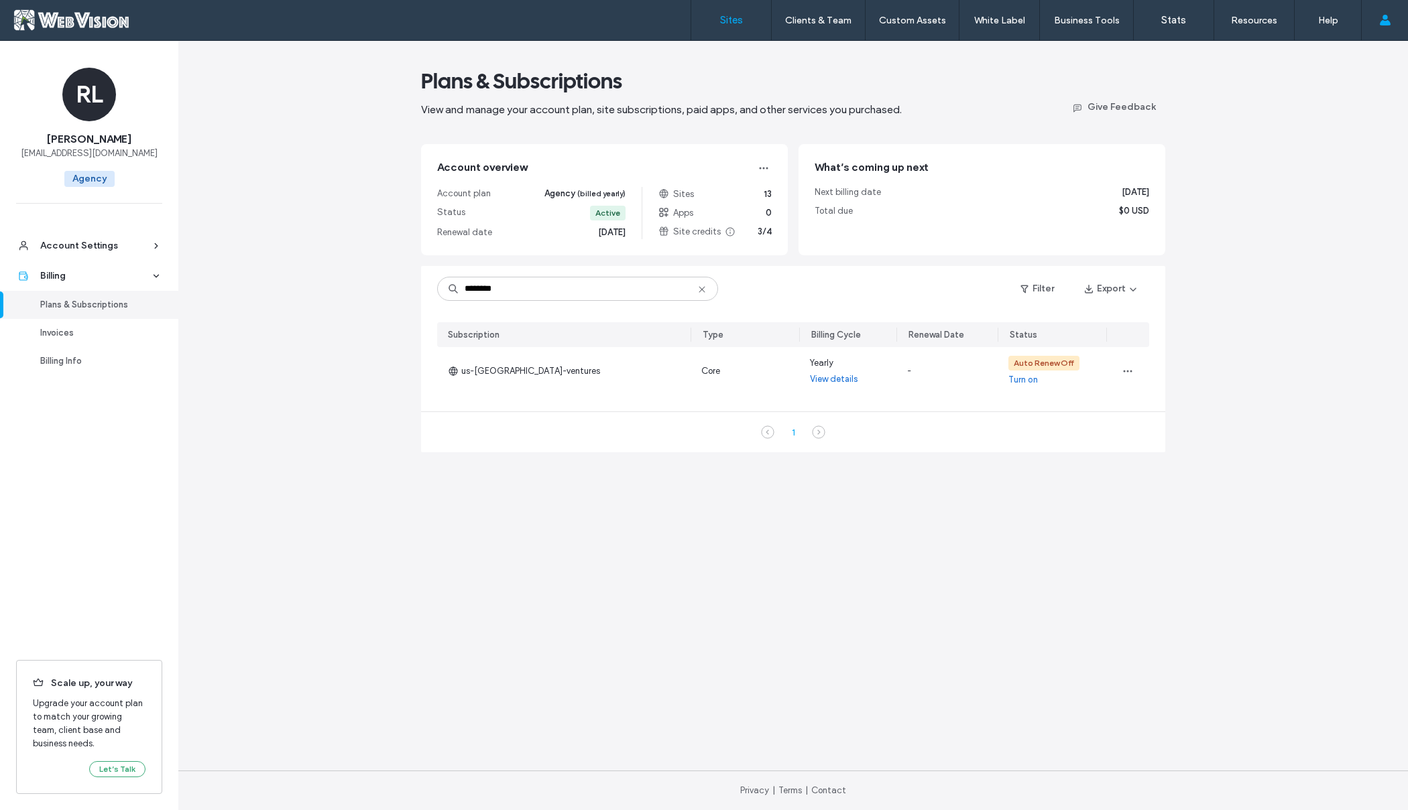
click at [743, 22] on link "Sites" at bounding box center [731, 20] width 80 height 40
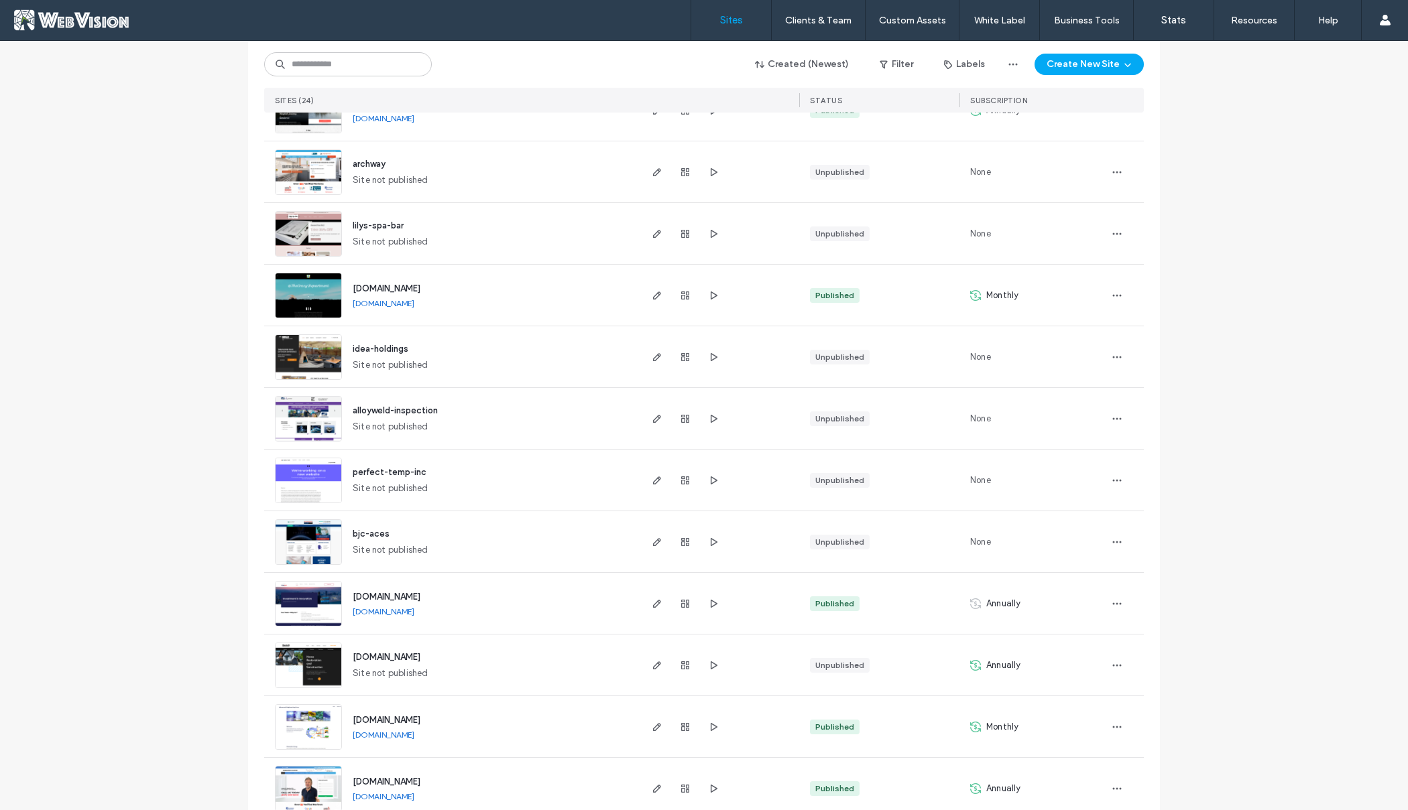
scroll to position [572, 0]
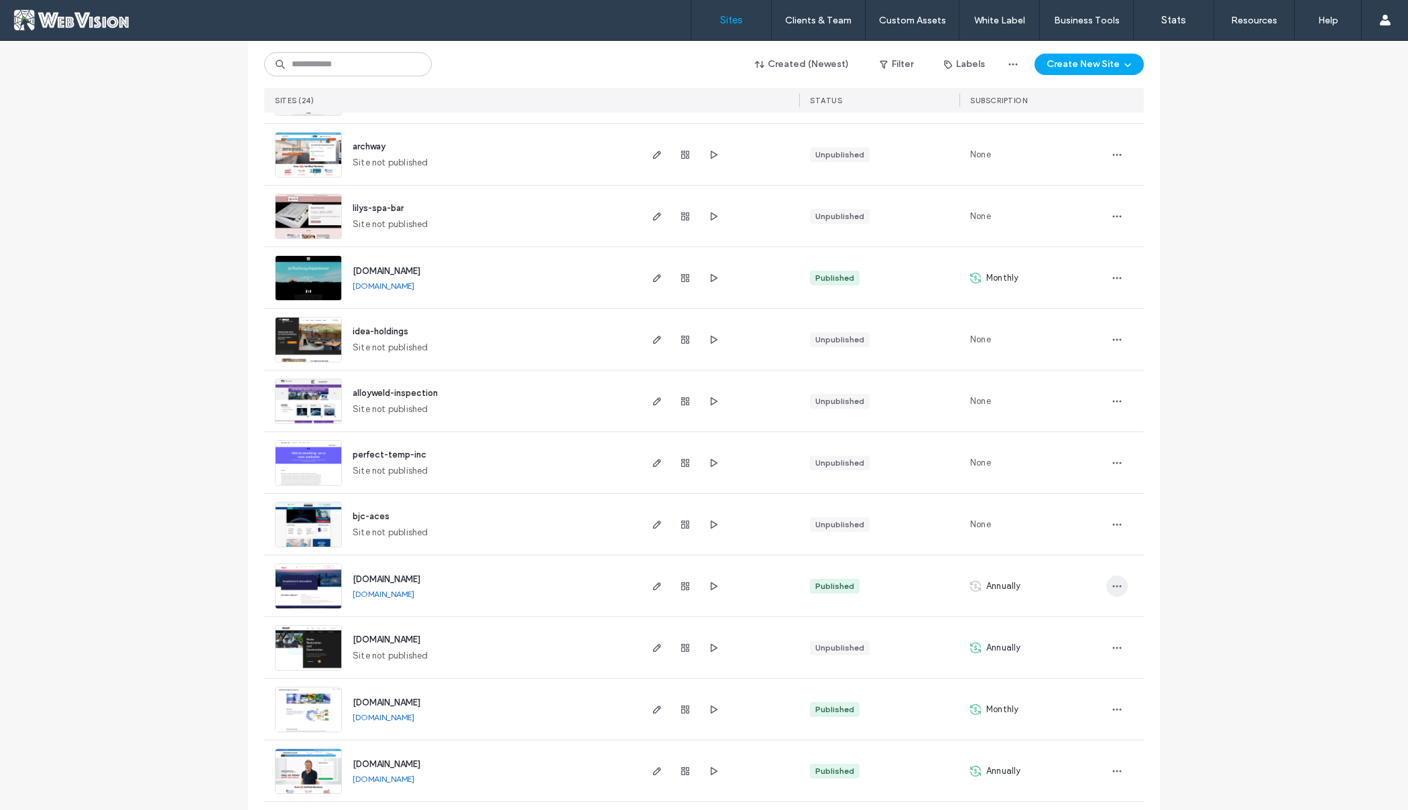
click at [1111, 586] on icon "button" at bounding box center [1116, 586] width 11 height 11
drag, startPoint x: 865, startPoint y: 597, endPoint x: 871, endPoint y: 599, distance: 6.8
click at [865, 597] on div "Published" at bounding box center [879, 586] width 160 height 61
click at [680, 582] on icon "button" at bounding box center [685, 586] width 11 height 11
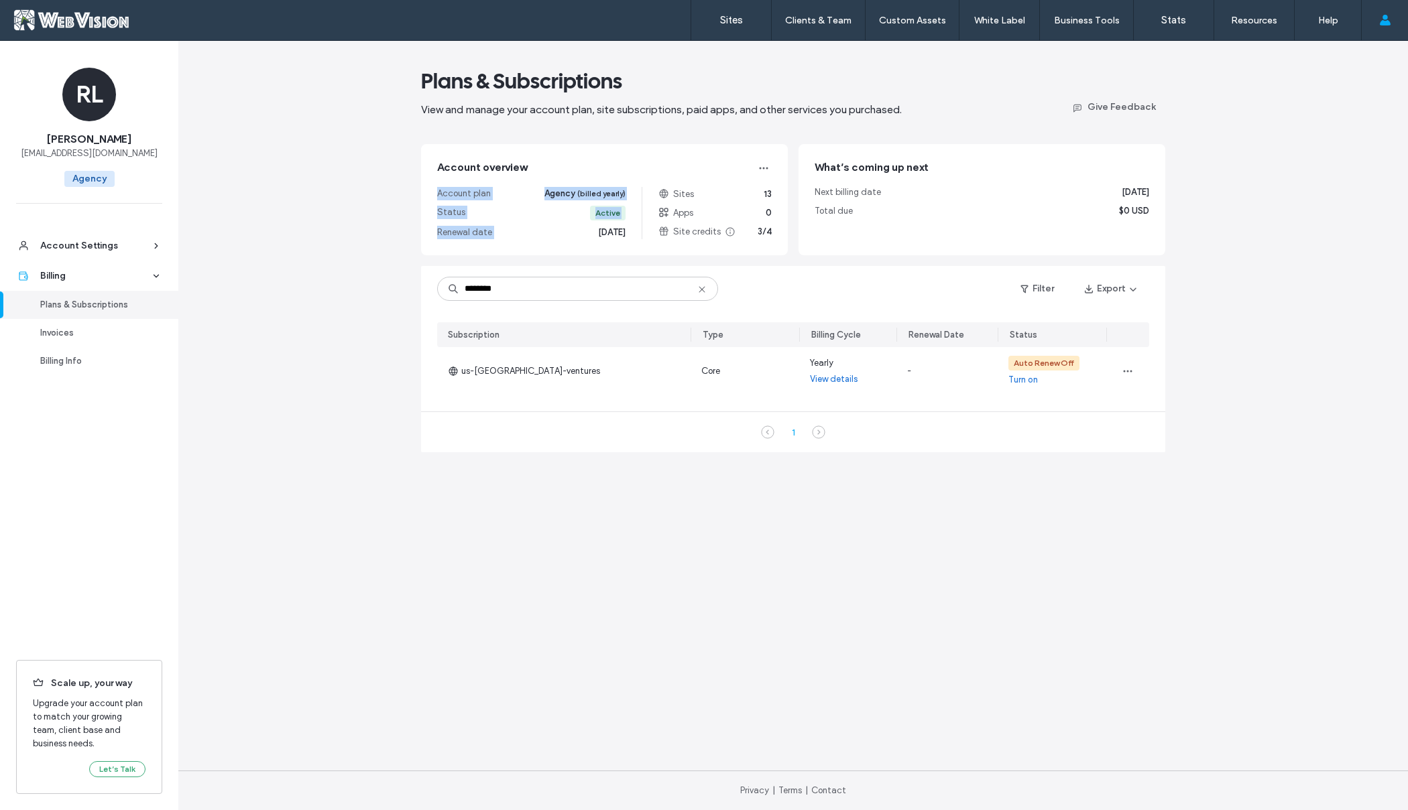
drag, startPoint x: 613, startPoint y: 233, endPoint x: 637, endPoint y: 234, distance: 23.5
click at [637, 234] on div "Account plan Agency (billed yearly) Status Active Renewal date Dec 05, 2025 Sit…" at bounding box center [604, 213] width 334 height 52
click at [401, 303] on div "Plans & Subscriptions View and manage your account plan, site subscriptions, pa…" at bounding box center [792, 425] width 1229 height 769
drag, startPoint x: 318, startPoint y: 328, endPoint x: 212, endPoint y: 257, distance: 128.5
click at [316, 326] on div "Plans & Subscriptions View and manage your account plan, site subscriptions, pa…" at bounding box center [792, 425] width 1229 height 769
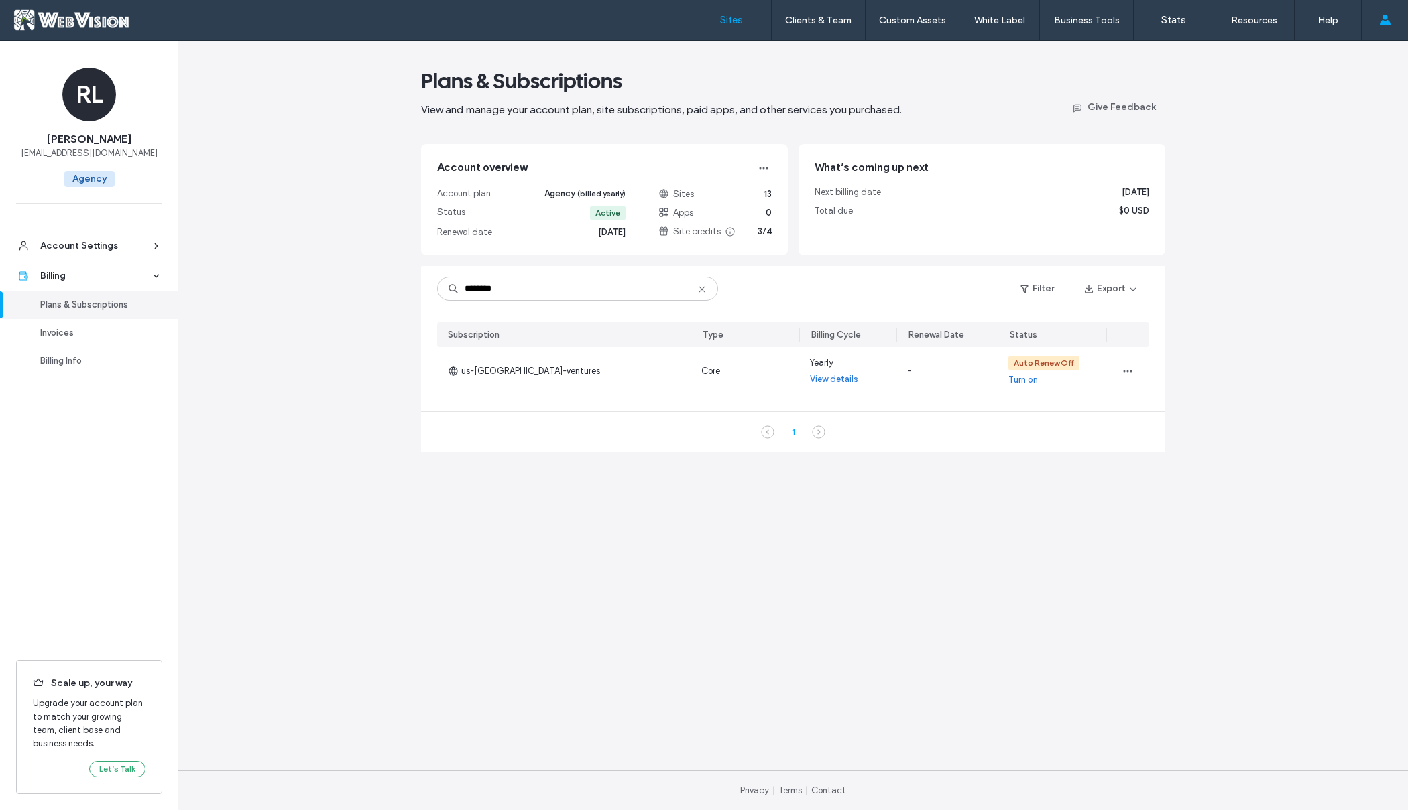
click at [739, 20] on label "Sites" at bounding box center [731, 20] width 23 height 12
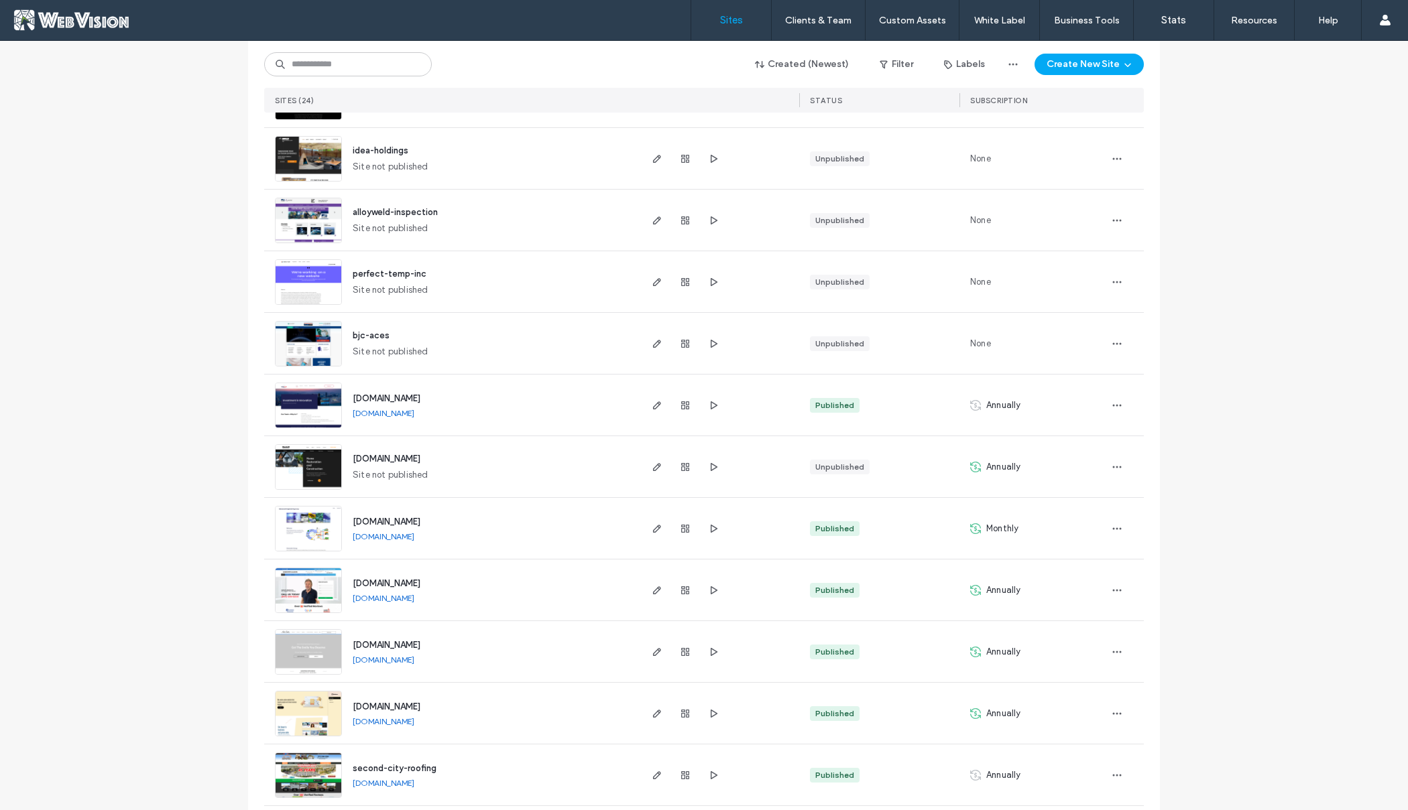
scroll to position [950, 0]
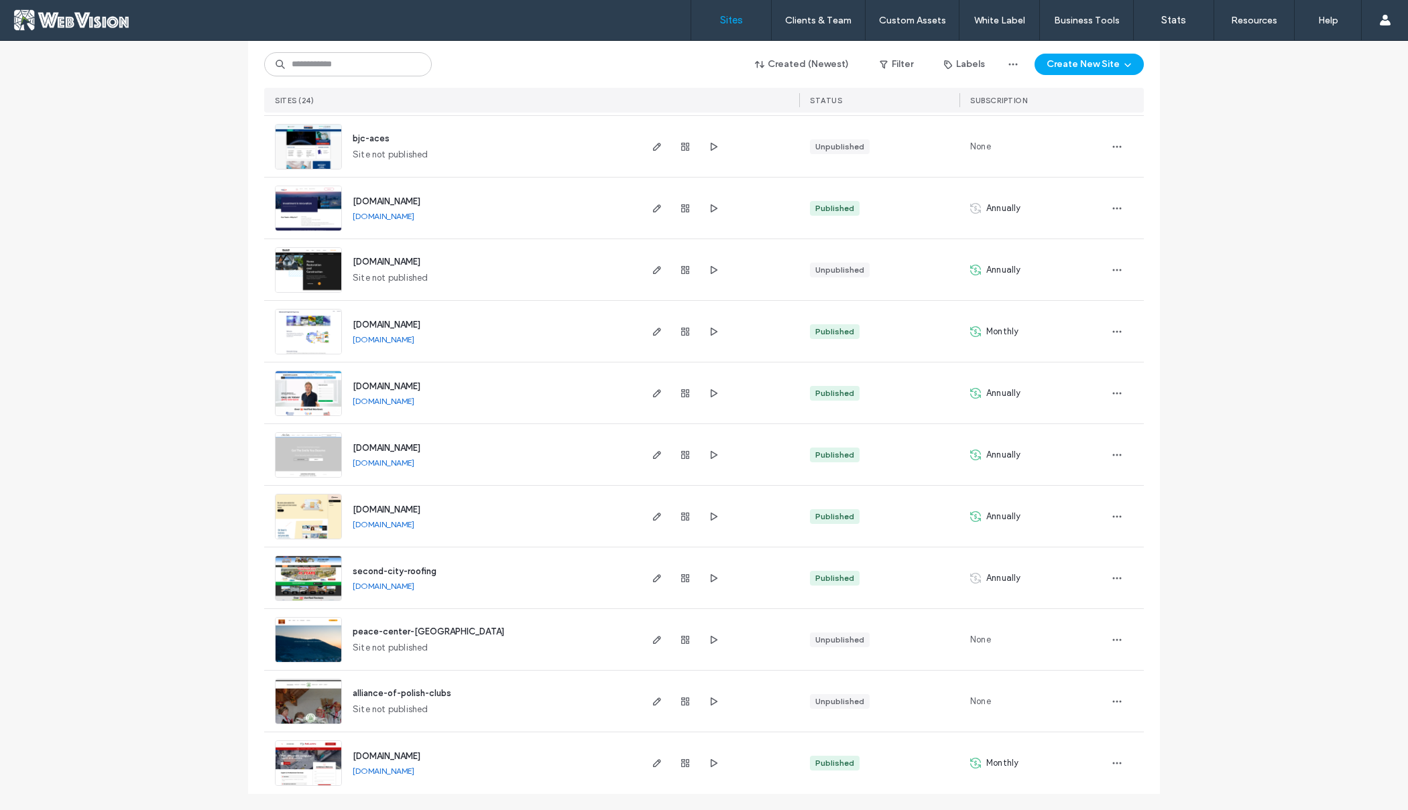
click at [534, 530] on div "www.gowebvision.com www.gowebvision.com" at bounding box center [490, 516] width 296 height 61
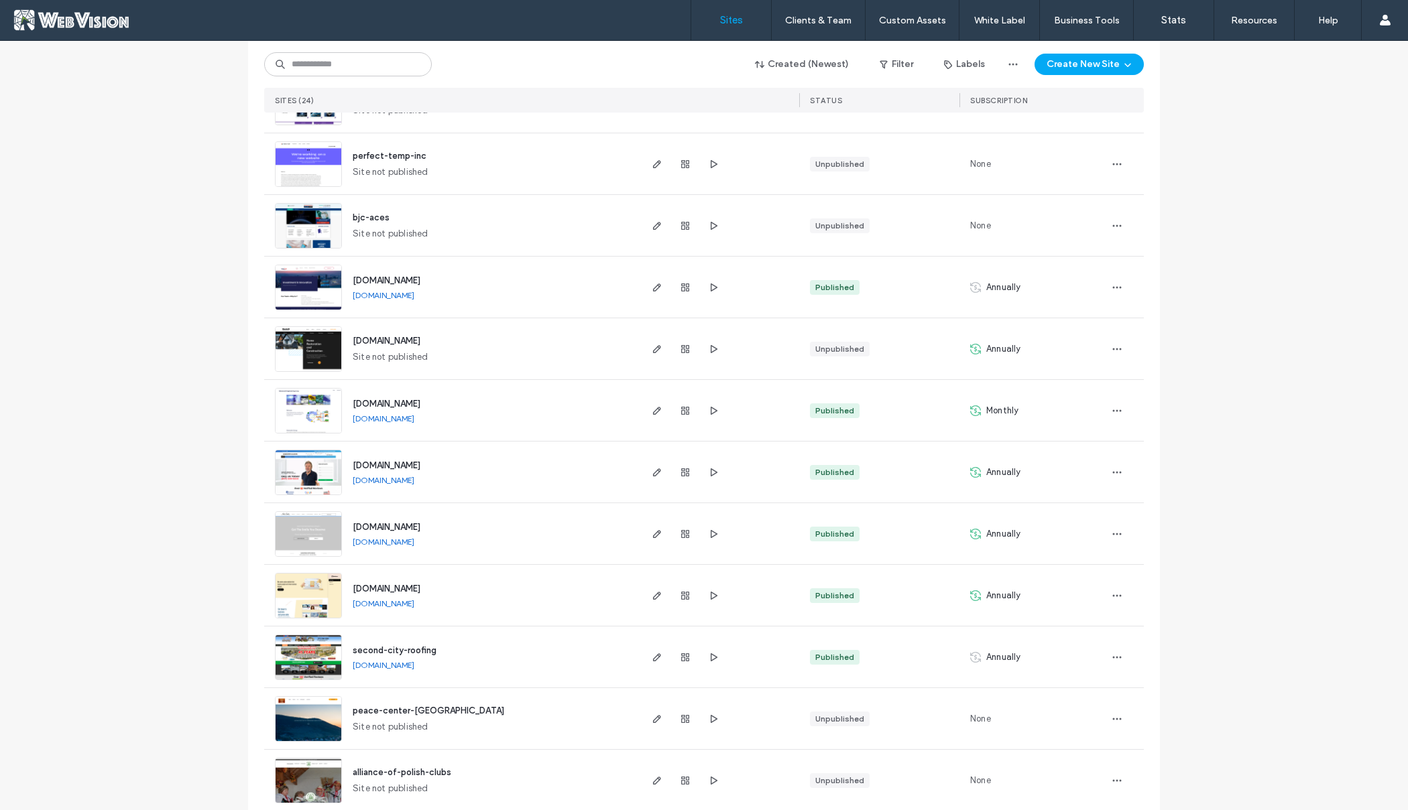
scroll to position [832, 0]
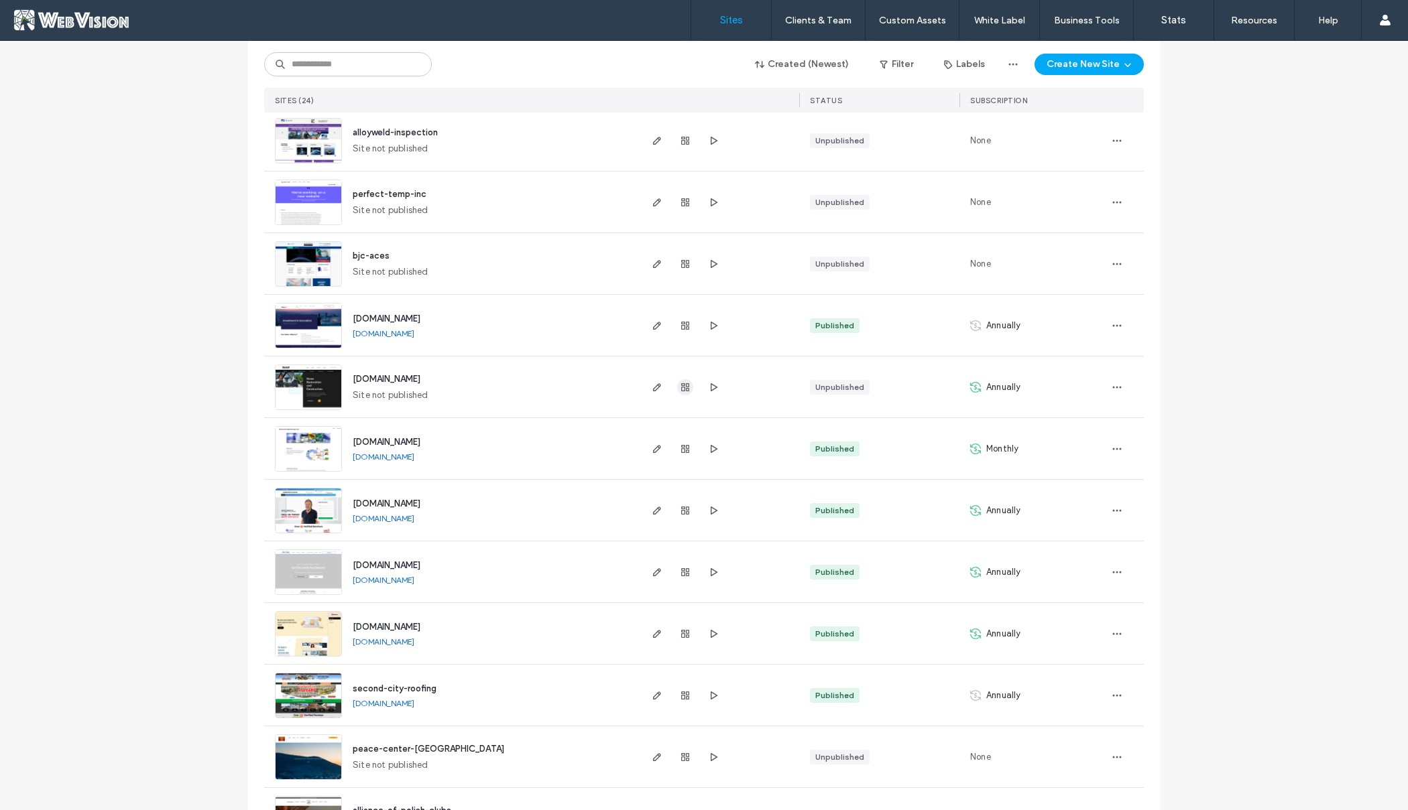
click at [681, 390] on icon "button" at bounding box center [685, 387] width 11 height 11
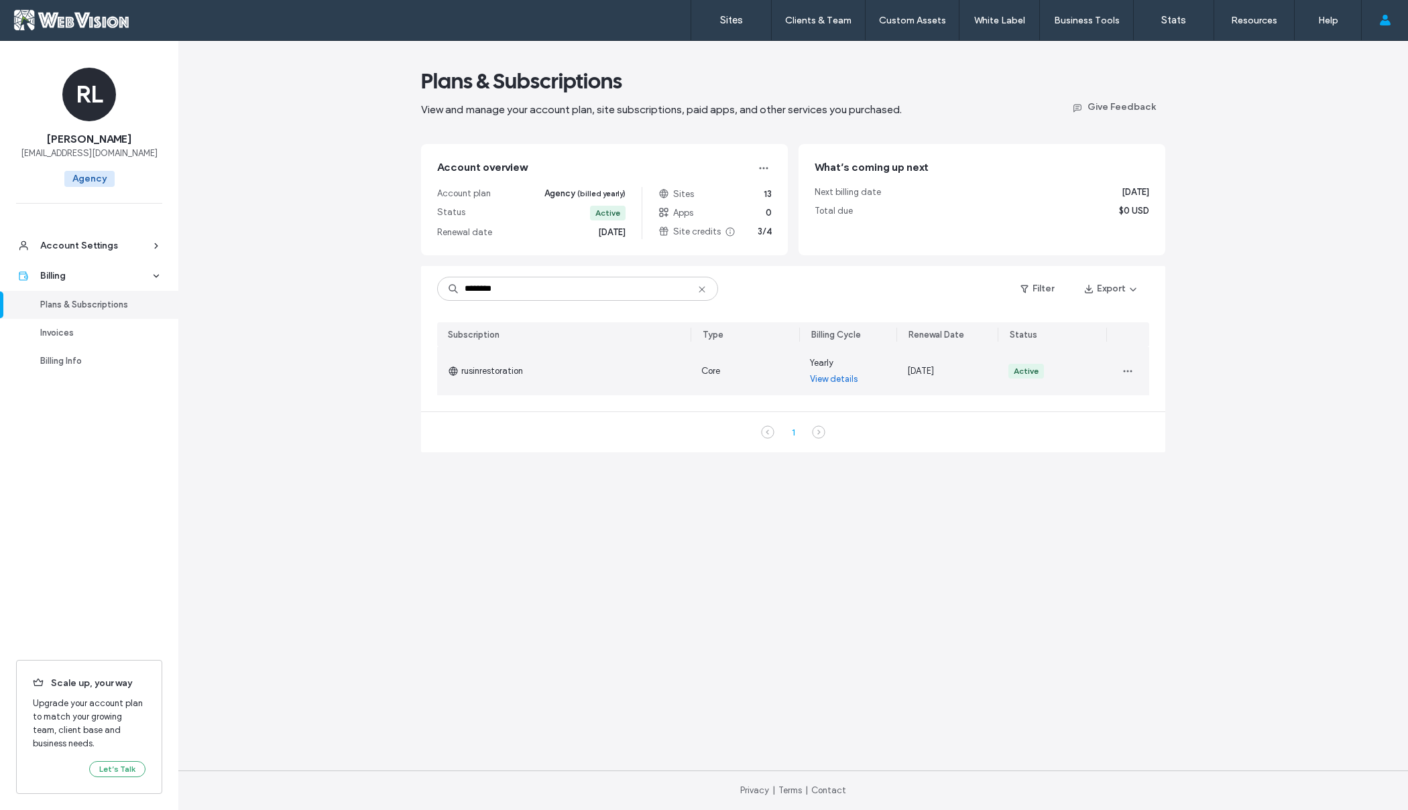
click at [1134, 367] on span "button" at bounding box center [1127, 371] width 21 height 21
click at [1160, 433] on span "Turn Off Auto Renew" at bounding box center [1168, 431] width 81 height 13
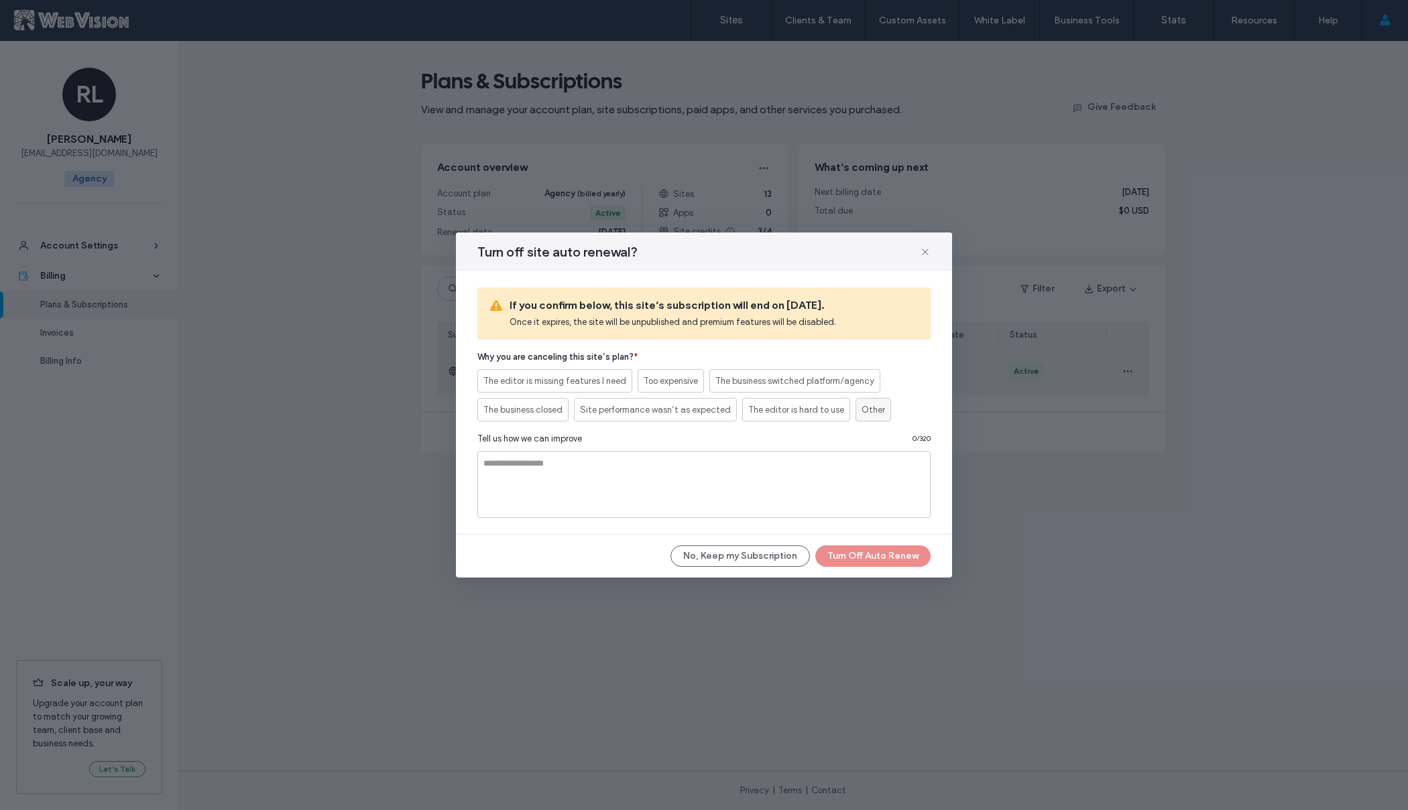
click at [879, 415] on label "Other" at bounding box center [873, 409] width 36 height 23
click at [883, 553] on button "Turn Off Auto Renew" at bounding box center [872, 556] width 115 height 21
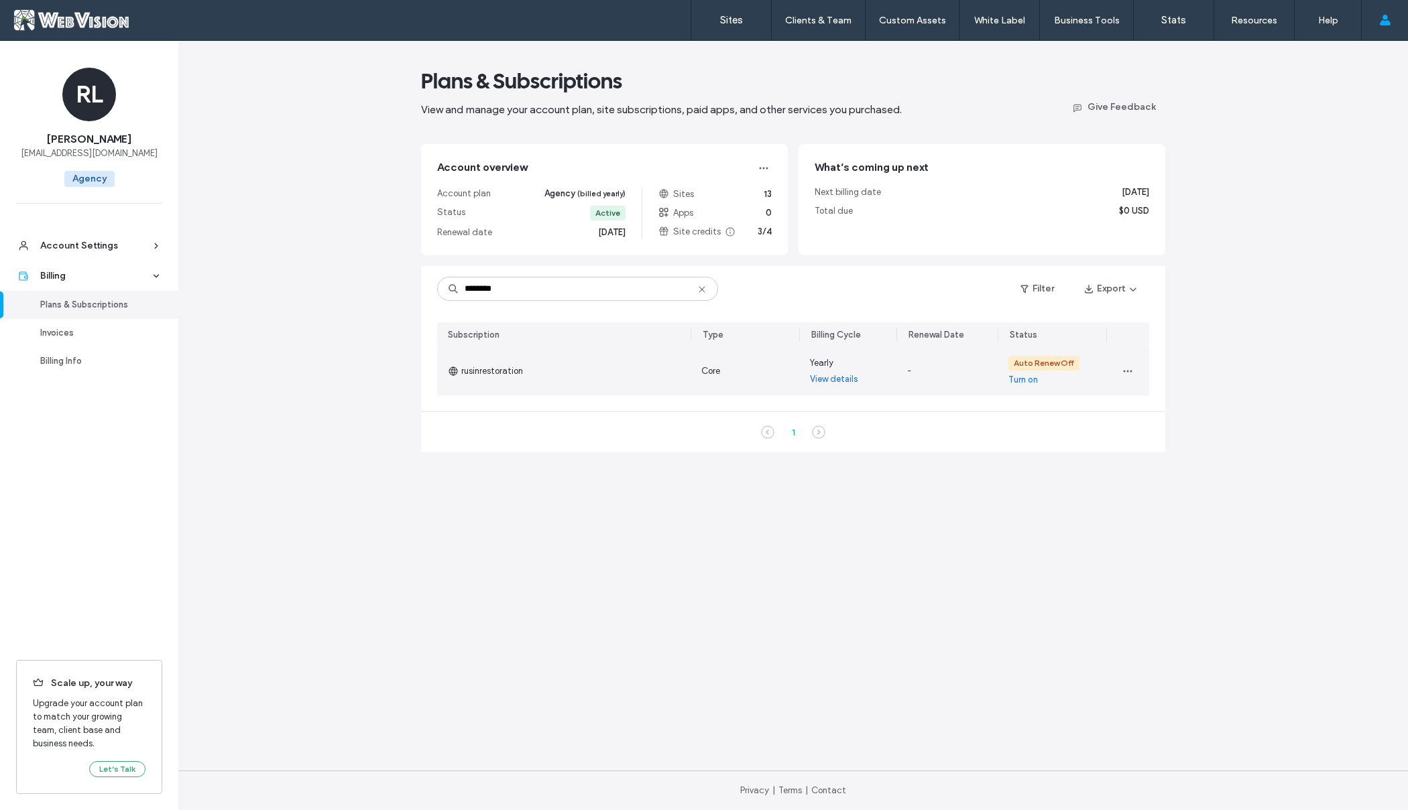
click at [1037, 507] on main "Plans & Subscriptions View and manage your account plan, site subscriptions, pa…" at bounding box center [793, 406] width 744 height 730
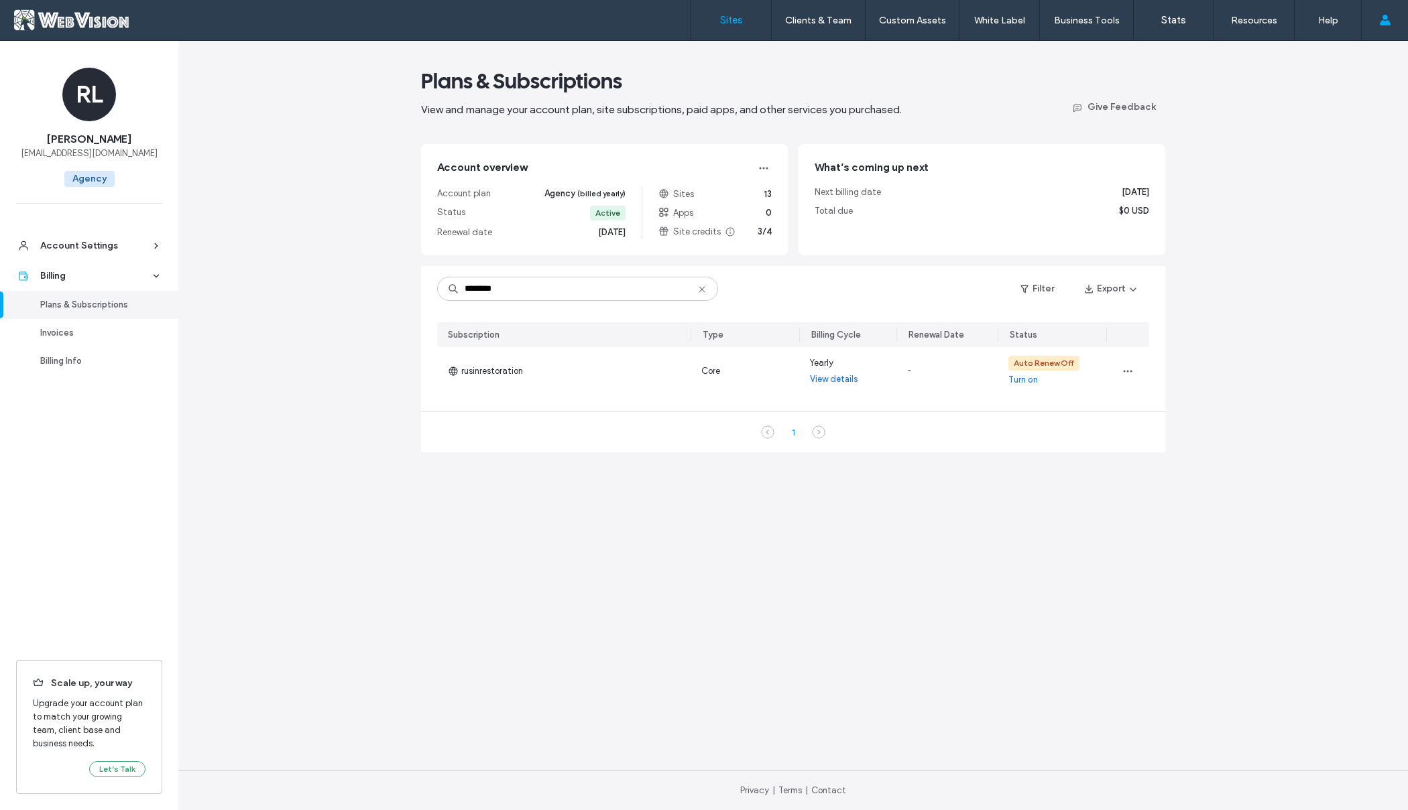
click at [733, 20] on label "Sites" at bounding box center [731, 20] width 23 height 12
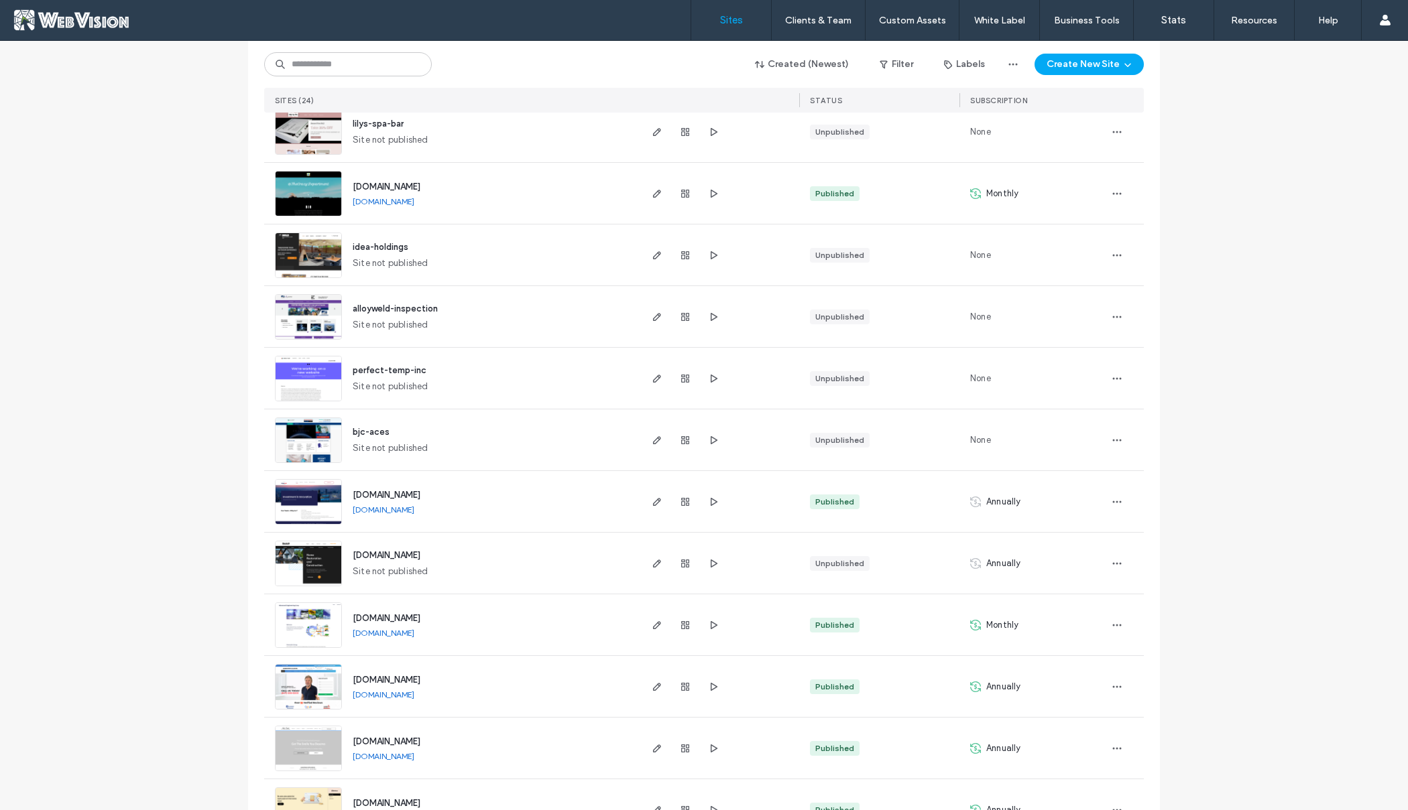
scroll to position [698, 0]
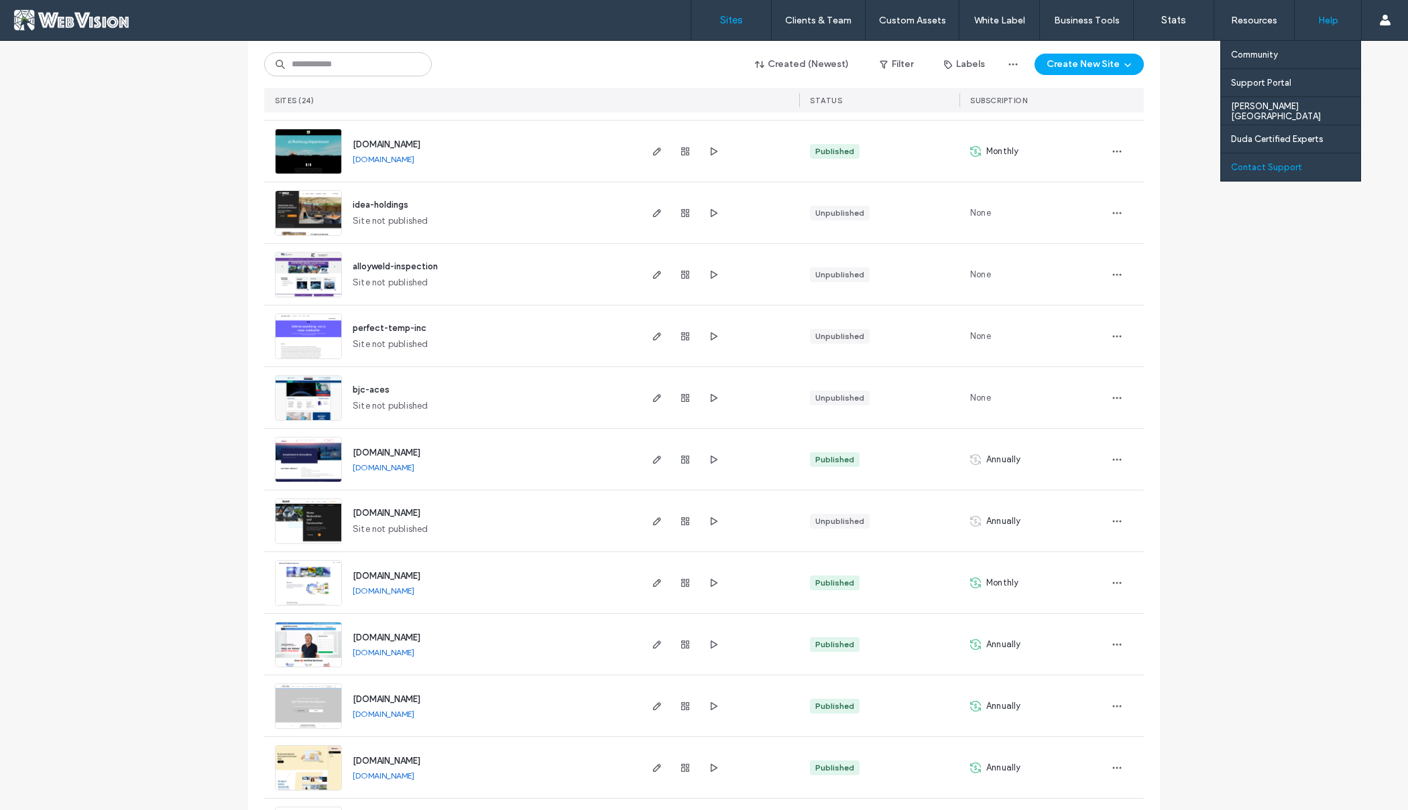
click at [1269, 166] on label "Contact Support" at bounding box center [1266, 167] width 71 height 10
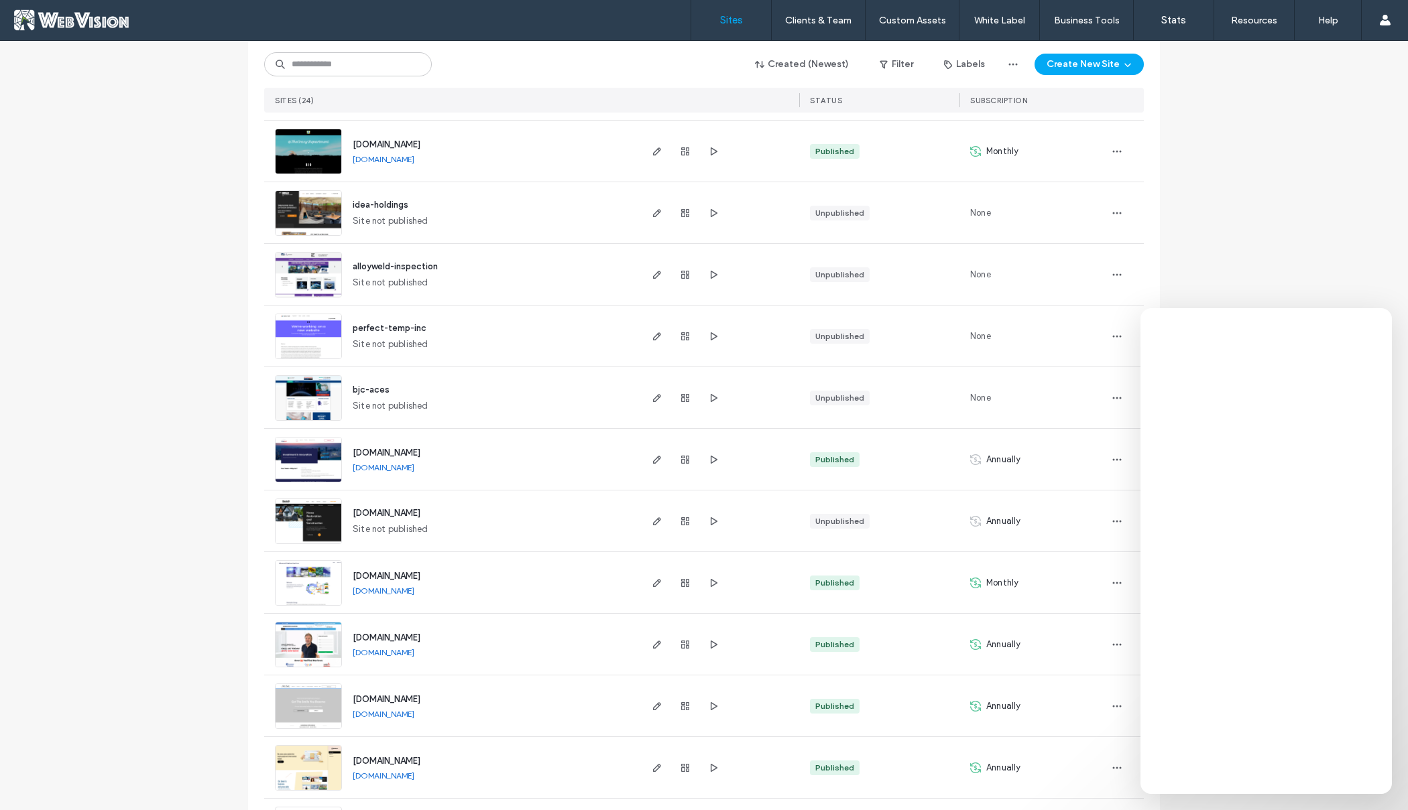
click at [85, 444] on div "Site List Start with a template Get a head start with AI Collect content first …" at bounding box center [704, 201] width 1408 height 1719
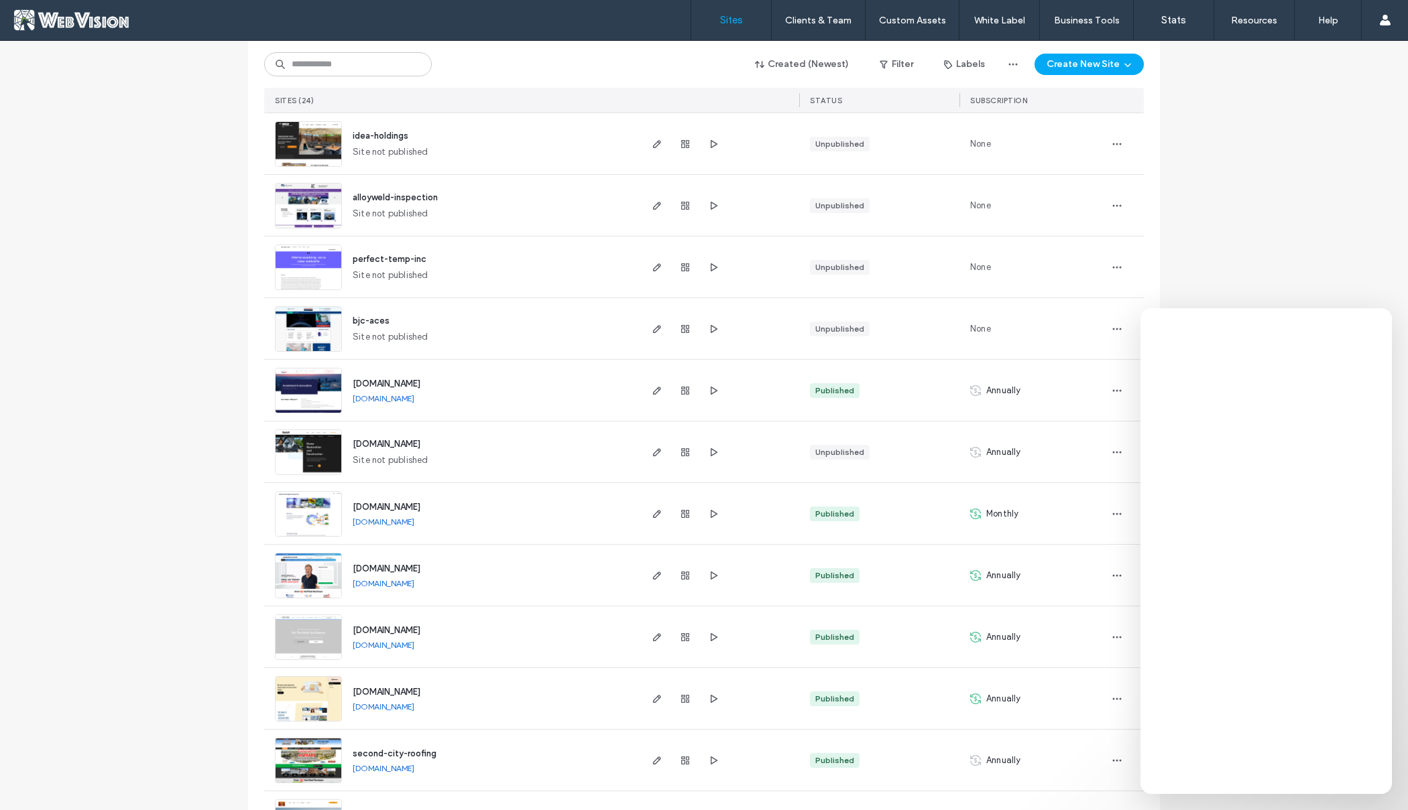
scroll to position [708, 0]
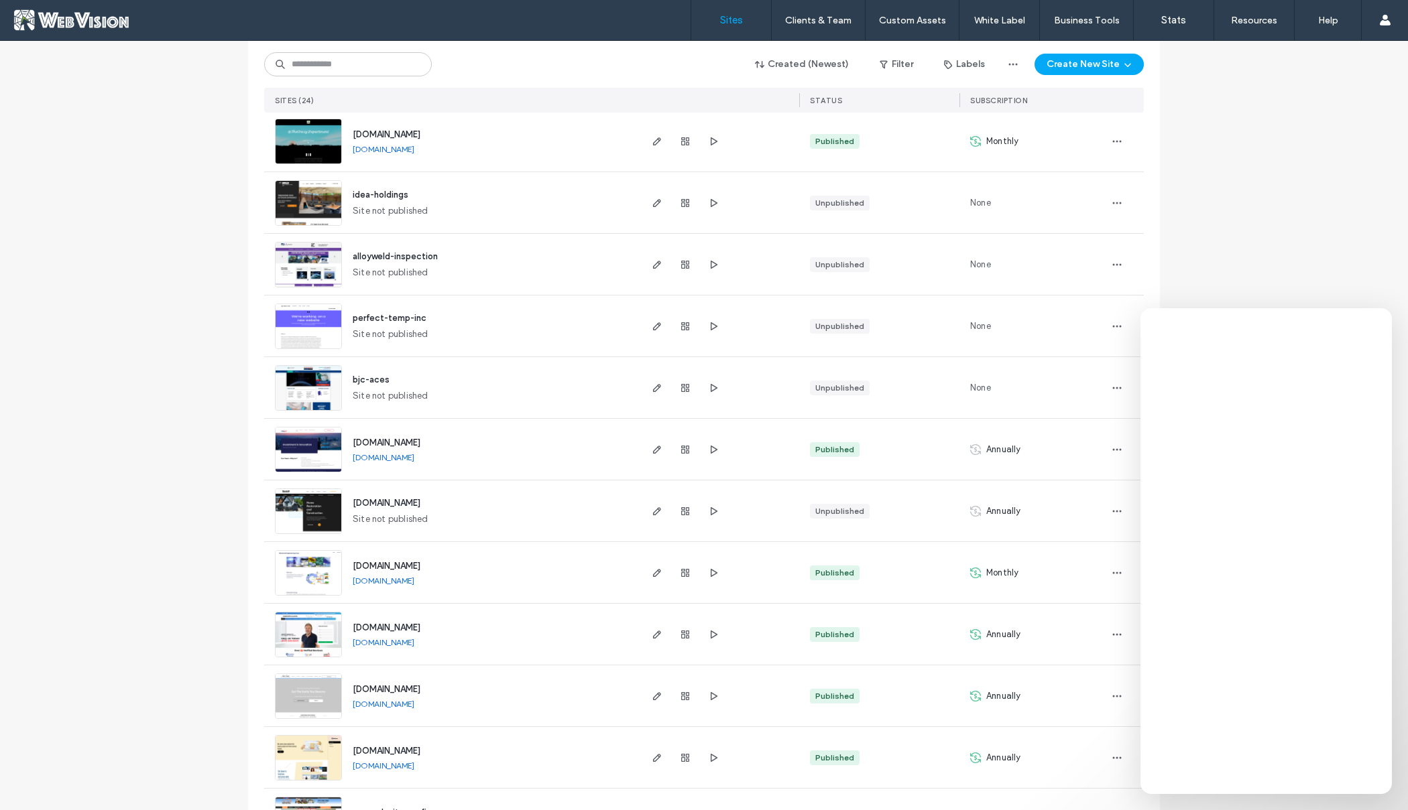
click at [373, 498] on span "[DOMAIN_NAME]" at bounding box center [387, 503] width 68 height 10
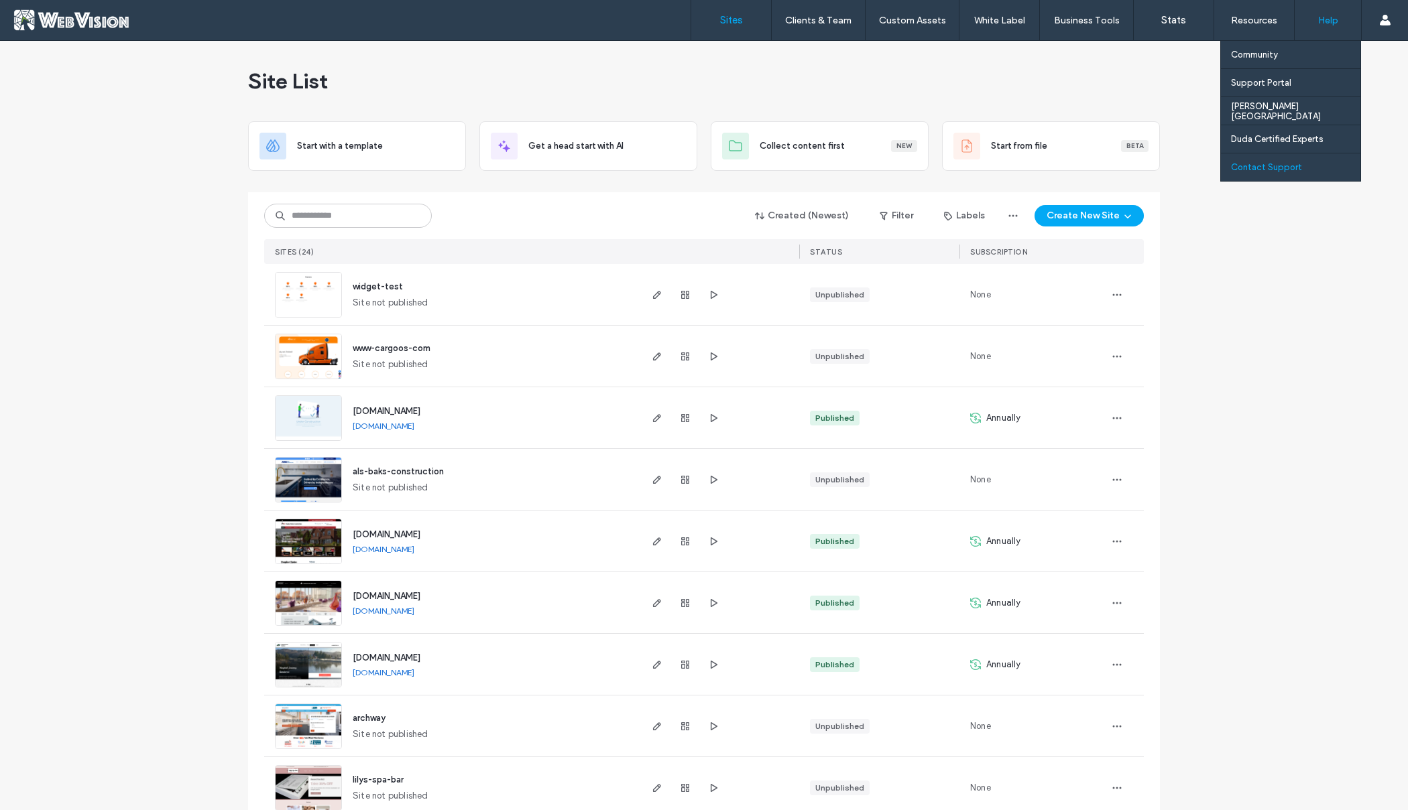
click at [1276, 164] on label "Contact Support" at bounding box center [1266, 167] width 71 height 10
